Goal: Task Accomplishment & Management: Use online tool/utility

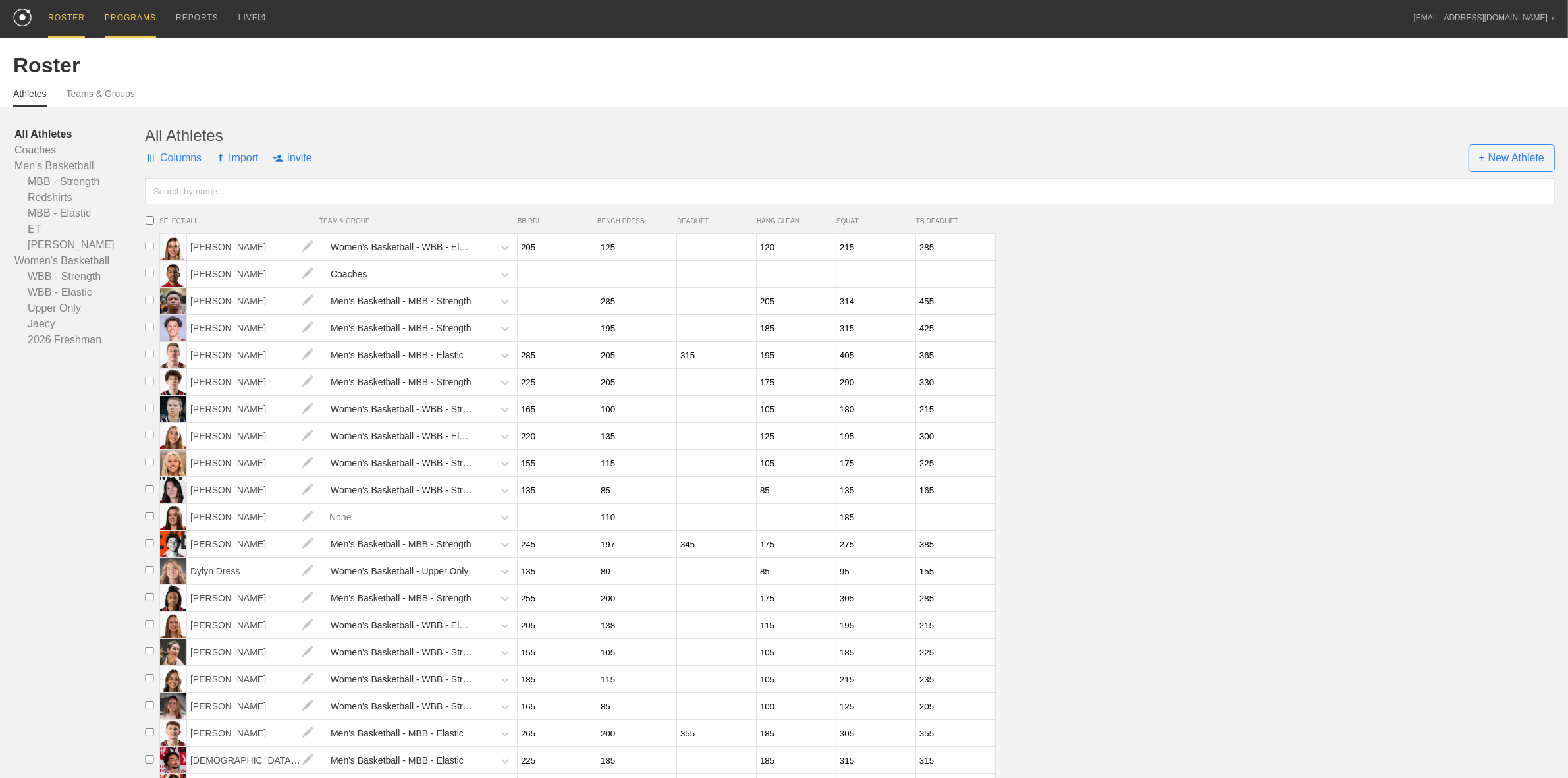
click at [136, 18] on div "PROGRAMS" at bounding box center [131, 19] width 52 height 38
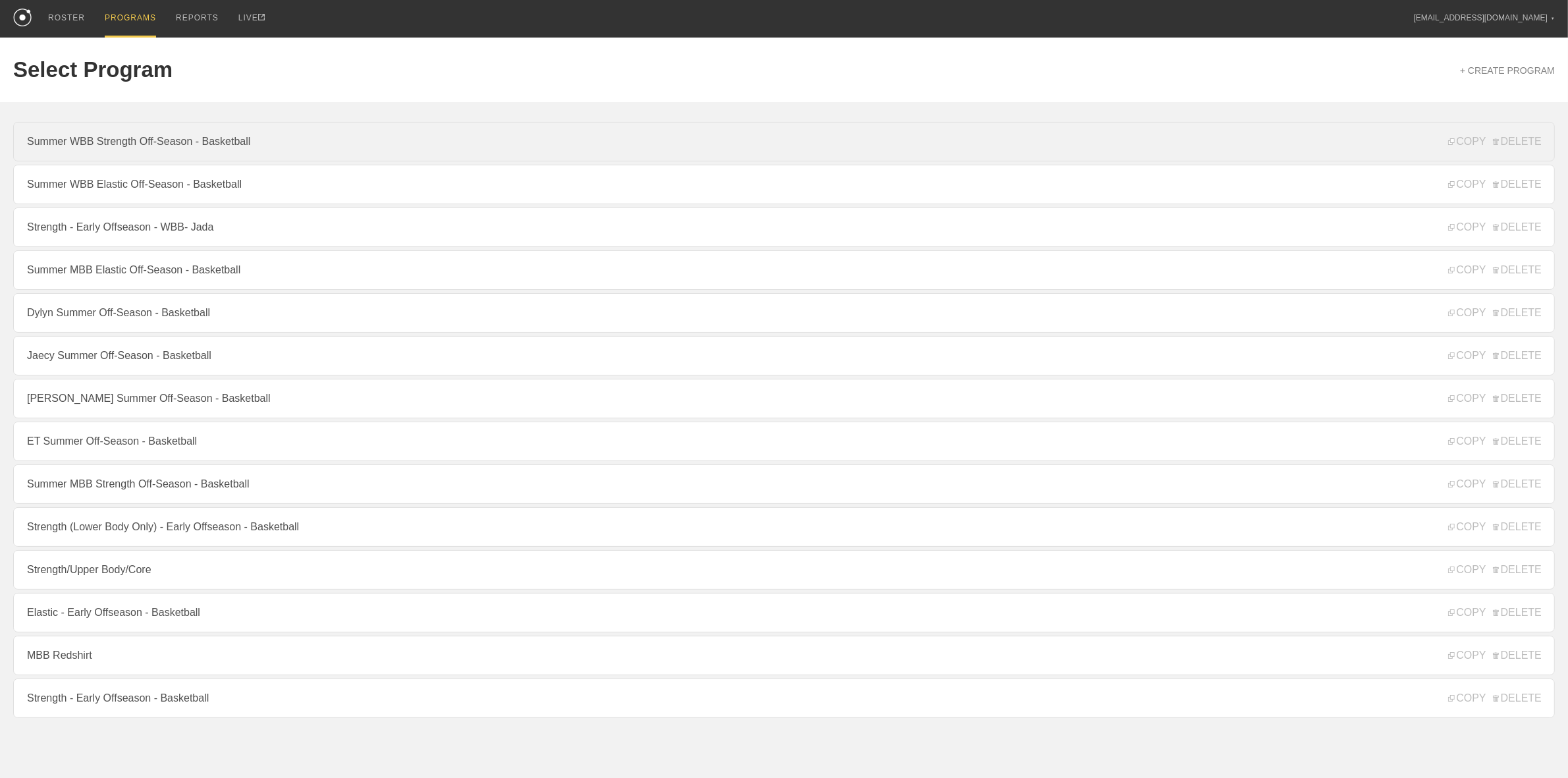
click at [113, 139] on link "Summer WBB Strength Off-Season - Basketball" at bounding box center [784, 142] width 1542 height 40
type textarea "x"
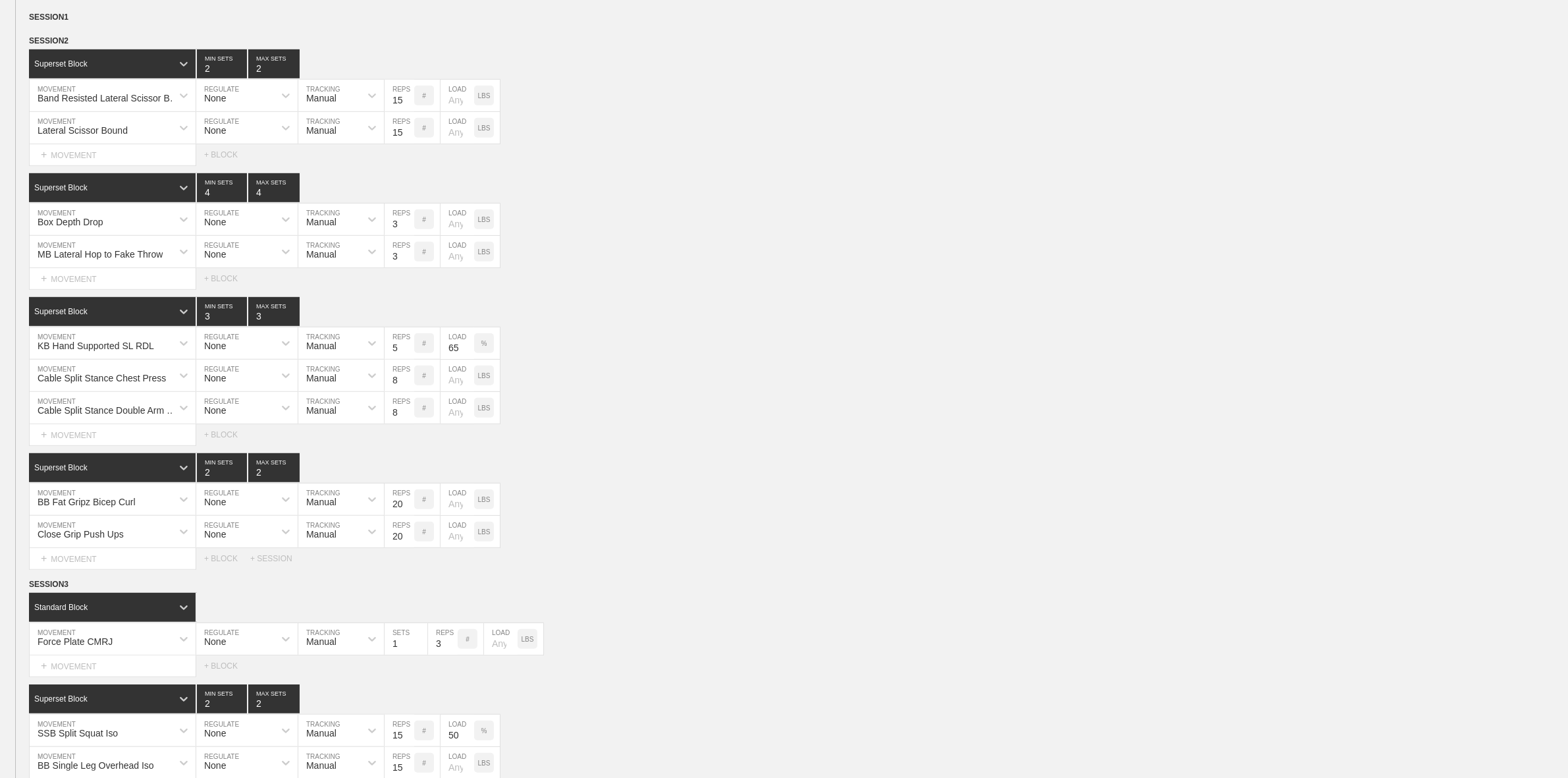
scroll to position [906, 0]
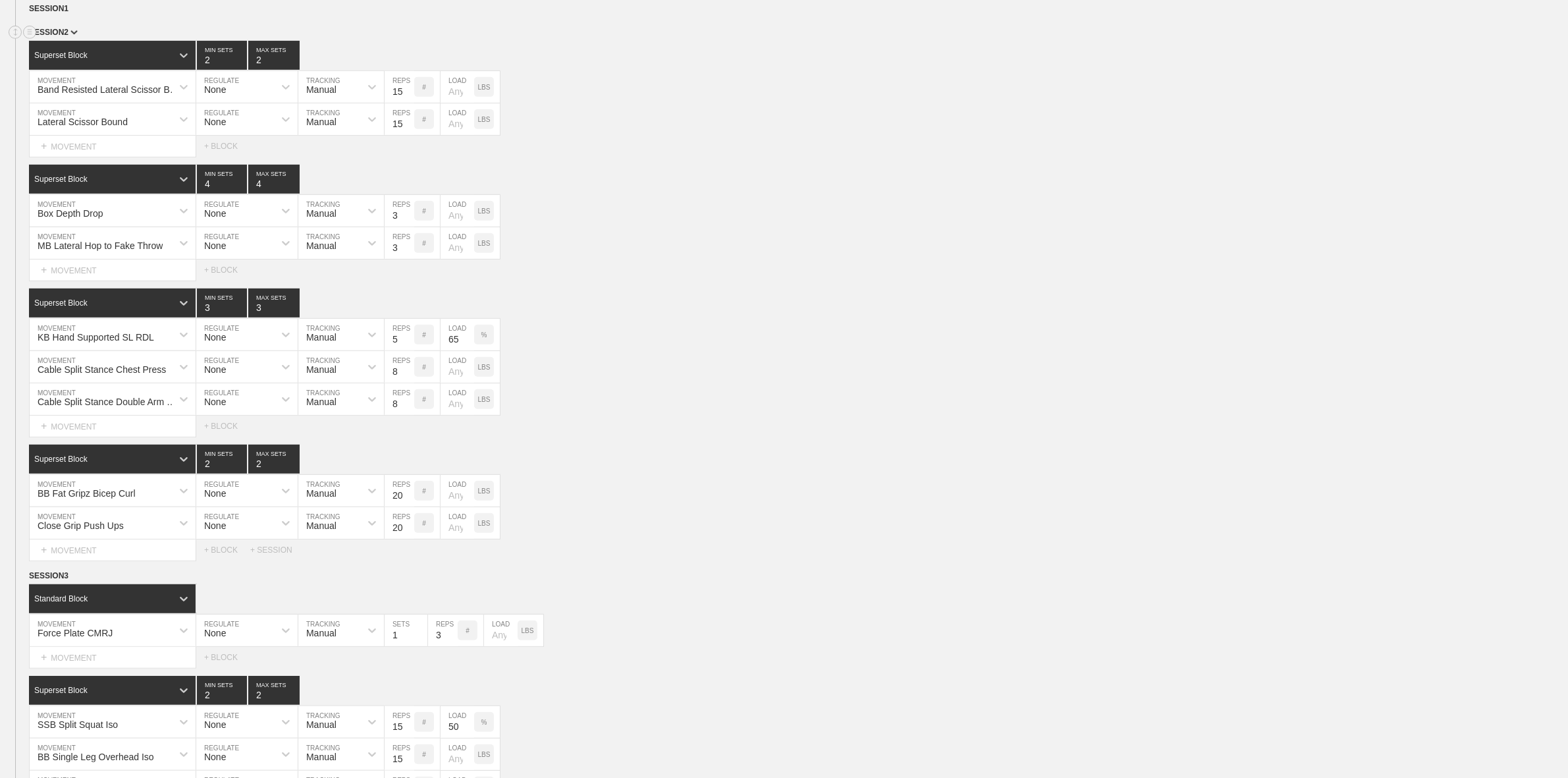
click at [67, 37] on span "SESSION 2" at bounding box center [53, 32] width 49 height 9
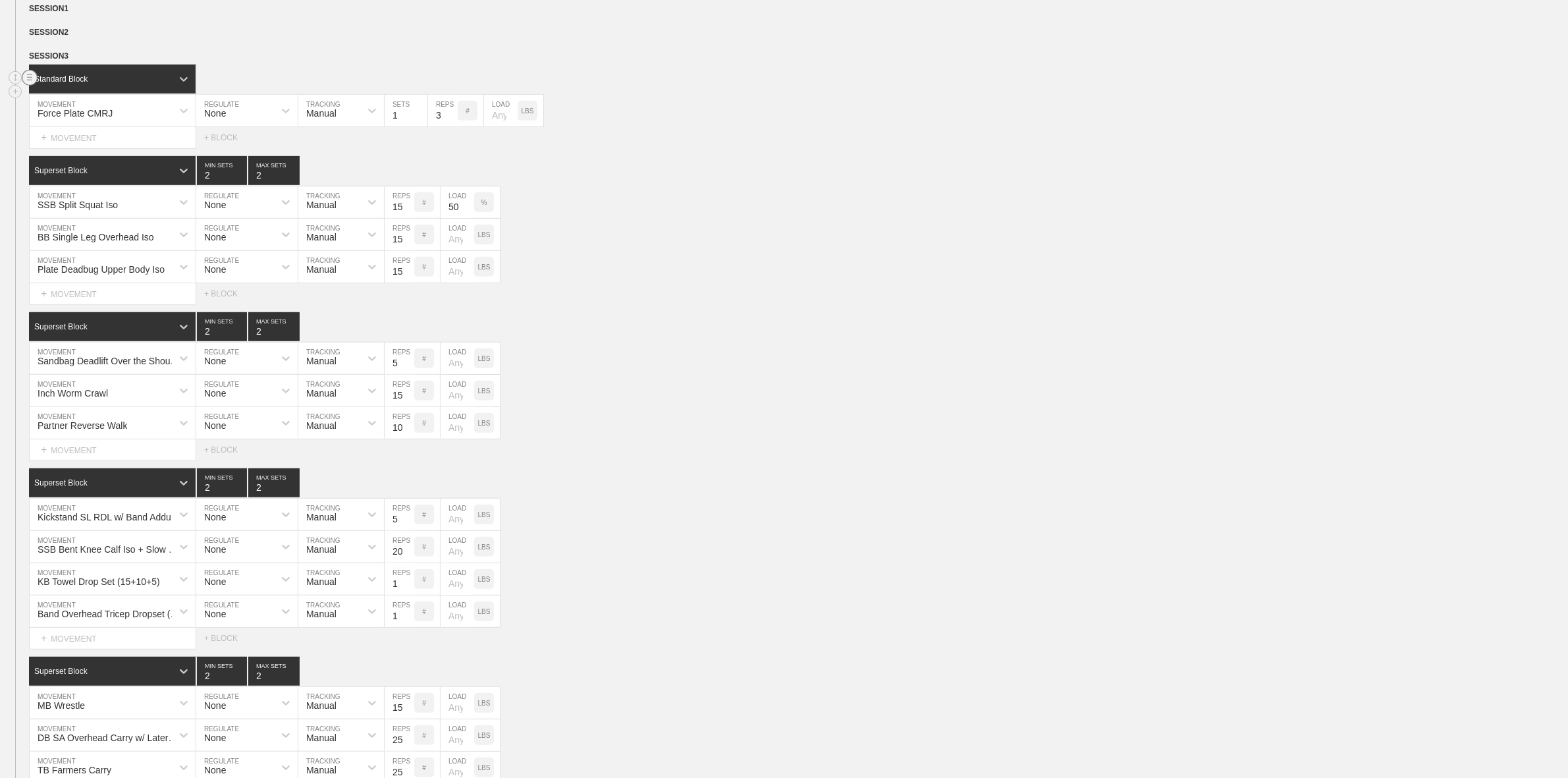
click at [27, 85] on circle at bounding box center [30, 77] width 15 height 15
click at [66, 124] on div "DELETE" at bounding box center [92, 122] width 105 height 20
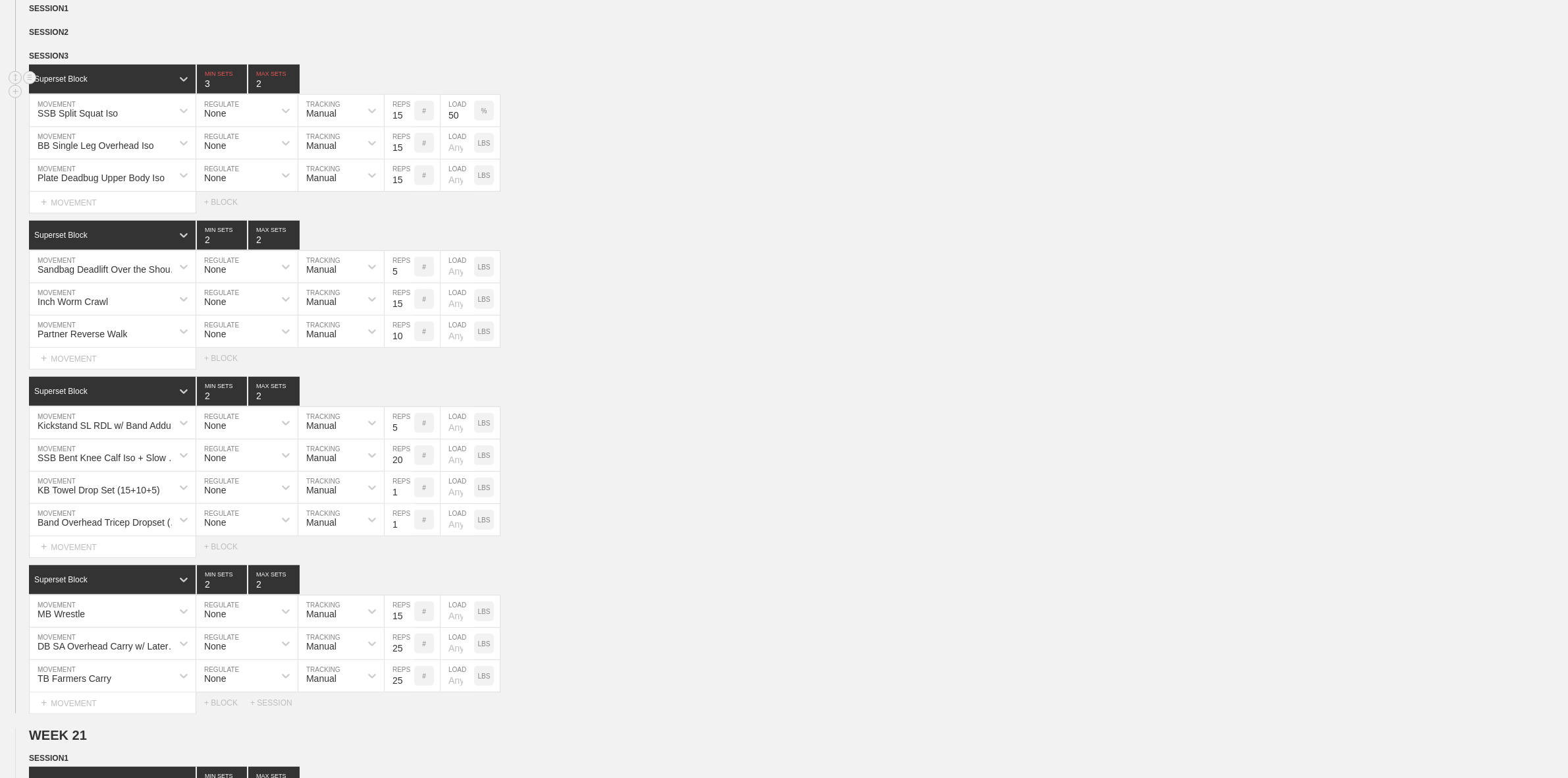
type input "3"
click at [242, 93] on input "3" at bounding box center [222, 78] width 51 height 29
type input "3"
click at [293, 93] on input "3" at bounding box center [275, 78] width 52 height 29
click at [29, 56] on line at bounding box center [29, 56] width 5 height 0
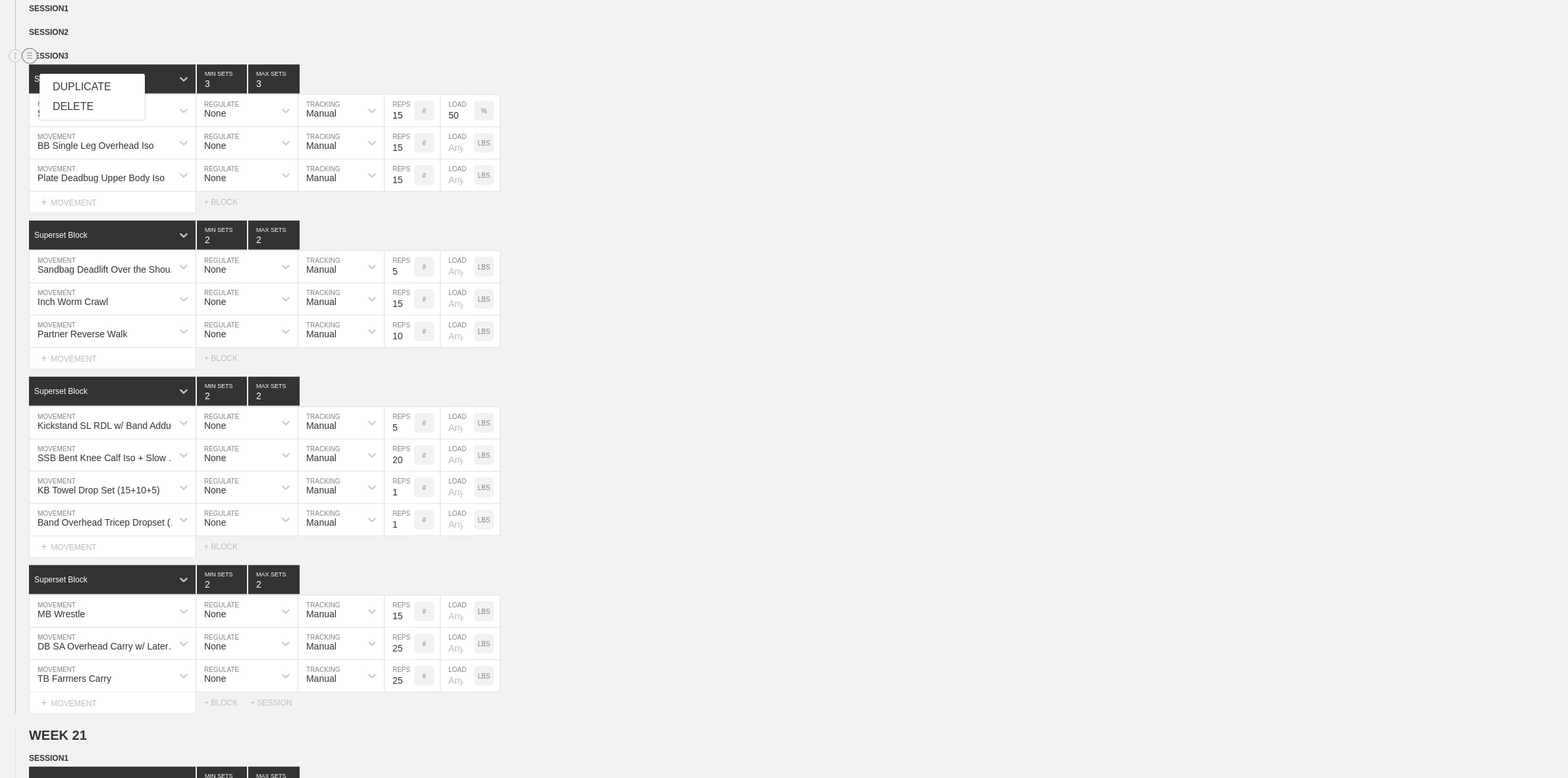
click at [84, 84] on div "DUPLICATE" at bounding box center [92, 87] width 105 height 20
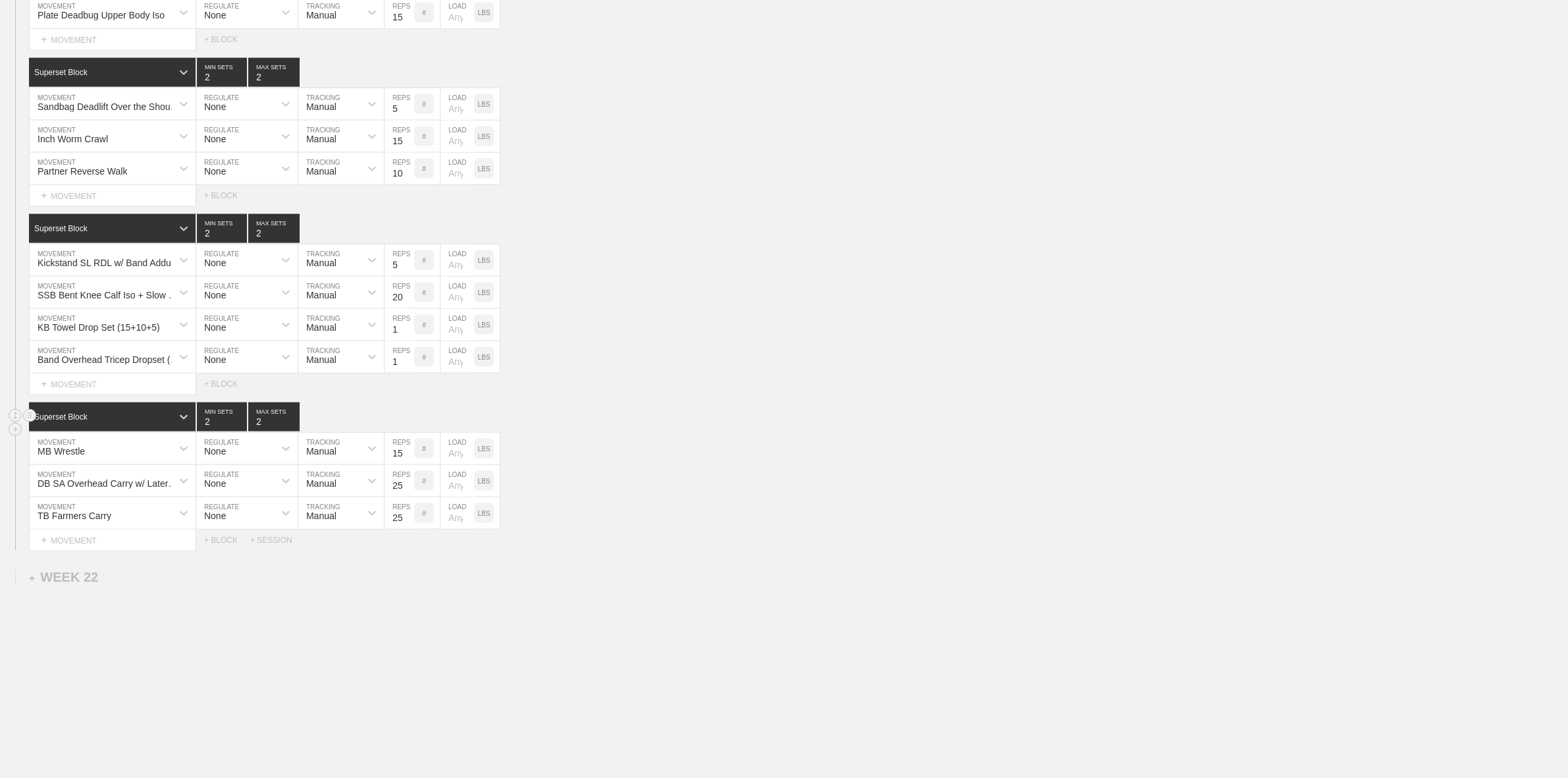
scroll to position [2289, 0]
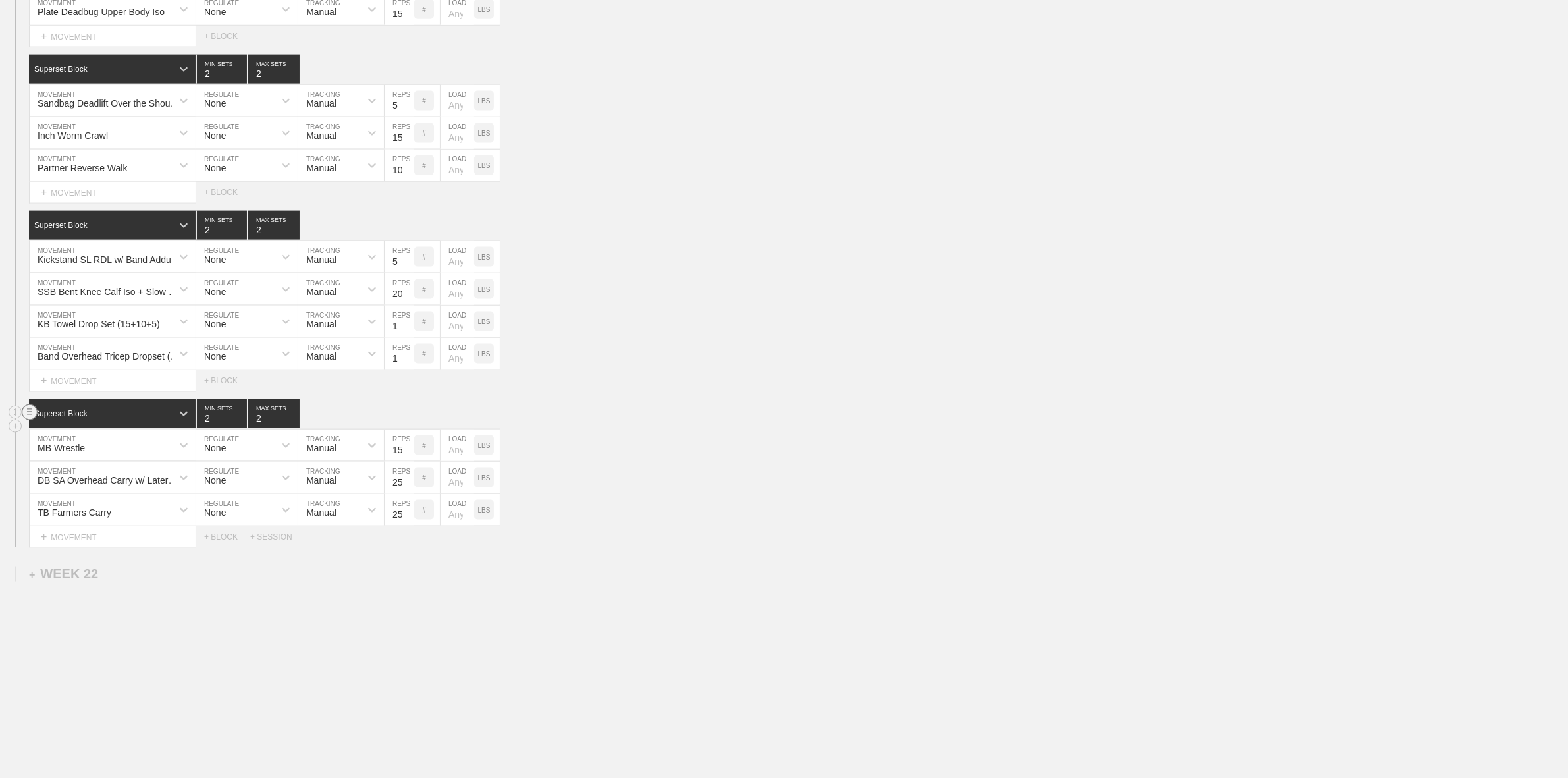
click at [30, 420] on circle at bounding box center [30, 412] width 15 height 15
drag, startPoint x: 76, startPoint y: 459, endPoint x: 858, endPoint y: 83, distance: 867.7
click at [74, 459] on div "DELETE" at bounding box center [92, 461] width 105 height 20
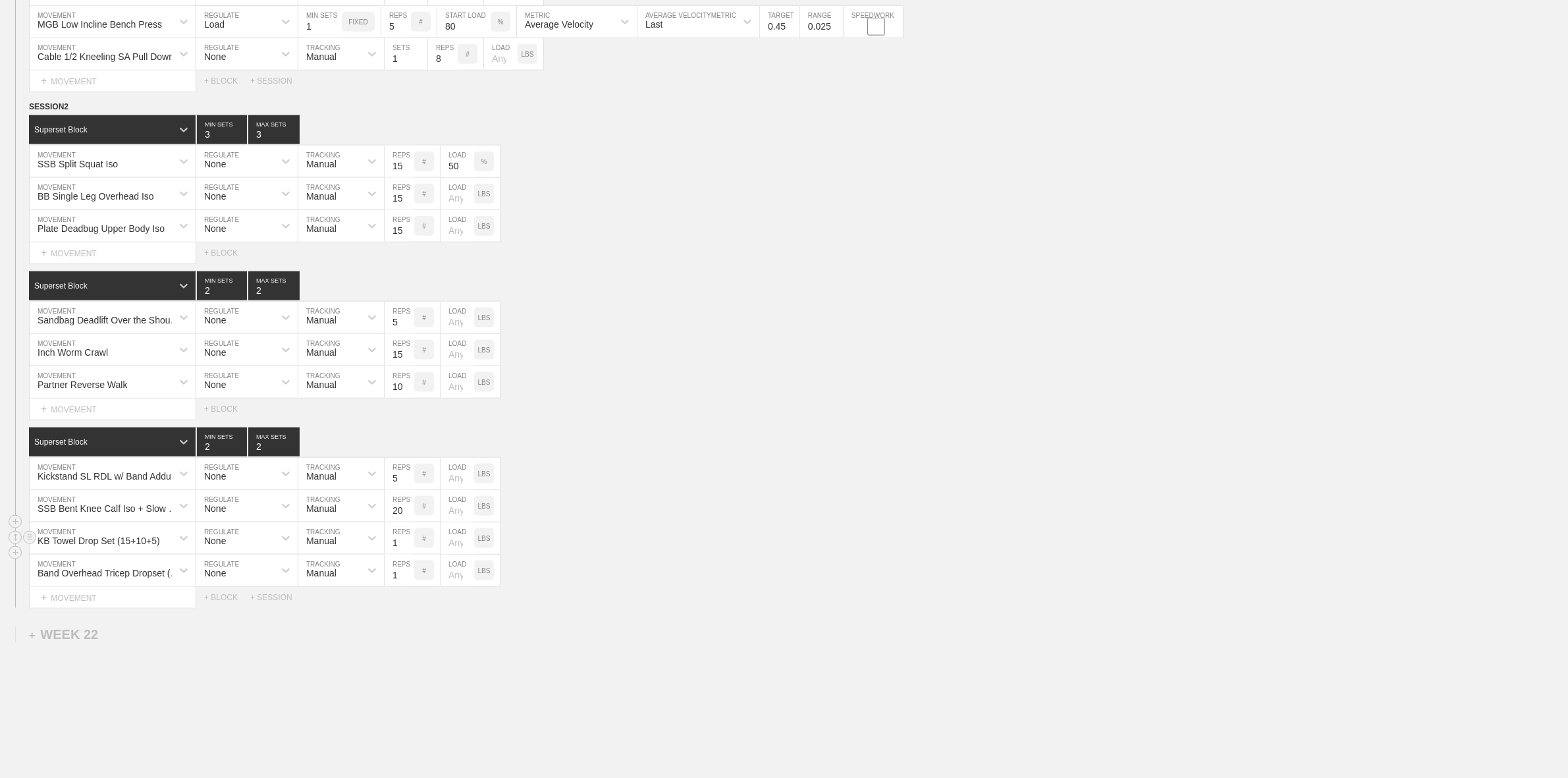
scroll to position [2156, 0]
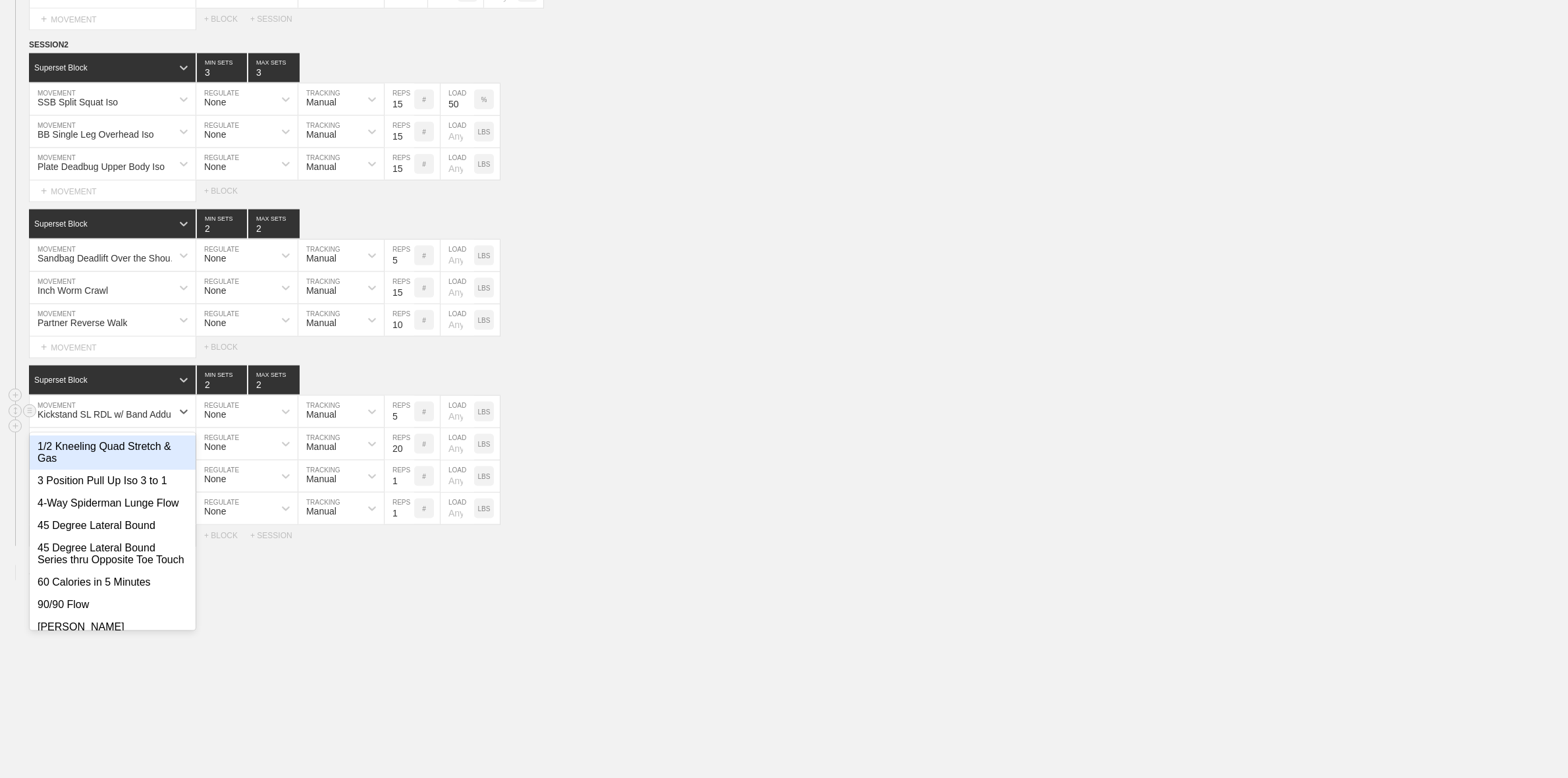
click at [134, 409] on div "Kickstand SL RDL w/ Band Adduction Iso" at bounding box center [109, 414] width 143 height 11
click at [672, 495] on div "Band Overhead Tricep Dropset (15+10+5) MOVEMENT None REGULATE Manual TRACKING 1…" at bounding box center [784, 508] width 1568 height 33
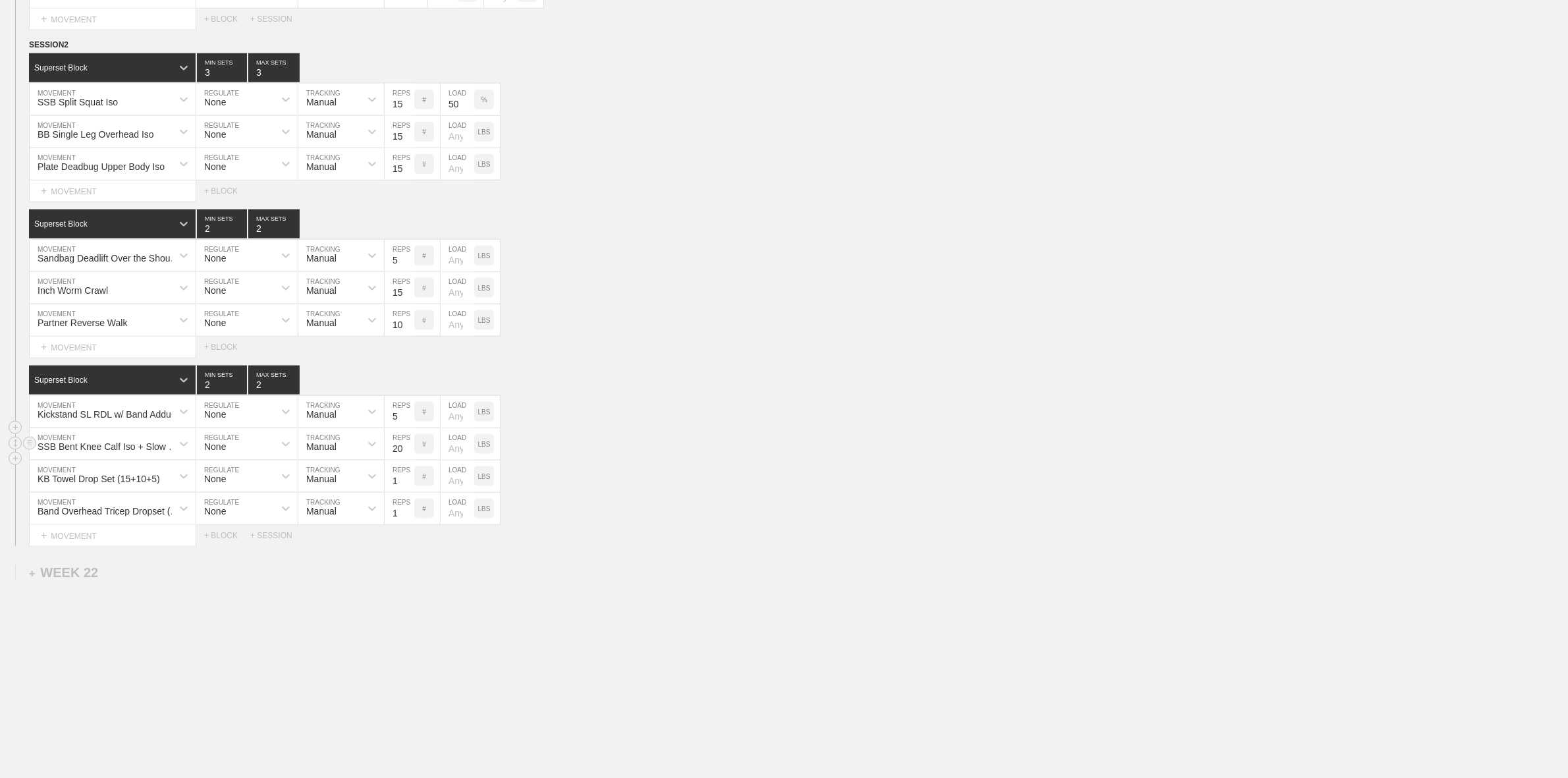
click at [126, 445] on div "SSB Bent Knee Calf Iso + Slow Full Range Reps" at bounding box center [109, 446] width 143 height 11
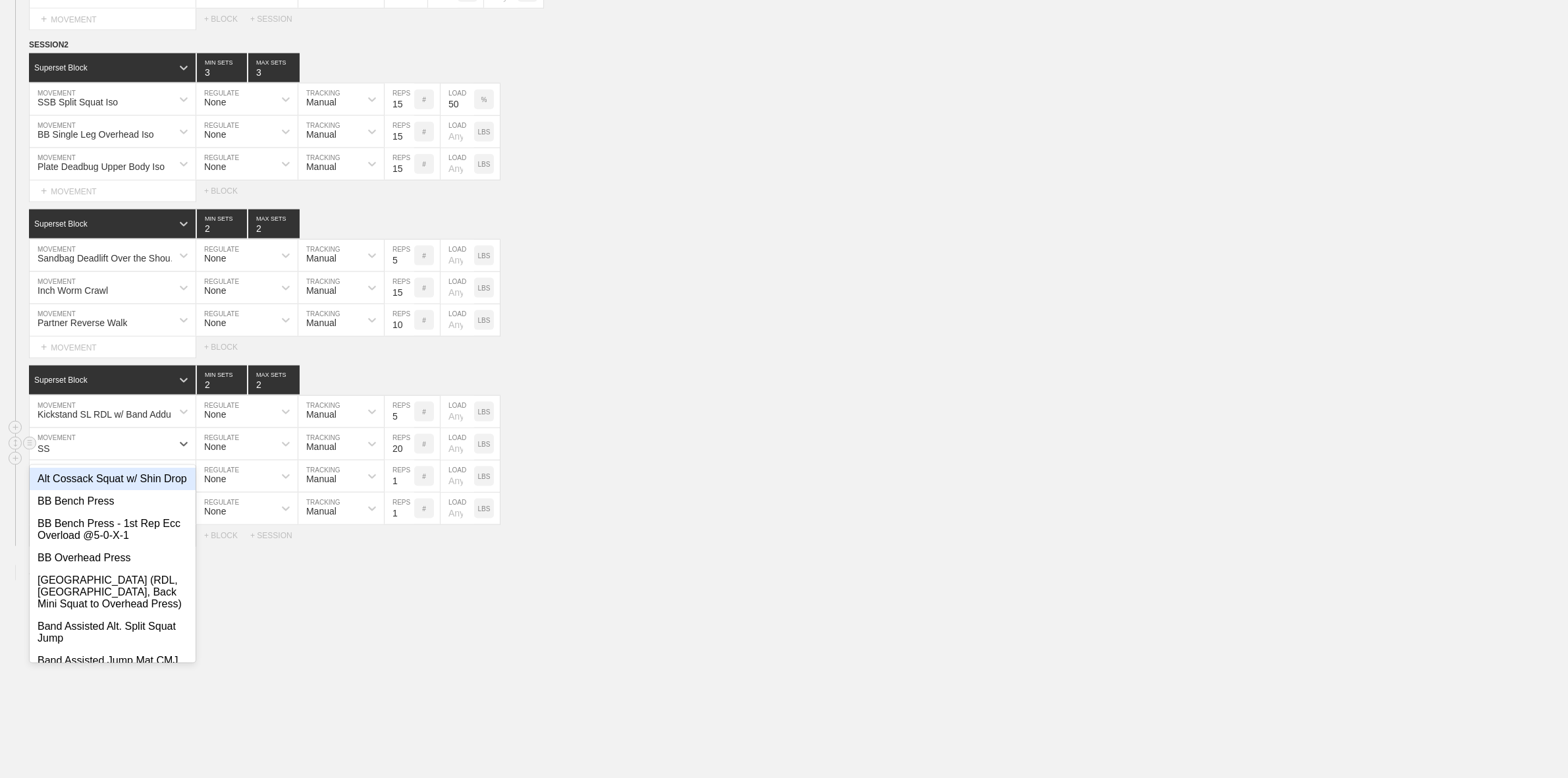
type input "SSB"
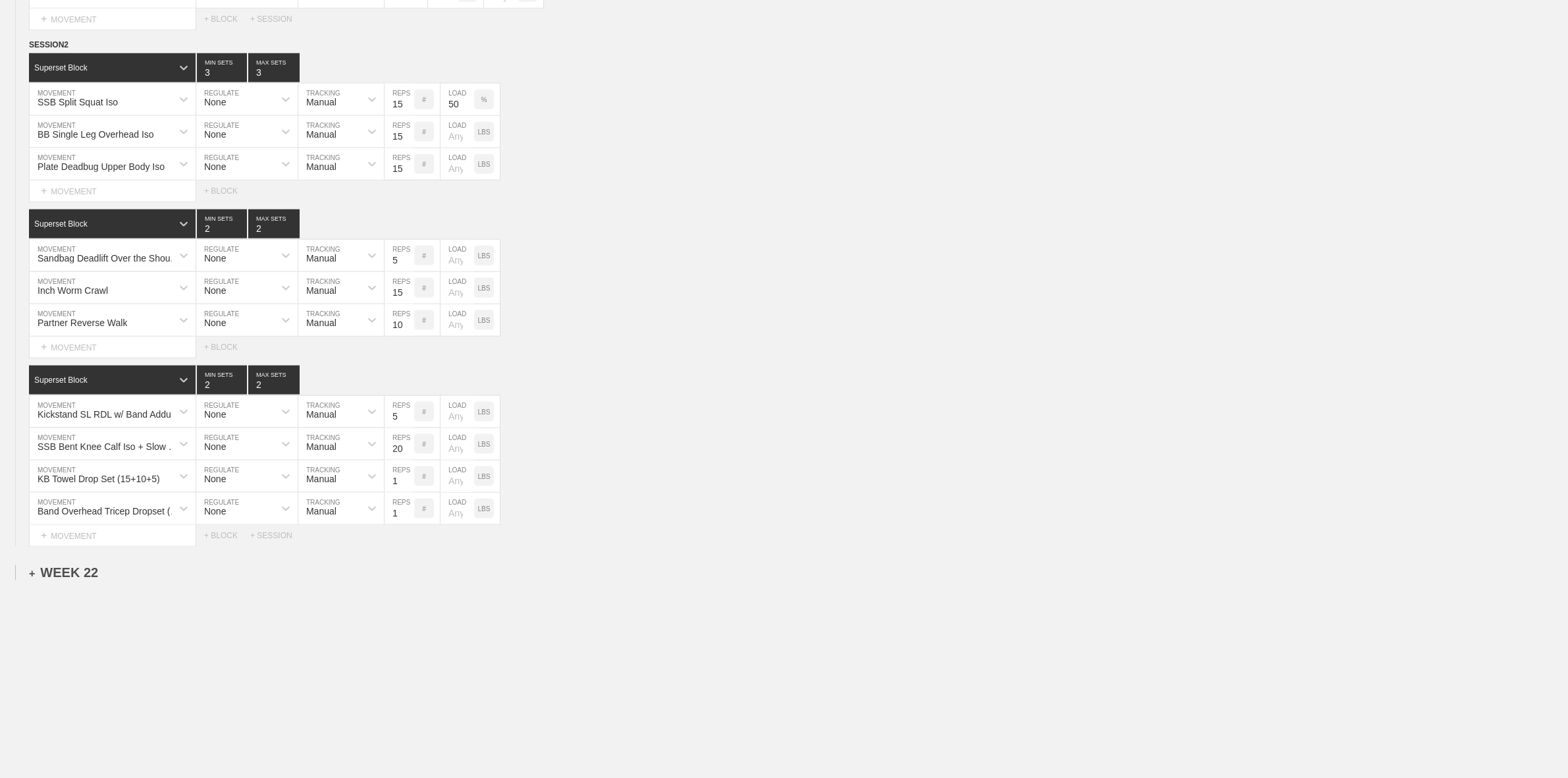
click at [61, 574] on div "+ WEEK 22" at bounding box center [63, 572] width 69 height 15
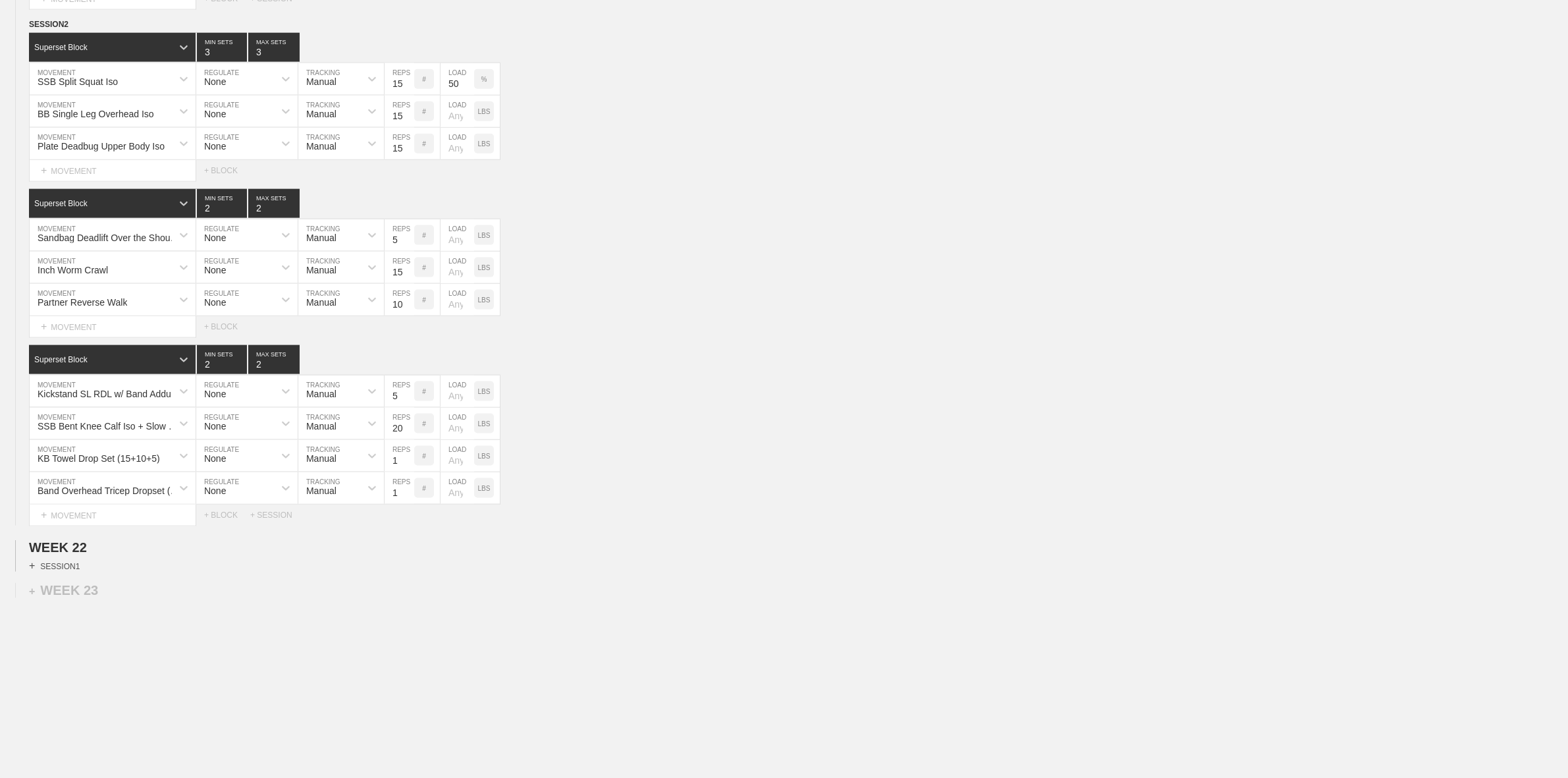
click at [52, 572] on div "+ SESSION 1" at bounding box center [54, 566] width 51 height 12
click at [43, 633] on div "+ WEEK 23" at bounding box center [63, 624] width 69 height 15
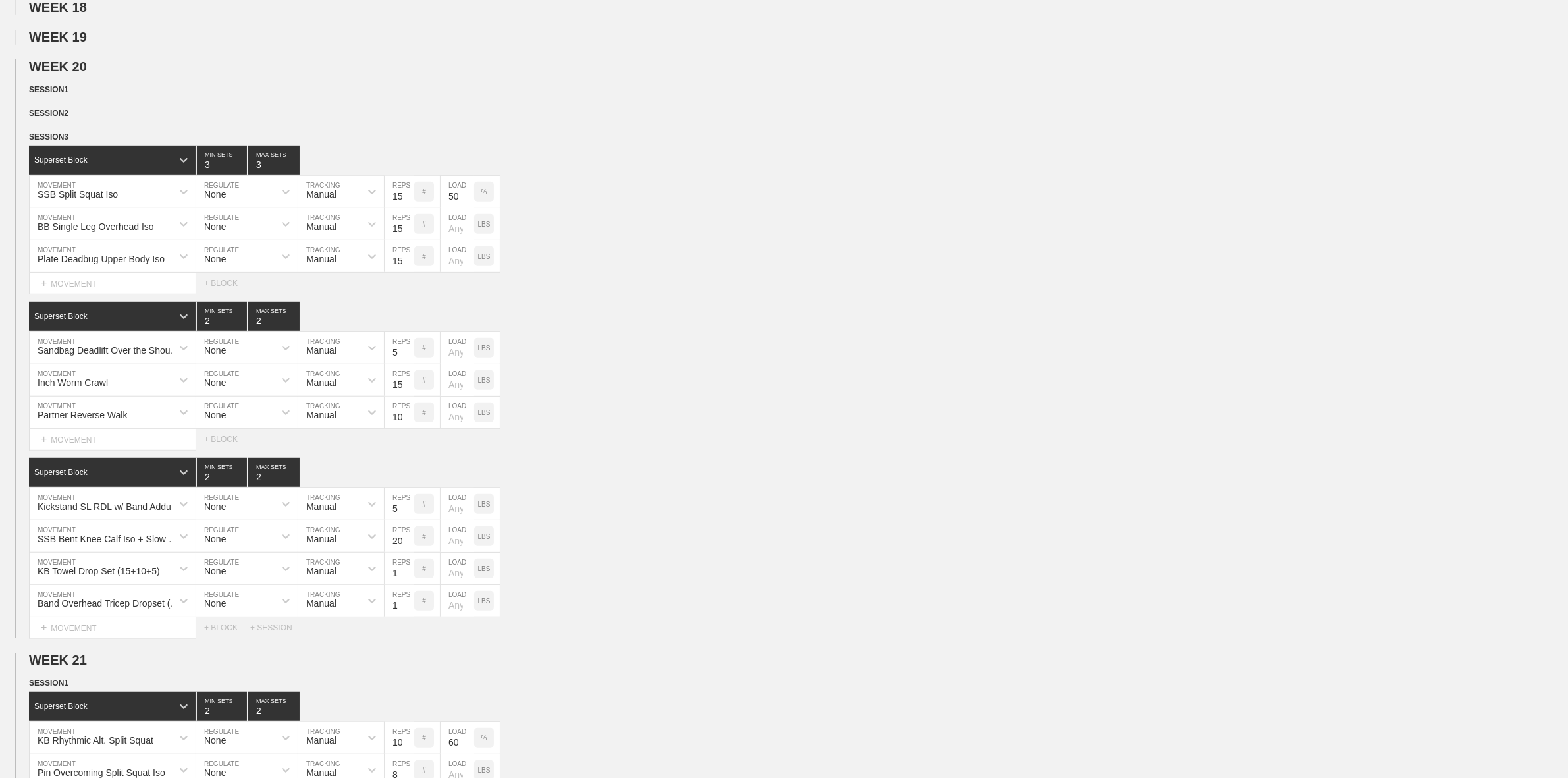
scroll to position [824, 0]
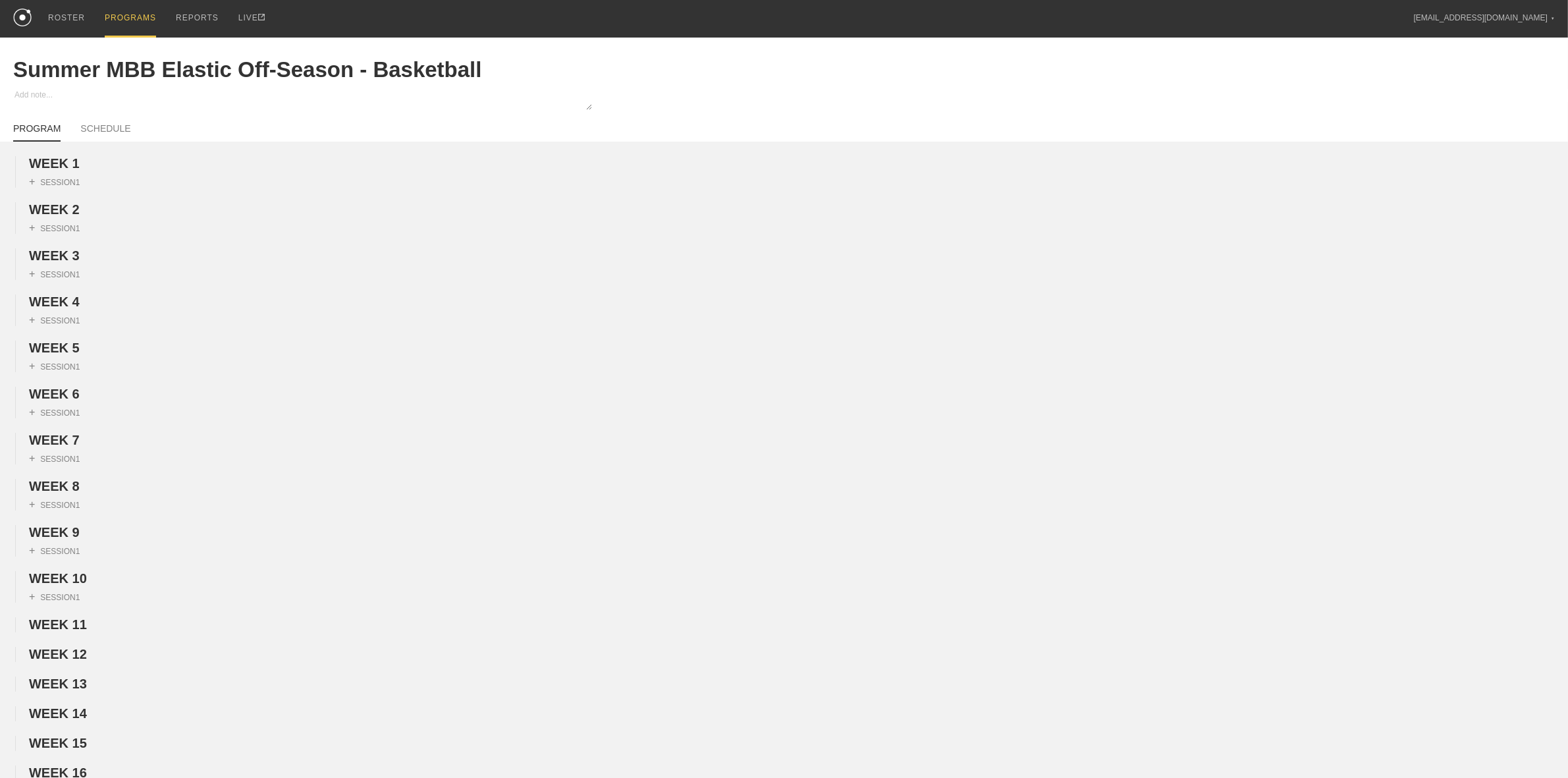
click at [131, 21] on div "PROGRAMS" at bounding box center [131, 19] width 52 height 38
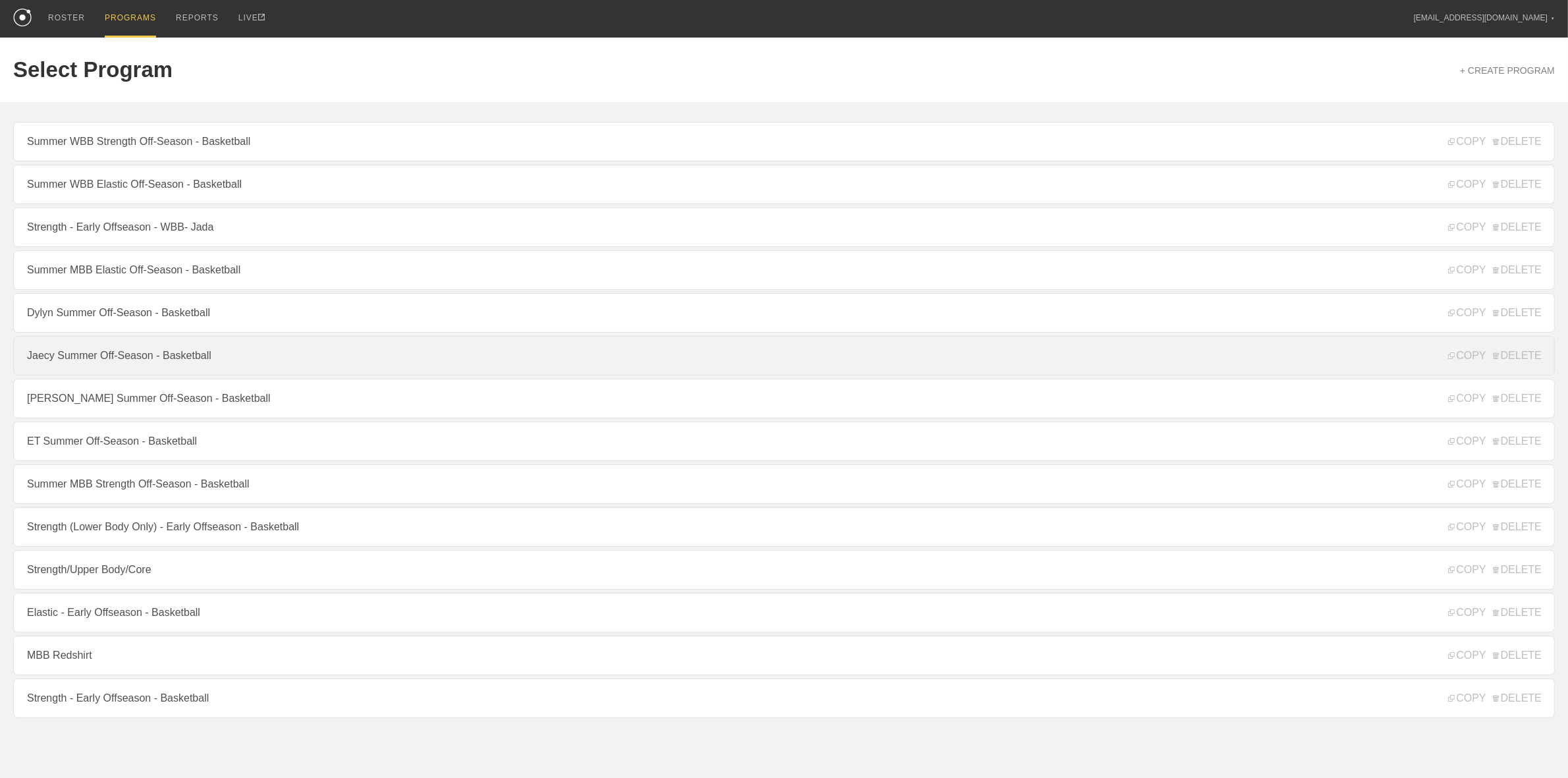
click at [89, 368] on link "Jaecy Summer Off-Season - Basketball" at bounding box center [784, 356] width 1542 height 40
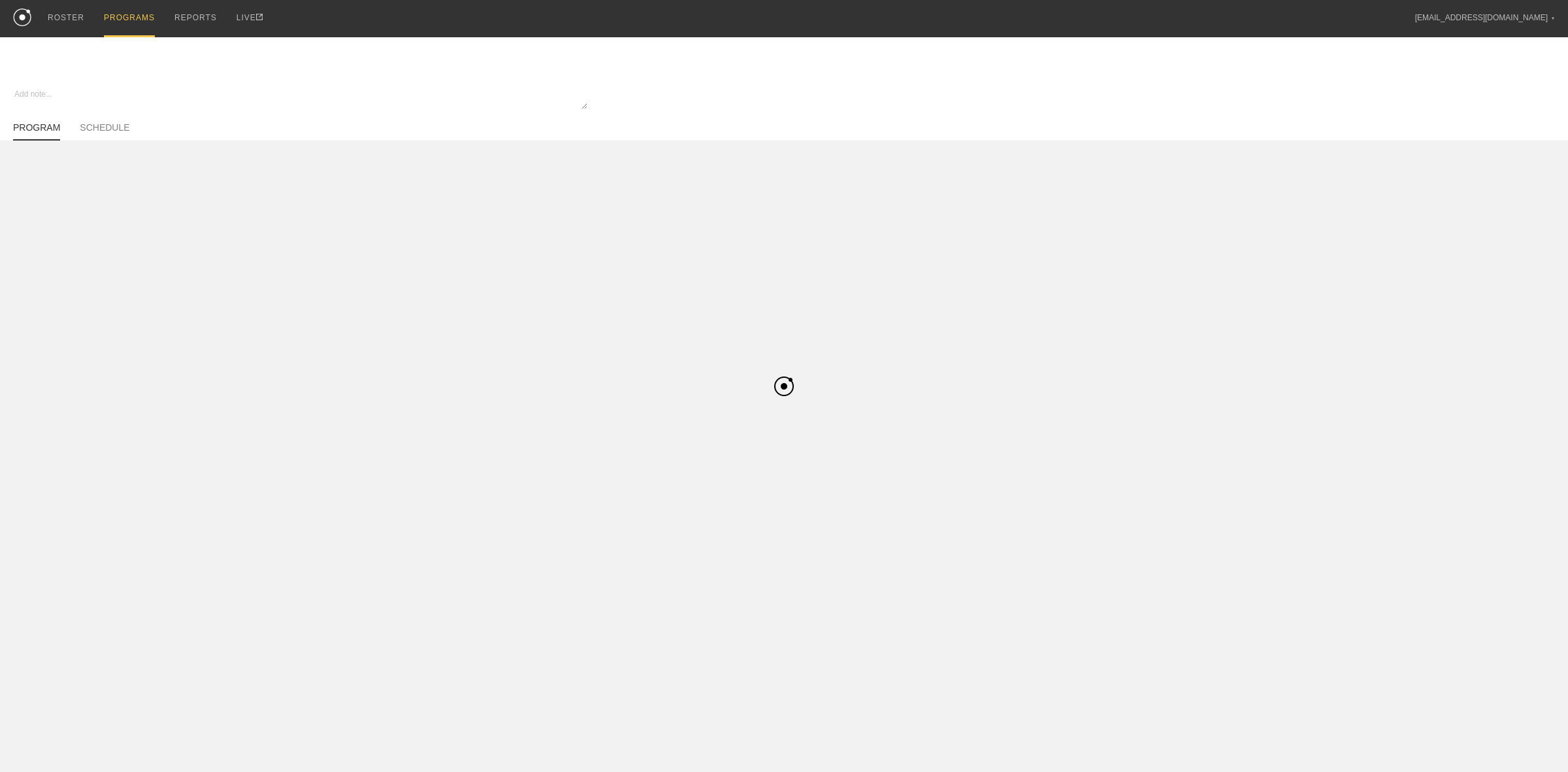
type textarea "x"
type input "Jaecy Summer Off-Season - Basketball"
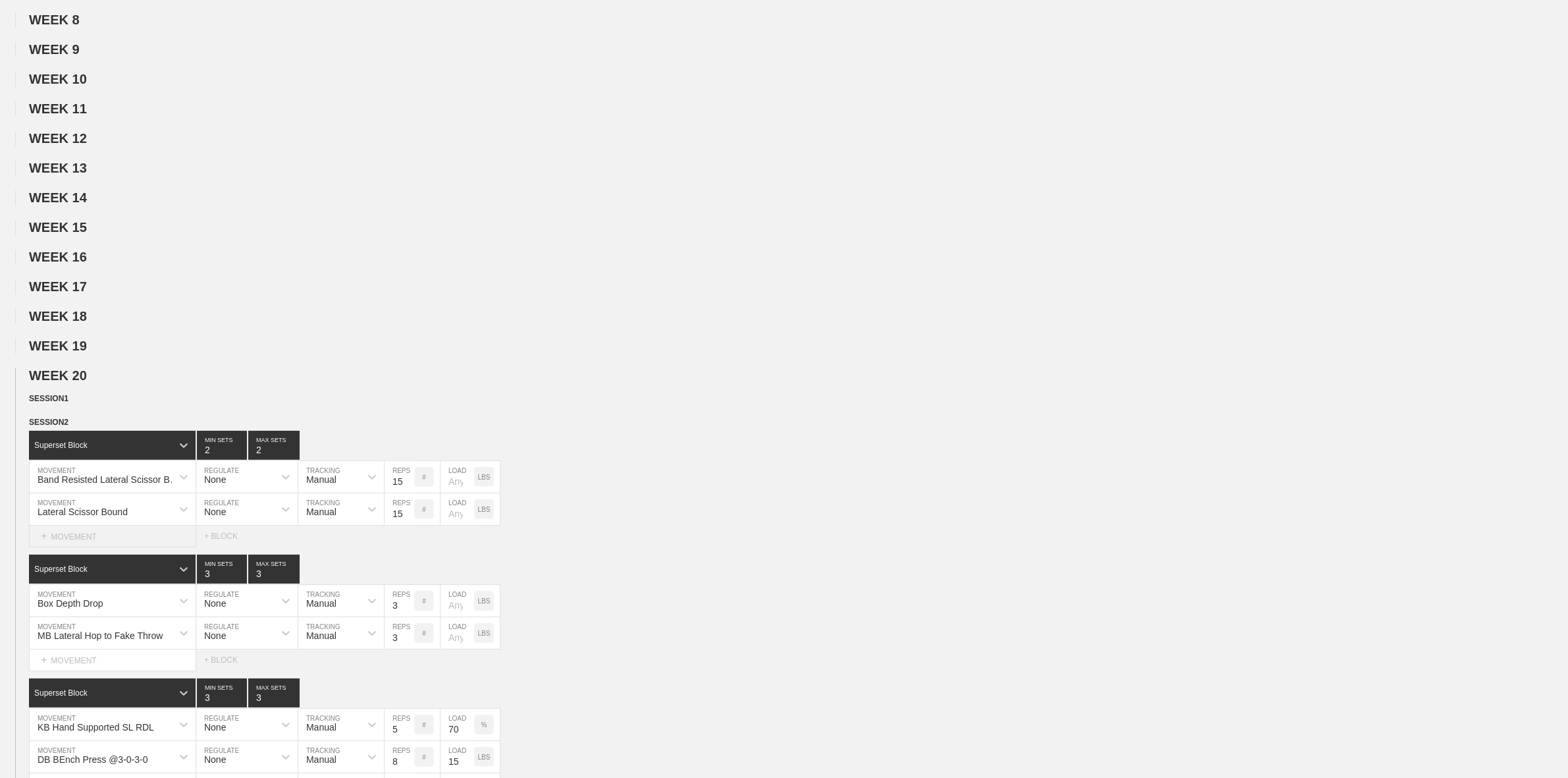
scroll to position [494, 0]
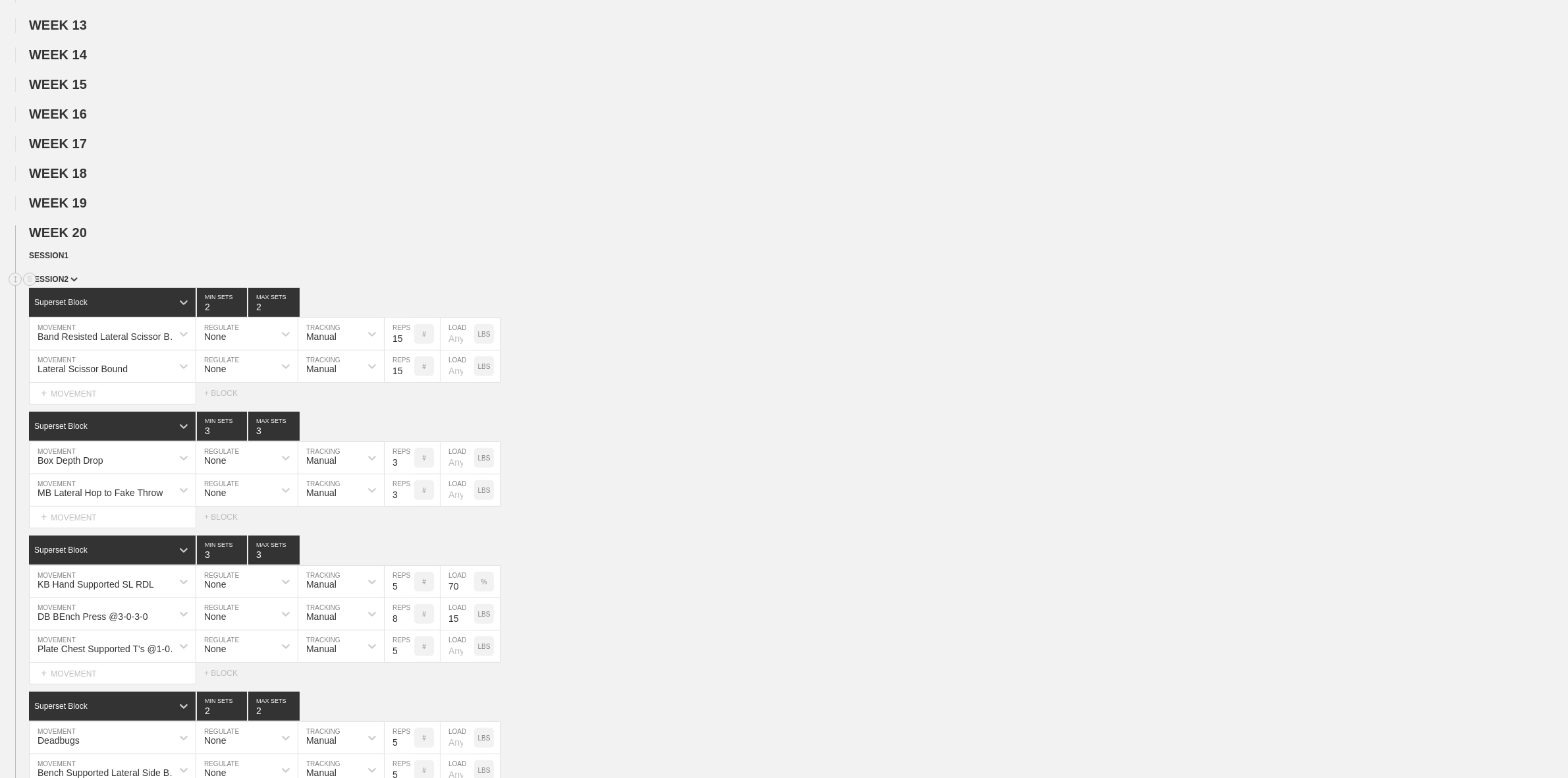
click at [60, 283] on span "SESSION 2" at bounding box center [53, 278] width 49 height 9
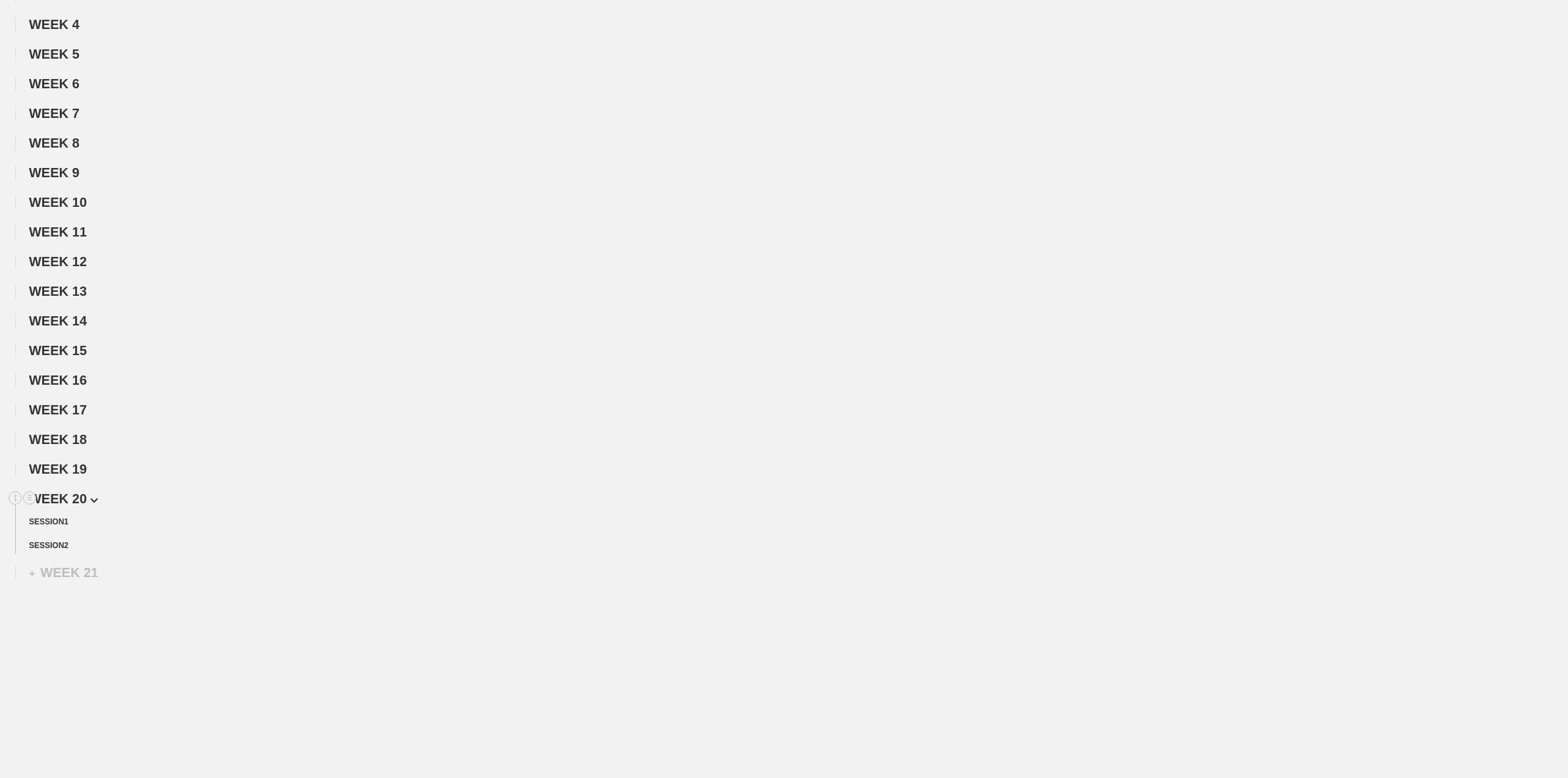
click at [90, 495] on span "WEEK 20" at bounding box center [63, 499] width 69 height 15
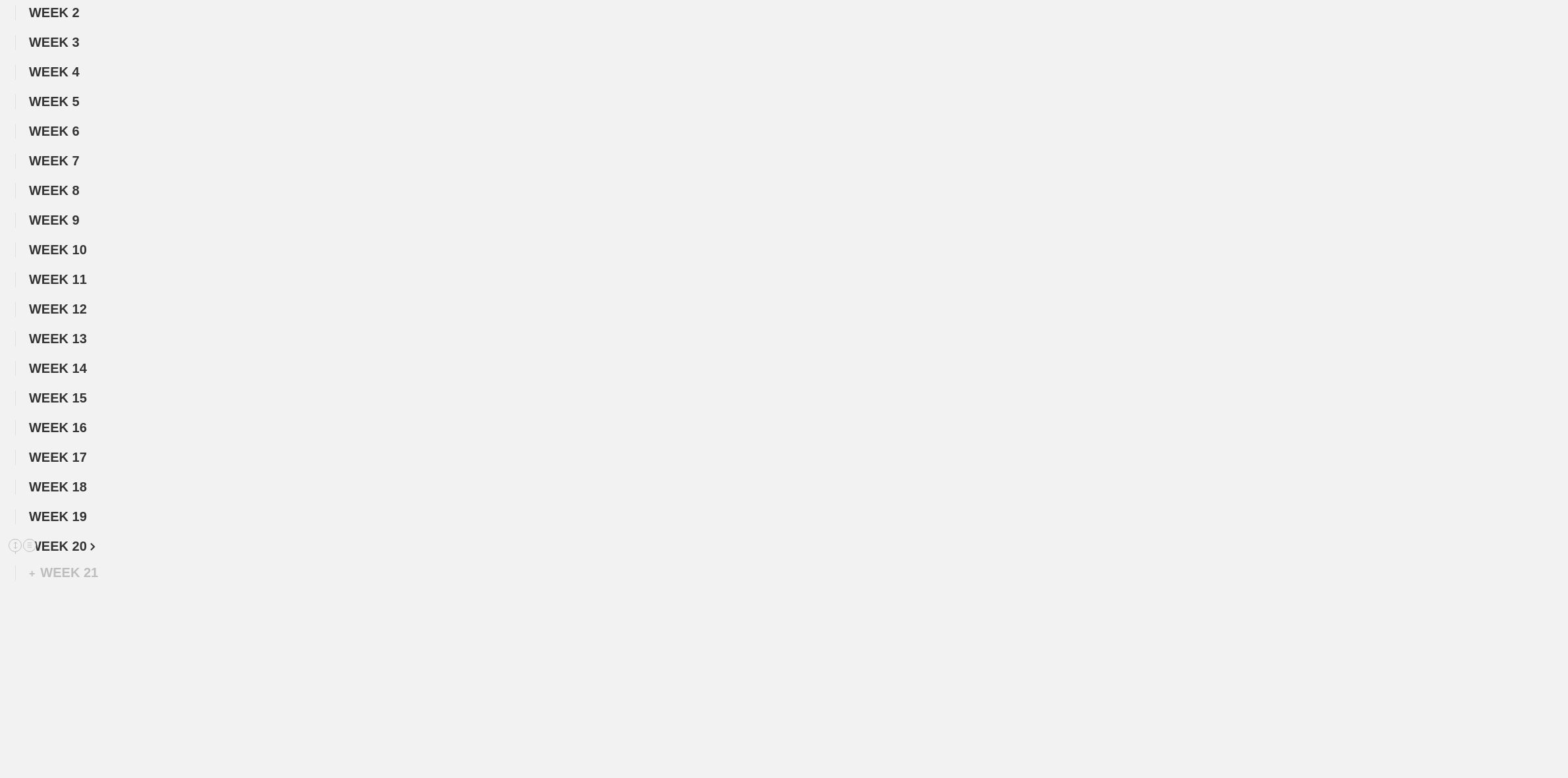
click at [76, 544] on span "WEEK 20" at bounding box center [61, 546] width 66 height 15
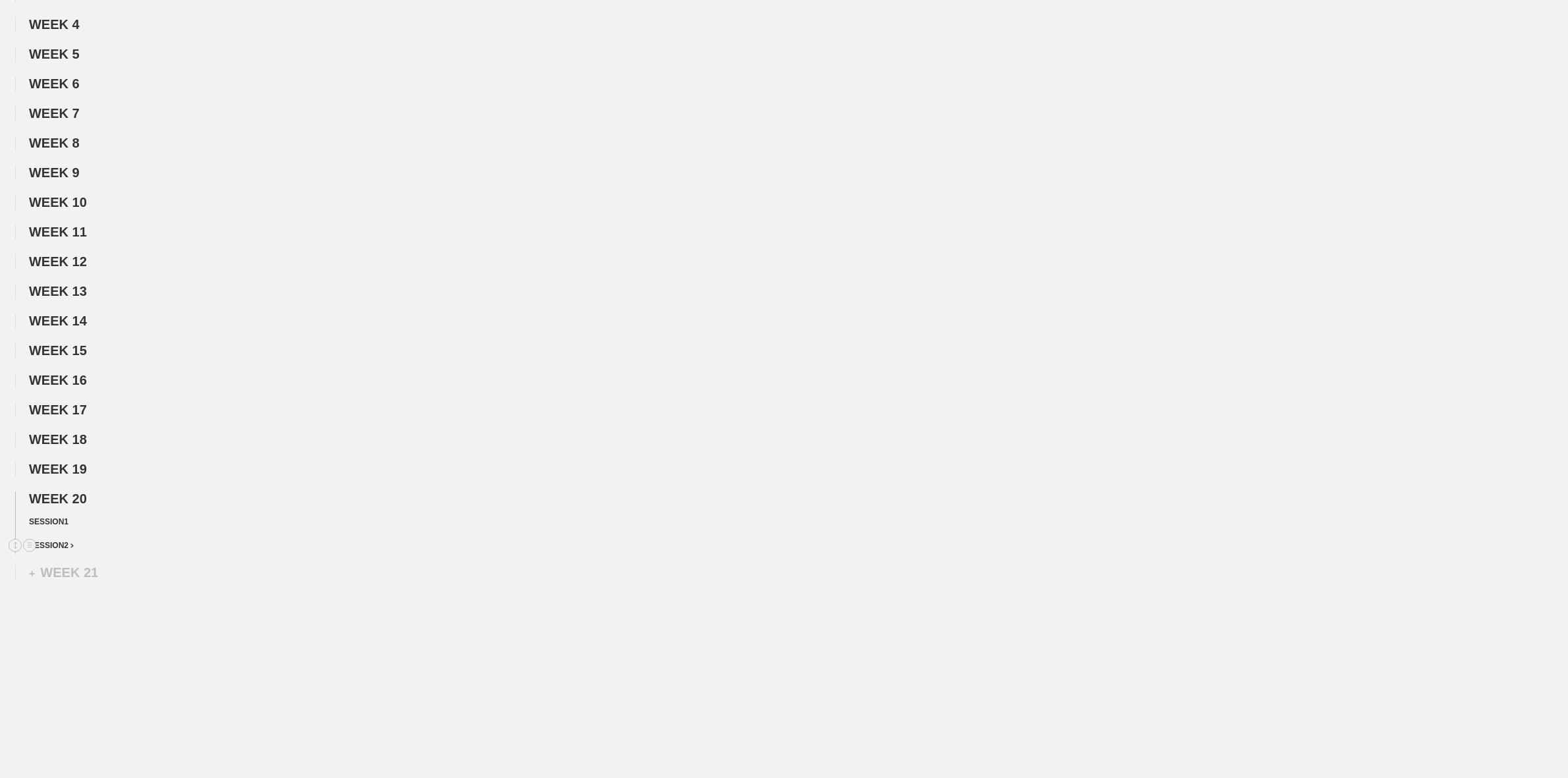
click at [70, 547] on img at bounding box center [71, 545] width 3 height 5
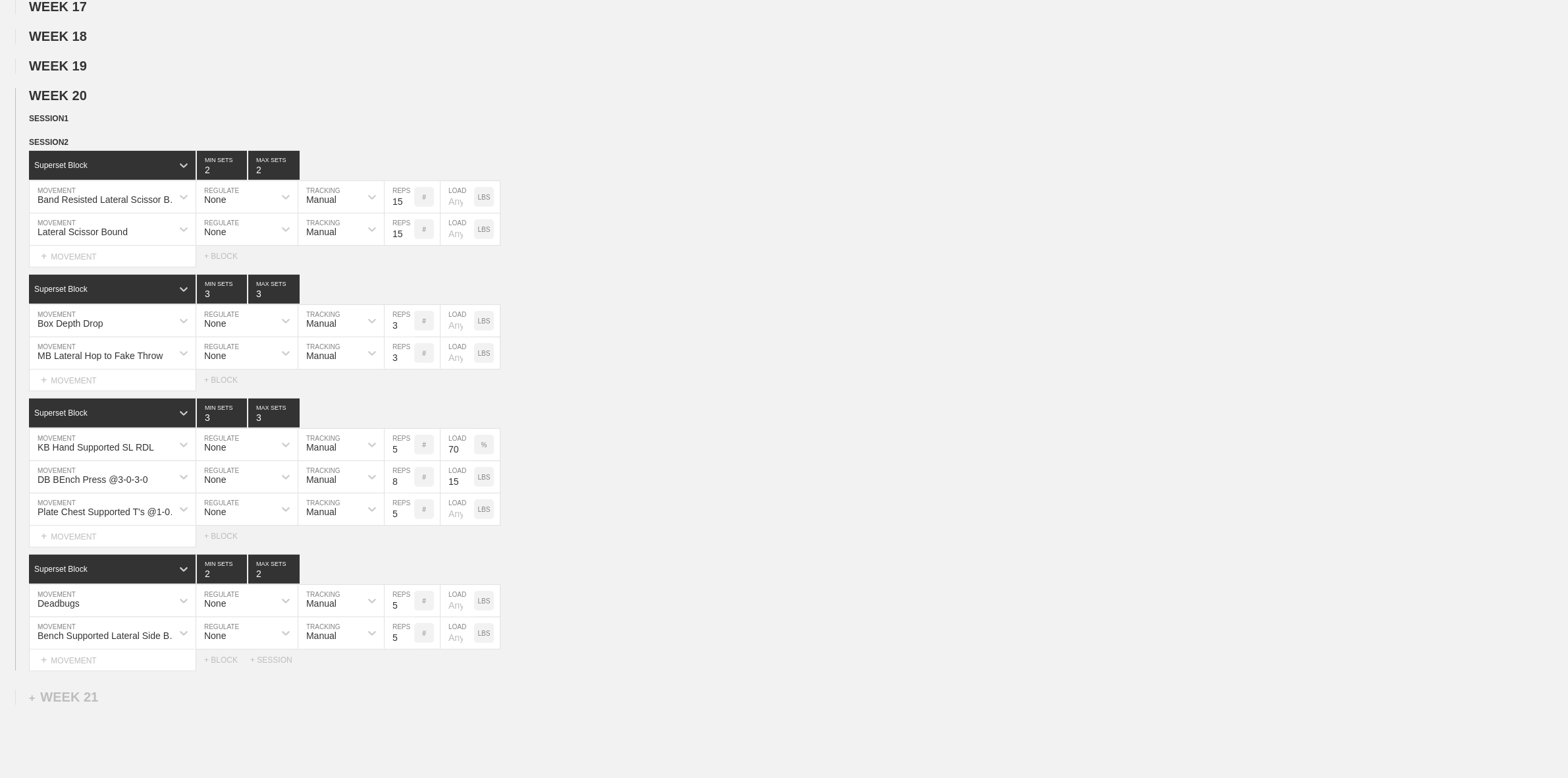
scroll to position [768, 0]
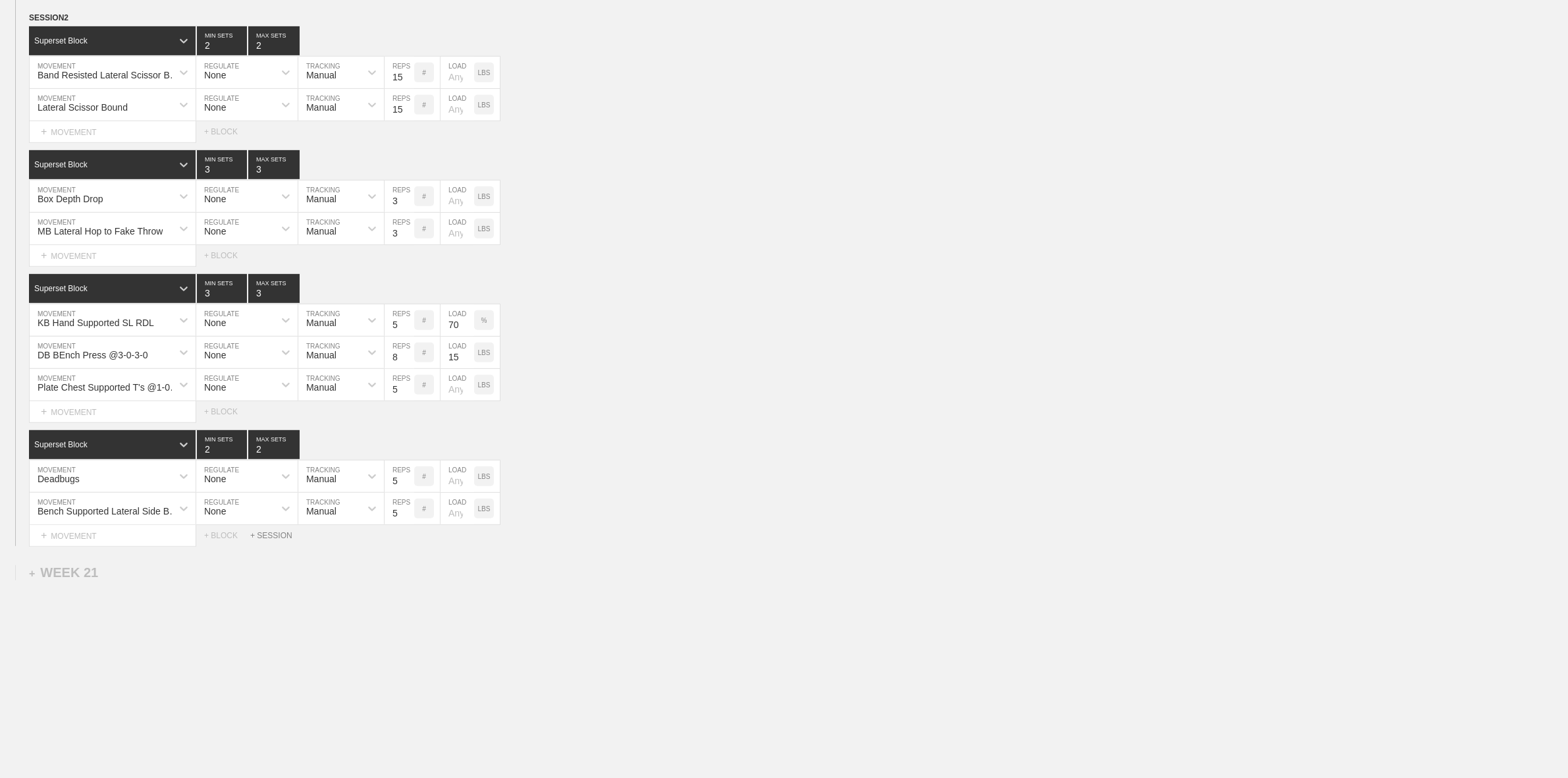
click at [279, 533] on div "+ SESSION" at bounding box center [277, 535] width 53 height 9
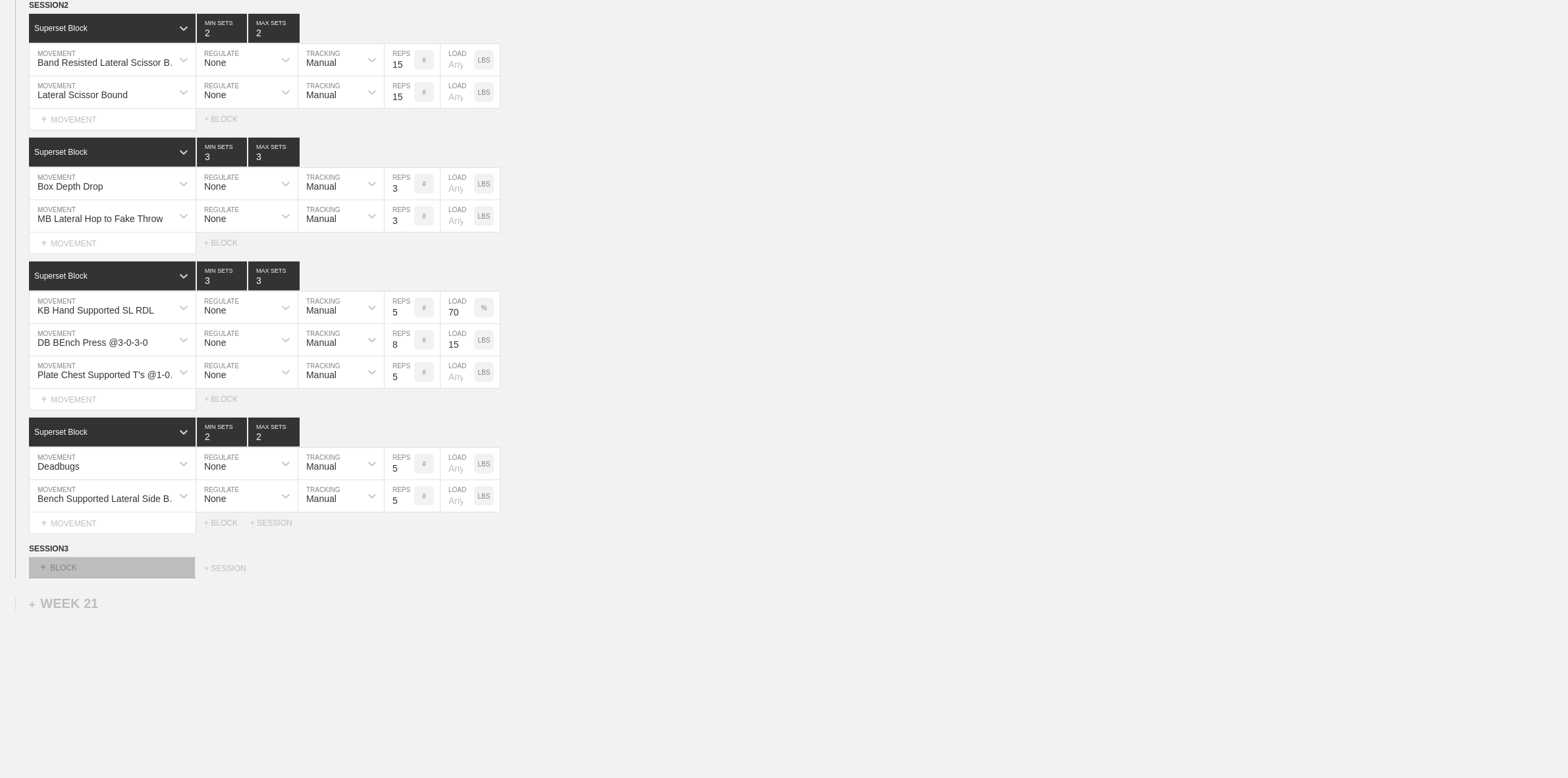
click at [73, 577] on div "+ BLOCK" at bounding box center [111, 567] width 166 height 21
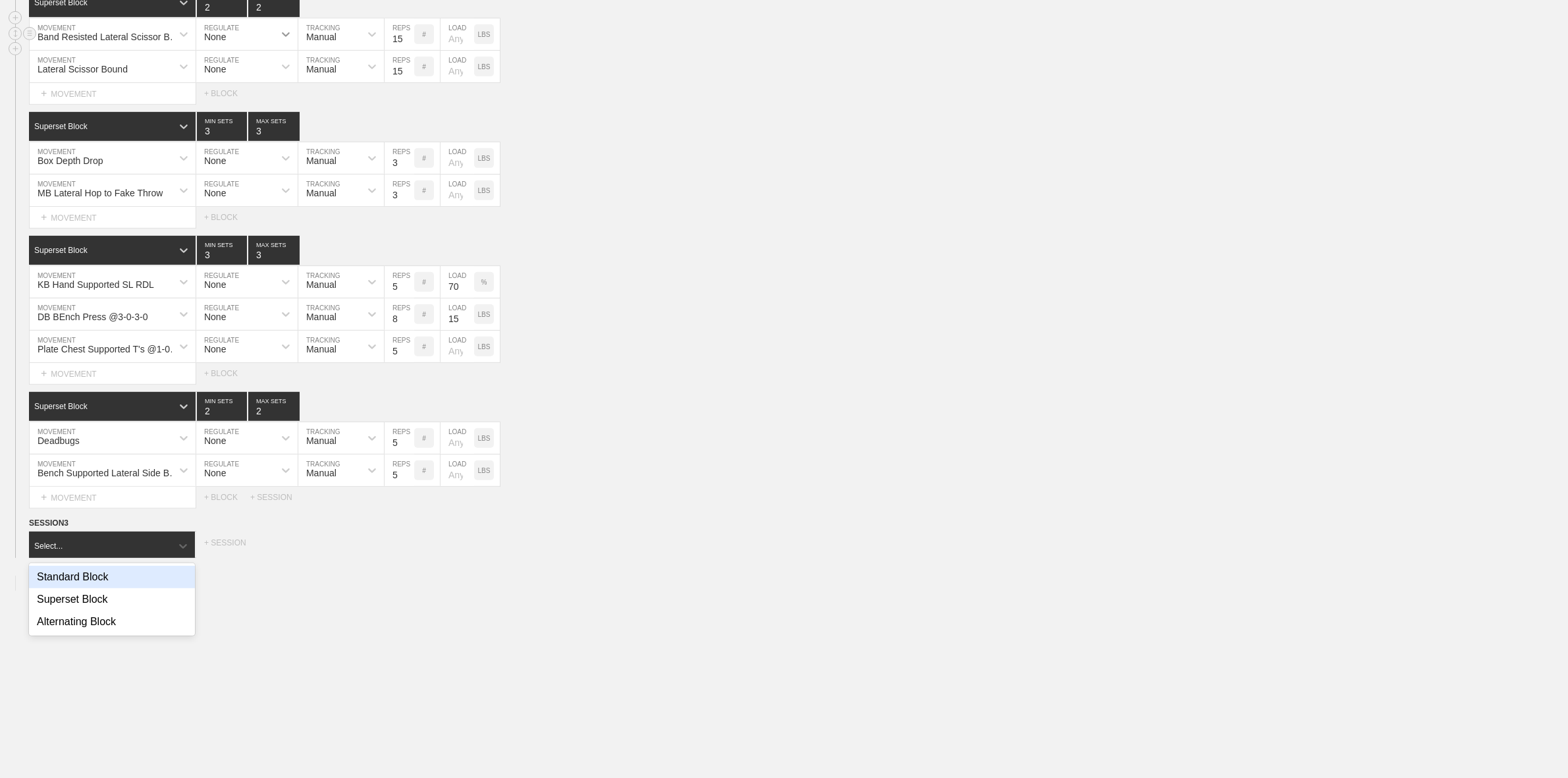
scroll to position [817, 0]
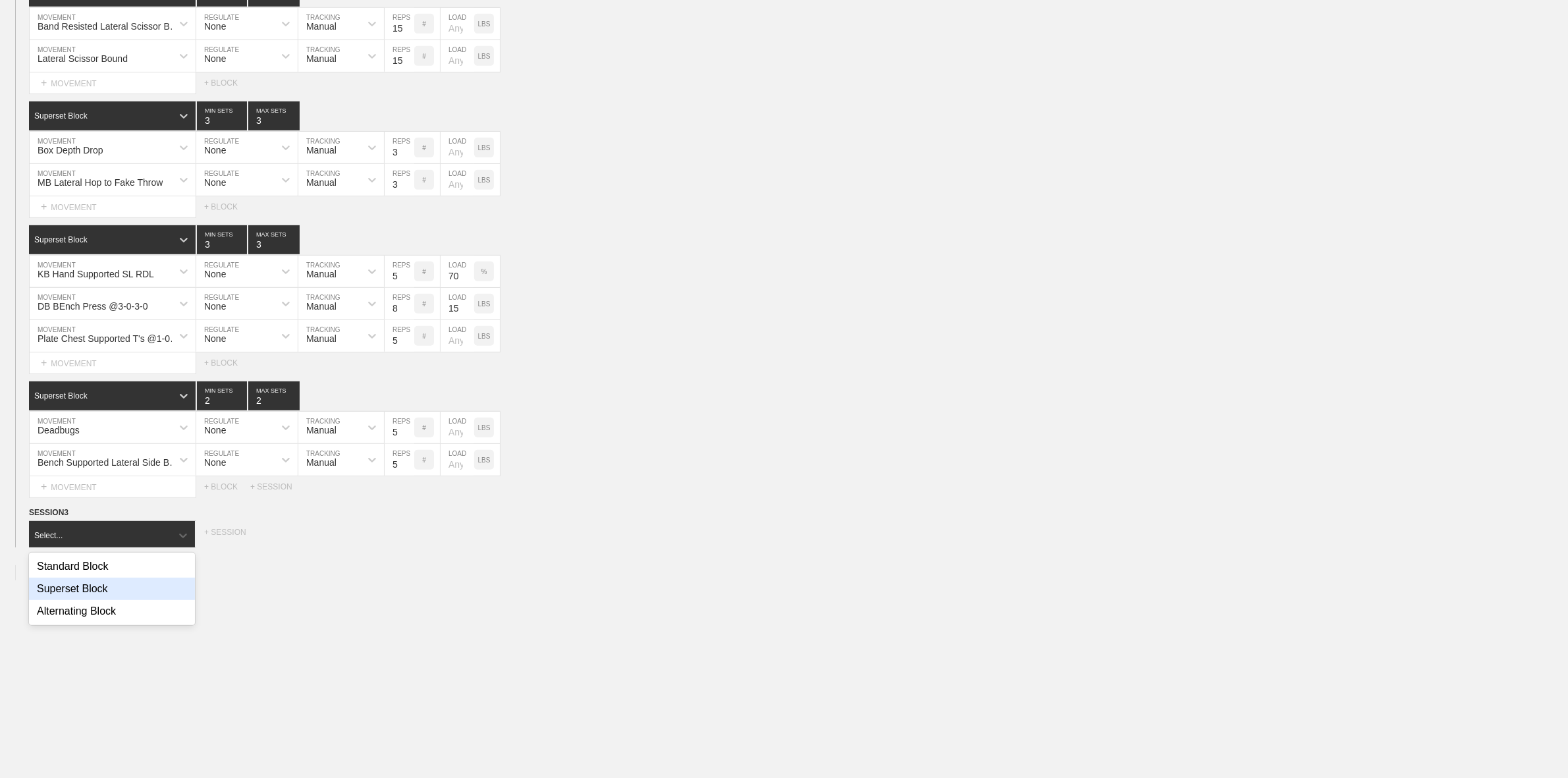
click at [79, 588] on div "Superset Block" at bounding box center [111, 589] width 166 height 23
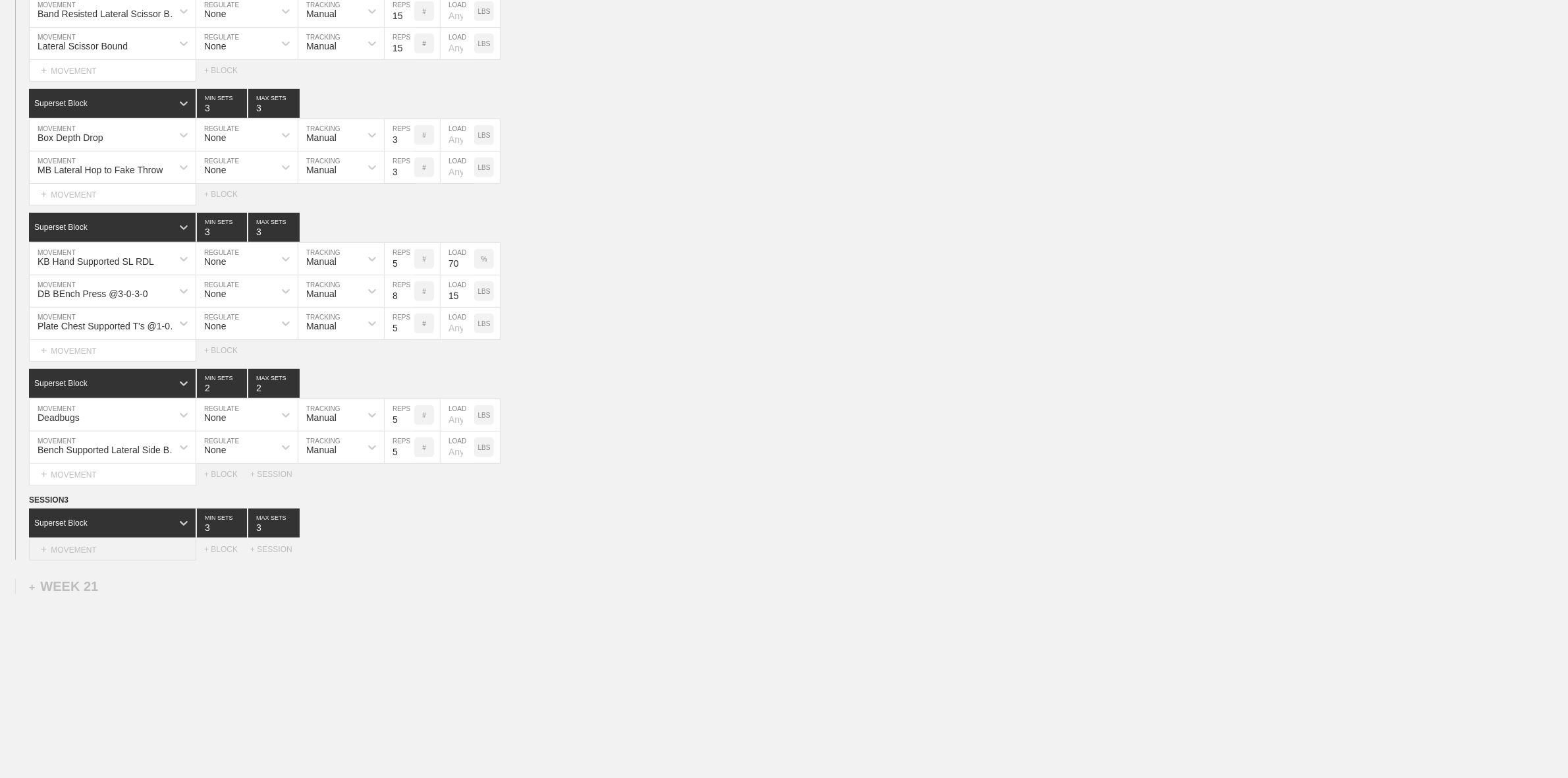
click at [106, 560] on div "+ MOVEMENT" at bounding box center [112, 550] width 168 height 22
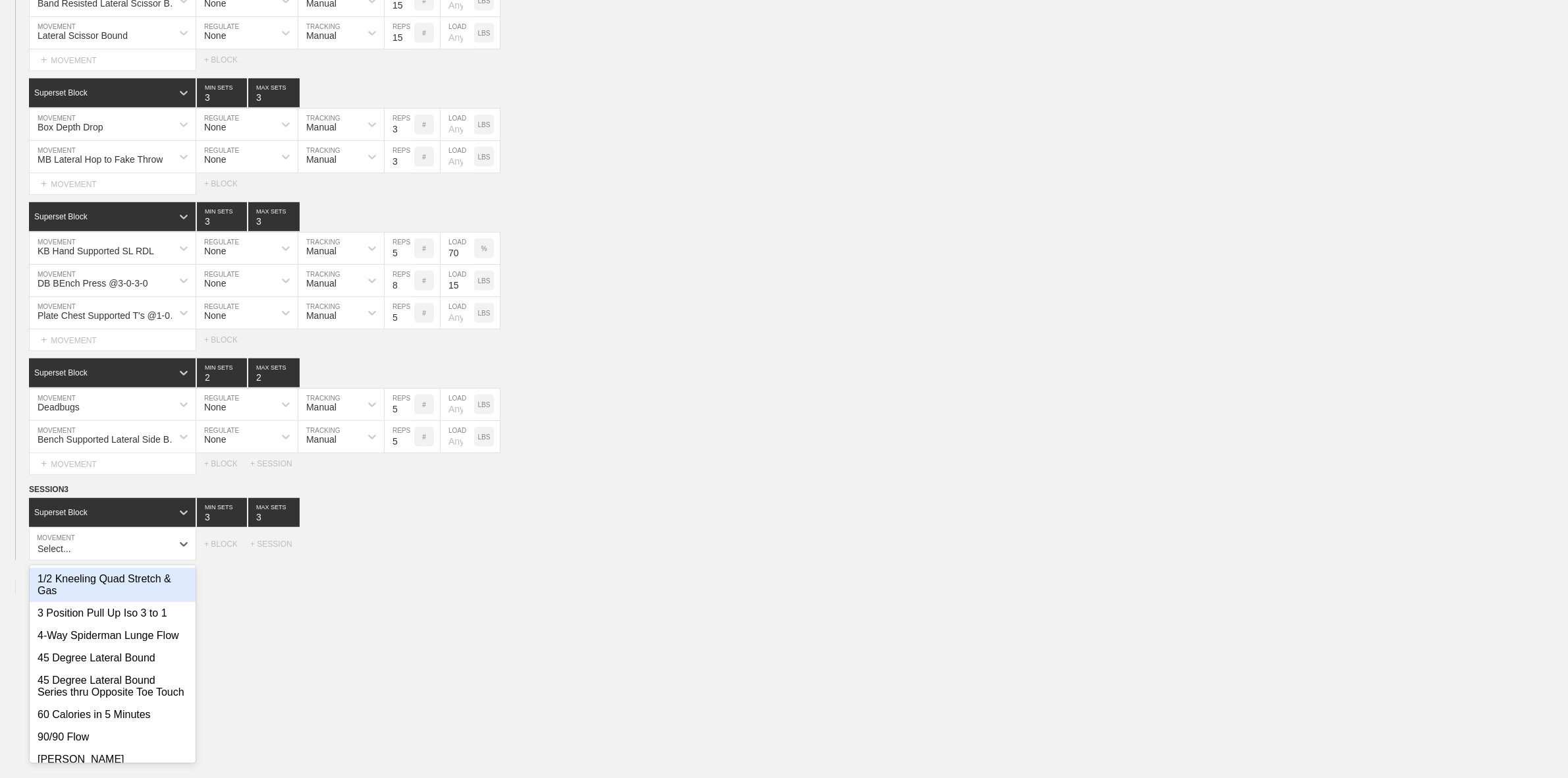
scroll to position [829, 0]
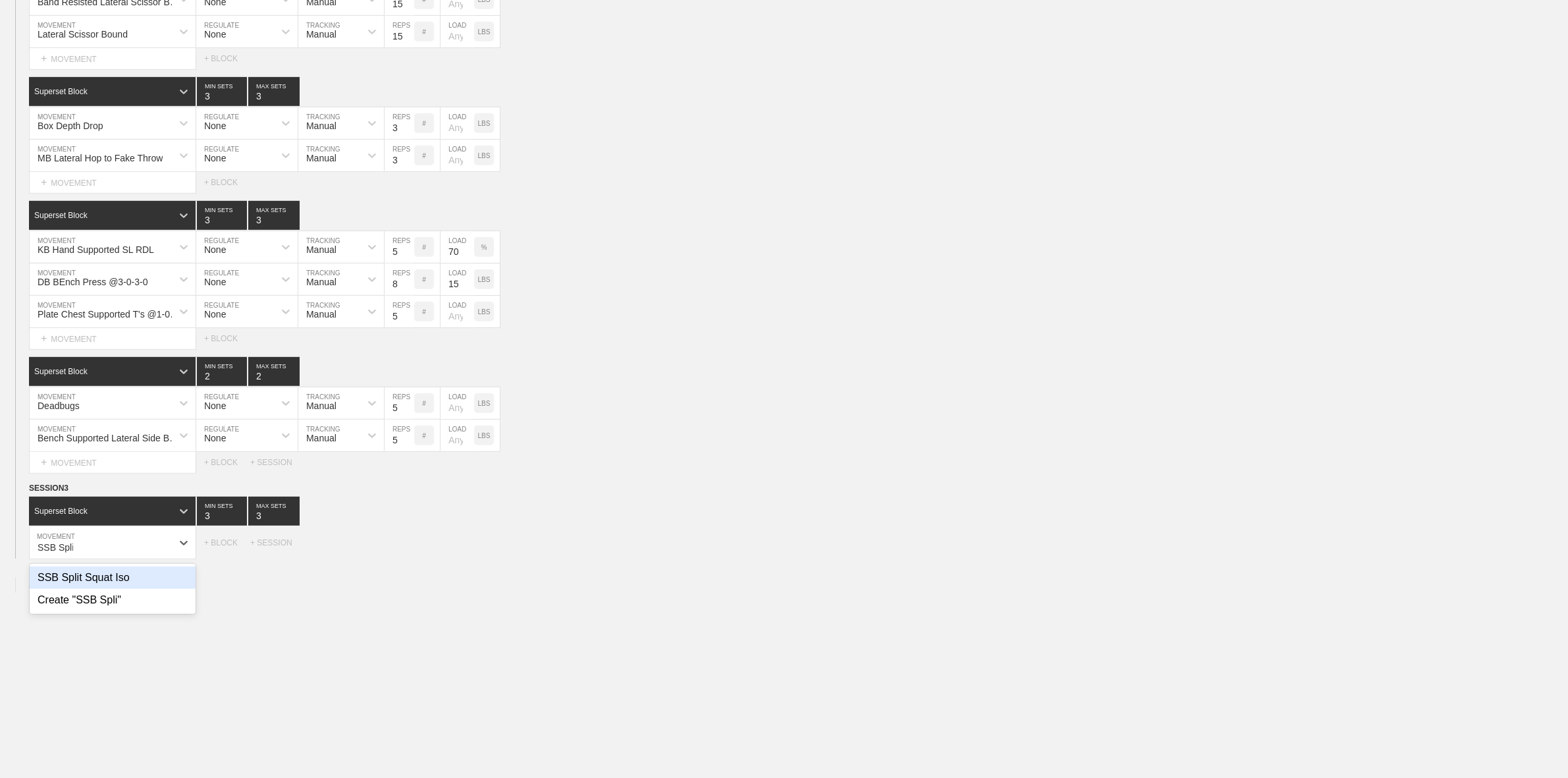
click at [101, 589] on div "SSB Split Squat Iso" at bounding box center [112, 577] width 166 height 23
type input "SSB Spli"
click at [393, 559] on input "5" at bounding box center [399, 543] width 30 height 32
type input "15"
click at [484, 547] on p "LBS" at bounding box center [484, 542] width 13 height 7
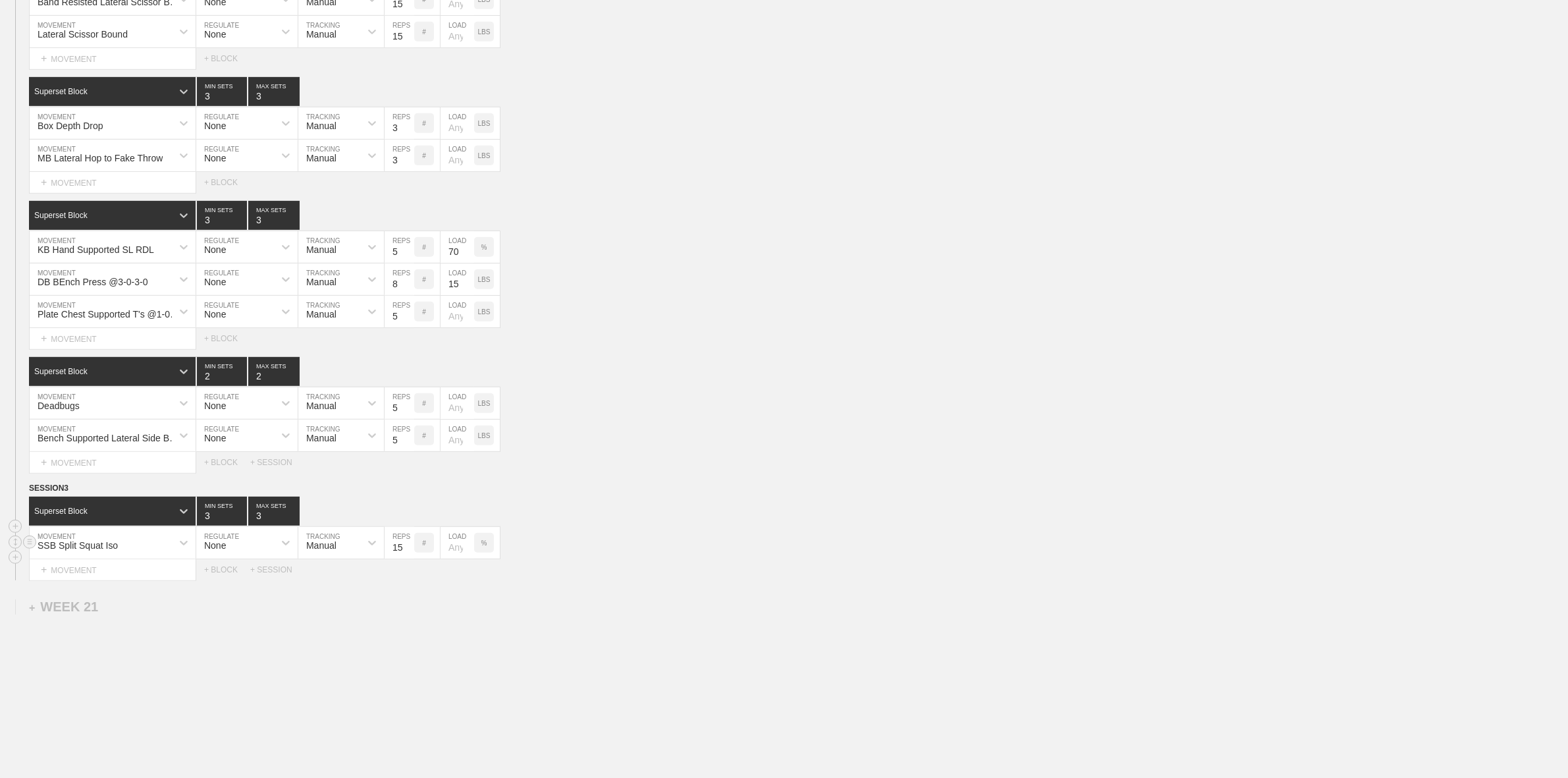
click at [462, 559] on input "number" at bounding box center [458, 543] width 34 height 32
type input "50"
click at [794, 525] on div "Superset Block 3 MIN SETS 3 MAX SETS" at bounding box center [798, 510] width 1539 height 29
click at [132, 581] on div "+ MOVEMENT" at bounding box center [112, 570] width 168 height 22
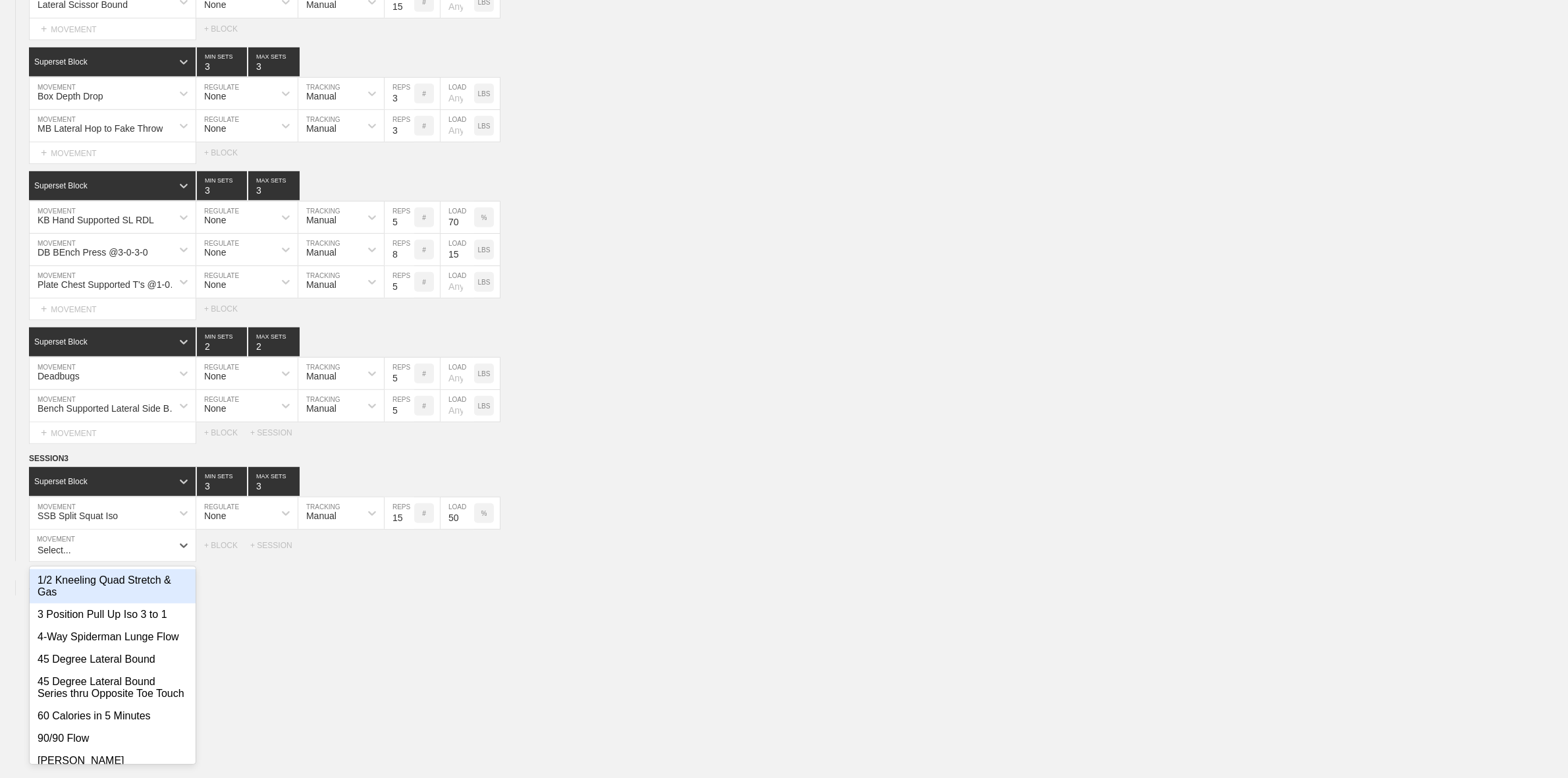
scroll to position [861, 0]
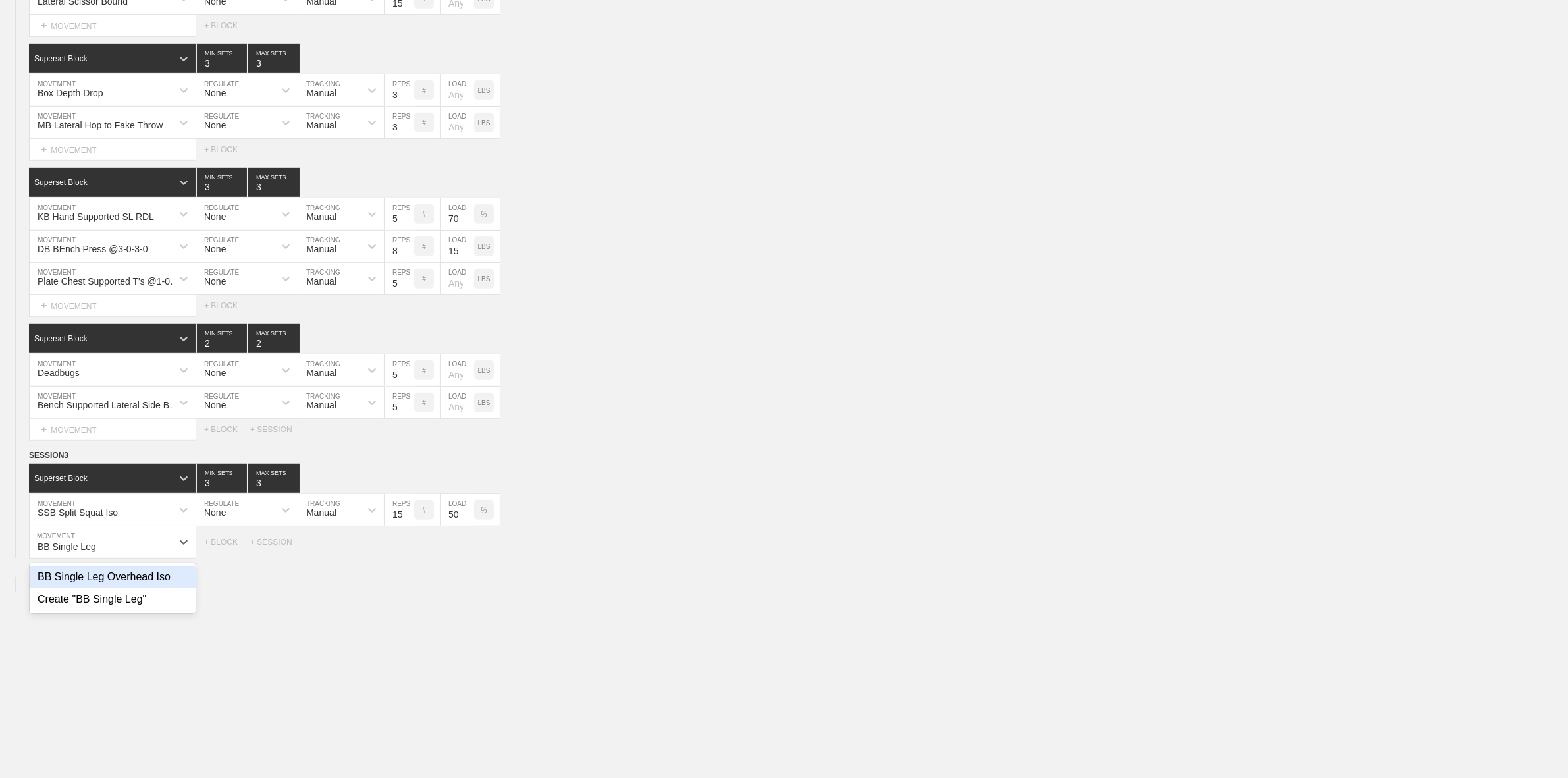
click at [133, 584] on div "BB Single Leg Overhead Iso" at bounding box center [112, 577] width 166 height 23
type input "BB Single Leg"
click at [403, 557] on input "6" at bounding box center [399, 542] width 30 height 32
click at [398, 558] on input "6" at bounding box center [399, 542] width 30 height 32
click at [392, 558] on input "6" at bounding box center [399, 542] width 30 height 32
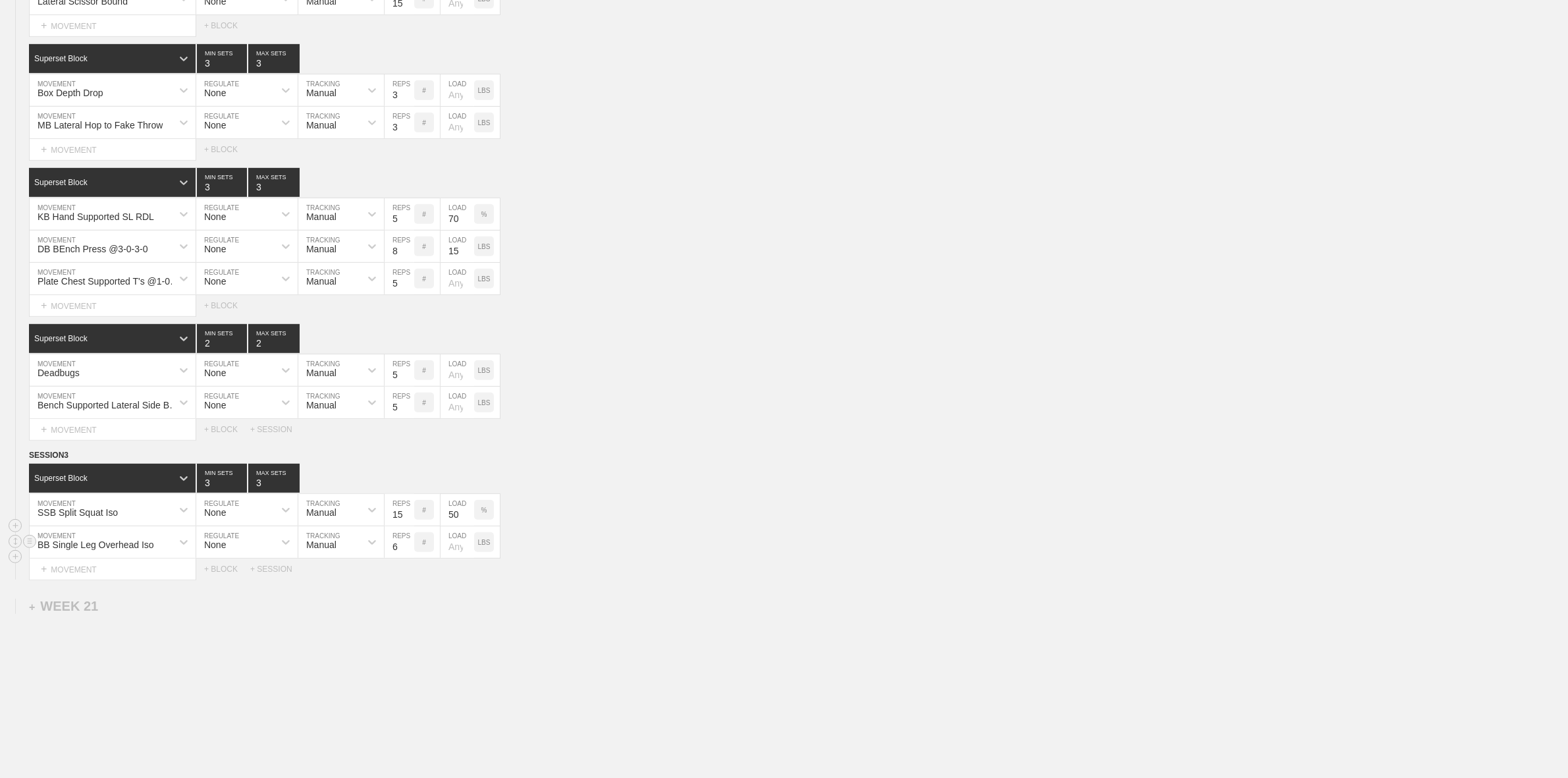
click at [393, 558] on input "6" at bounding box center [399, 542] width 30 height 32
type input "15"
click at [97, 580] on div "+ MOVEMENT" at bounding box center [112, 570] width 168 height 22
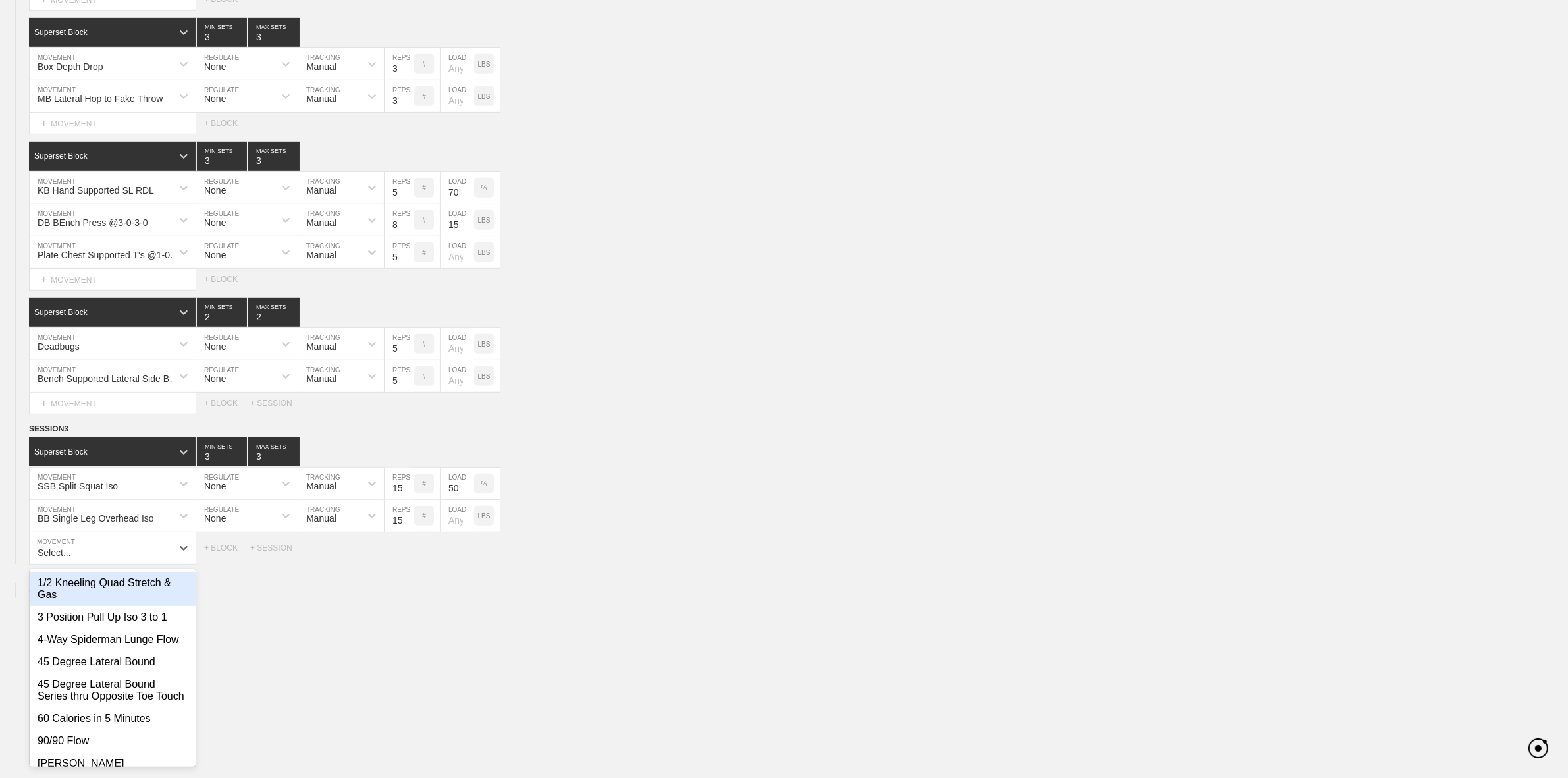
scroll to position [894, 0]
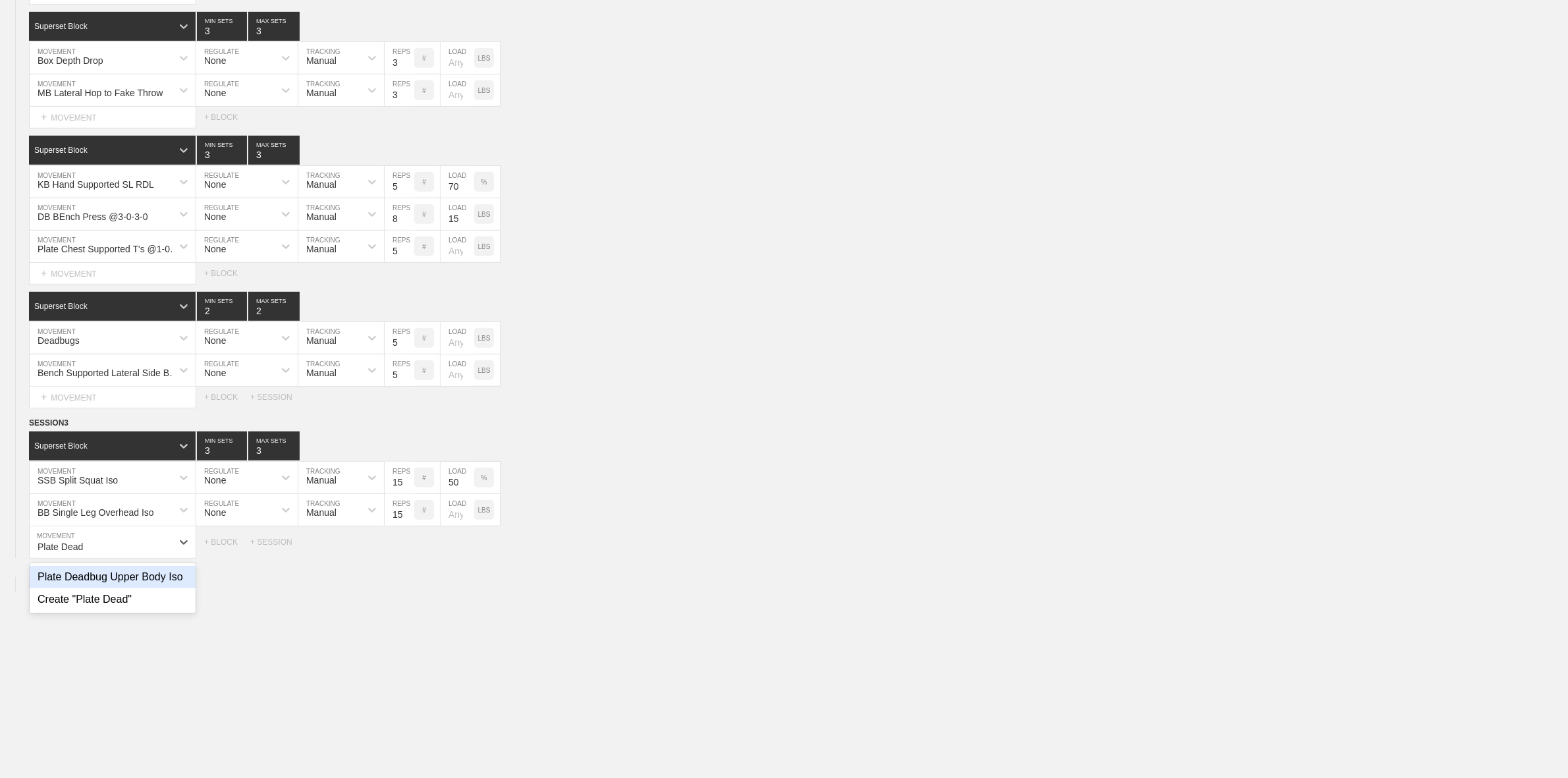
click at [134, 588] on div "Plate Deadbug Upper Body Iso" at bounding box center [112, 577] width 166 height 23
type input "Plate Dead"
click at [397, 558] on input "5" at bounding box center [399, 542] width 30 height 32
type input "30"
click at [866, 494] on div "SSB Split Squat Iso MOVEMENT None REGULATE Manual TRACKING 15 REPS # 50 LOAD %" at bounding box center [784, 478] width 1568 height 33
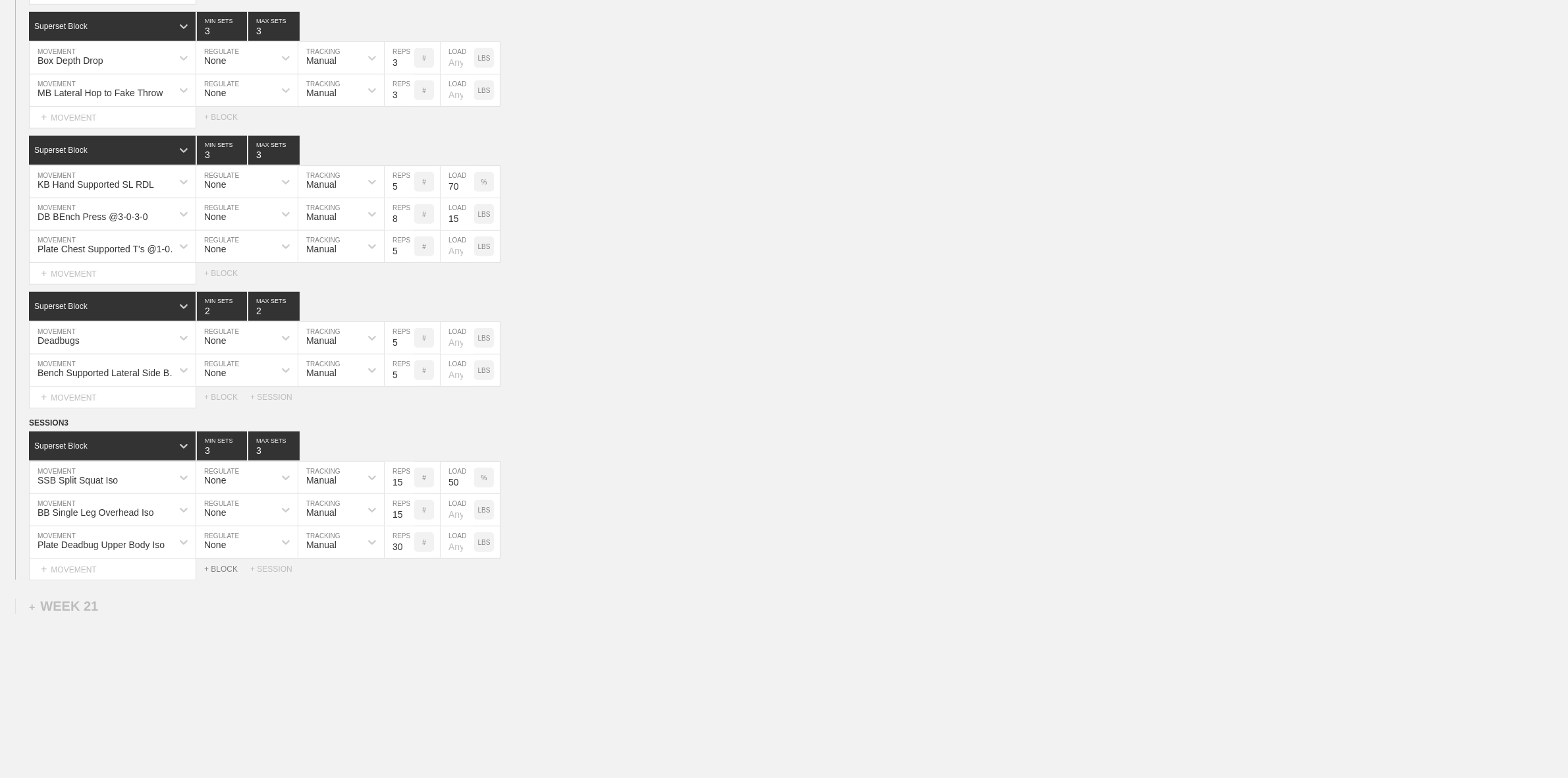
click at [225, 574] on div "+ BLOCK" at bounding box center [227, 568] width 47 height 9
click at [109, 550] on div "Plate Deadbug Upper Body Iso" at bounding box center [101, 544] width 127 height 11
type input "Deadbug"
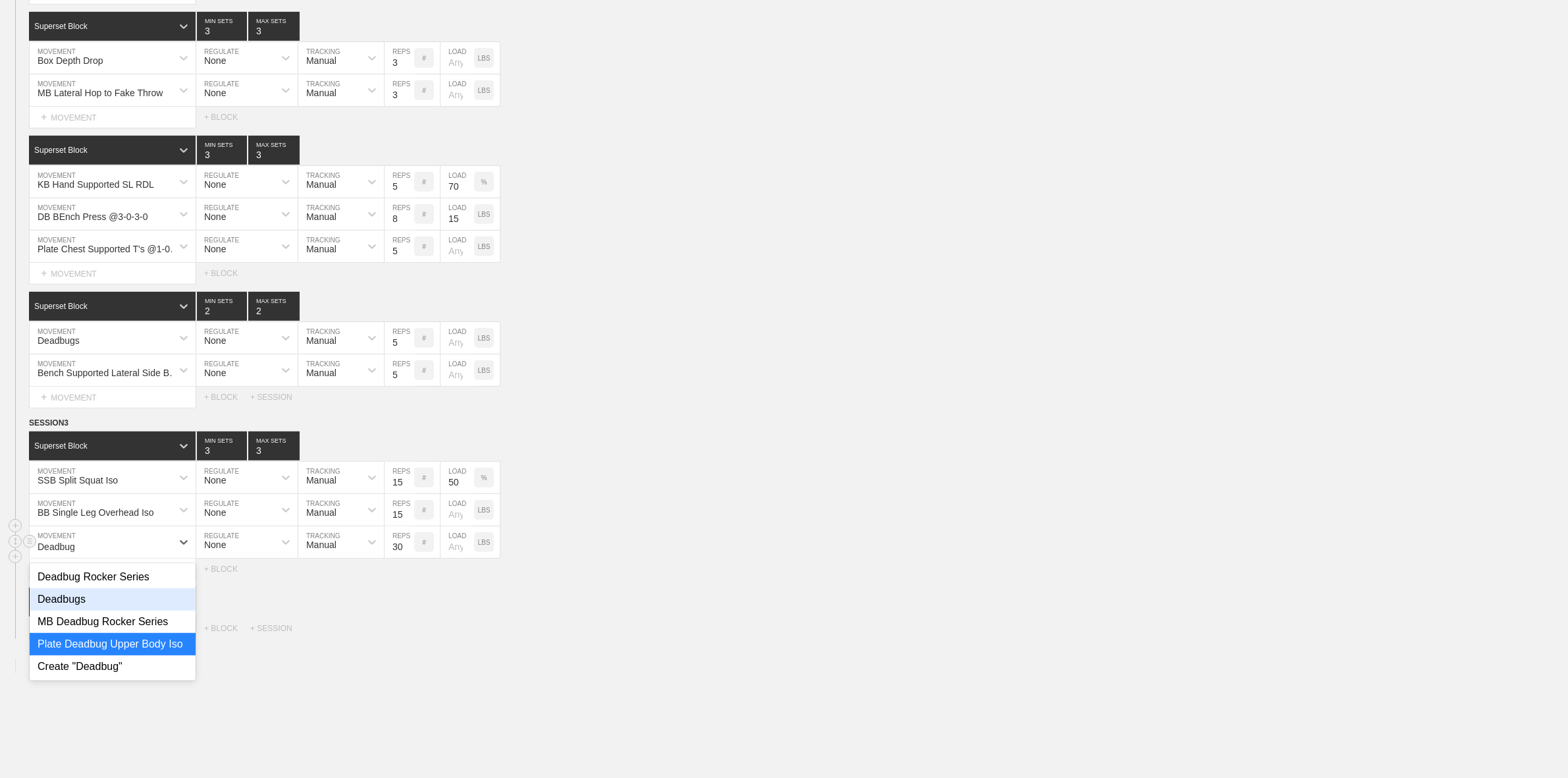
click at [90, 611] on div "Deadbugs" at bounding box center [112, 599] width 166 height 23
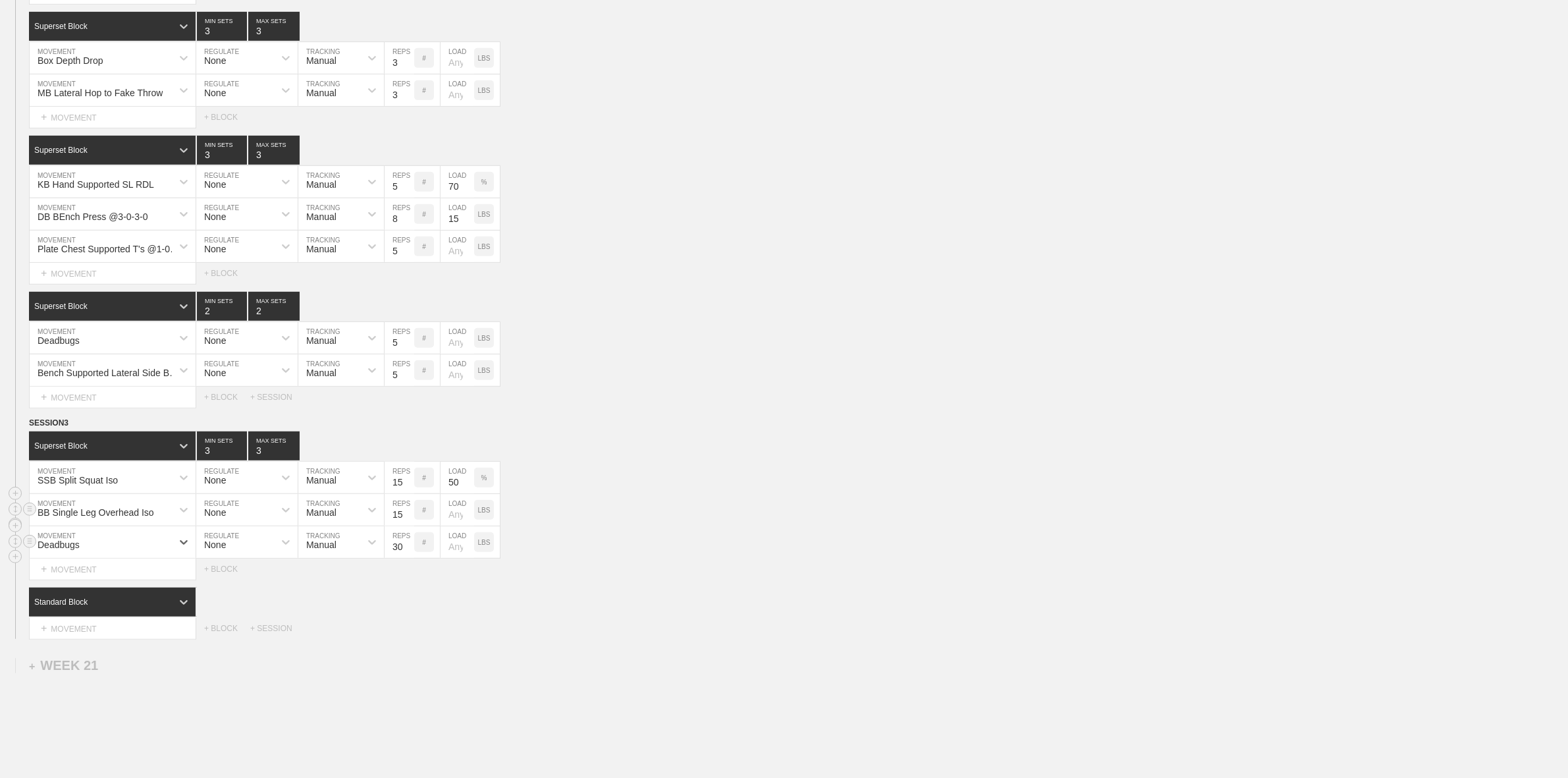
click at [134, 517] on div "BB Single Leg Overhead Iso" at bounding box center [96, 512] width 117 height 11
type input "SSB Single Leg Balance Iso"
click at [111, 558] on div "Create "SSB Single Leg Balance Iso"" at bounding box center [112, 550] width 166 height 35
click at [81, 637] on div "+ MOVEMENT" at bounding box center [112, 628] width 168 height 22
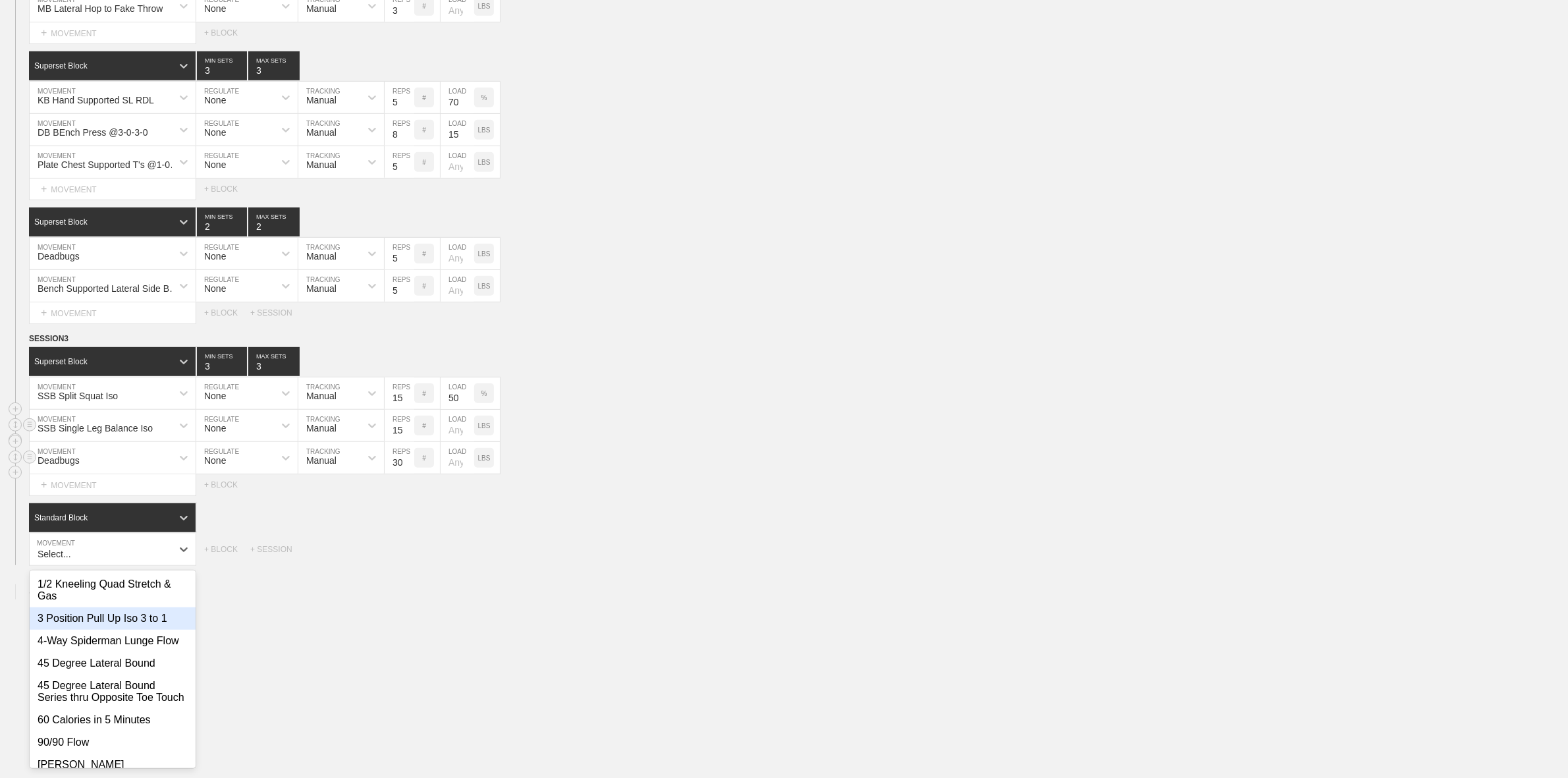
scroll to position [985, 0]
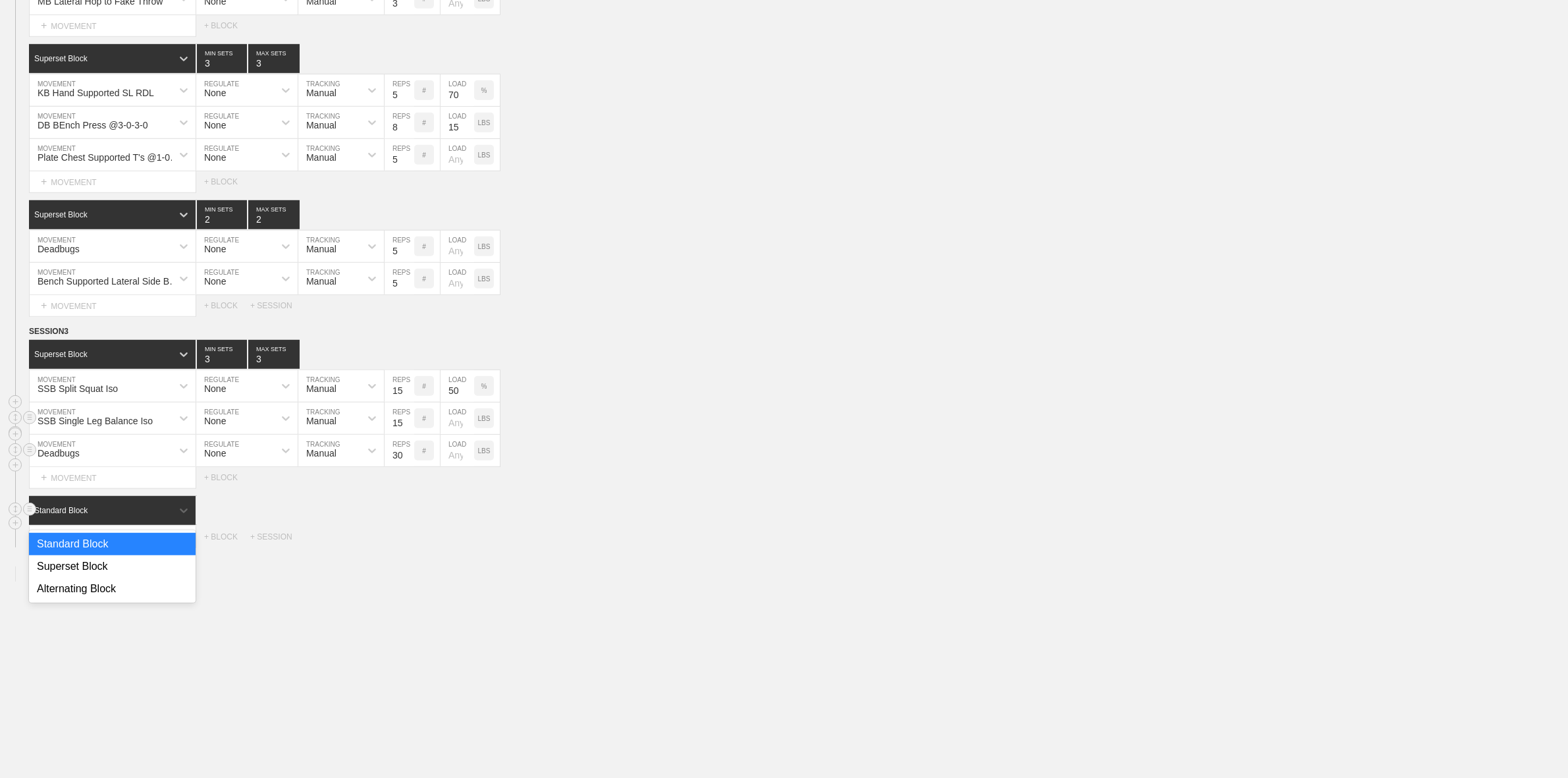
click at [113, 516] on div "Standard Block" at bounding box center [100, 510] width 143 height 12
click at [94, 578] on div "Superset Block" at bounding box center [112, 566] width 167 height 23
click at [109, 545] on div "+ MOVEMENT" at bounding box center [112, 537] width 168 height 22
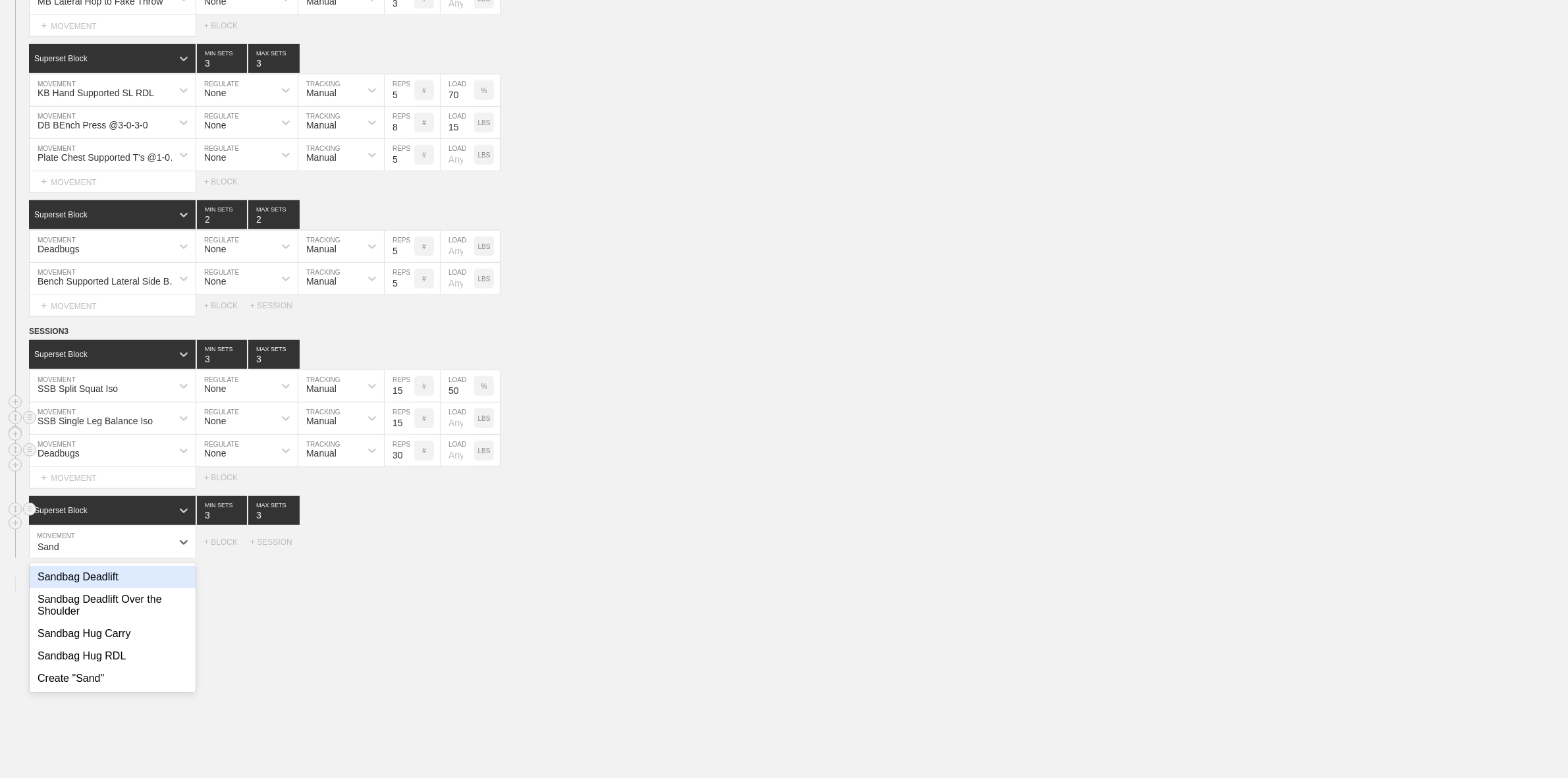
click at [103, 584] on div "Sandbag Deadlift" at bounding box center [112, 577] width 166 height 23
type input "Sand"
click at [100, 580] on div "+ MOVEMENT" at bounding box center [112, 570] width 168 height 22
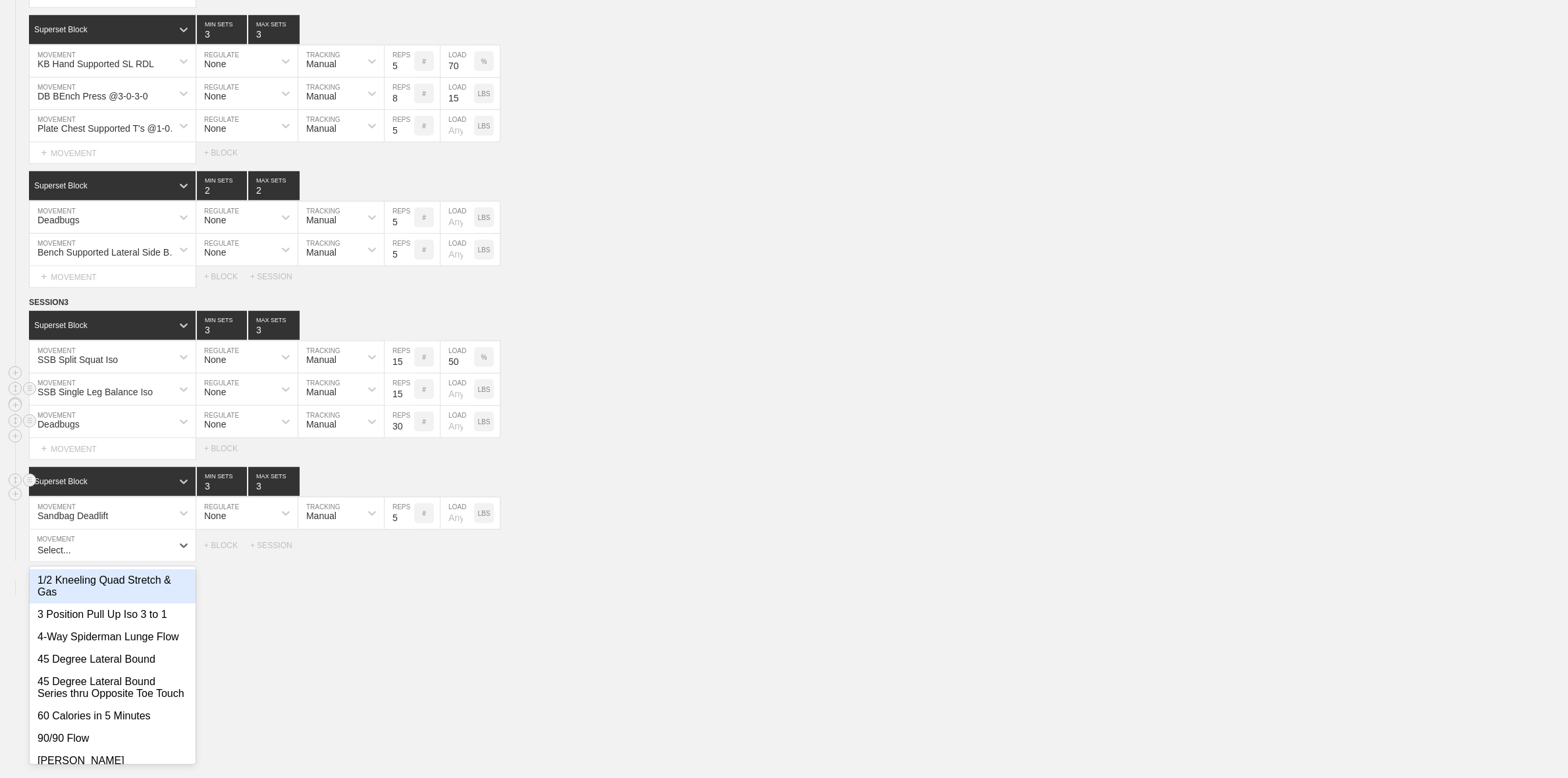
scroll to position [1018, 0]
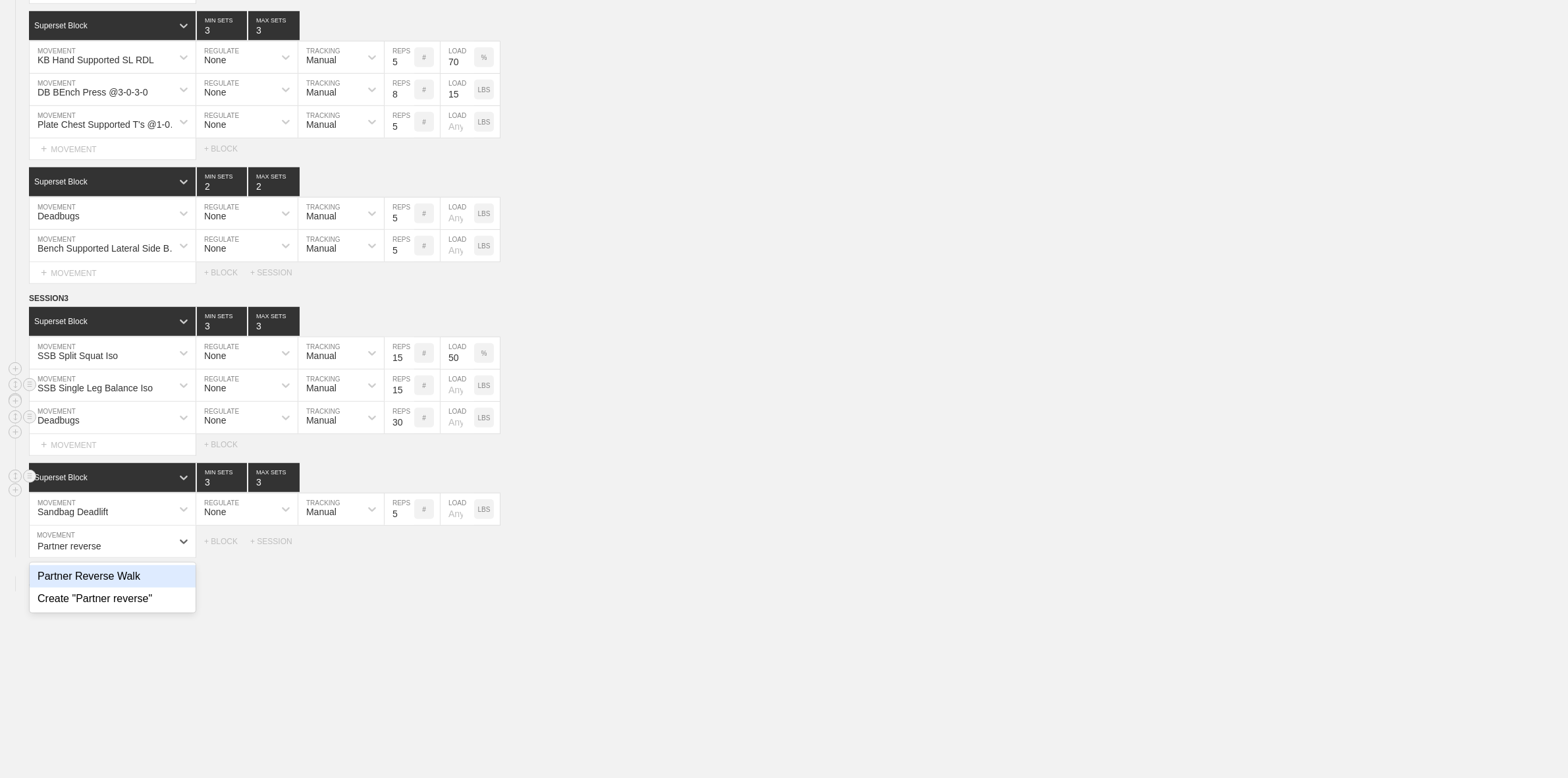
click at [94, 586] on div "Partner Reverse Walk" at bounding box center [112, 576] width 166 height 23
type input "Partner reverse"
click at [396, 557] on input "5" at bounding box center [399, 541] width 30 height 32
type input "10"
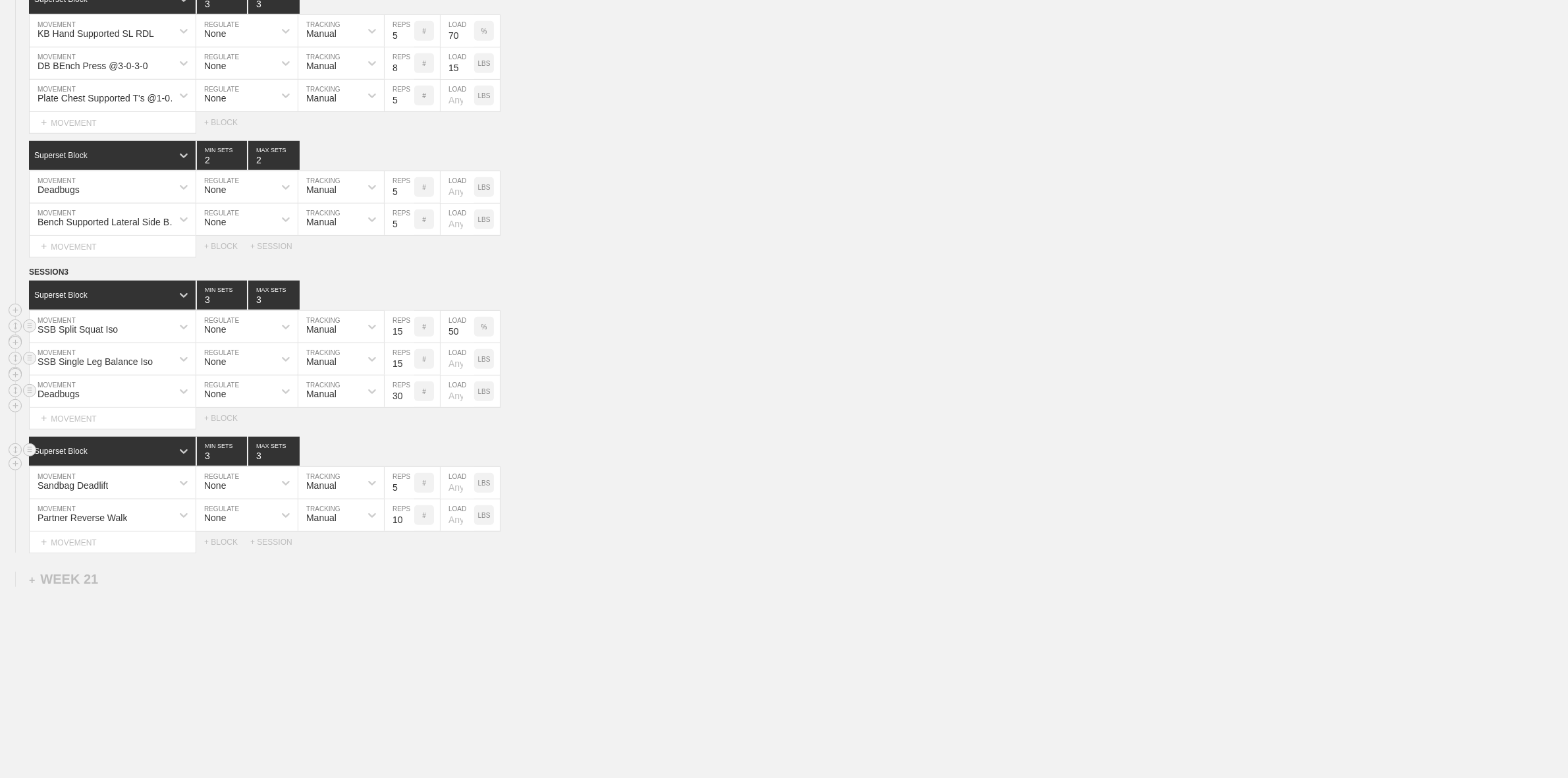
scroll to position [1064, 0]
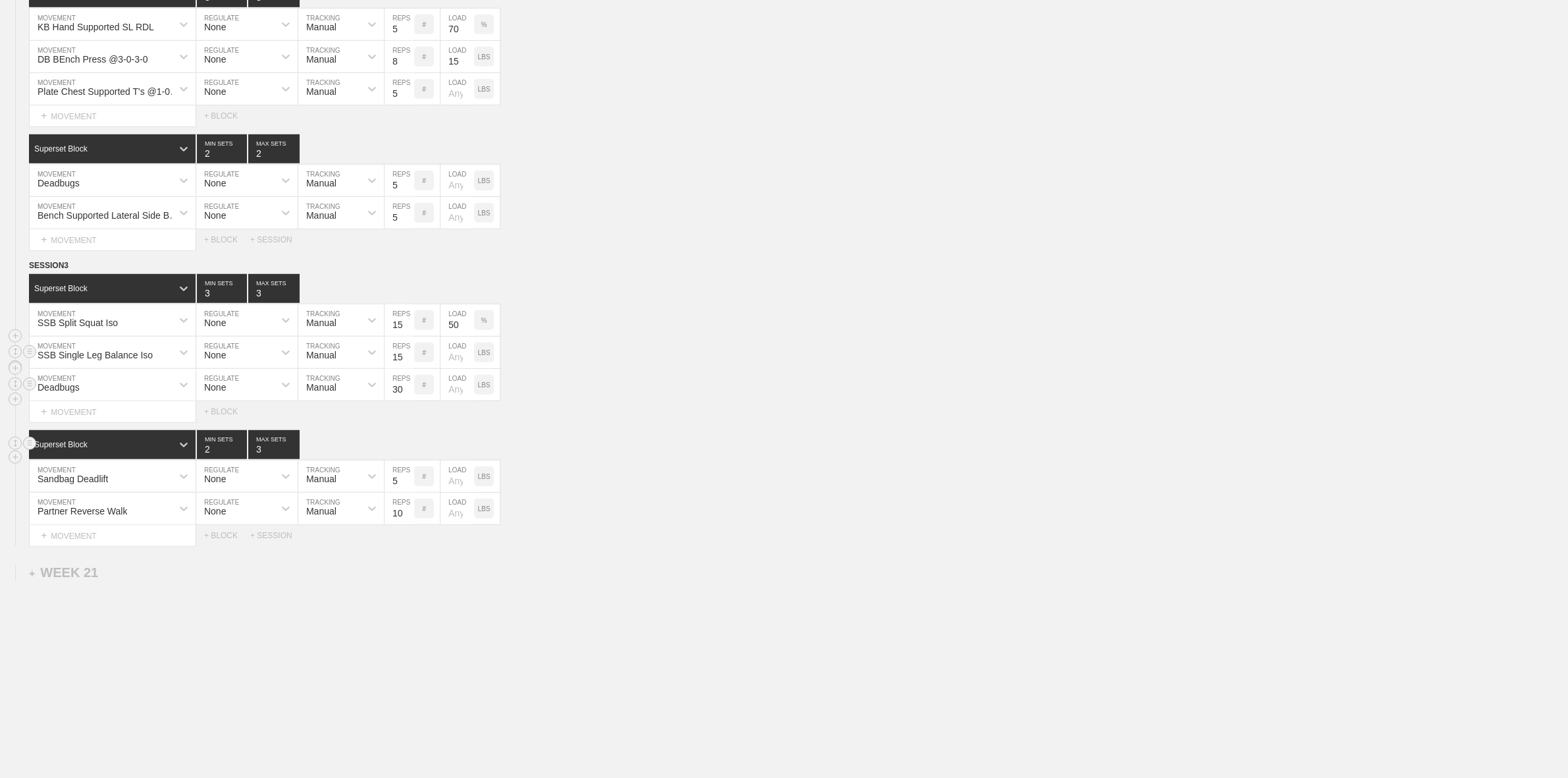
type input "2"
click at [239, 450] on input "2" at bounding box center [222, 444] width 51 height 29
type input "2"
click at [291, 451] on input "2" at bounding box center [275, 444] width 52 height 29
click at [69, 541] on div "+ MOVEMENT" at bounding box center [112, 536] width 168 height 22
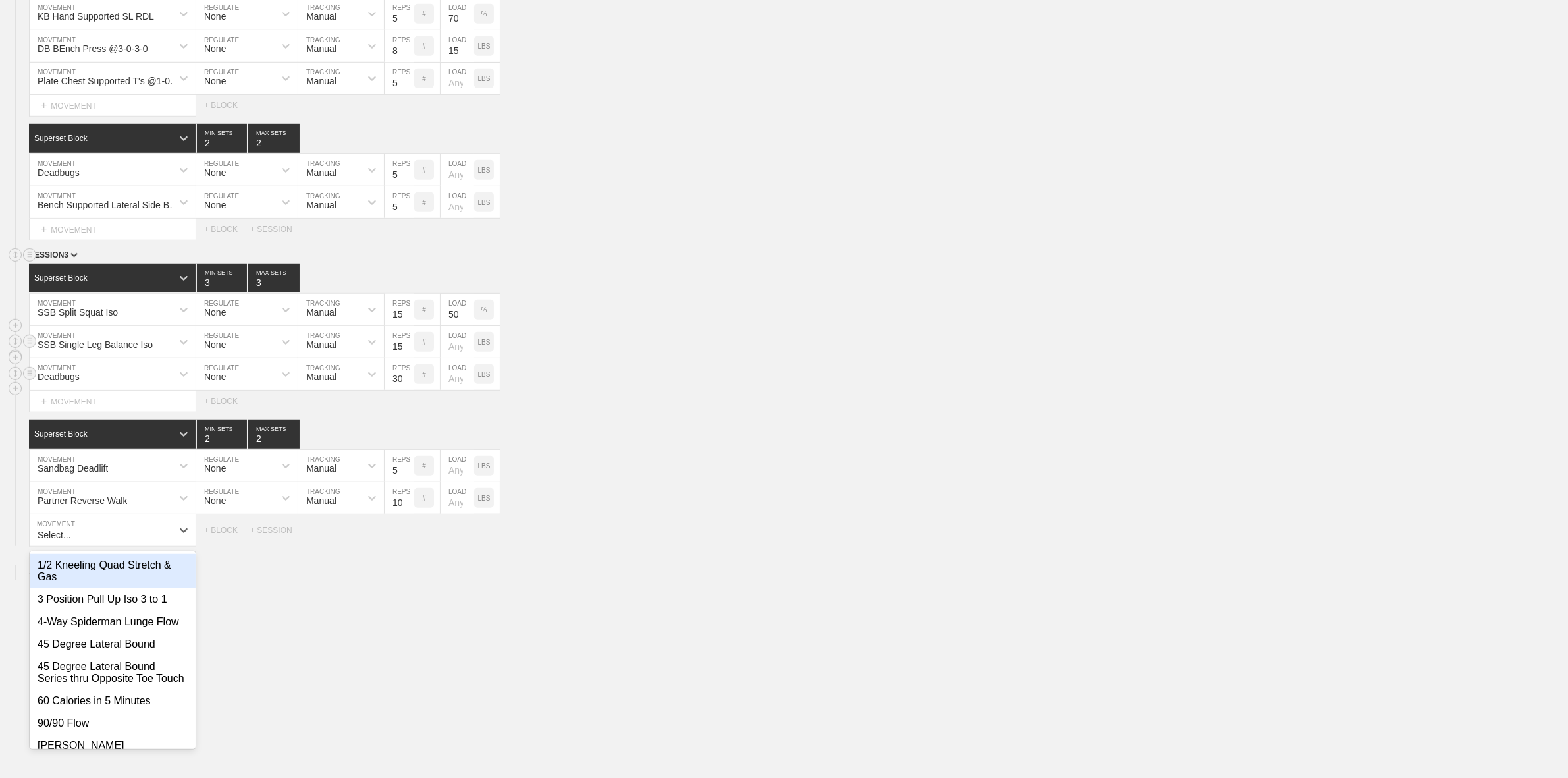
scroll to position [1074, 0]
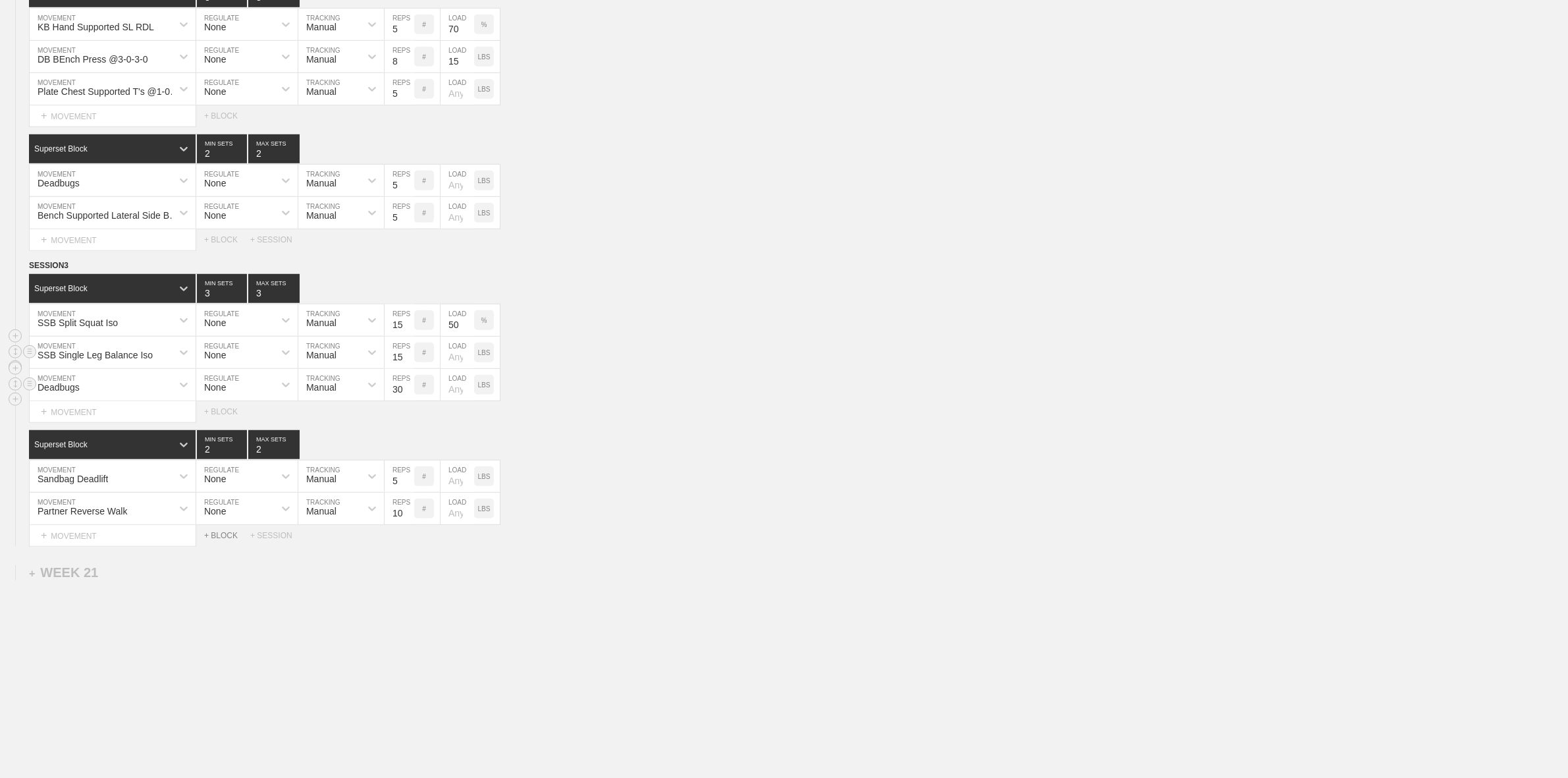
click at [209, 527] on div "Select... MOVEMENT + MOVEMENT + BLOCK + SESSION" at bounding box center [784, 535] width 1568 height 21
click at [221, 534] on div "+ BLOCK" at bounding box center [227, 535] width 47 height 9
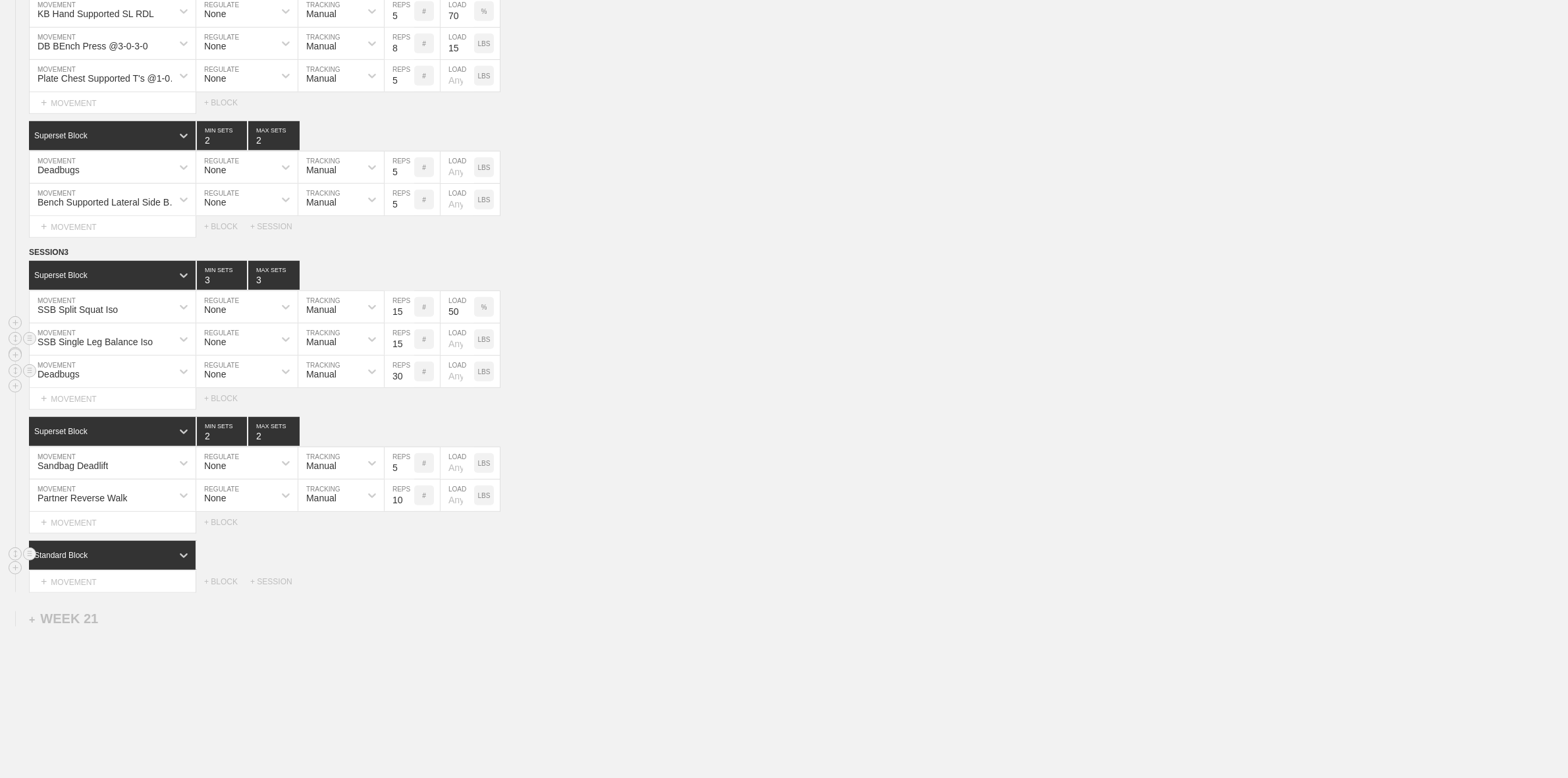
click at [93, 561] on div "Standard Block" at bounding box center [100, 555] width 143 height 12
drag, startPoint x: 97, startPoint y: 622, endPoint x: 92, endPoint y: 608, distance: 14.9
click at [97, 622] on div "Superset Block" at bounding box center [112, 611] width 167 height 23
click at [92, 593] on div "+ MOVEMENT" at bounding box center [112, 582] width 168 height 22
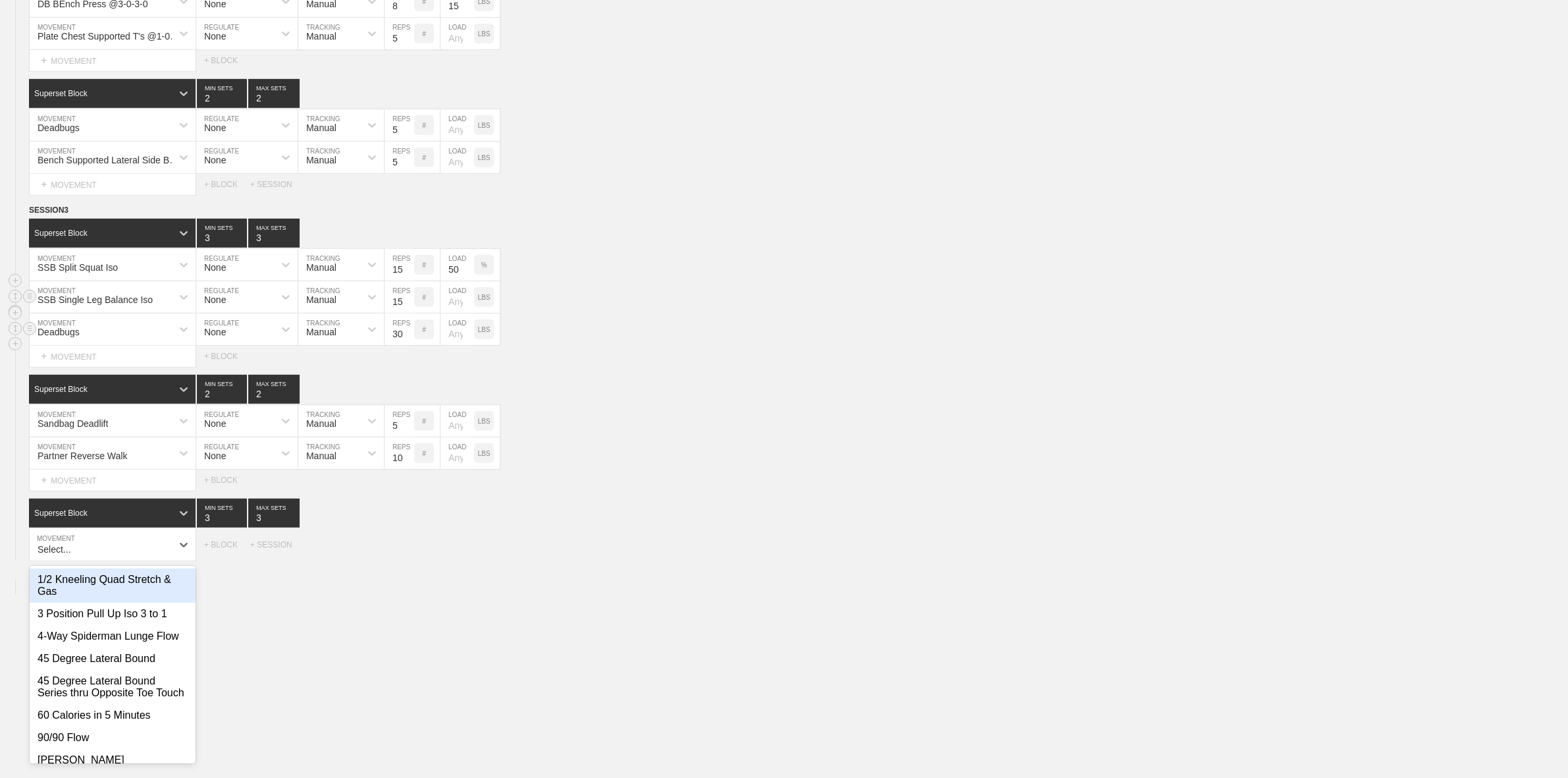
scroll to position [1110, 0]
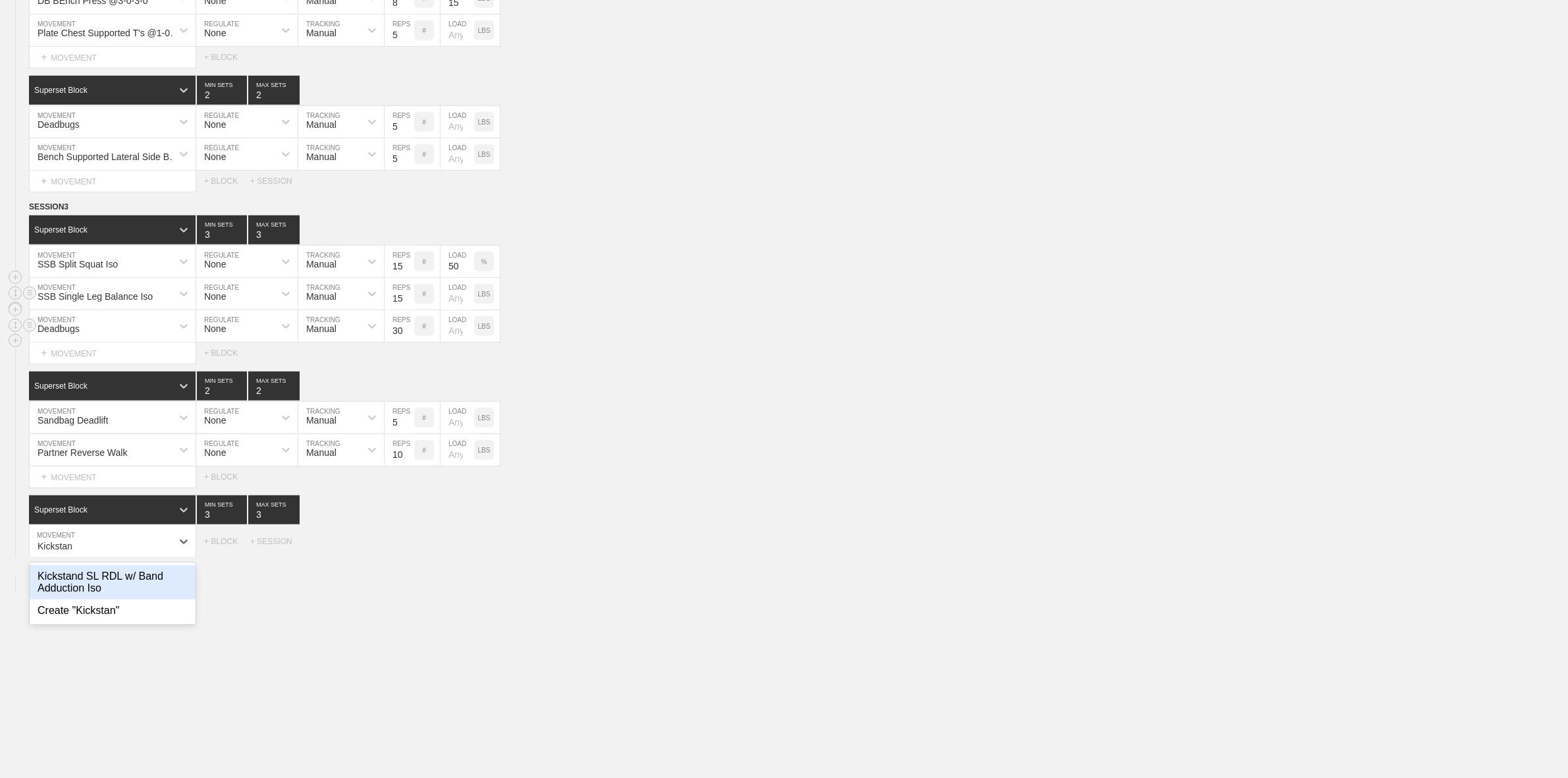
click at [92, 594] on div "Kickstand SL RDL w/ Band Adduction Iso" at bounding box center [112, 582] width 166 height 35
type input "Kickstan"
click at [75, 580] on div "+ MOVEMENT" at bounding box center [112, 569] width 168 height 22
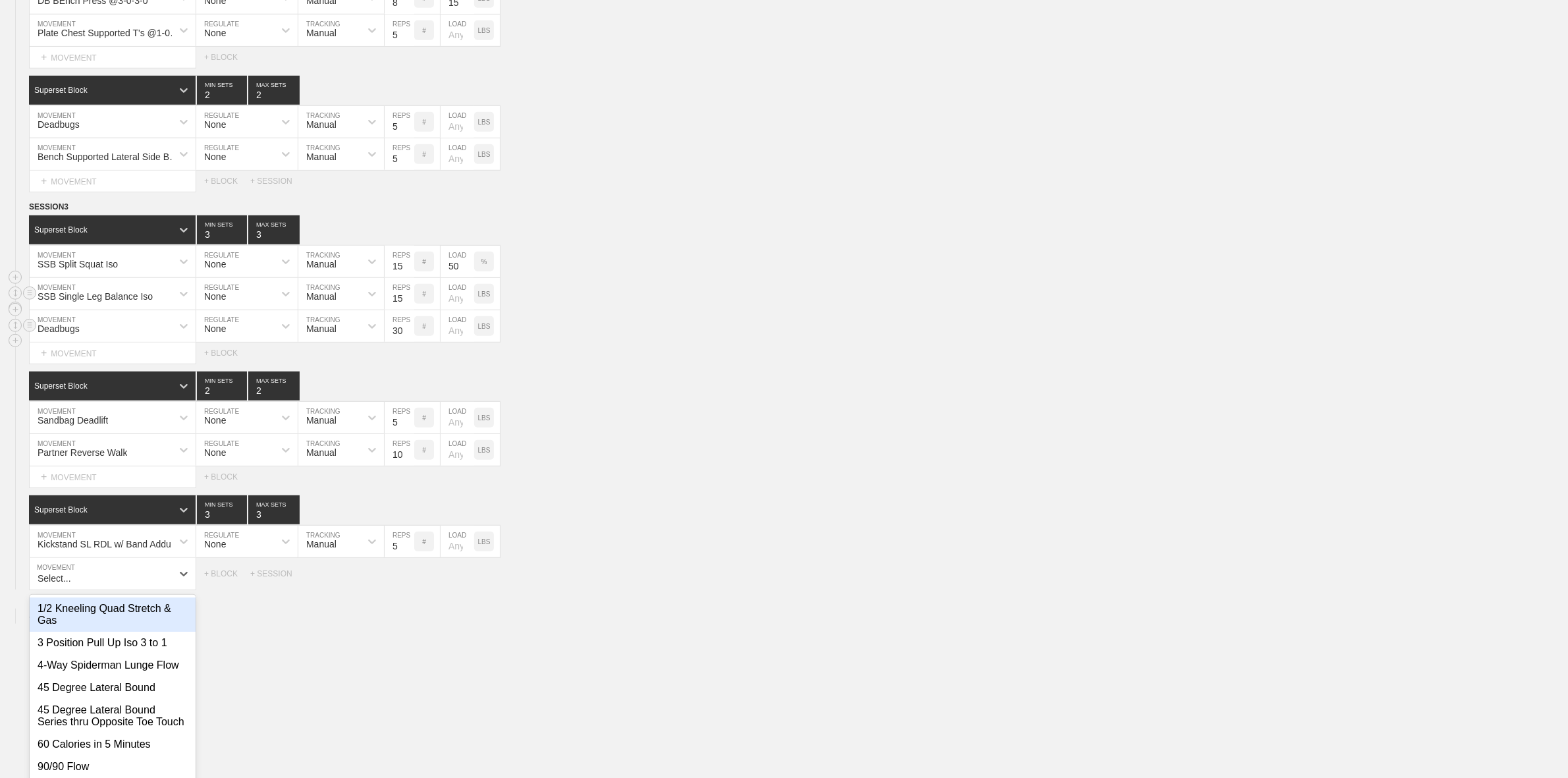
scroll to position [1143, 0]
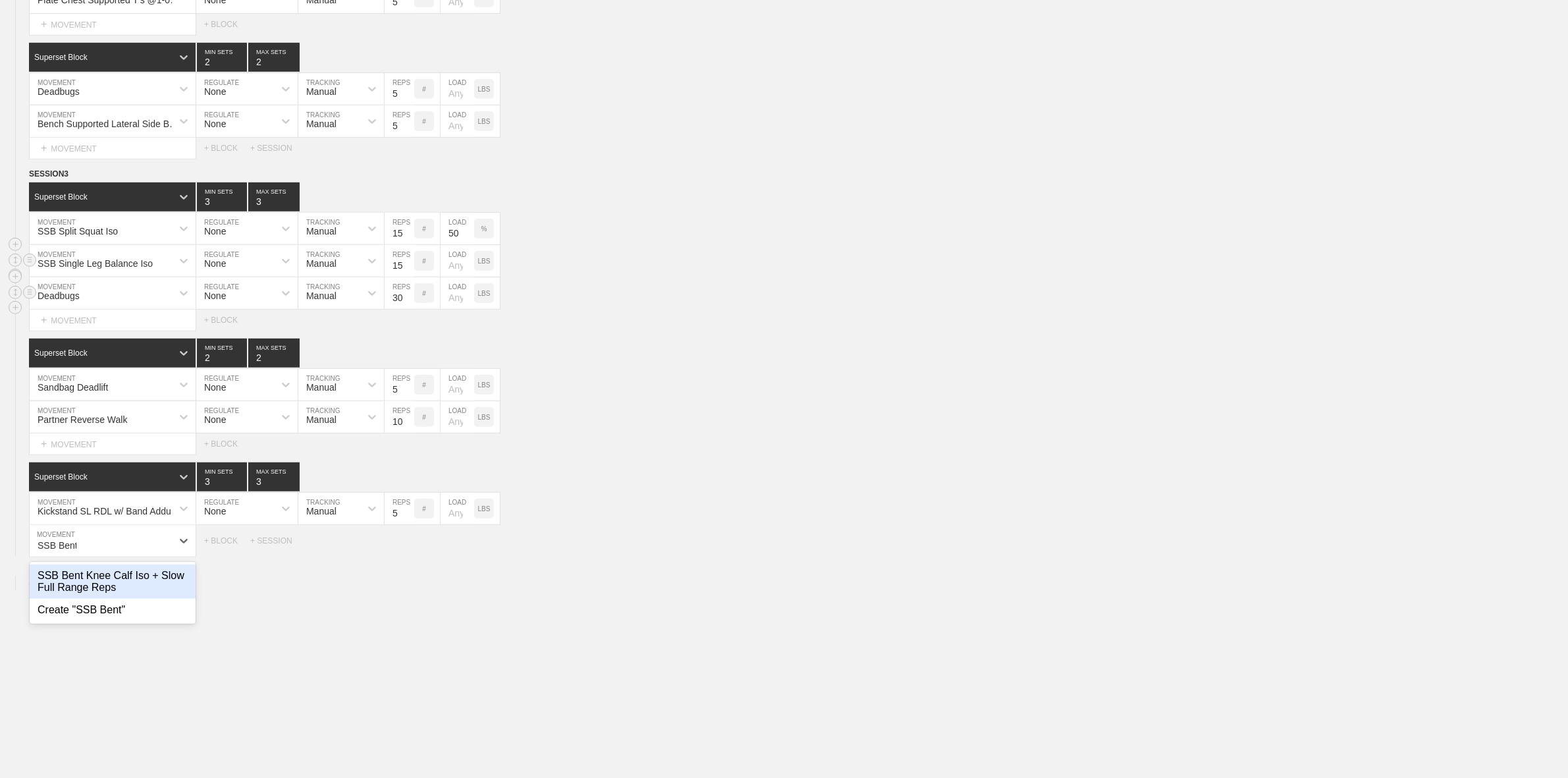
click at [109, 594] on div "SSB Bent Knee Calf Iso + Slow Full Range Reps" at bounding box center [112, 581] width 166 height 35
type input "SSB Bent"
click at [396, 557] on input "5" at bounding box center [399, 541] width 30 height 32
type input "20"
click at [77, 578] on div "+ MOVEMENT" at bounding box center [112, 568] width 168 height 22
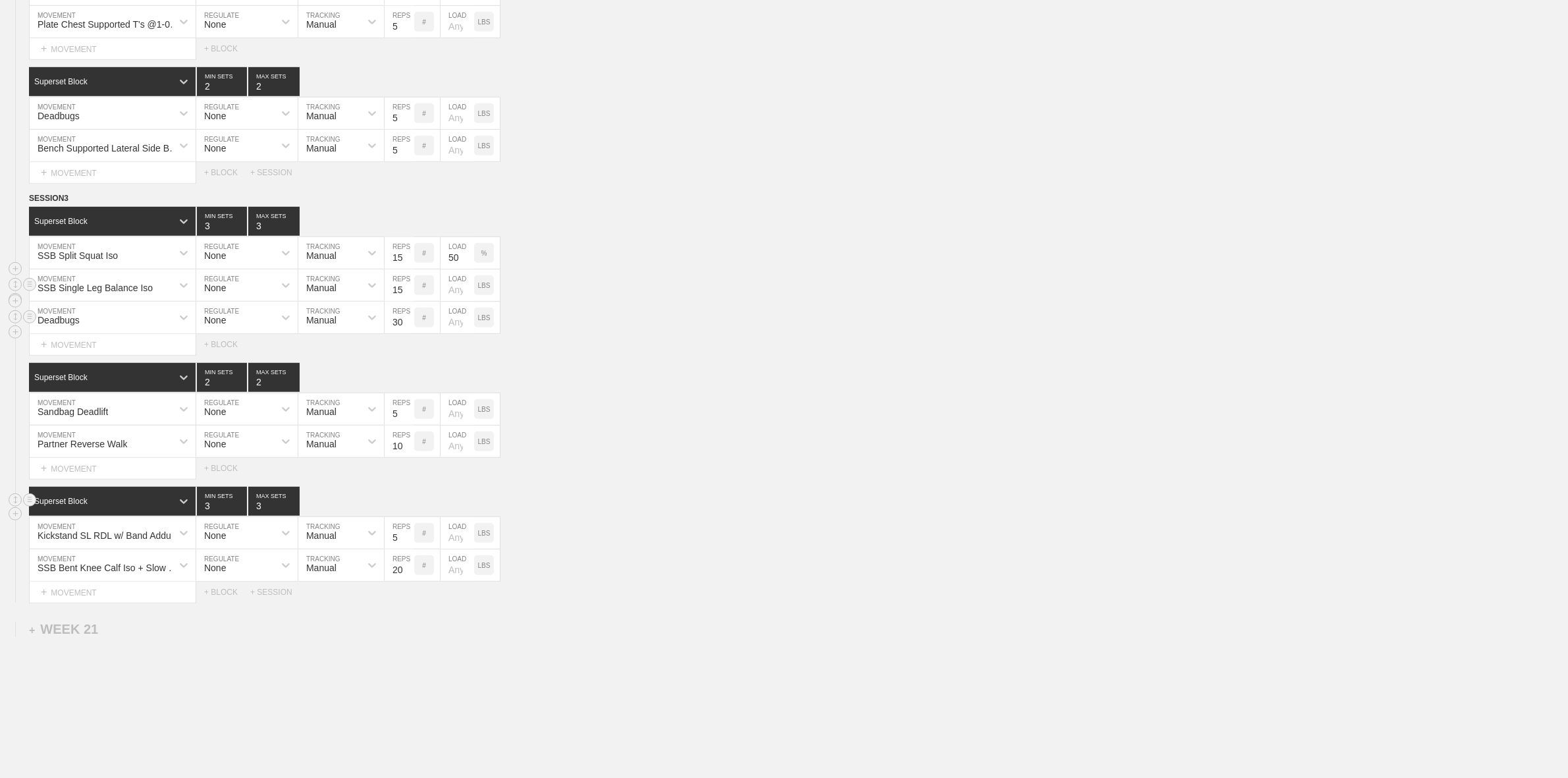
scroll to position [1092, 0]
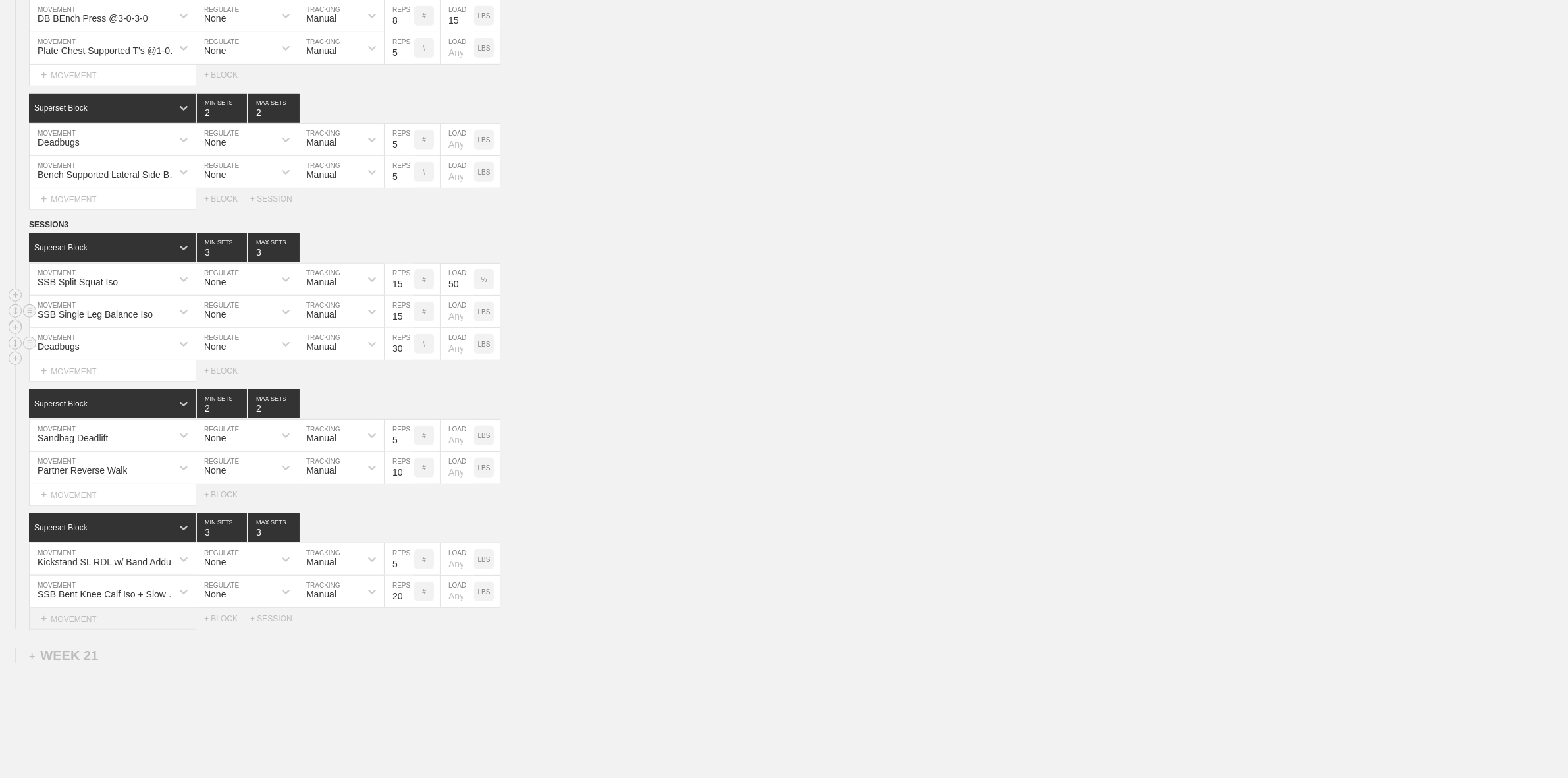
click at [67, 629] on div "+ MOVEMENT" at bounding box center [112, 618] width 168 height 22
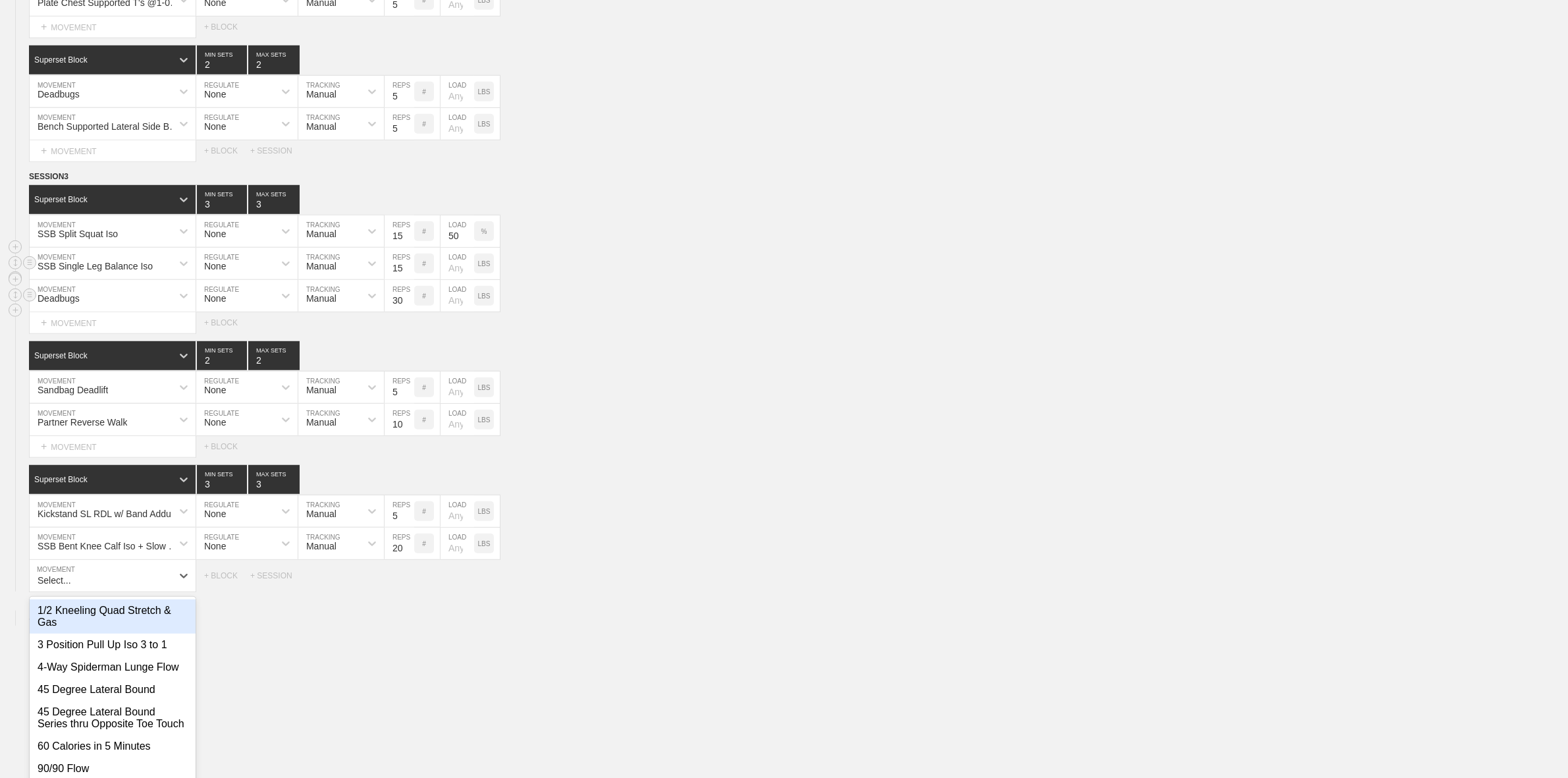
scroll to position [1174, 0]
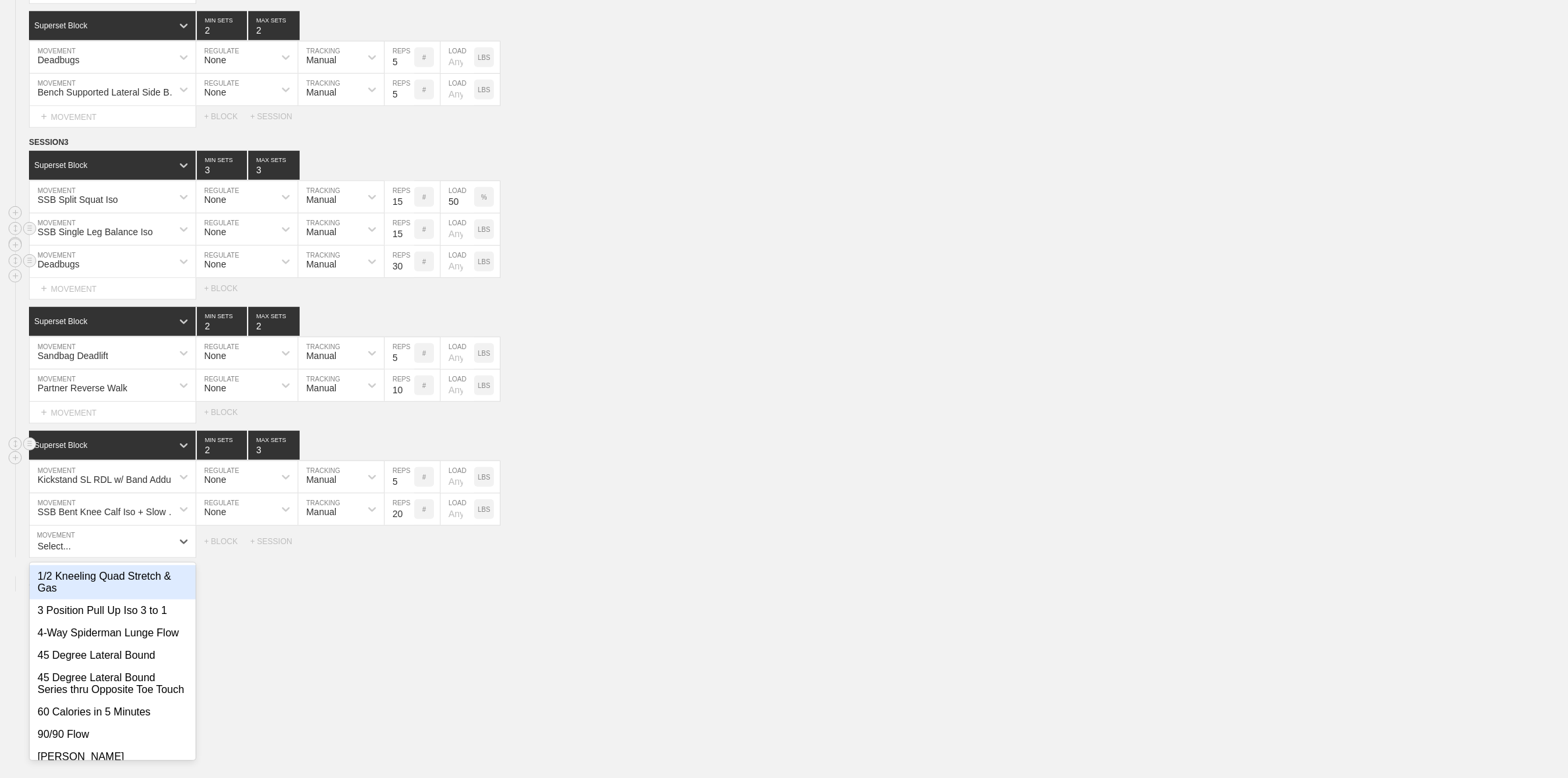
type input "2"
click at [239, 460] on input "2" at bounding box center [222, 445] width 51 height 29
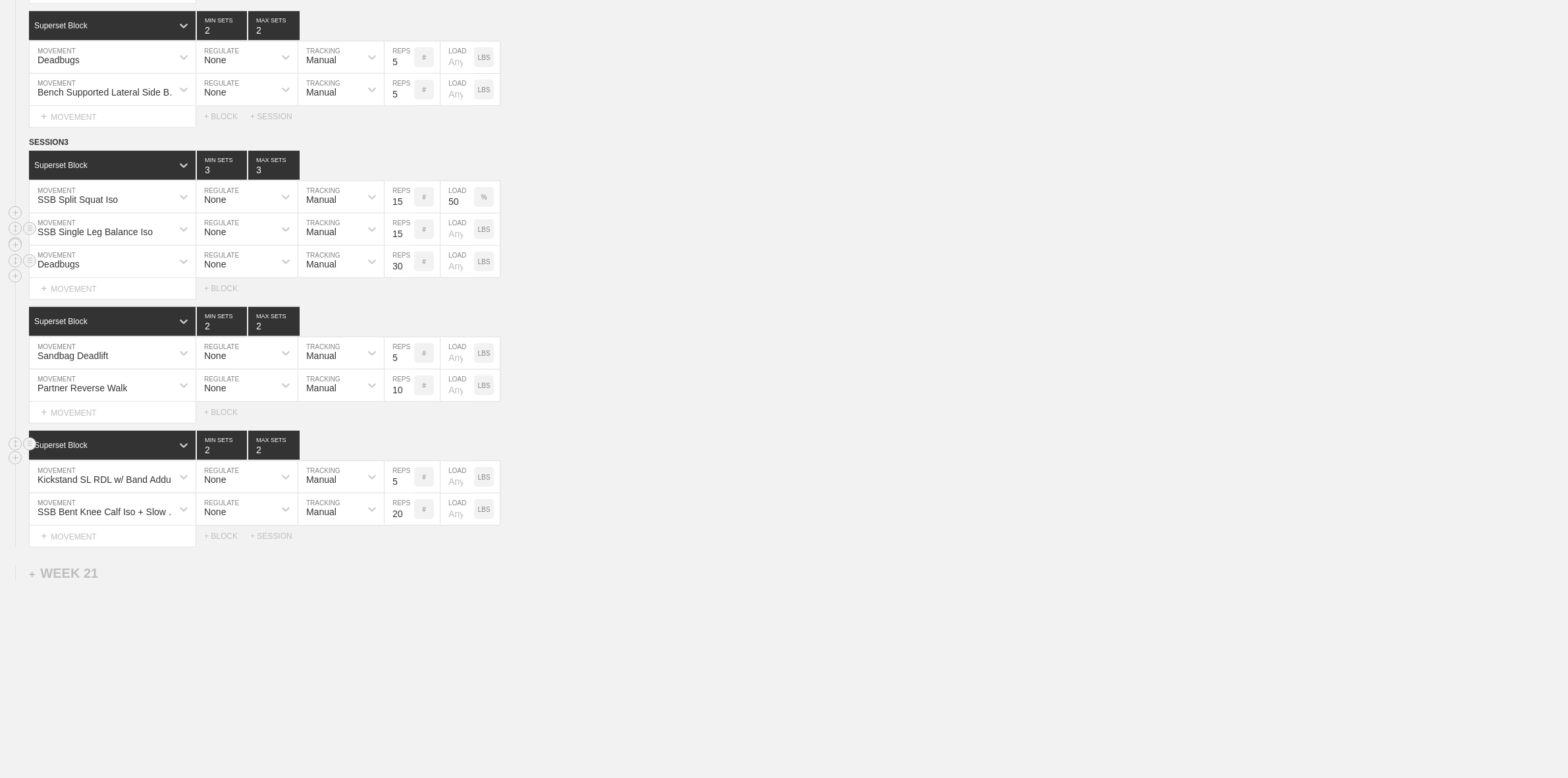
type input "2"
click at [293, 460] on input "2" at bounding box center [275, 445] width 52 height 29
click at [79, 547] on div "+ MOVEMENT" at bounding box center [112, 536] width 168 height 22
click at [73, 423] on div "+ MOVEMENT" at bounding box center [112, 412] width 168 height 22
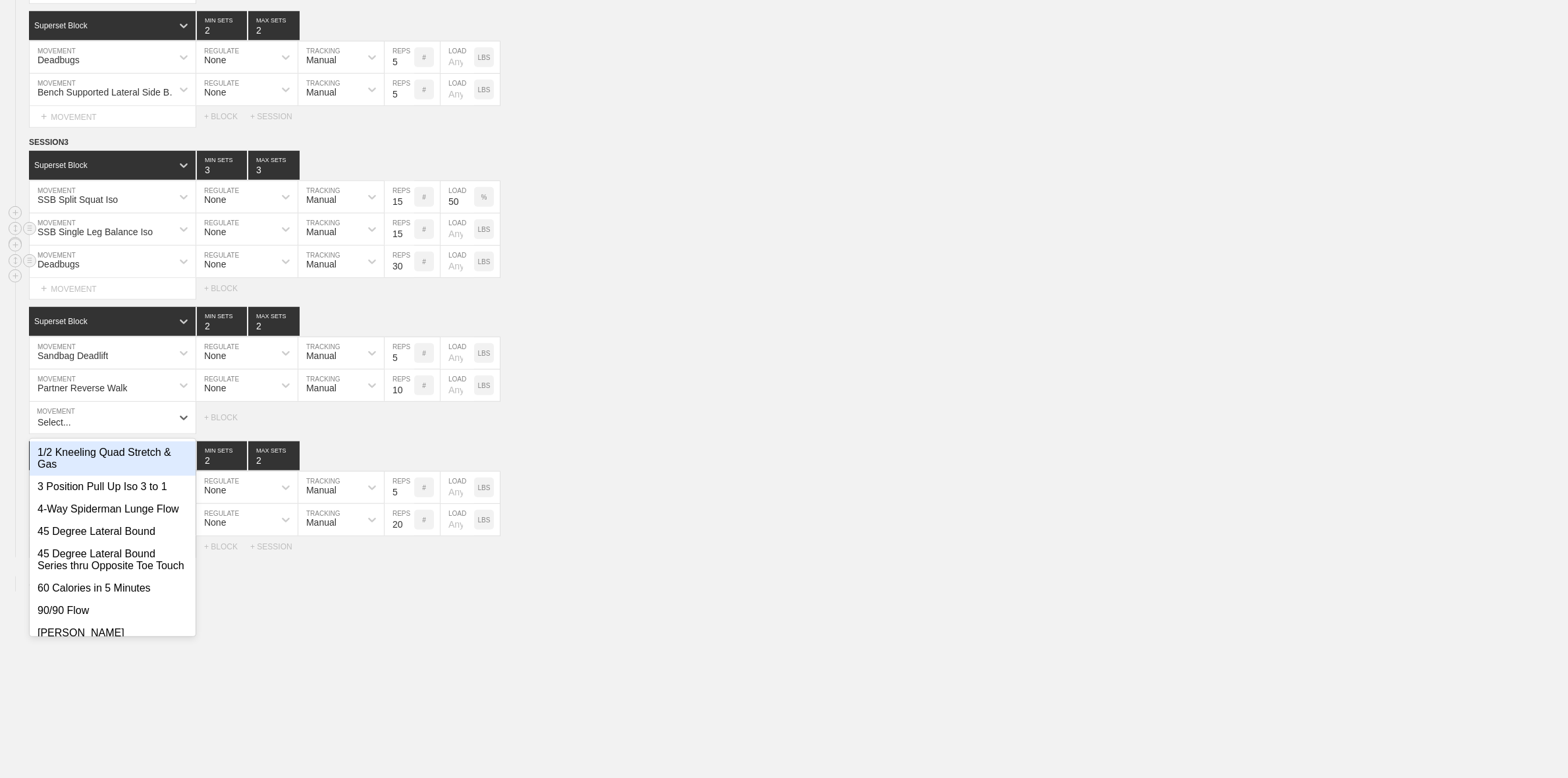
click at [726, 426] on div "option Partner Reverse Walk, selected. option 1/2 Kneeling Quad Stretch & Gas f…" at bounding box center [784, 417] width 1568 height 32
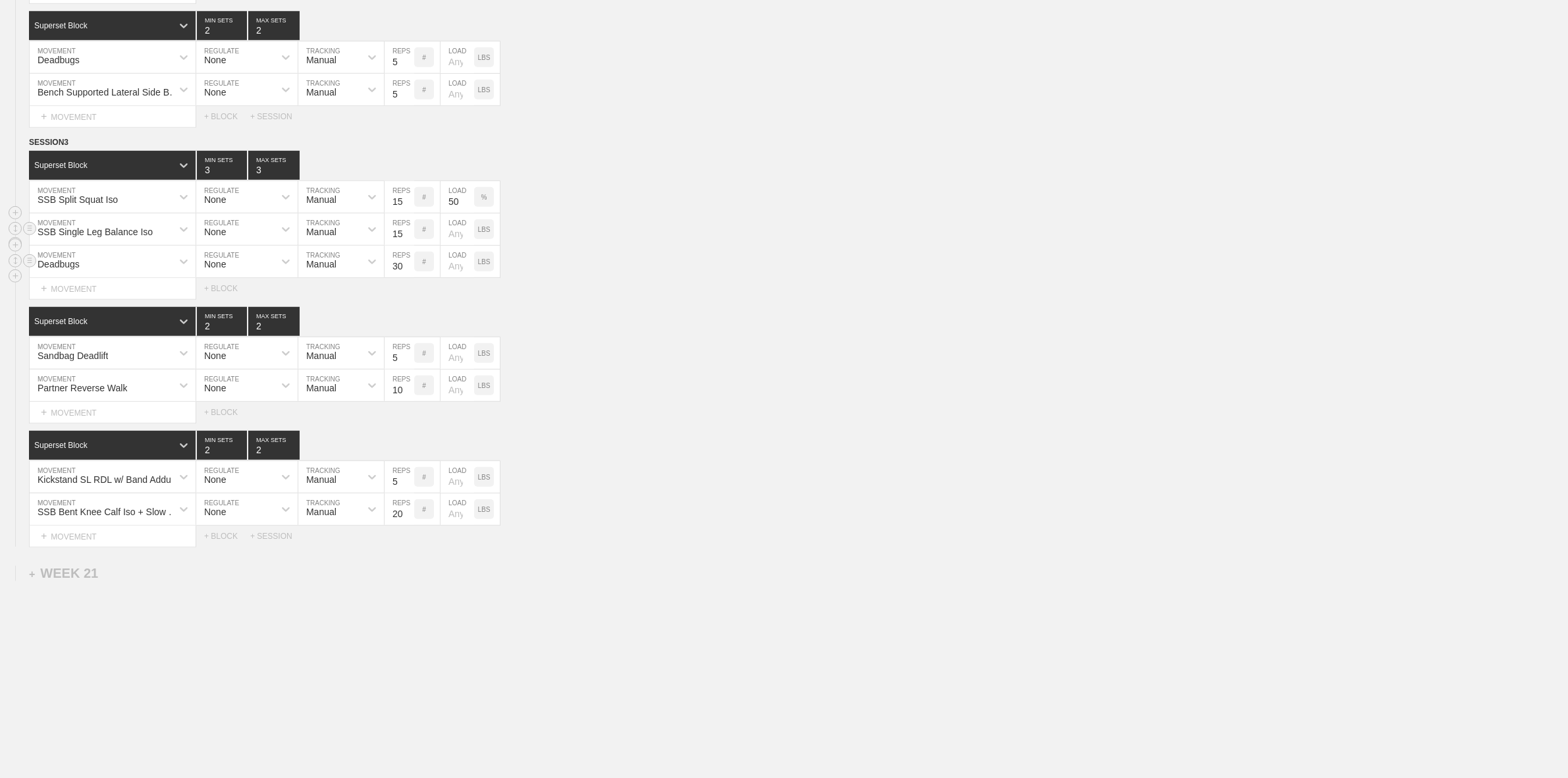
scroll to position [1187, 0]
click at [92, 413] on div "+ MOVEMENT" at bounding box center [112, 412] width 168 height 22
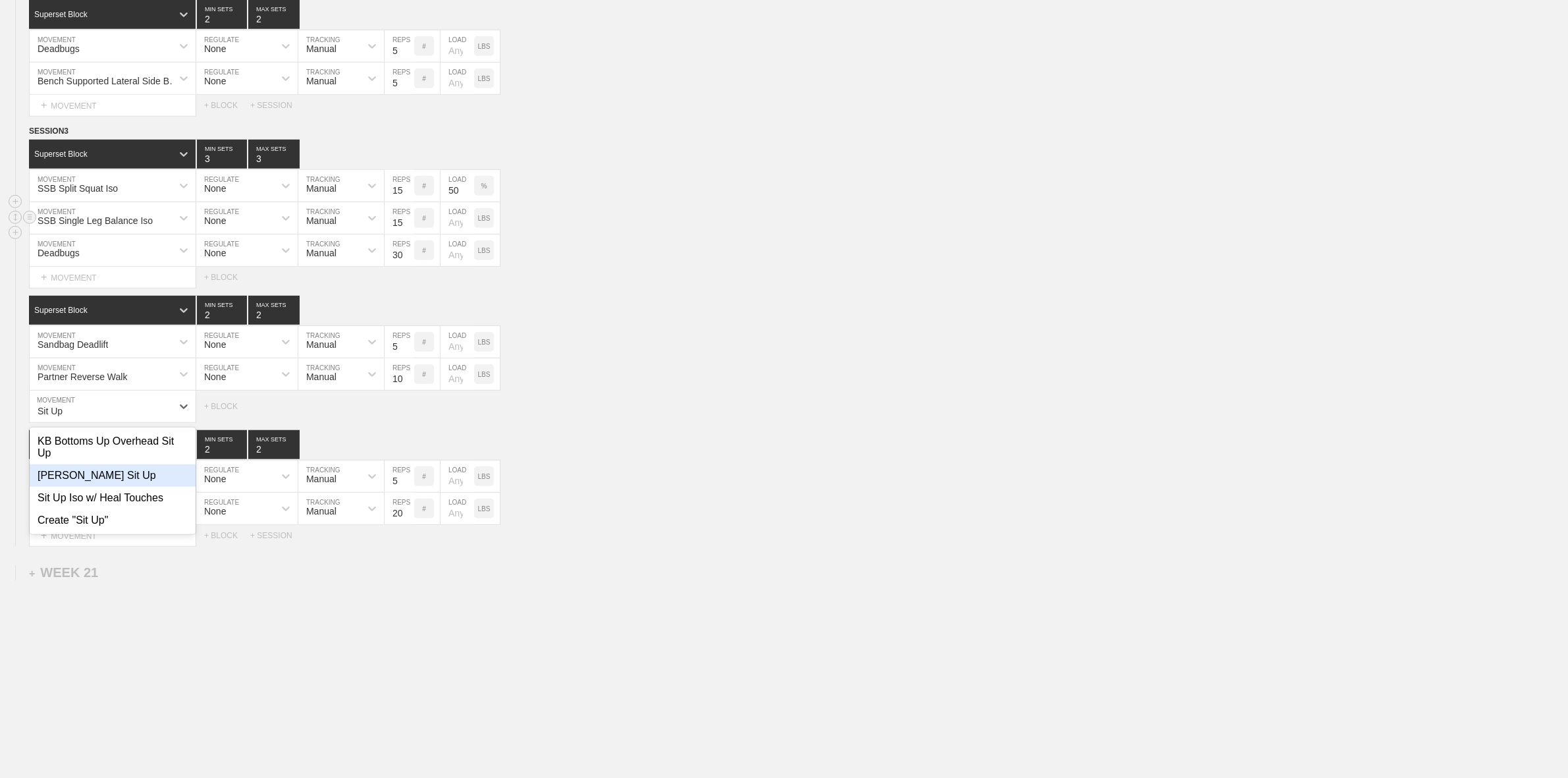
click at [94, 479] on div "[PERSON_NAME] Sit Up" at bounding box center [112, 475] width 166 height 23
type input "Sit Up"
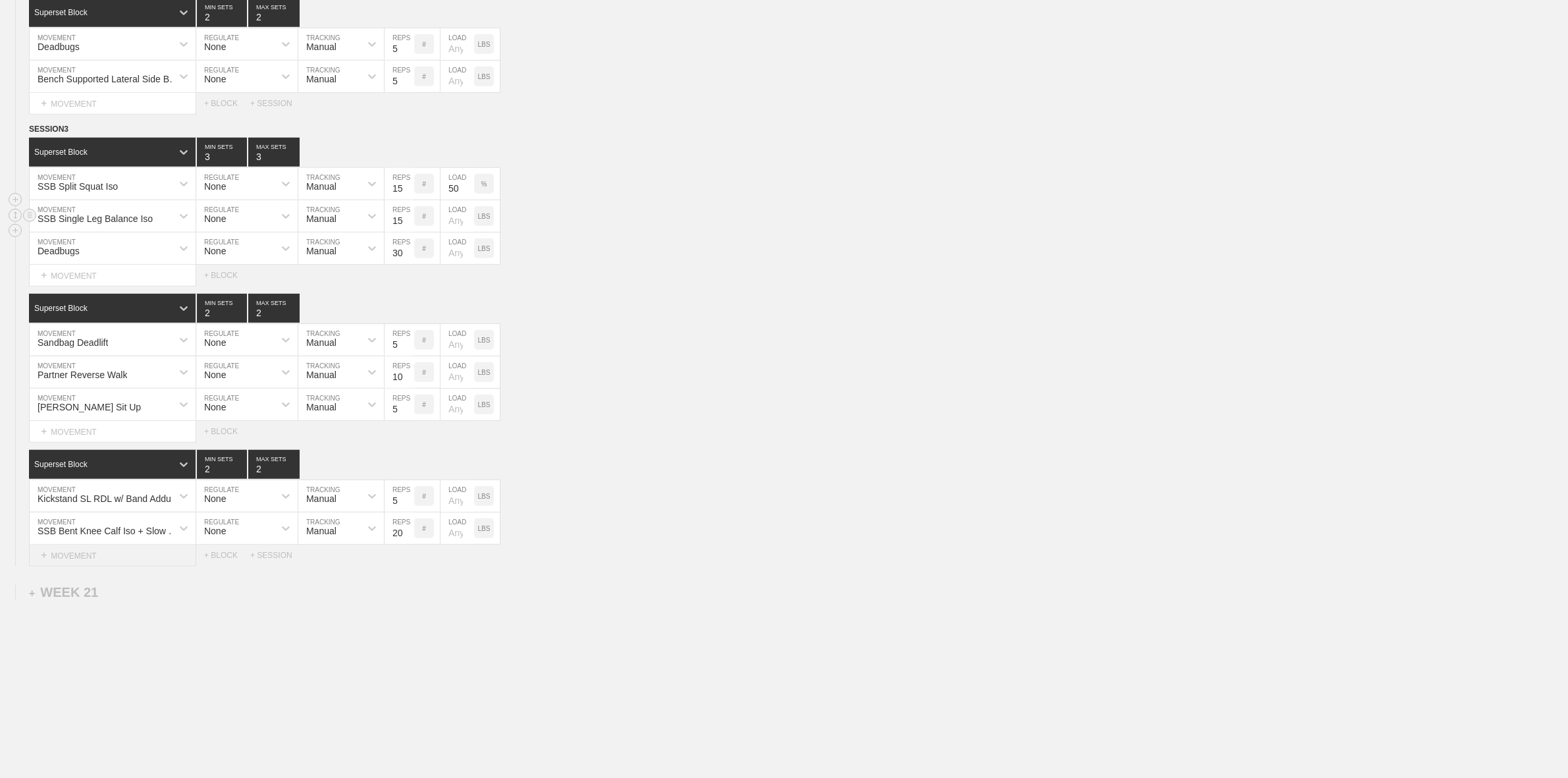
click at [84, 566] on div "+ MOVEMENT" at bounding box center [112, 556] width 168 height 22
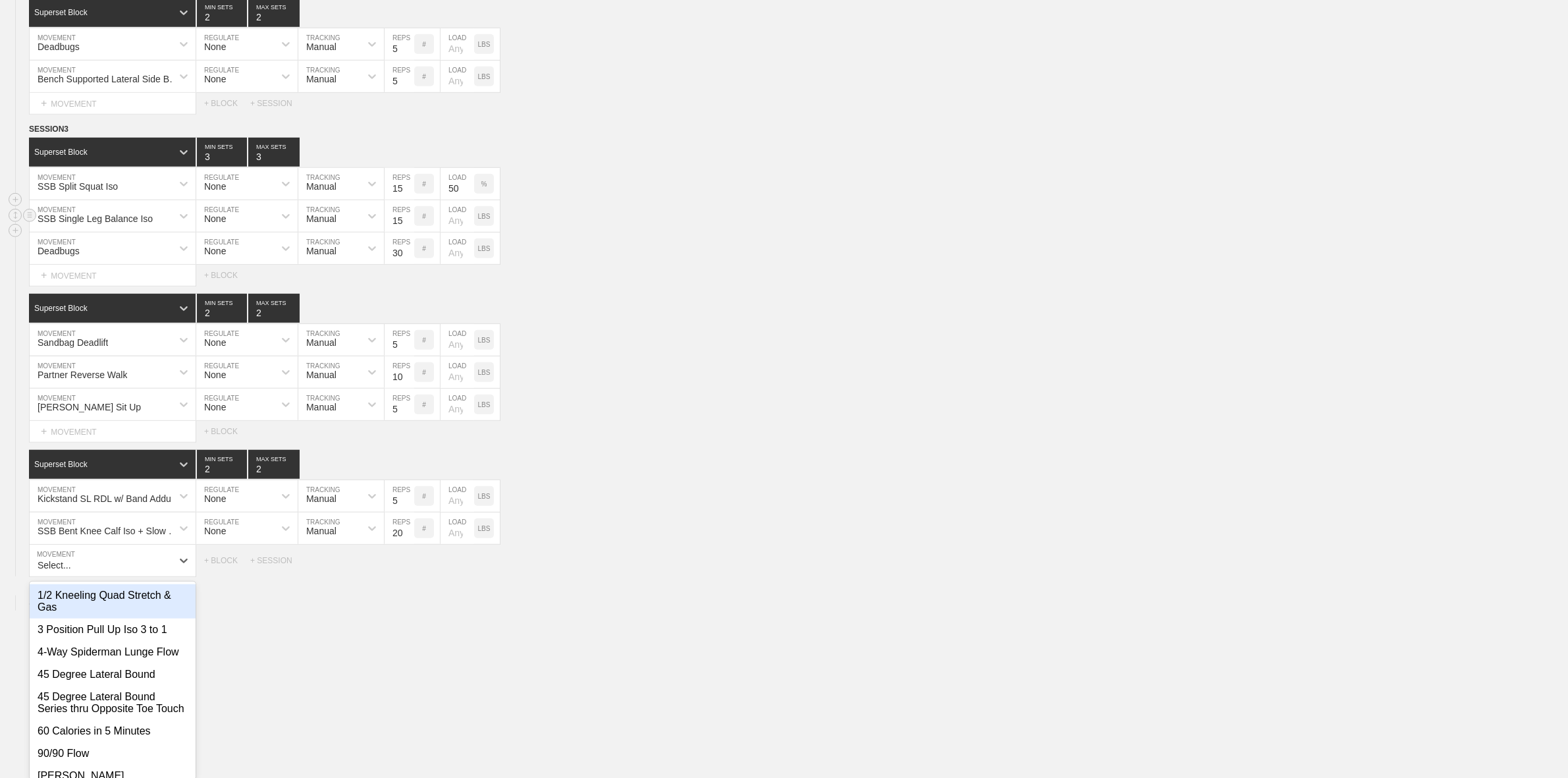
scroll to position [1206, 0]
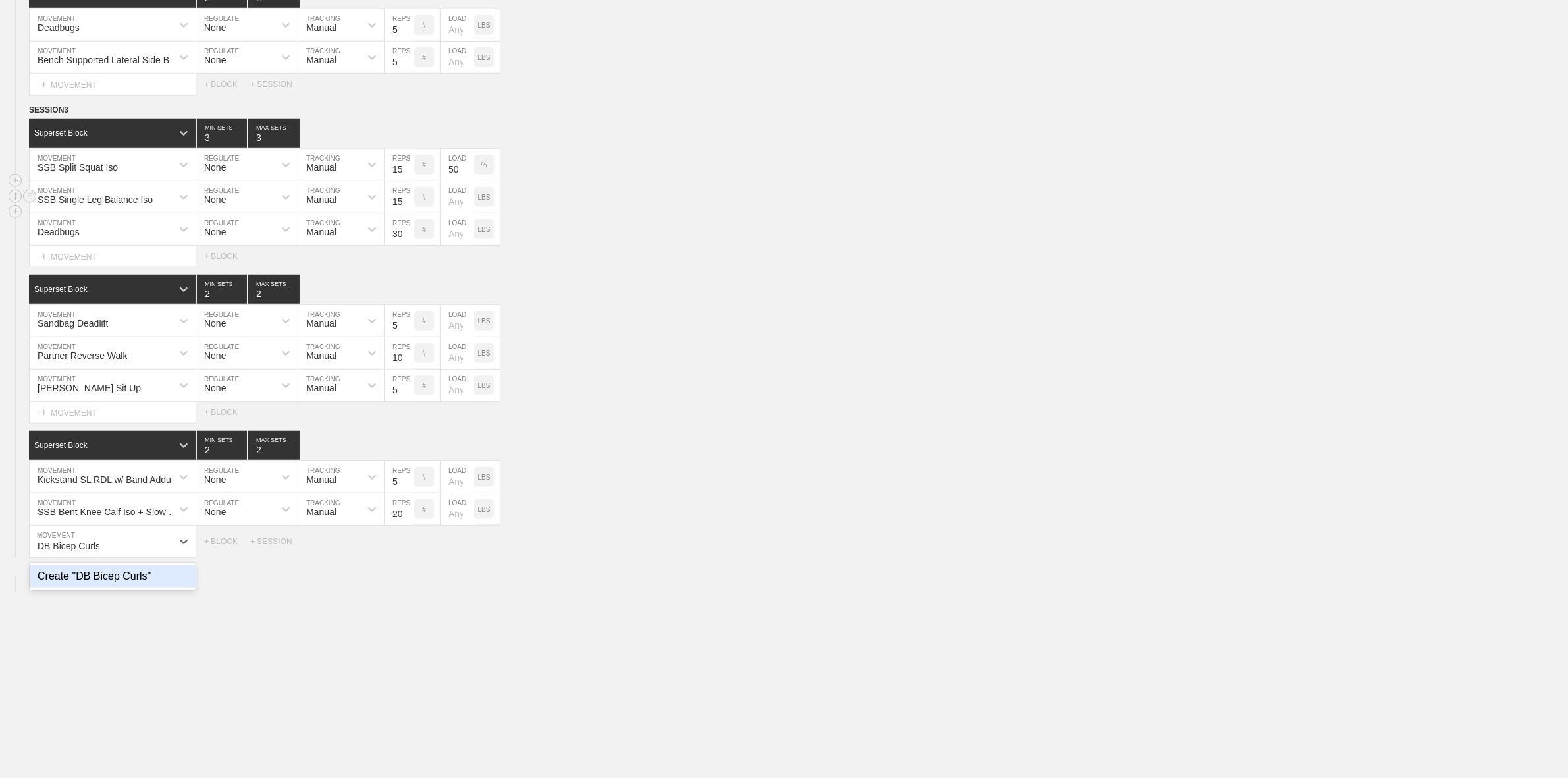
type input "DB Bicep Curls"
click at [457, 557] on input "number" at bounding box center [458, 541] width 34 height 32
type input "15"
click at [393, 557] on input "5" at bounding box center [399, 541] width 30 height 32
type input "10"
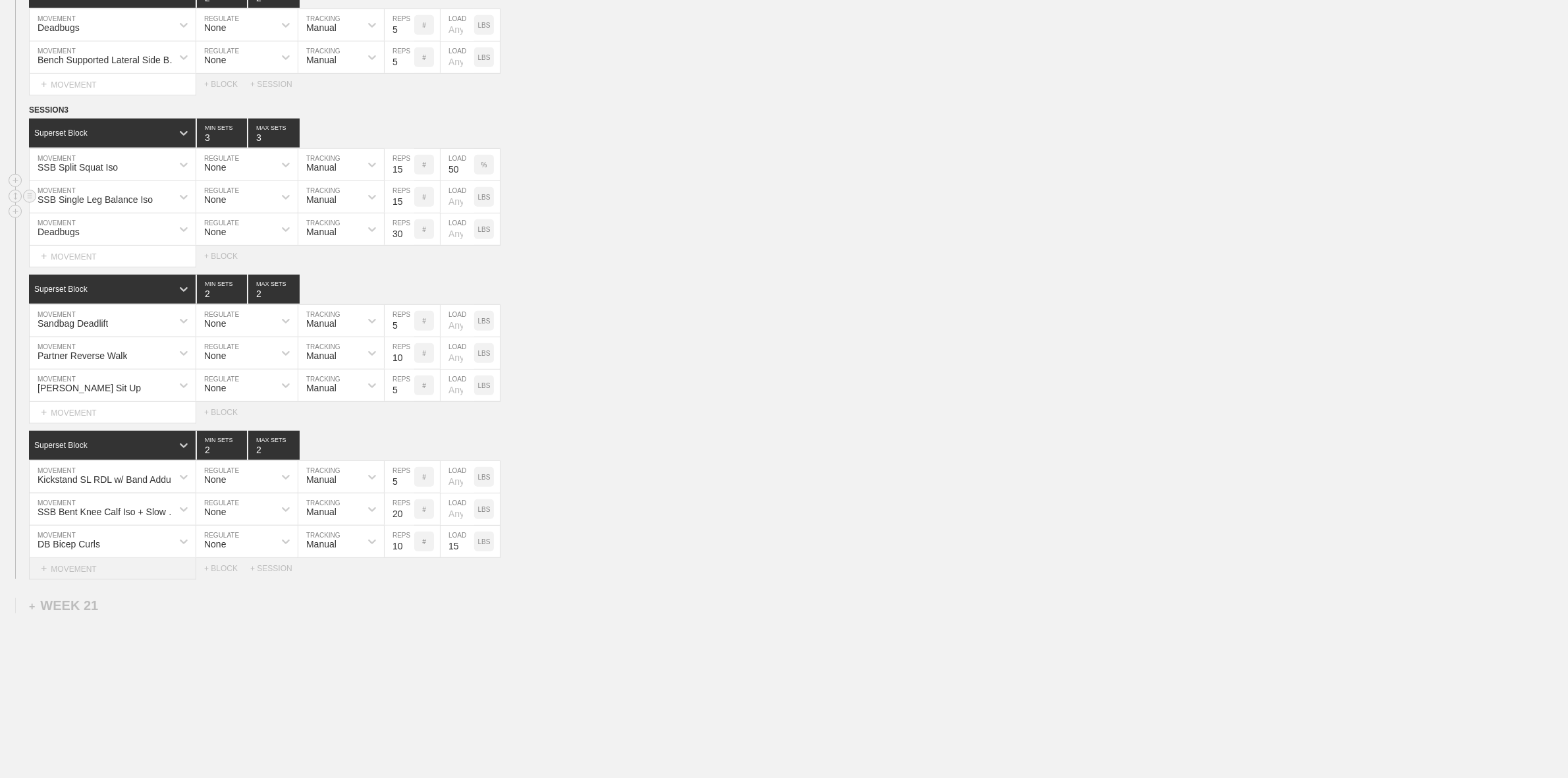
click at [79, 580] on div "+ MOVEMENT" at bounding box center [112, 569] width 168 height 22
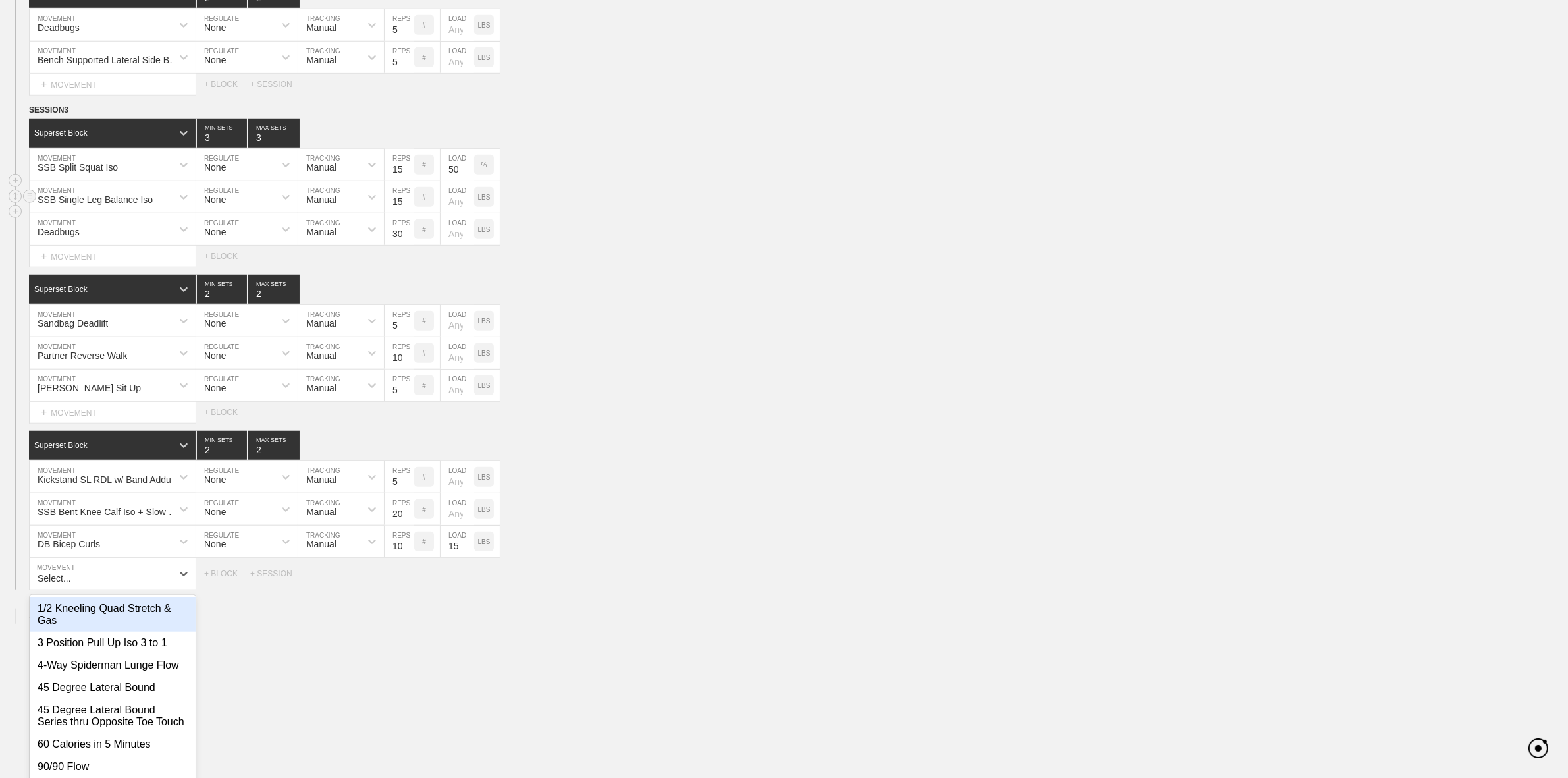
scroll to position [1240, 0]
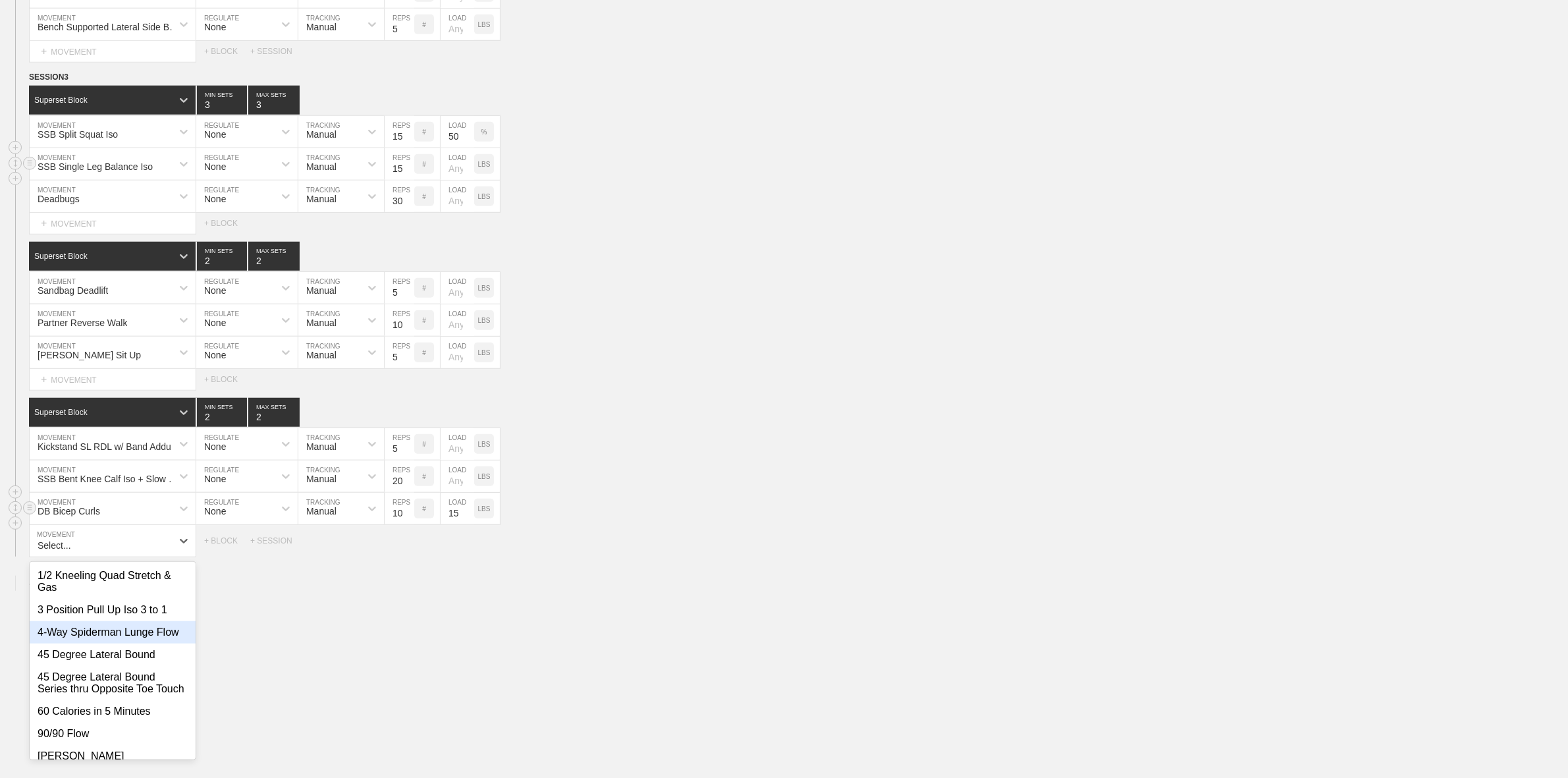
click at [667, 521] on div "DB Bicep Curls MOVEMENT None REGULATE Manual TRACKING 10 REPS # 15 LOAD LBS" at bounding box center [784, 508] width 1568 height 33
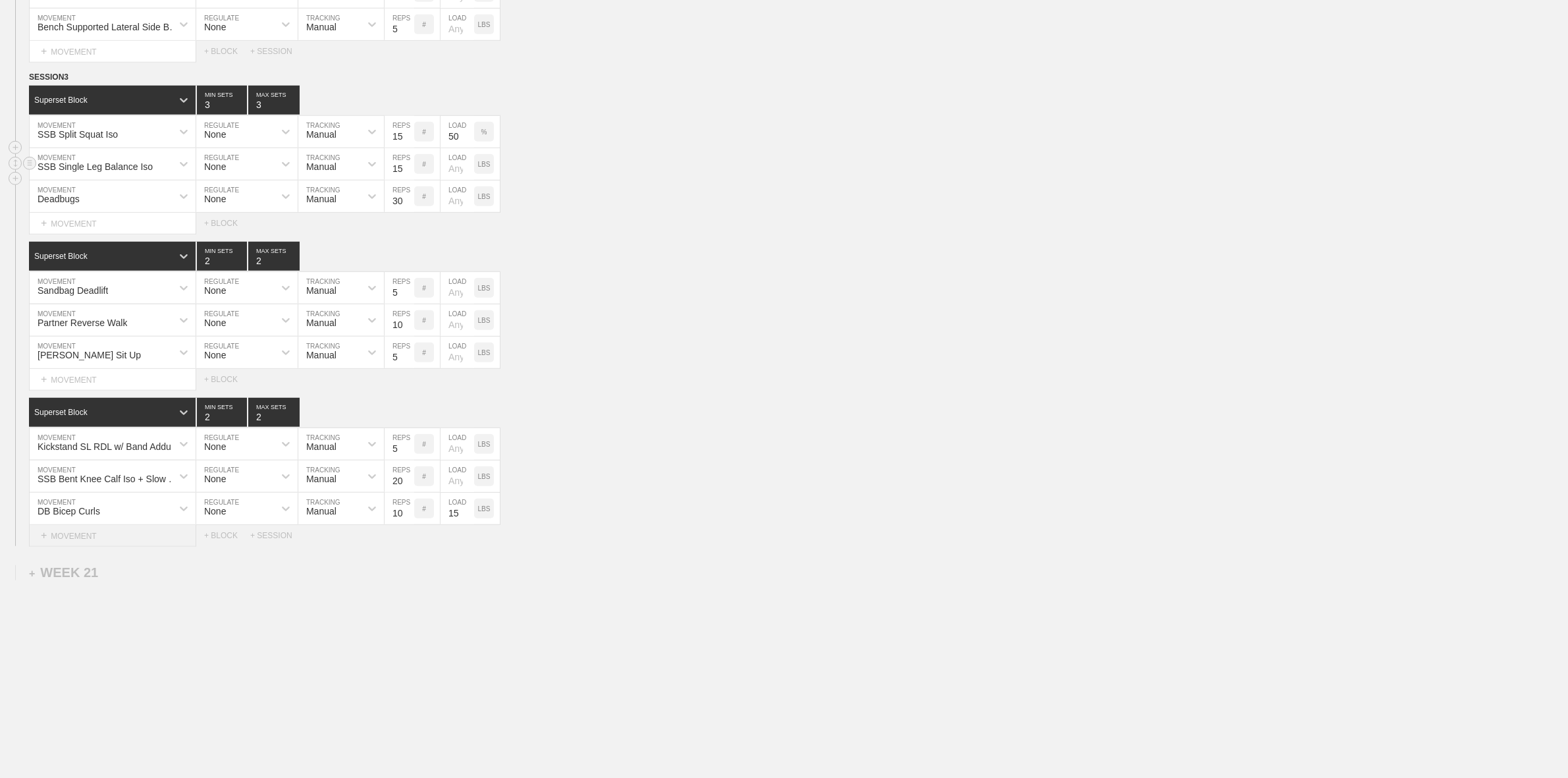
click at [39, 547] on div "+ MOVEMENT" at bounding box center [112, 536] width 168 height 22
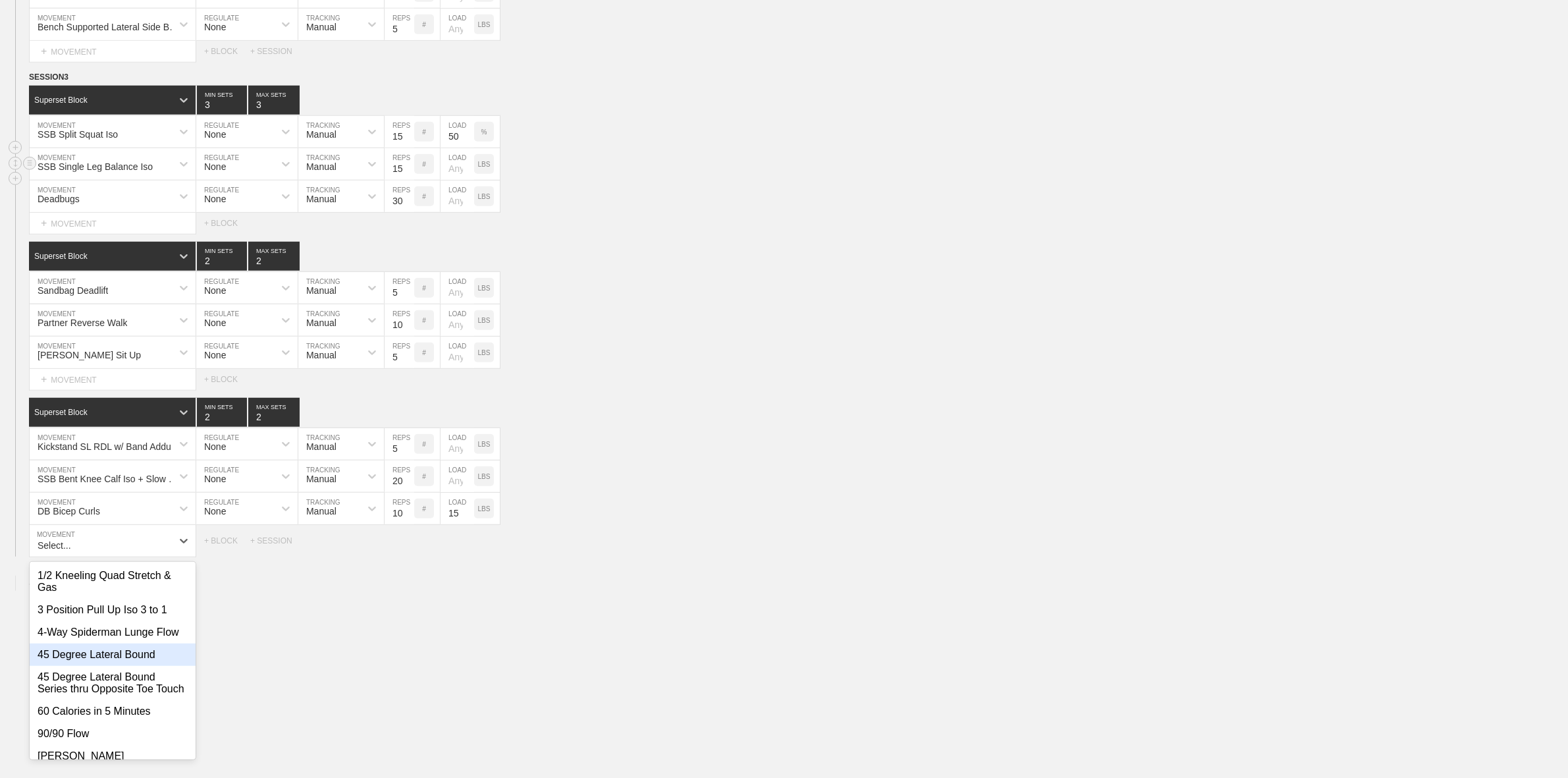
type input "D"
type input "B"
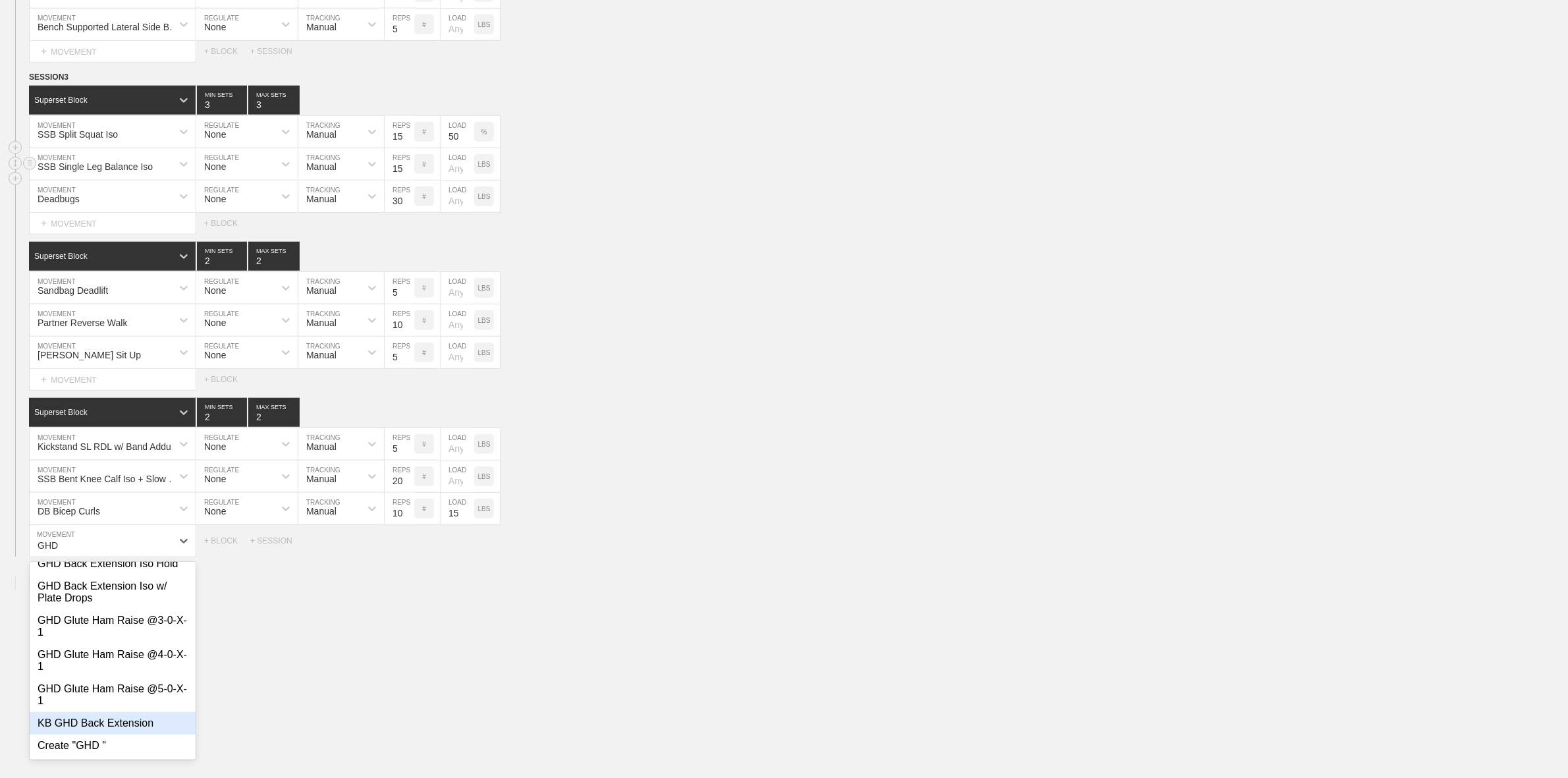
scroll to position [0, 0]
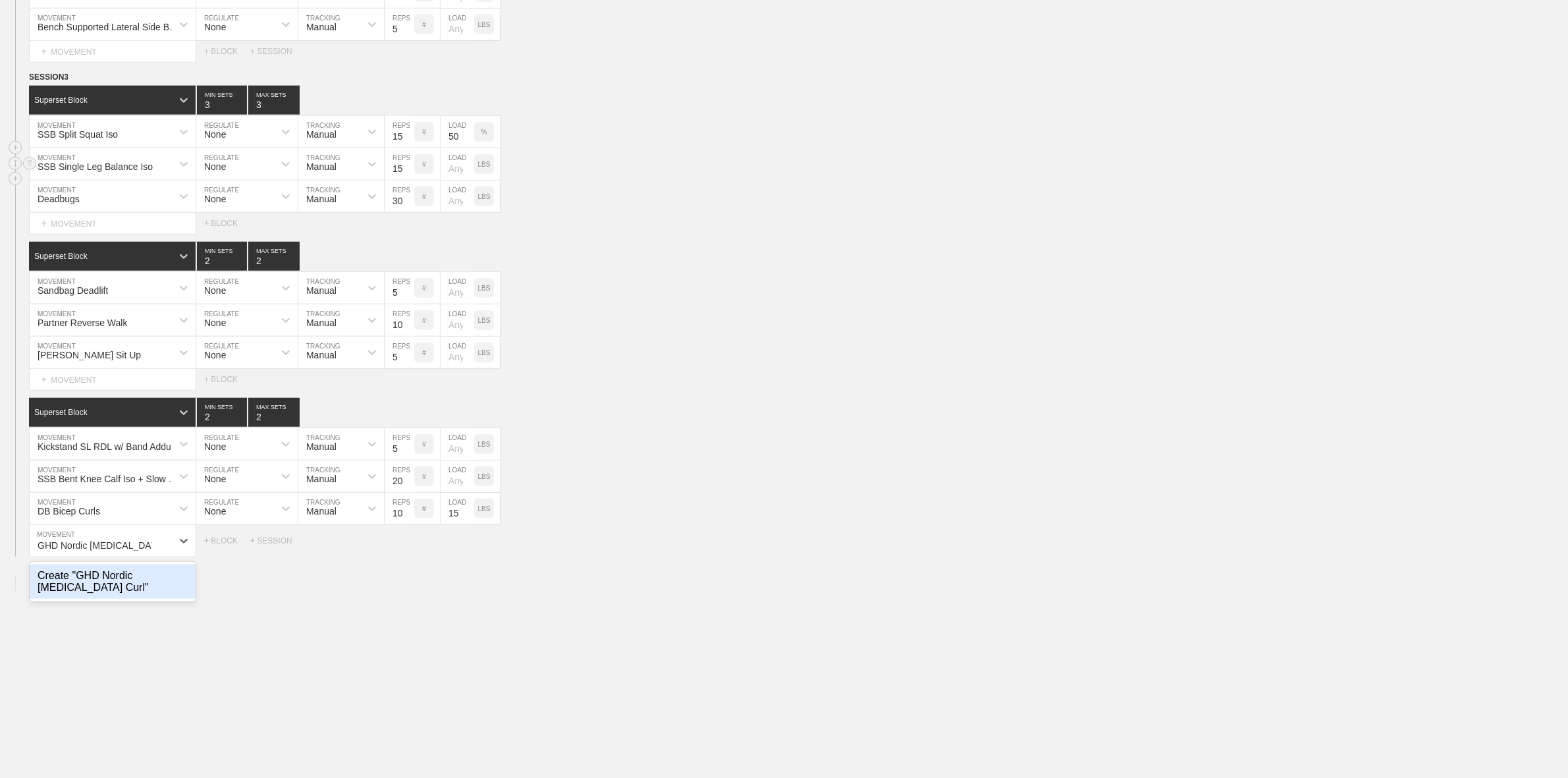
type input "GHD Nordic Hamstring Curl"
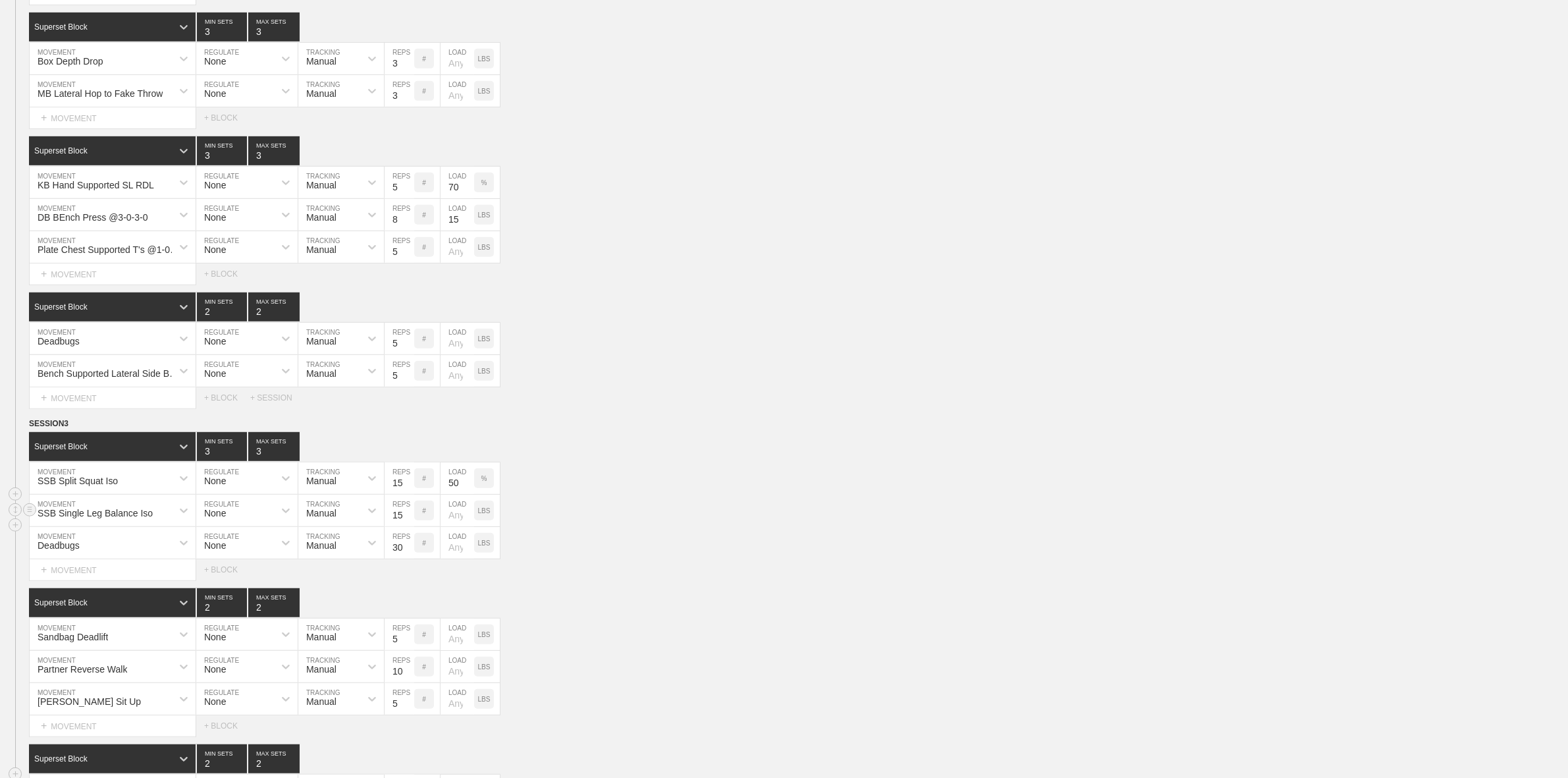
scroll to position [663, 0]
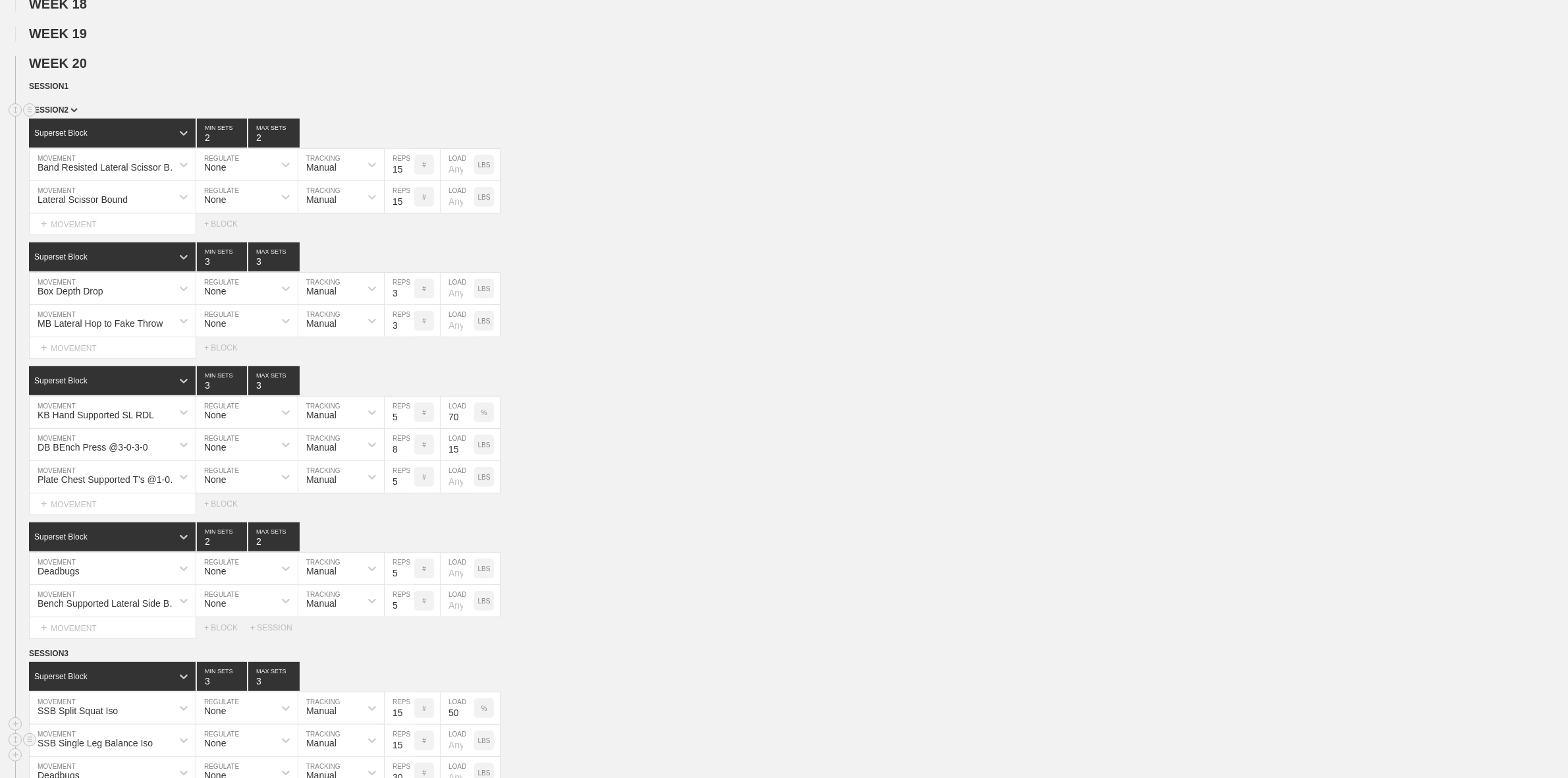
click at [65, 115] on div "SESSION 2" at bounding box center [798, 110] width 1539 height 15
click at [70, 113] on img at bounding box center [73, 110] width 7 height 5
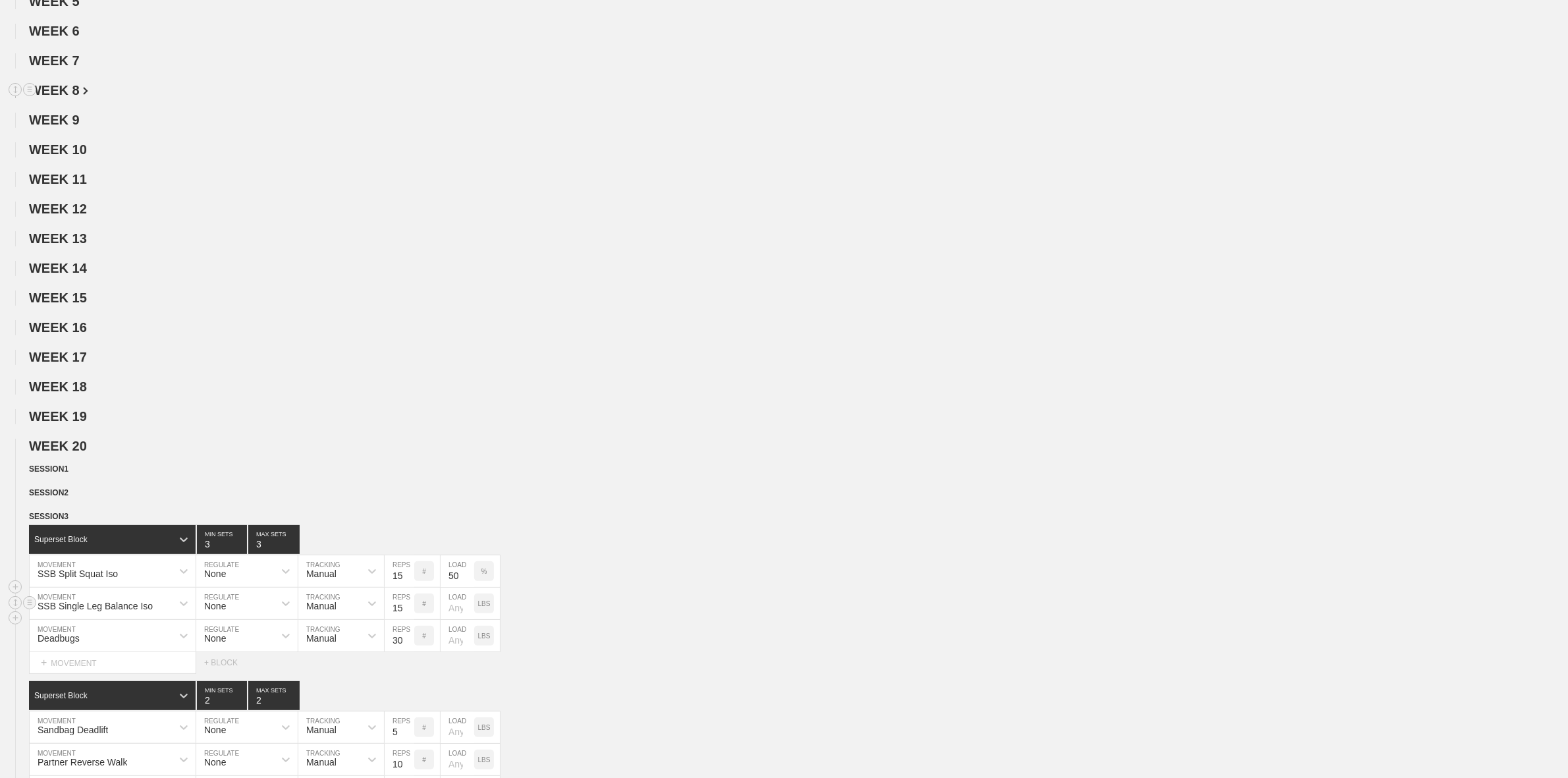
scroll to position [0, 0]
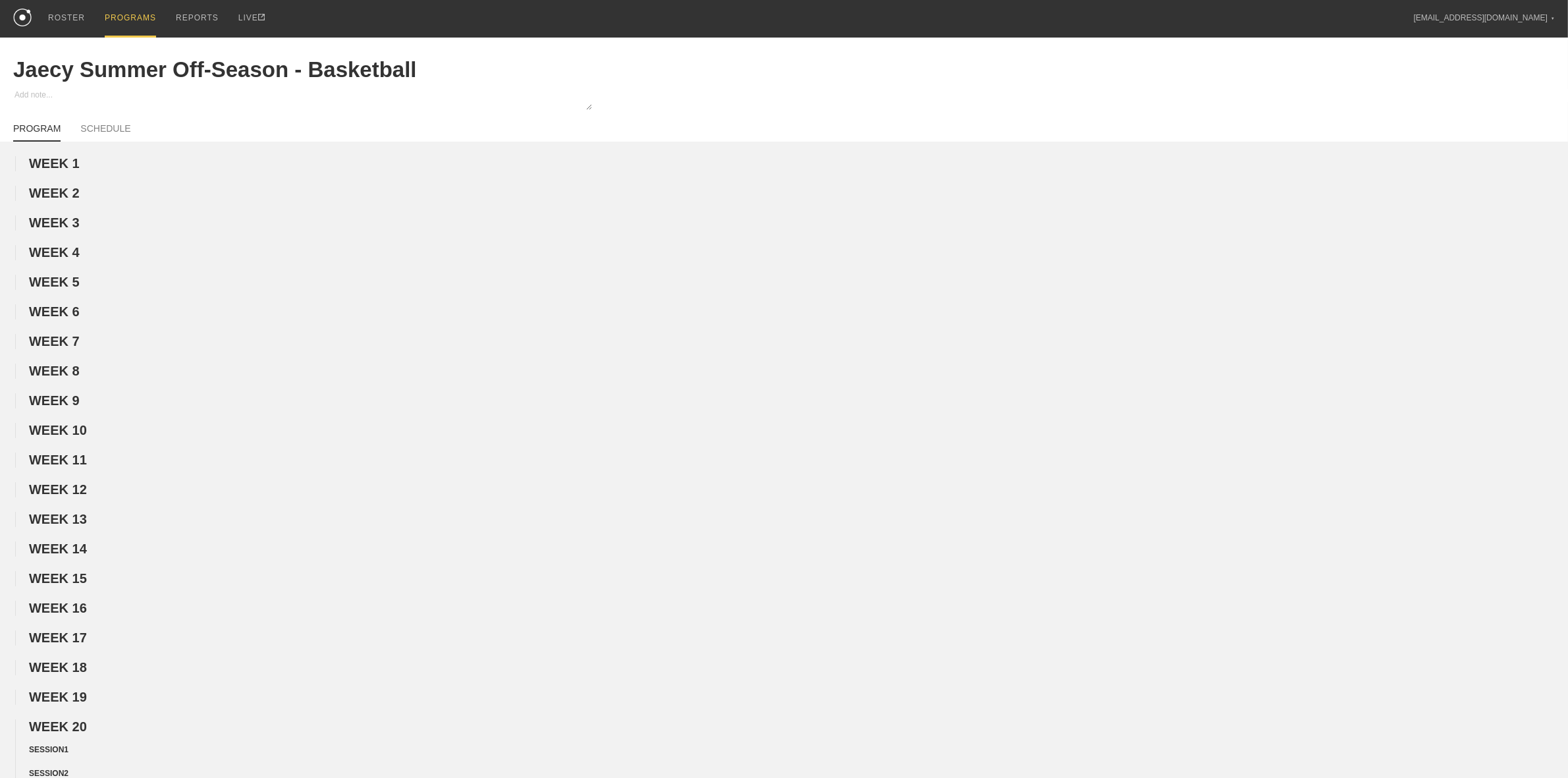
click at [119, 19] on div "PROGRAMS" at bounding box center [131, 19] width 52 height 38
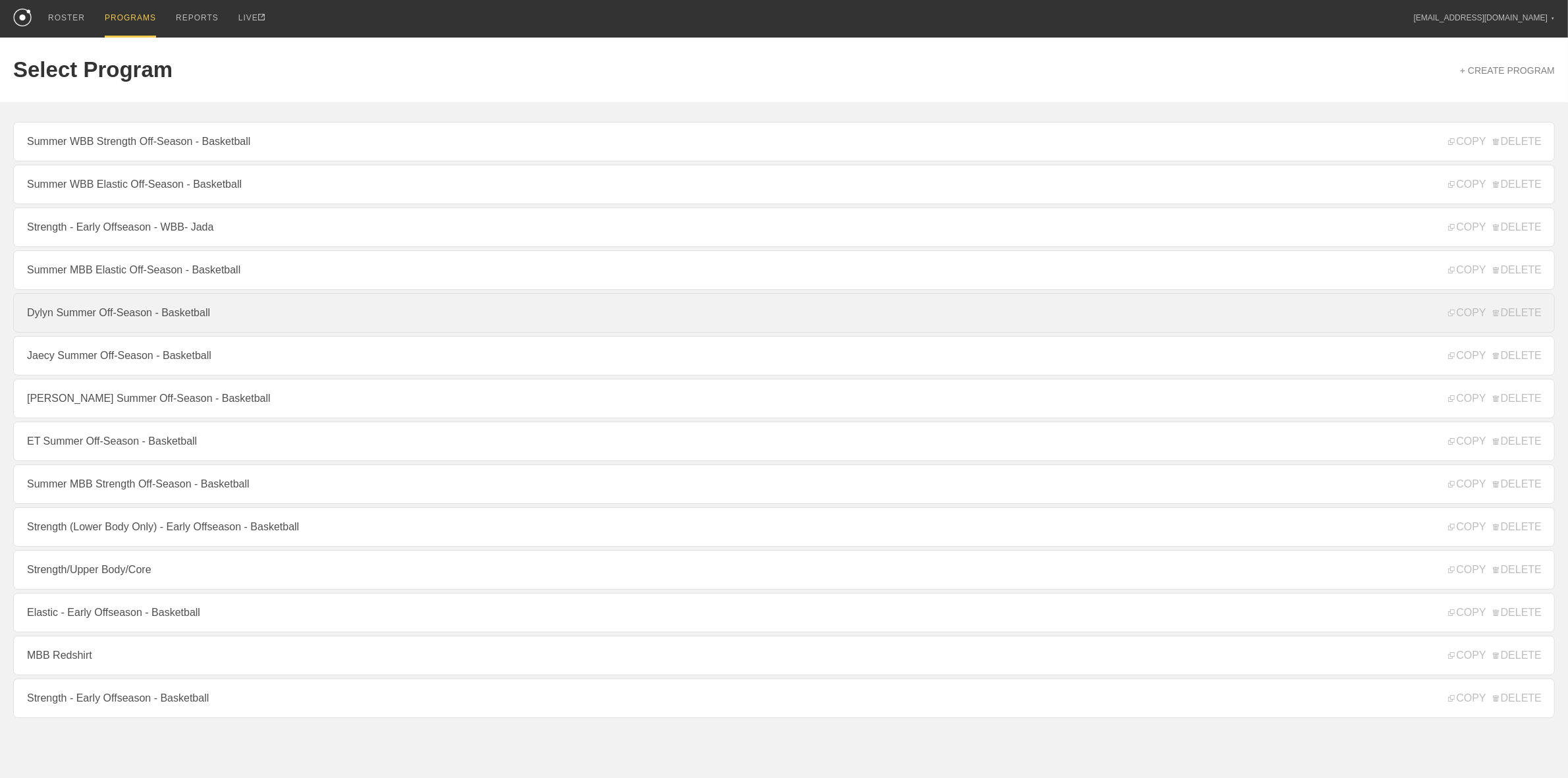
click at [110, 311] on link "Dylyn Summer Off-Season - Basketball" at bounding box center [784, 313] width 1542 height 40
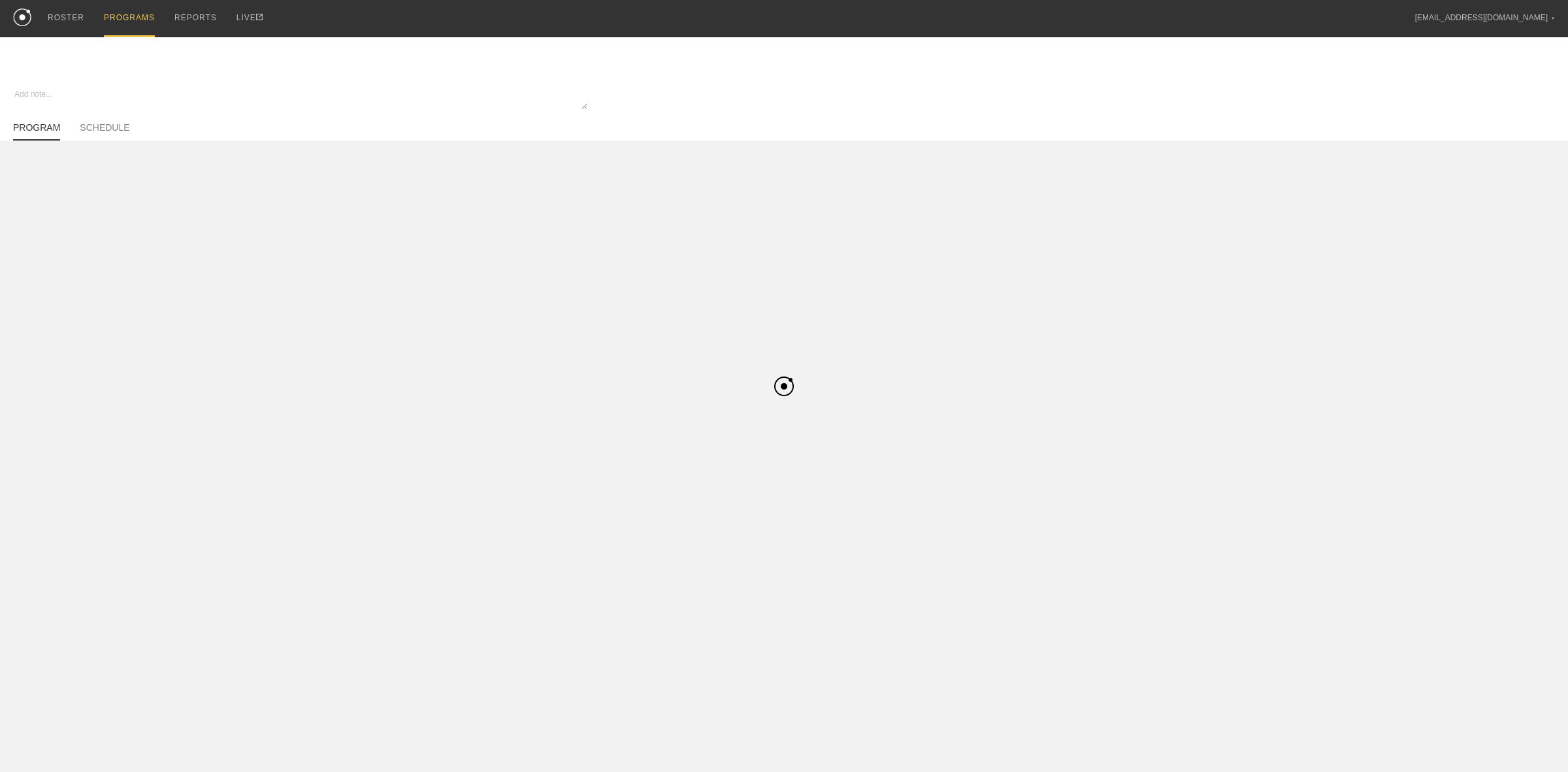
type textarea "x"
type input "Dylyn Summer Off-Season - Basketball"
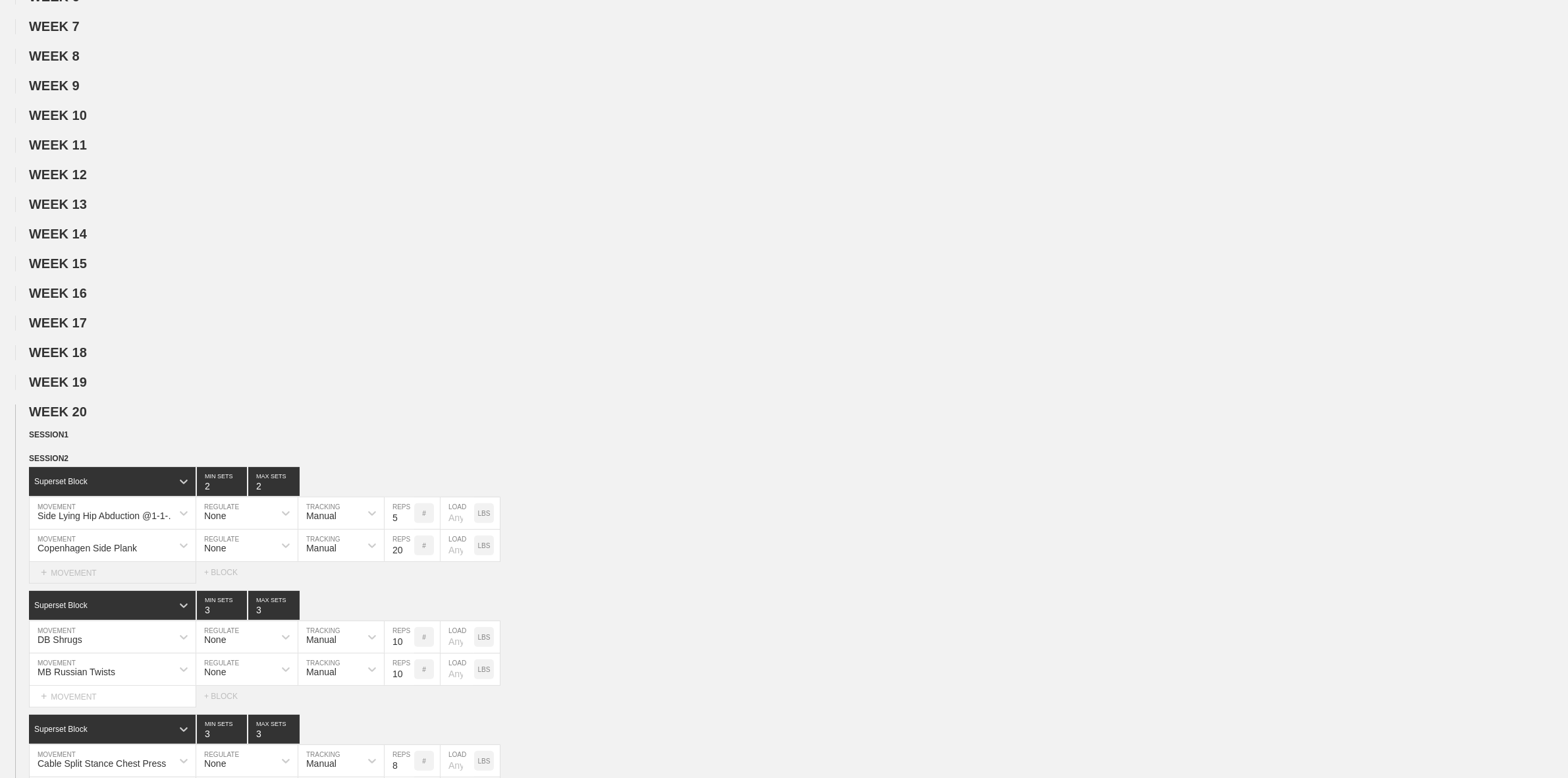
scroll to position [576, 0]
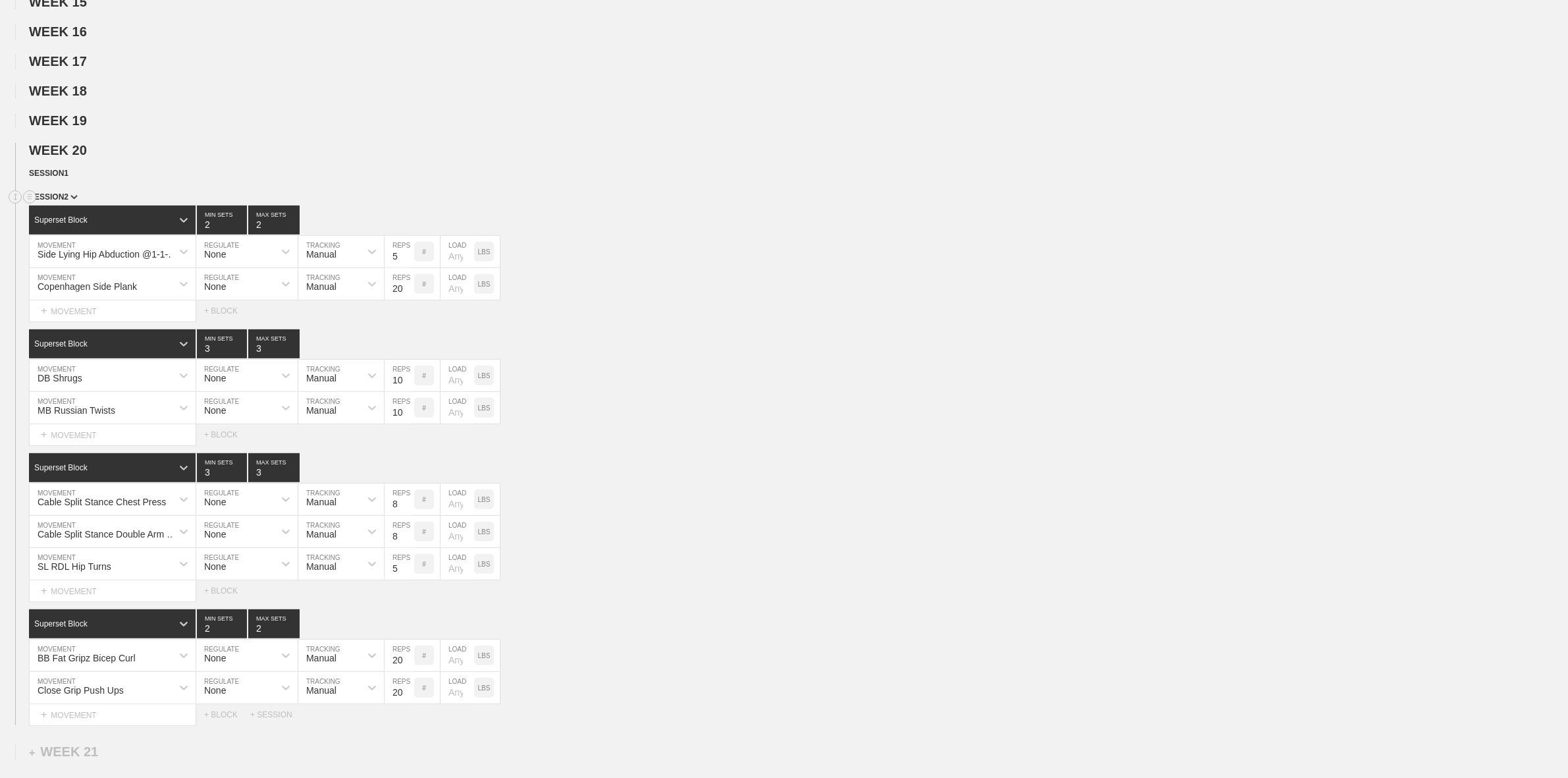
click at [63, 201] on span "SESSION 2" at bounding box center [53, 196] width 49 height 9
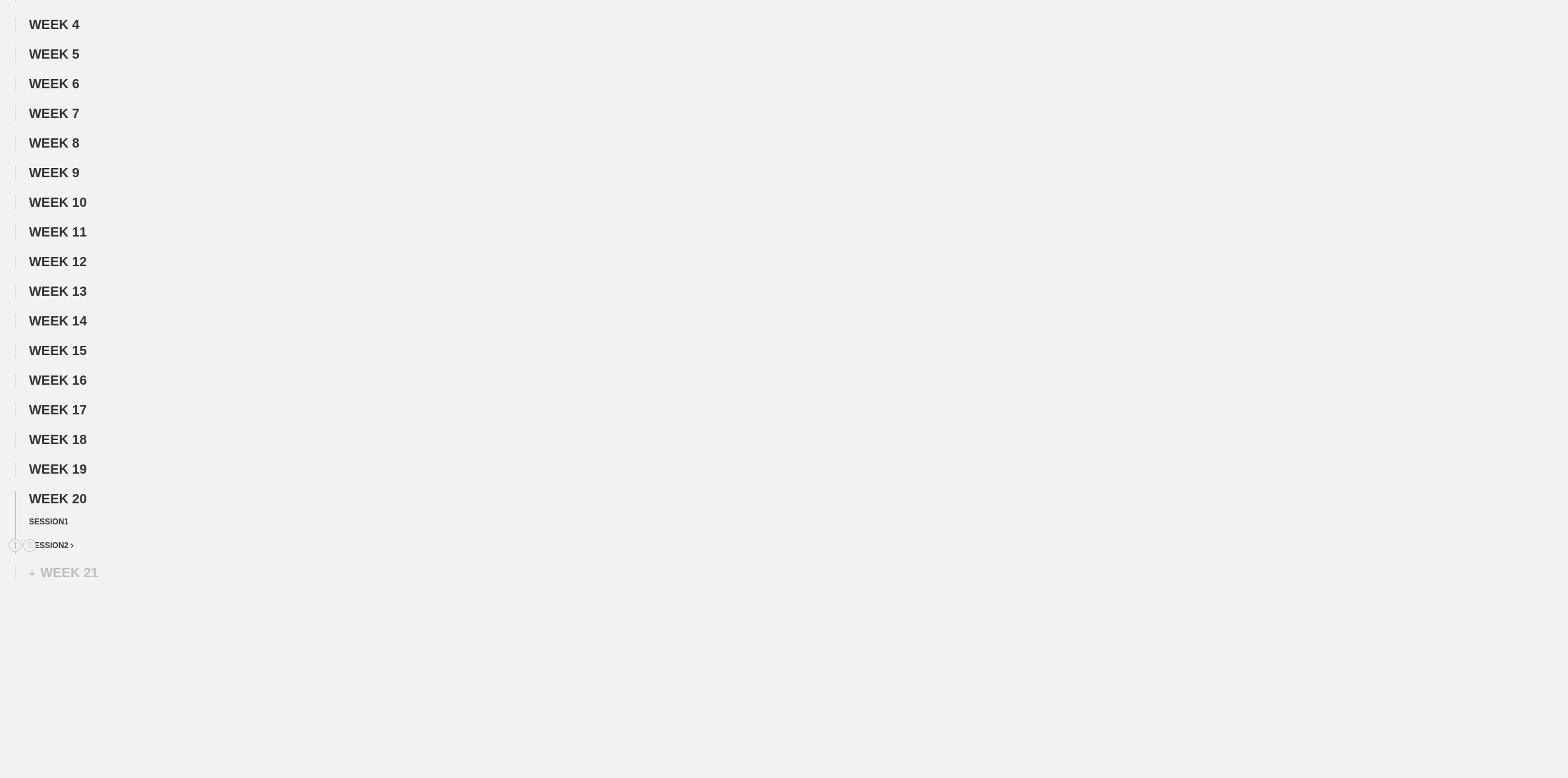
click at [70, 543] on img at bounding box center [71, 545] width 3 height 5
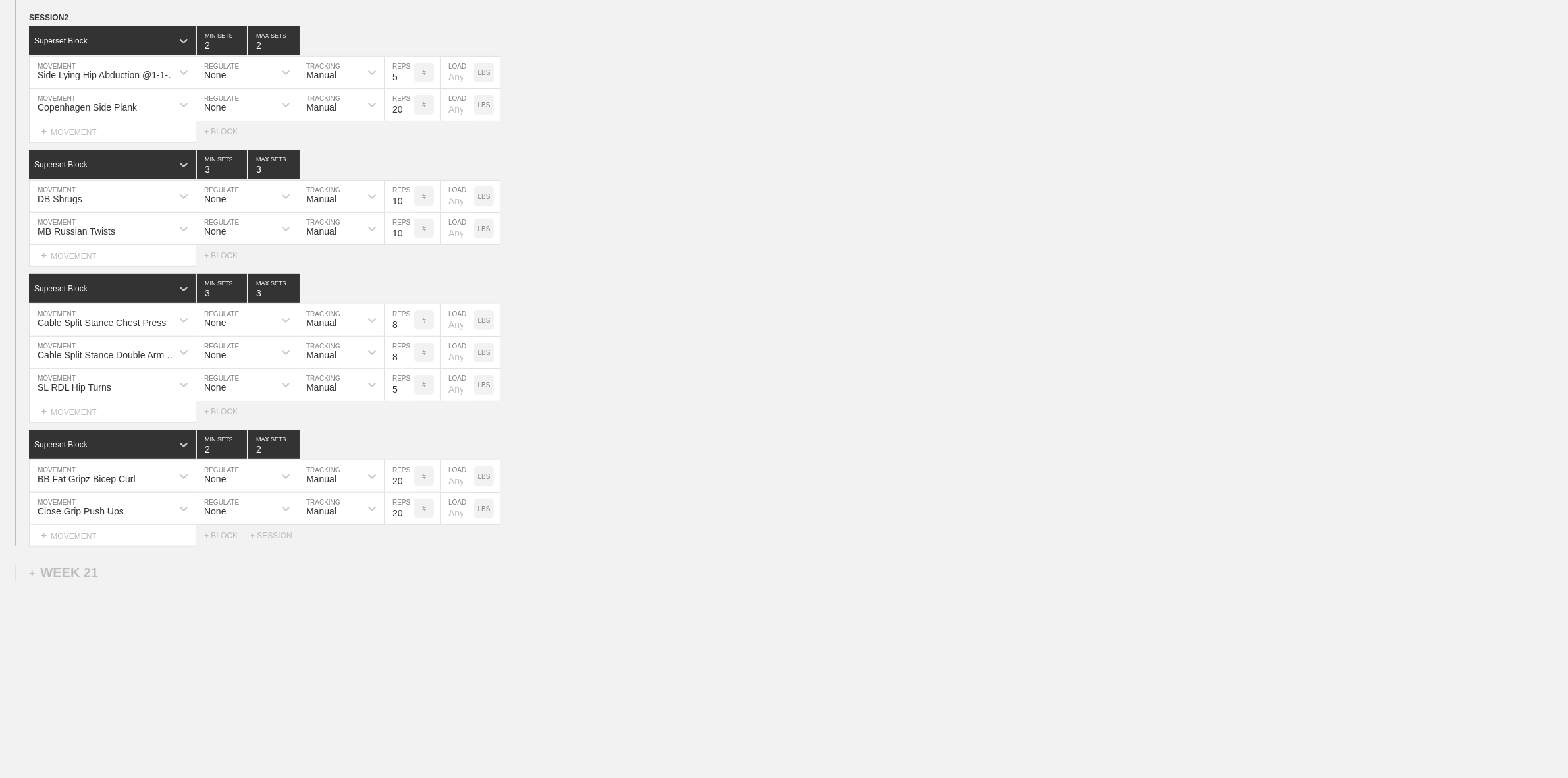
scroll to position [768, 0]
click at [269, 534] on div "+ SESSION" at bounding box center [277, 535] width 53 height 9
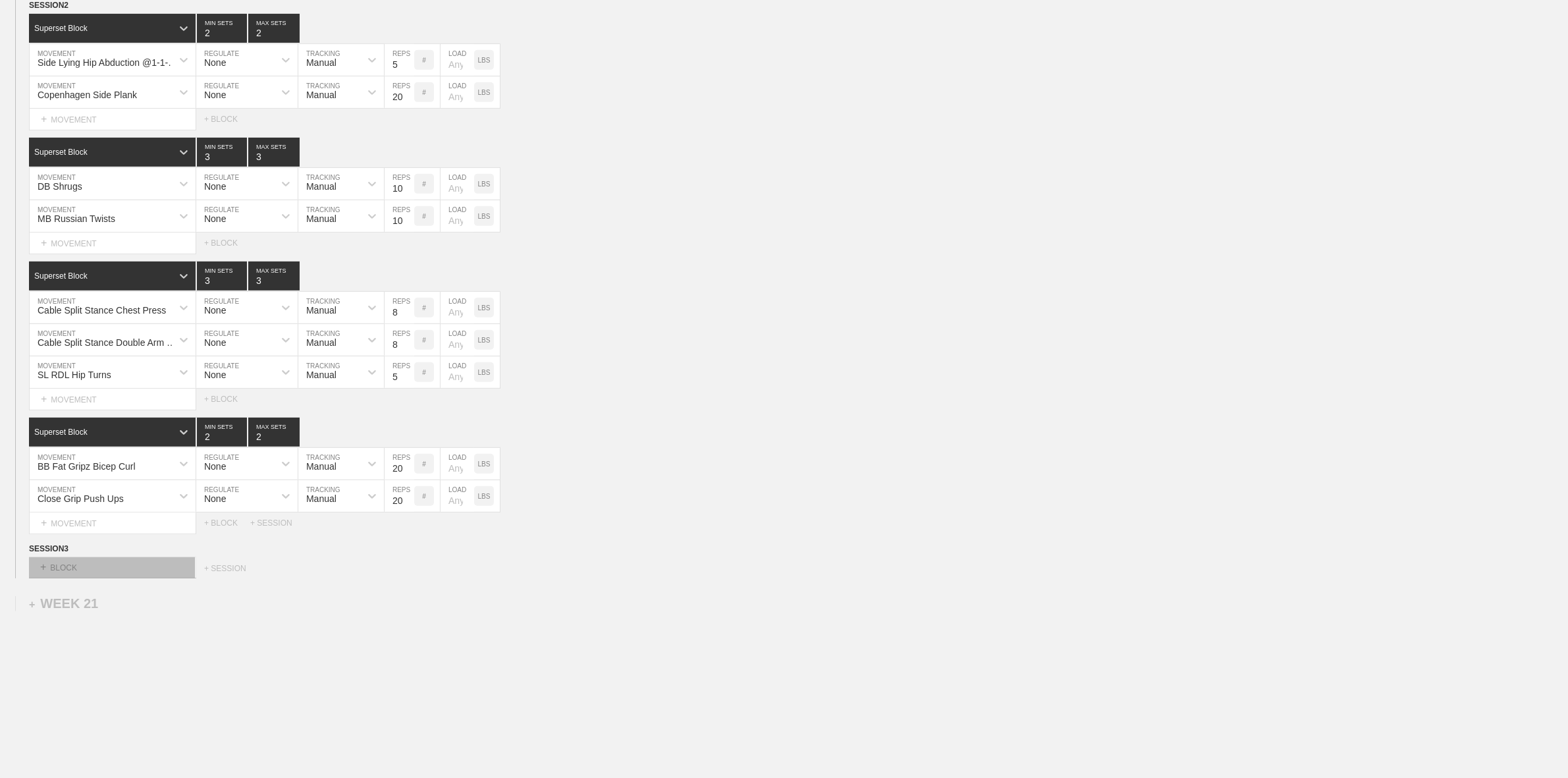
click at [82, 578] on div "+ BLOCK" at bounding box center [111, 567] width 166 height 21
click at [72, 636] on div "Superset Block" at bounding box center [111, 624] width 166 height 23
click at [77, 610] on div "+ MOVEMENT" at bounding box center [112, 599] width 168 height 22
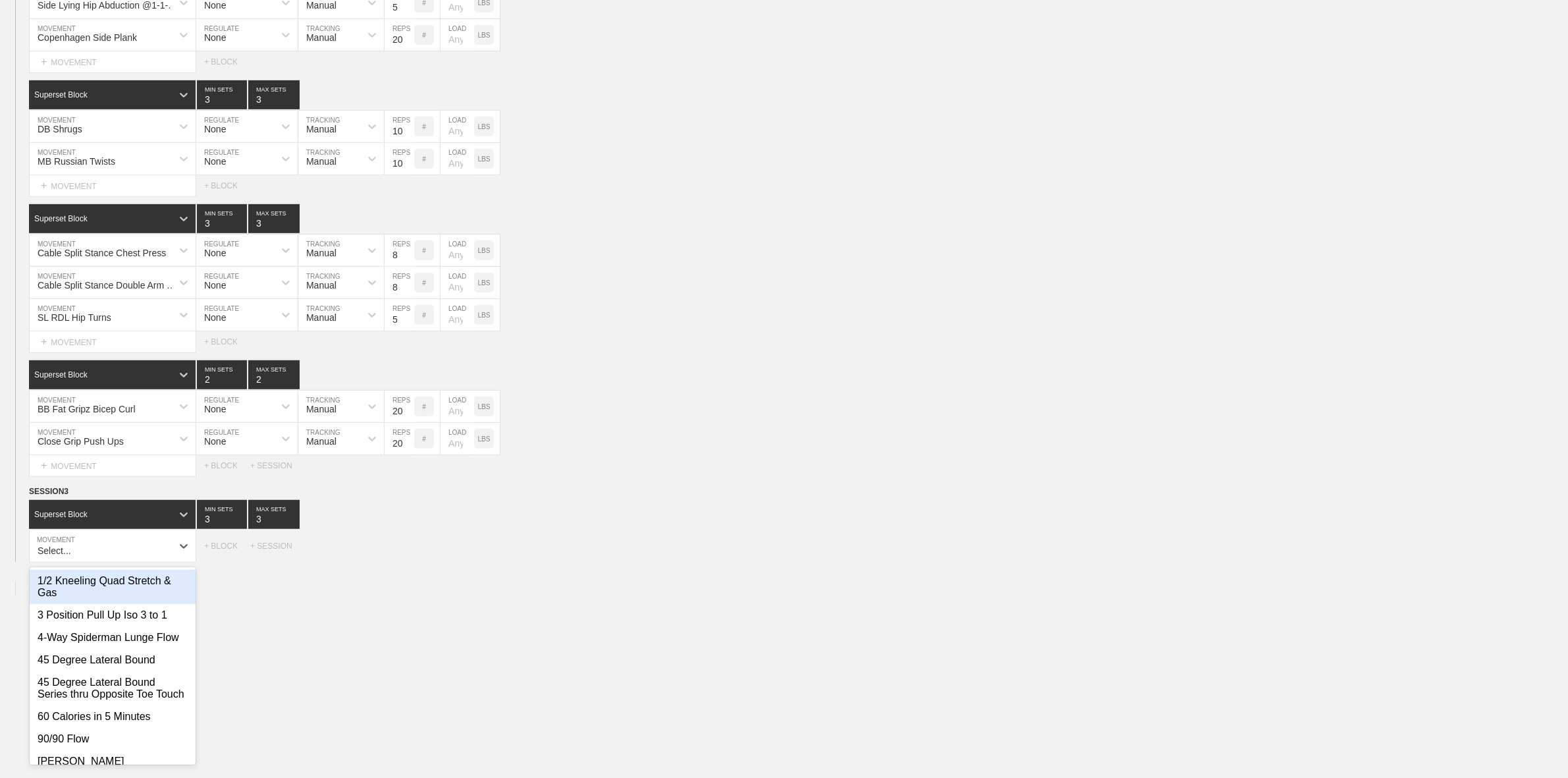
scroll to position [829, 0]
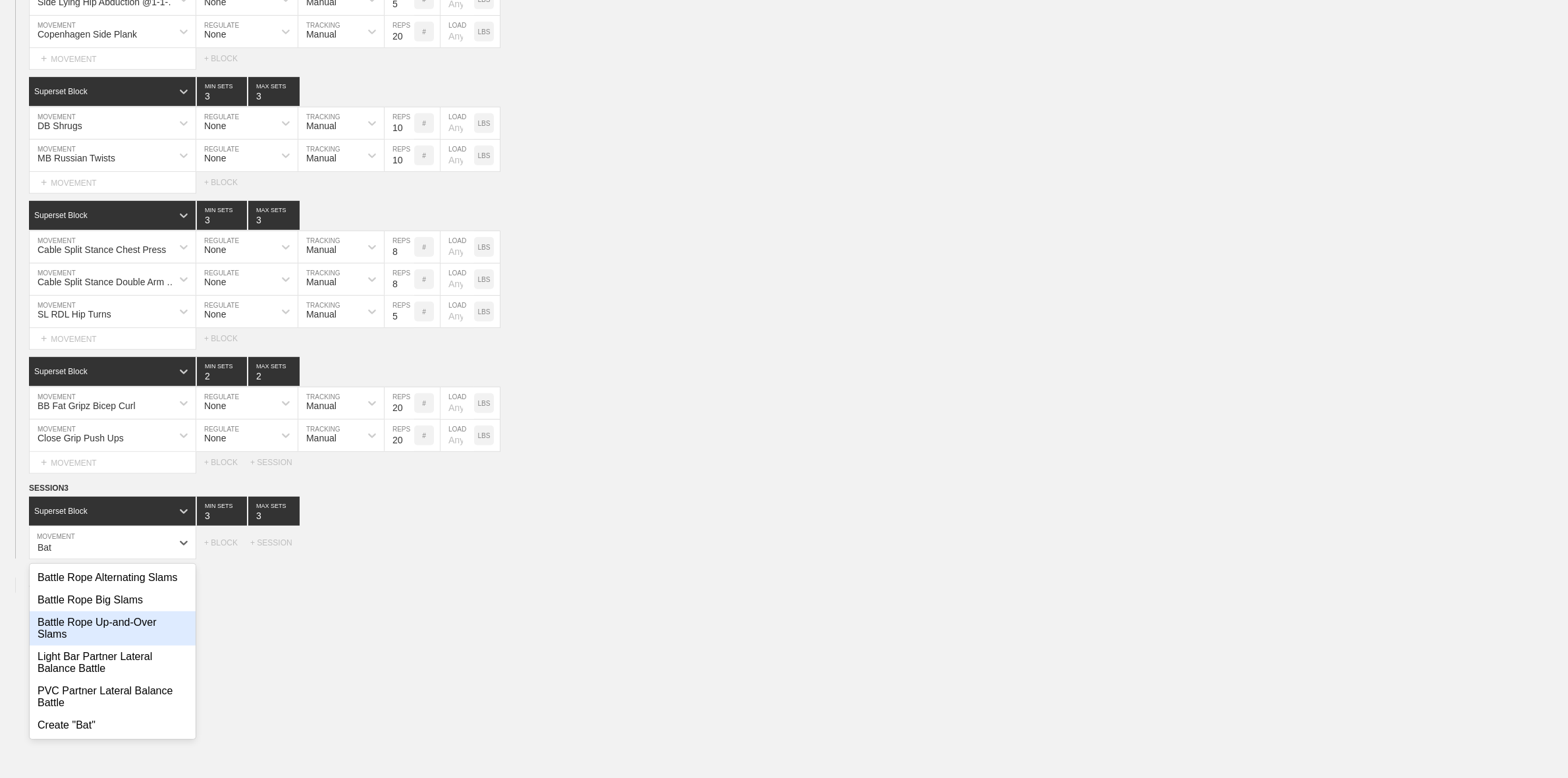
click at [120, 639] on div "Battle Rope Up-and-Over Slams" at bounding box center [112, 628] width 166 height 35
type input "Bat"
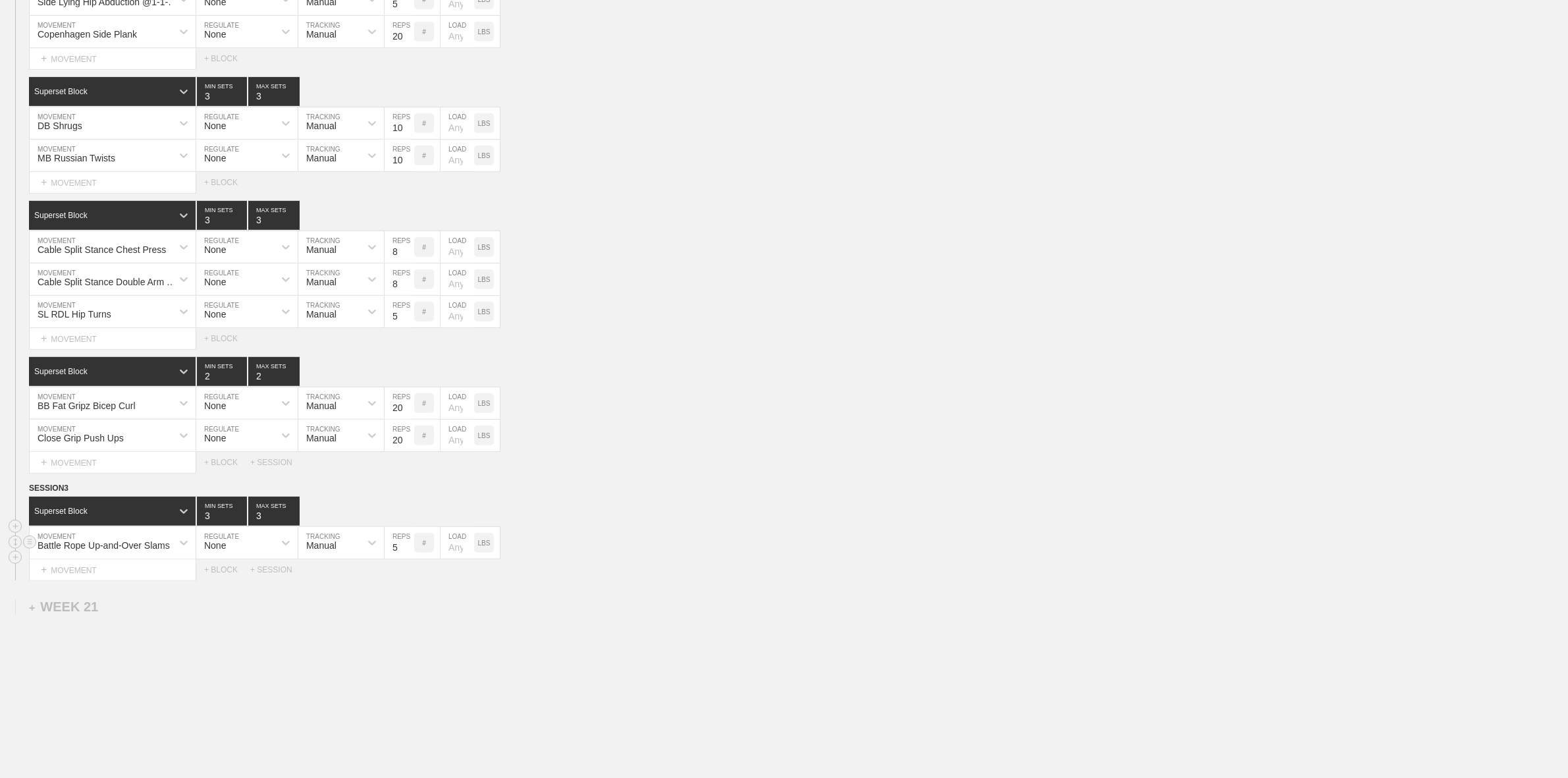
click at [399, 557] on input "5" at bounding box center [399, 543] width 30 height 32
type input "1"
type input "30"
click at [449, 627] on div "WEEK 1 DUPLICATE DELETE WEEK 2 DUPLICATE DELETE WEEK 3 DUPLICATE DELETE WEEK 4 …" at bounding box center [784, 62] width 1568 height 1499
click at [96, 581] on div "+ MOVEMENT" at bounding box center [112, 570] width 168 height 22
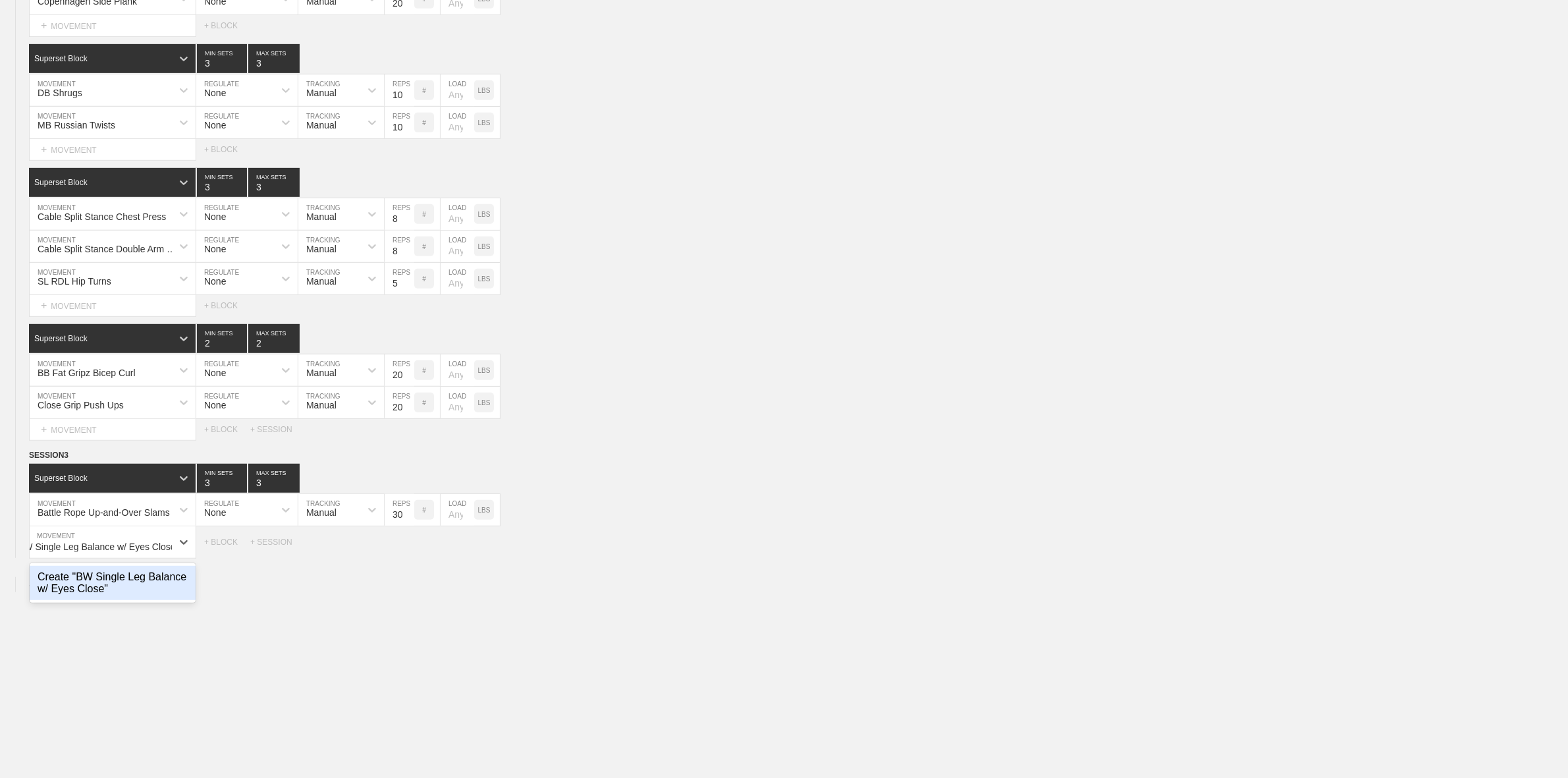
scroll to position [0, 25]
type input "BW Single Leg Balance w/ Eyes Closed"
click at [94, 580] on div "+ MOVEMENT" at bounding box center [112, 570] width 168 height 22
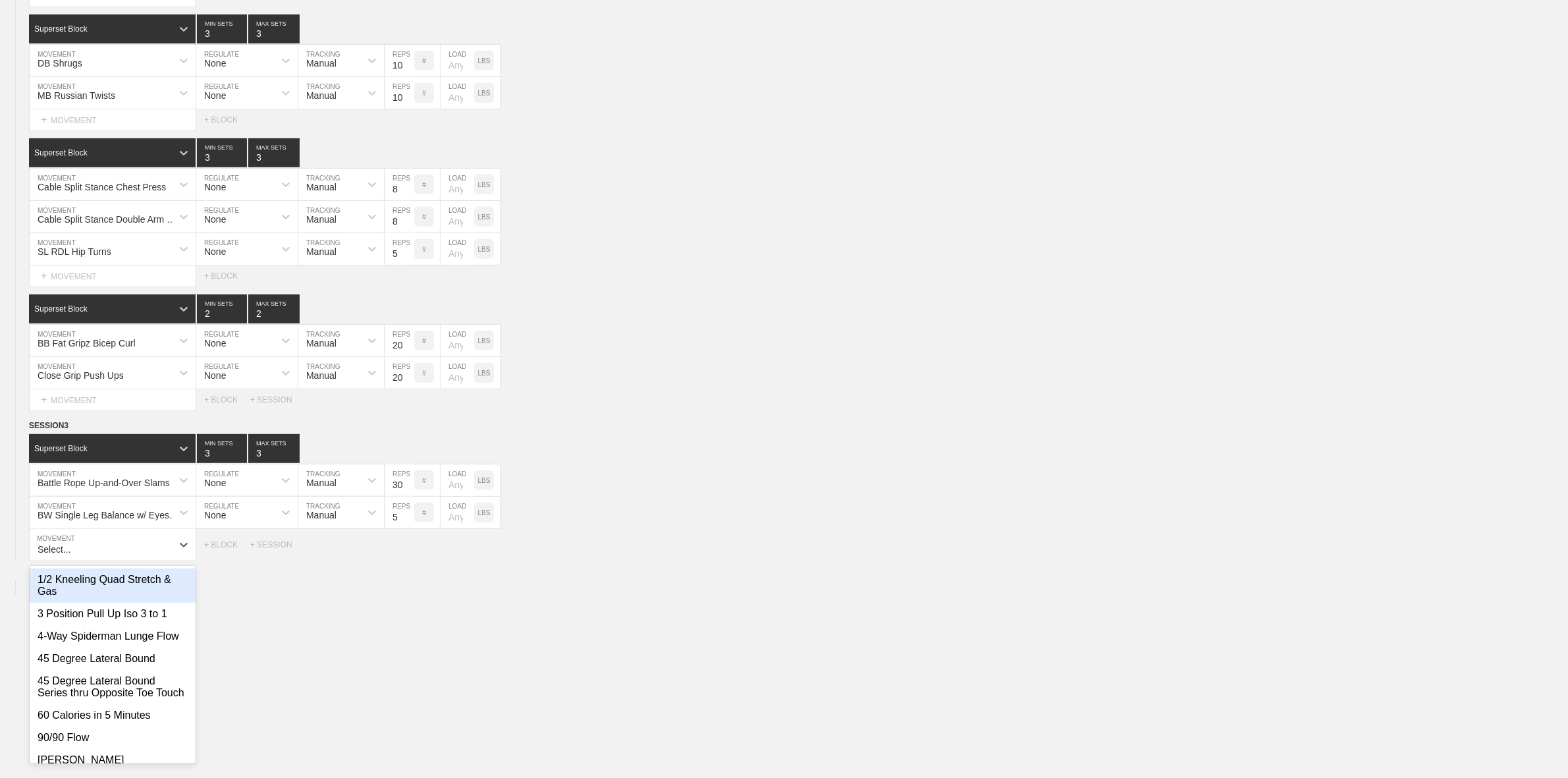
scroll to position [894, 0]
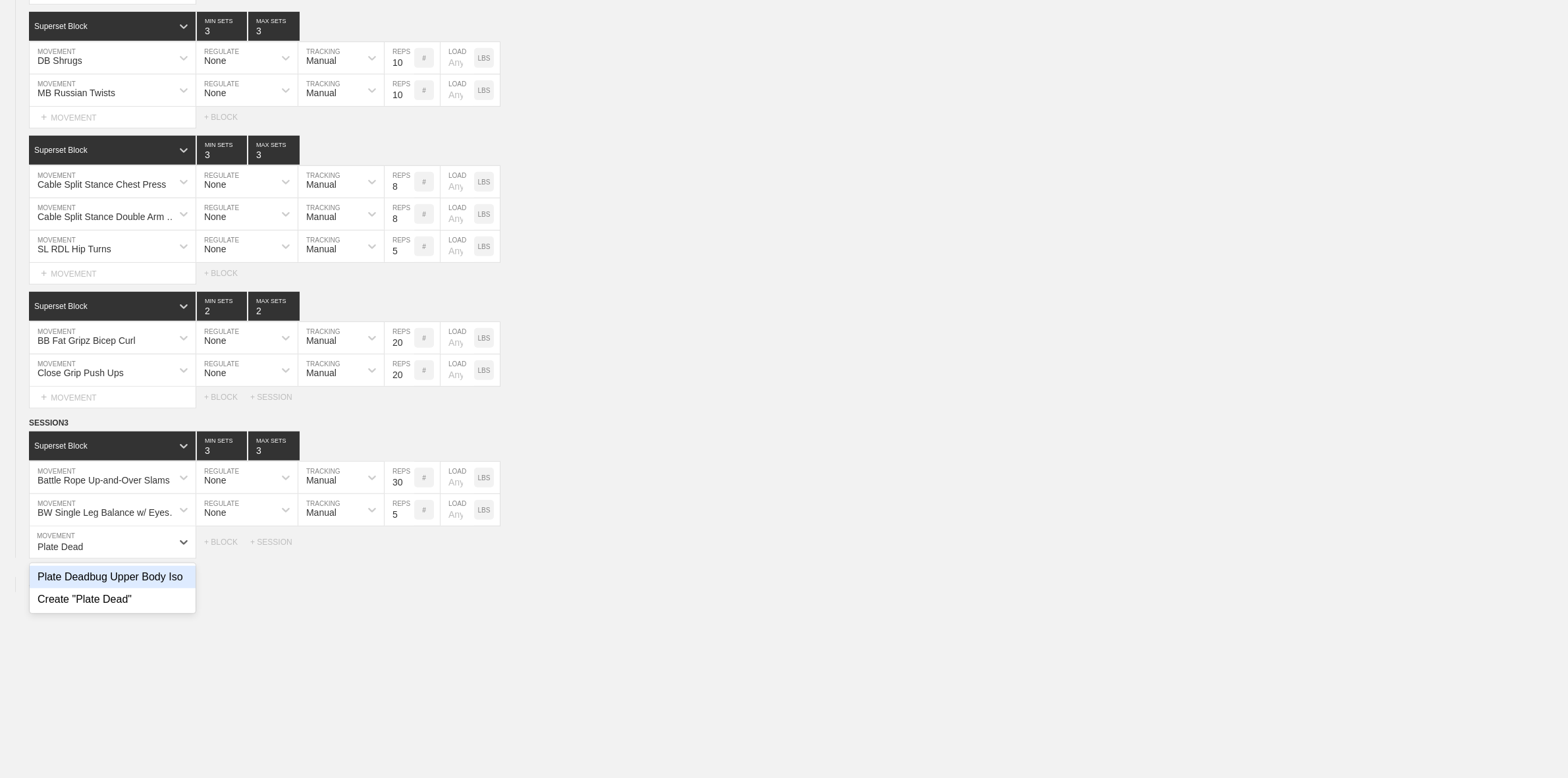
click at [140, 588] on div "Plate Deadbug Upper Body Iso" at bounding box center [112, 577] width 166 height 23
type input "Plate Dead"
click at [392, 558] on input "5" at bounding box center [399, 542] width 30 height 32
type input "30"
click at [395, 525] on input "5" at bounding box center [399, 509] width 30 height 32
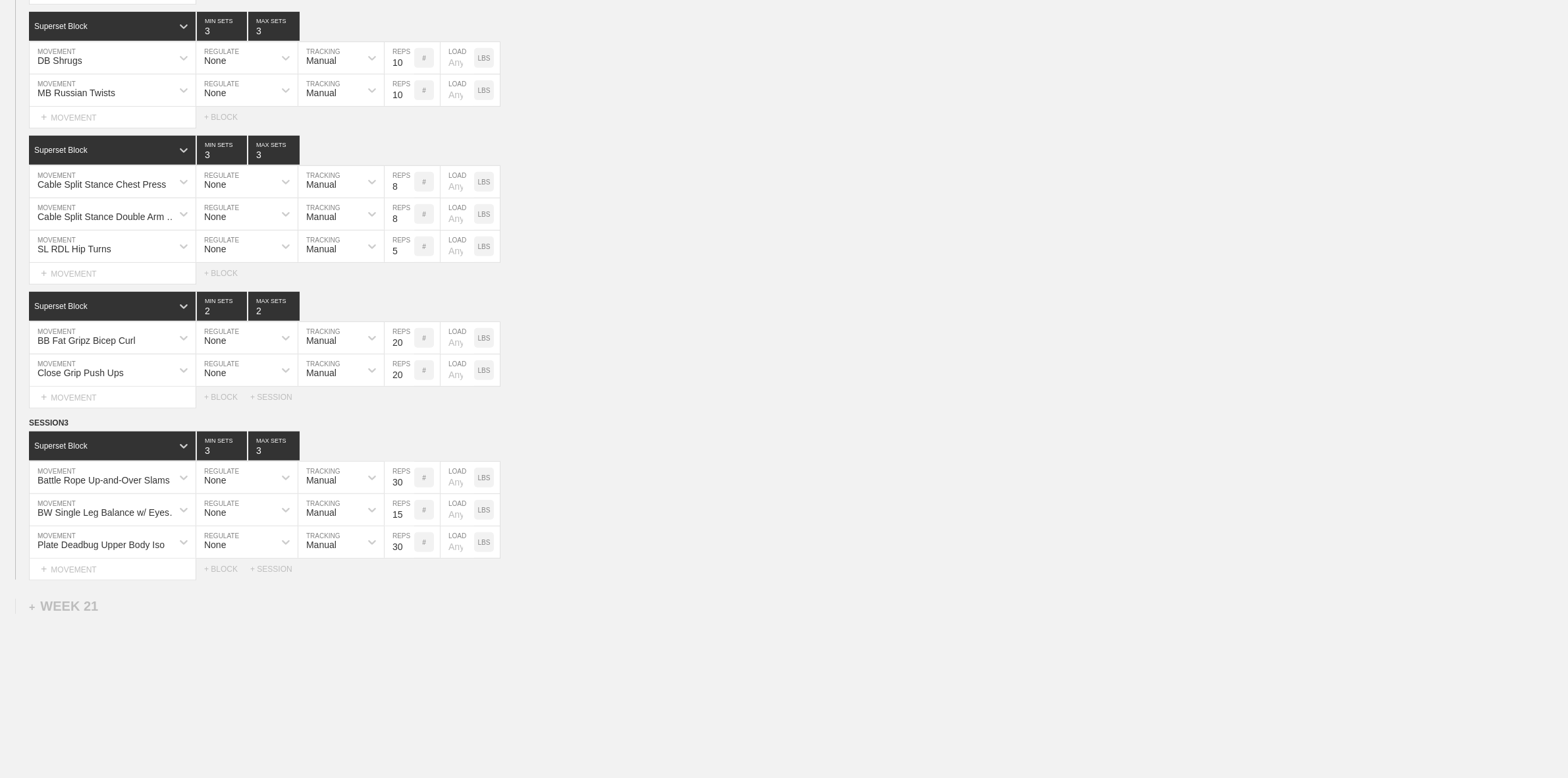
type input "15"
click at [598, 580] on div "Select... MOVEMENT + MOVEMENT + BLOCK + SESSION" at bounding box center [784, 569] width 1568 height 21
click at [225, 574] on div "+ BLOCK" at bounding box center [227, 568] width 47 height 9
click at [65, 616] on div "Standard Block" at bounding box center [112, 602] width 167 height 29
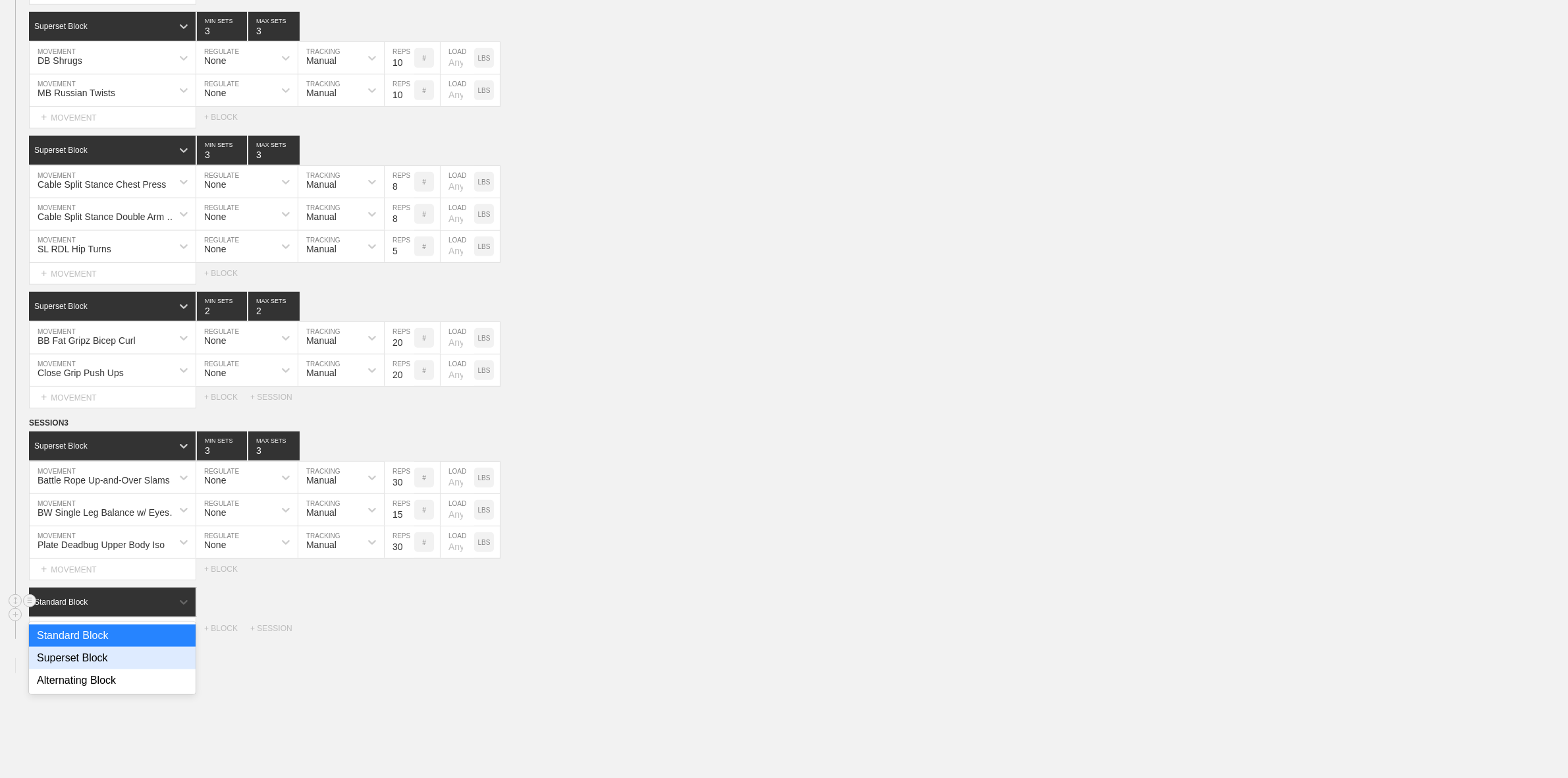
click at [74, 669] on div "Superset Block" at bounding box center [112, 658] width 167 height 23
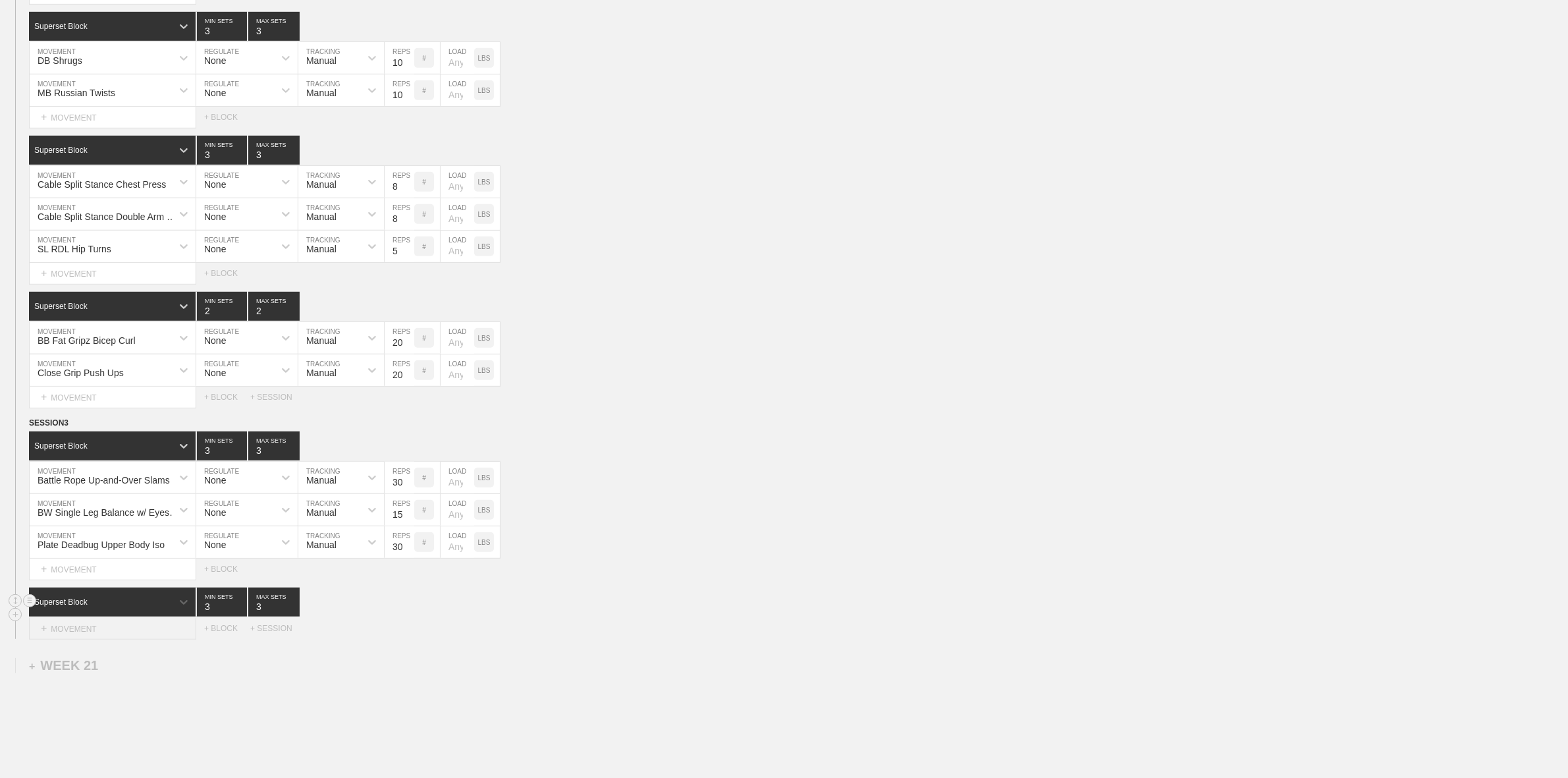
click at [81, 639] on div "+ MOVEMENT" at bounding box center [112, 628] width 168 height 22
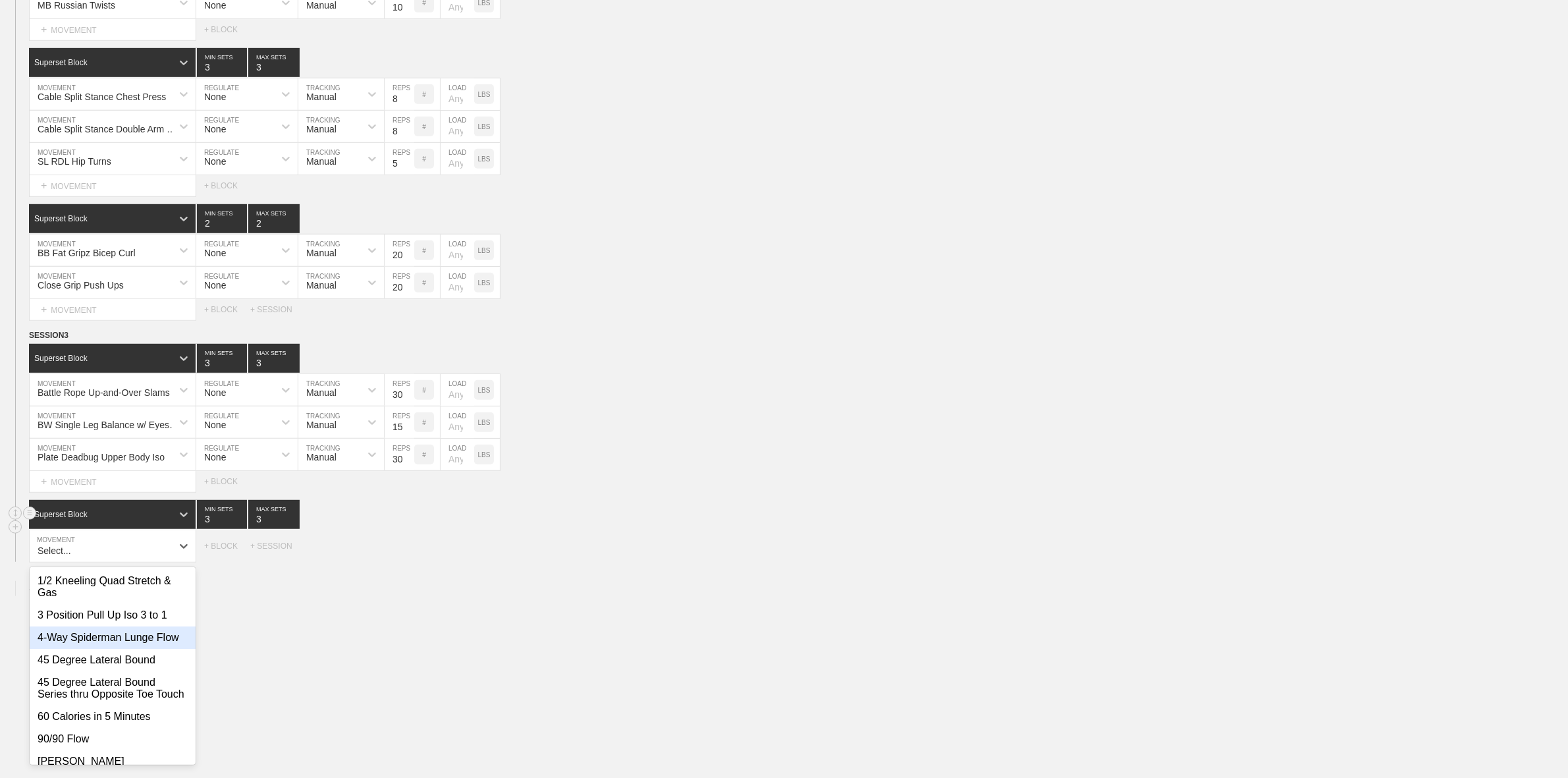
scroll to position [985, 0]
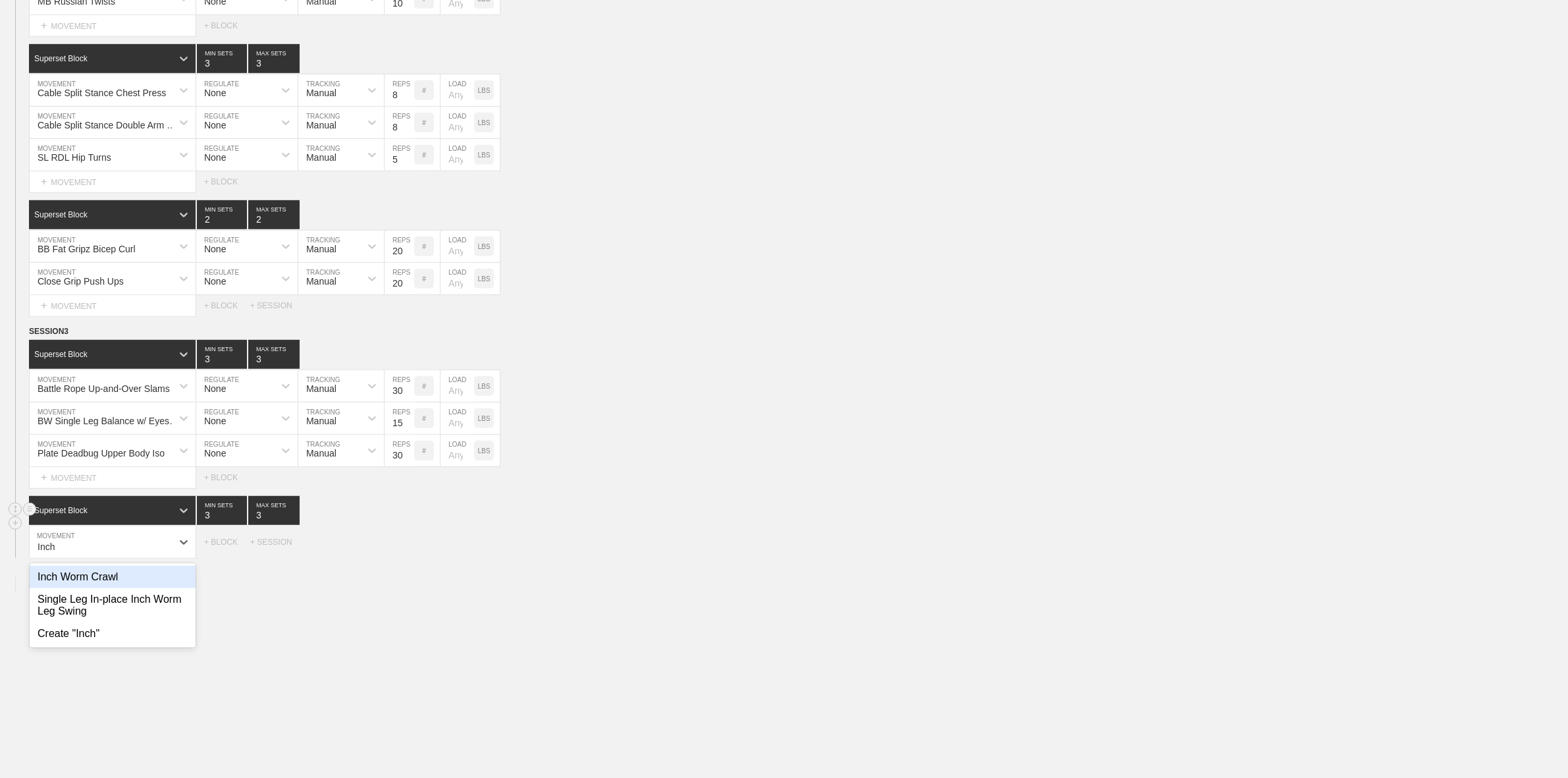
click at [117, 584] on div "Inch Worm Crawl" at bounding box center [112, 577] width 166 height 23
type input "Inch"
click at [83, 580] on div "+ MOVEMENT" at bounding box center [112, 570] width 168 height 22
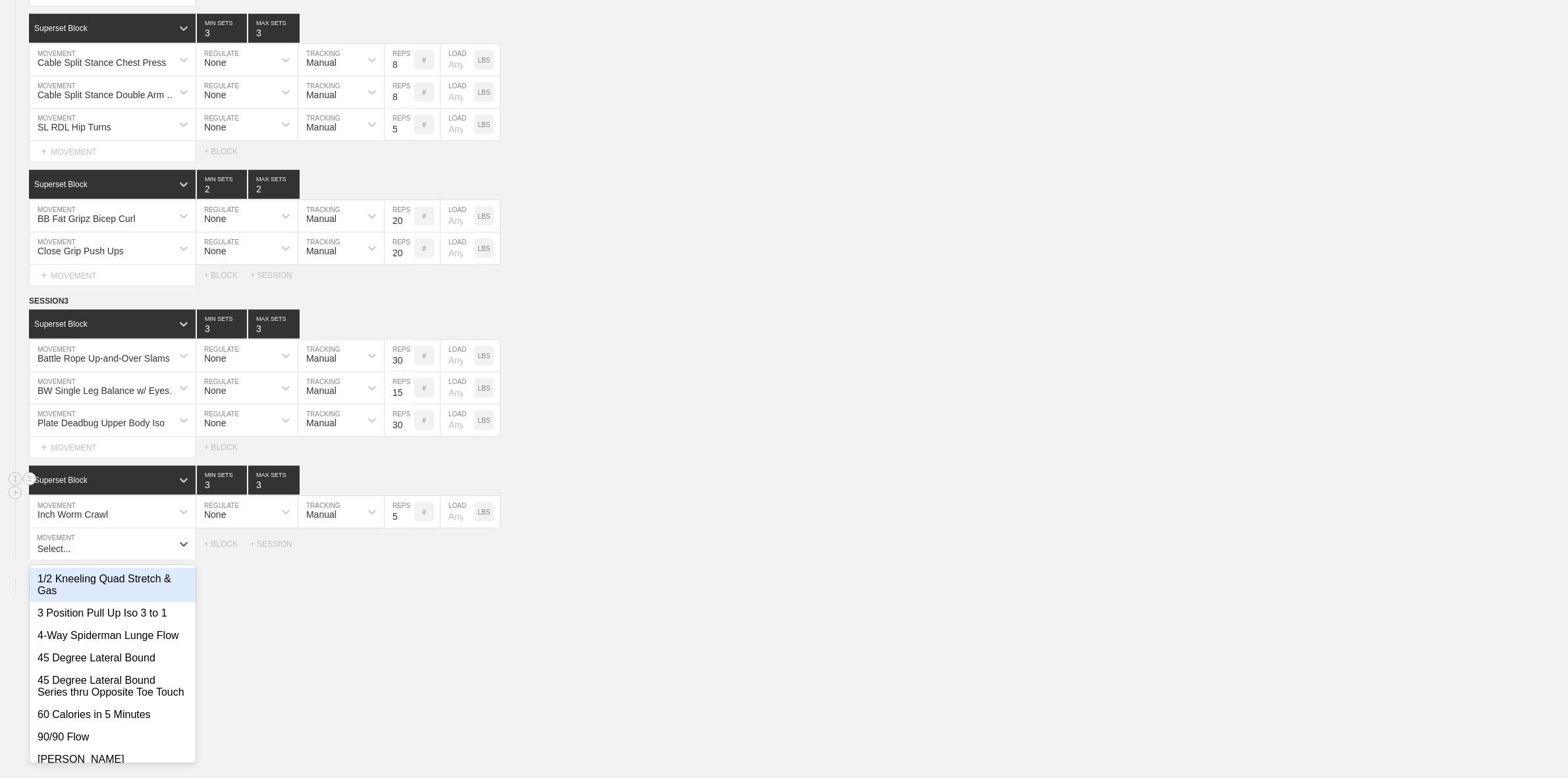
scroll to position [1018, 0]
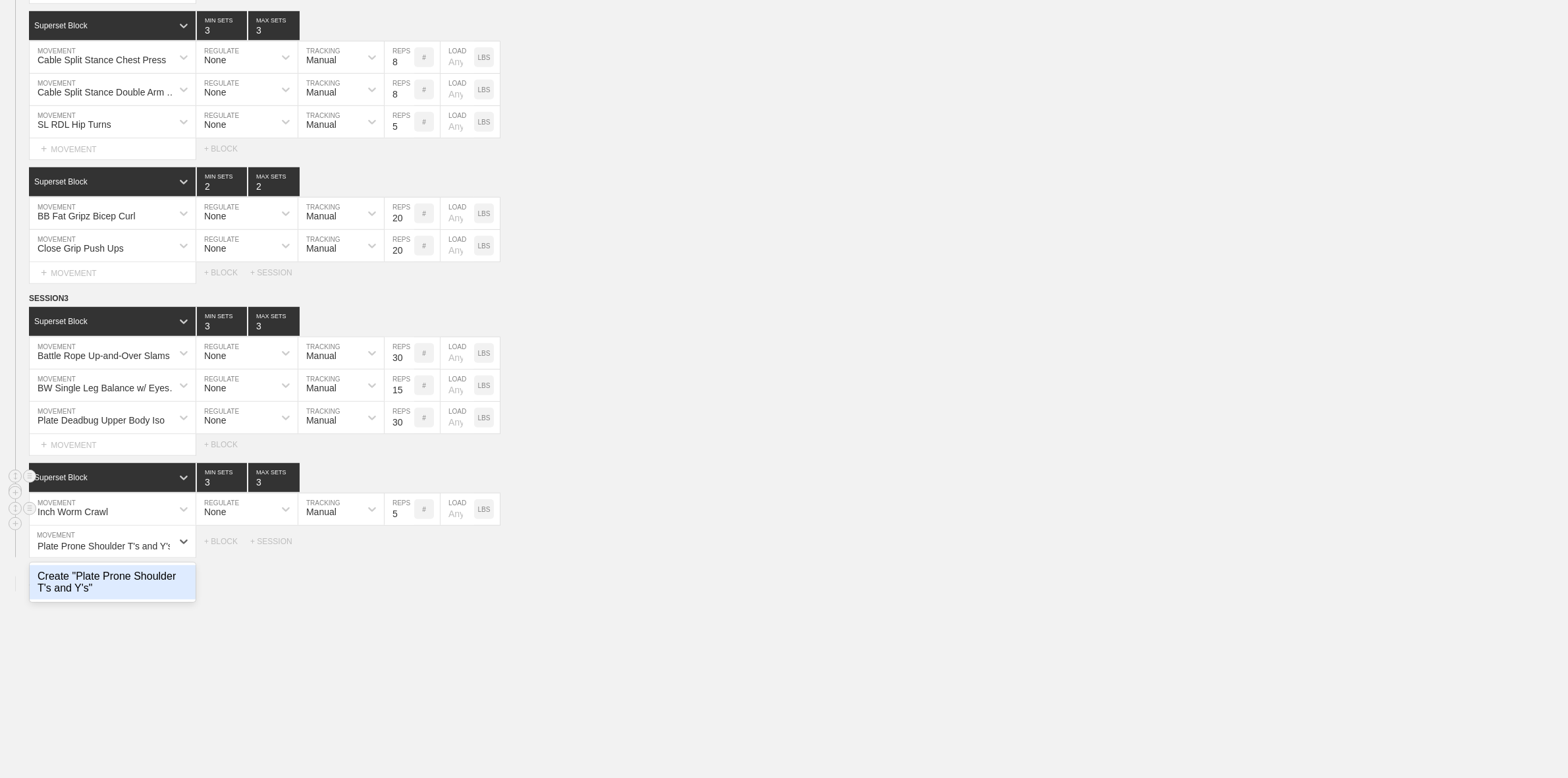
type input "Plate Prone Shoulder T's and Y's"
click at [76, 580] on div "+ MOVEMENT" at bounding box center [112, 569] width 168 height 22
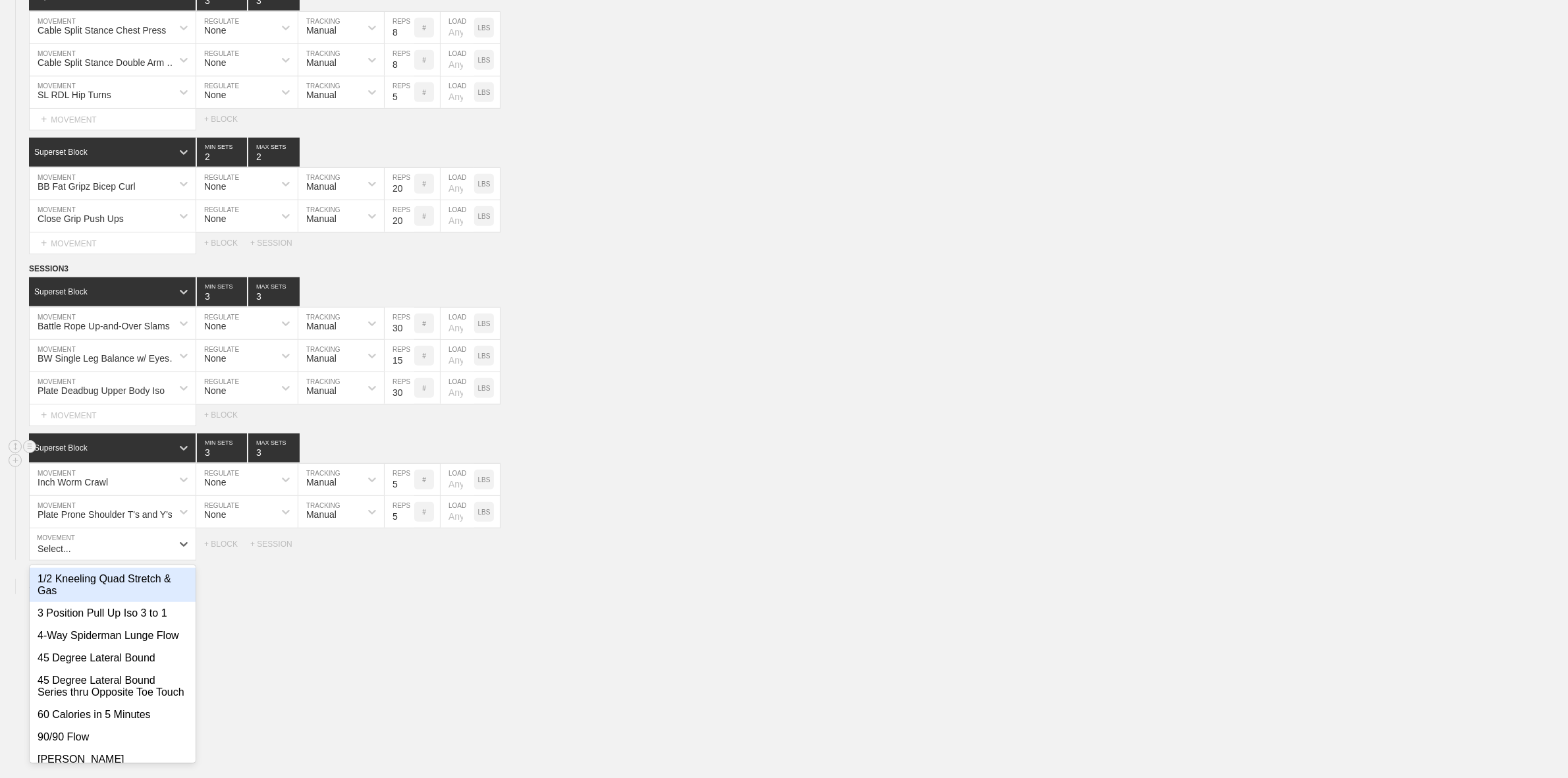
scroll to position [1051, 0]
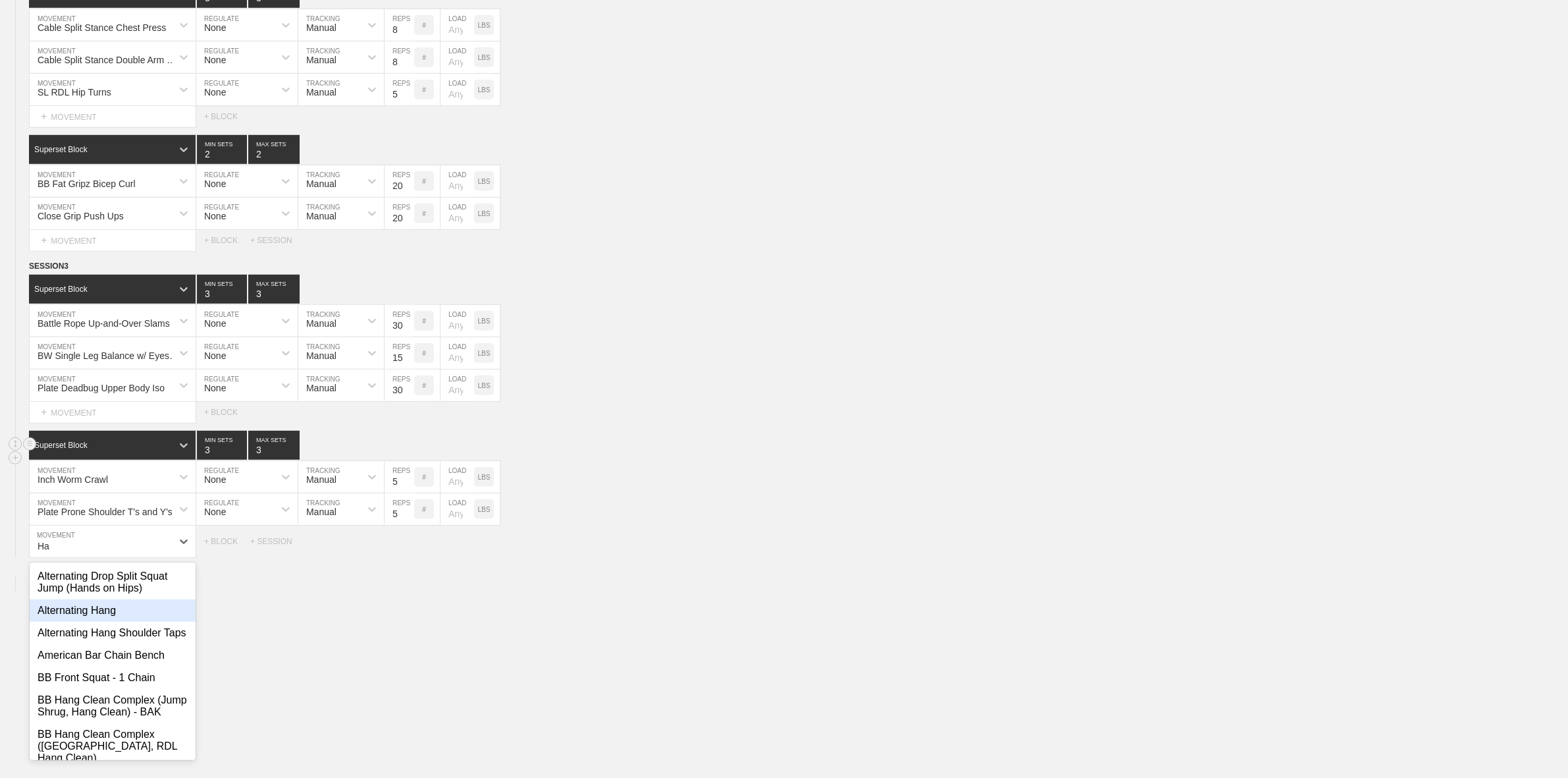
type input "H"
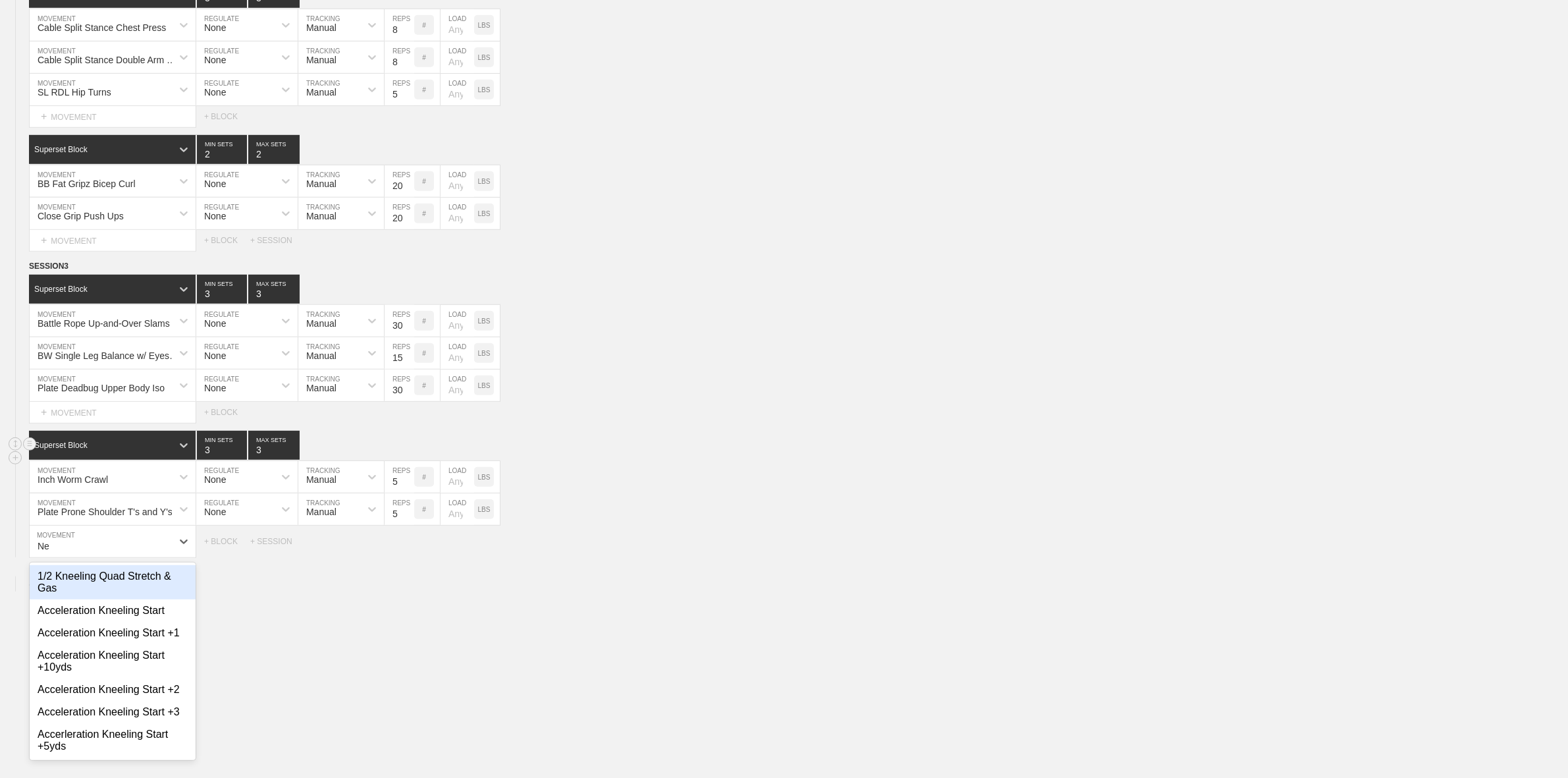
type input "N"
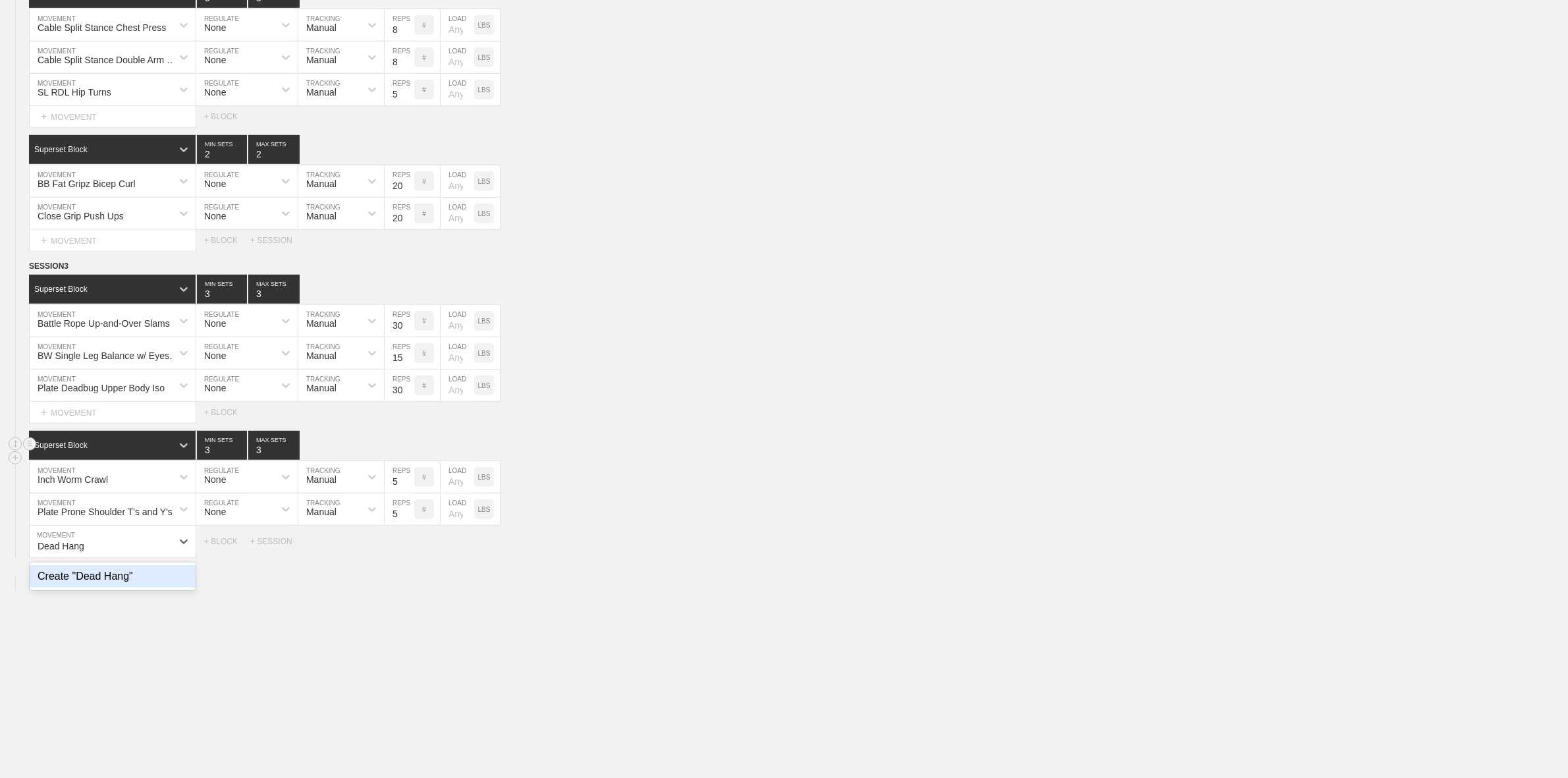
type input "Dead Hang"
click at [393, 557] on input "5" at bounding box center [399, 541] width 30 height 32
type input "20"
click at [219, 573] on div "+ BLOCK" at bounding box center [227, 568] width 47 height 9
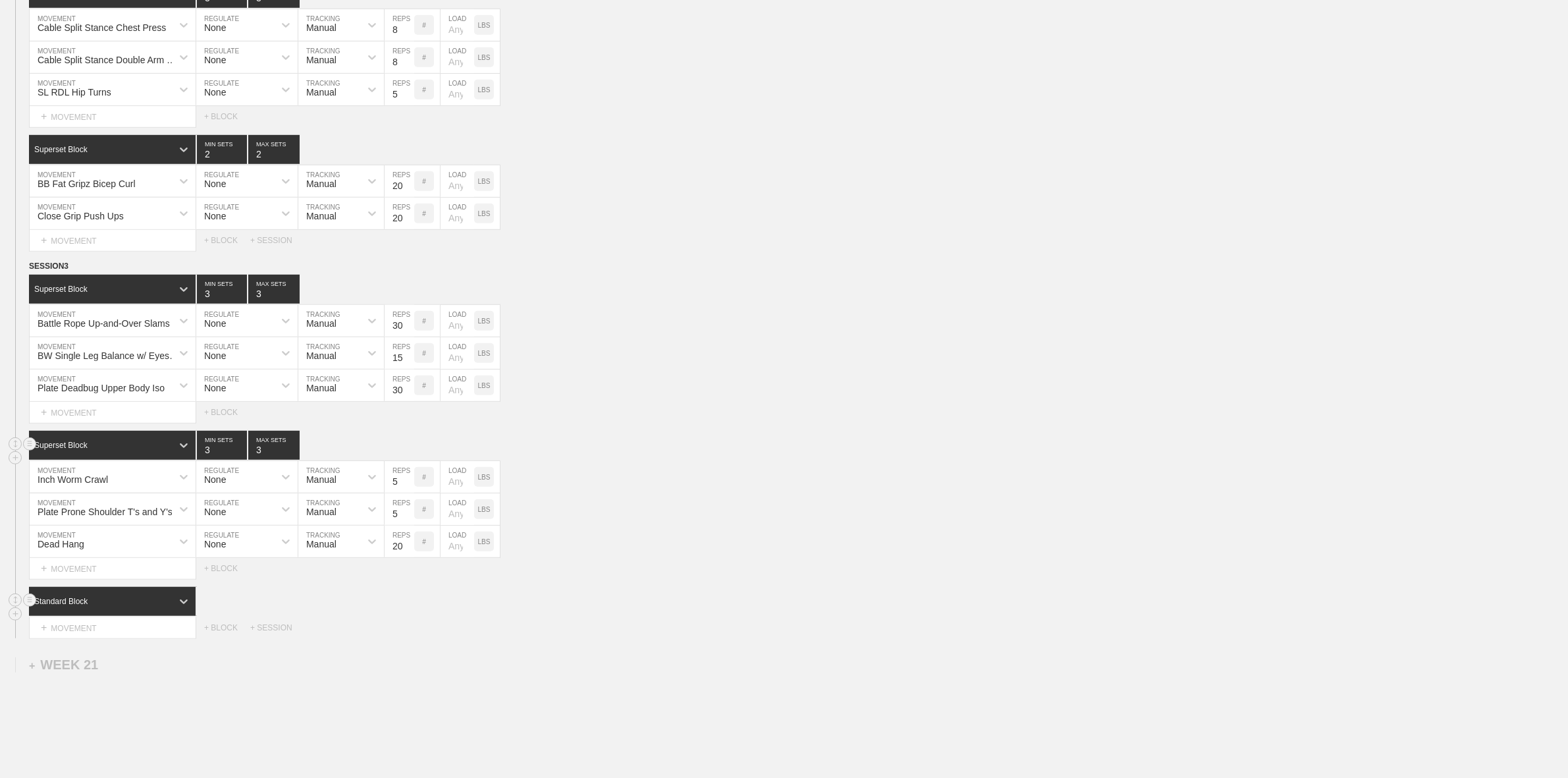
click at [102, 608] on div "Standard Block" at bounding box center [100, 602] width 143 height 12
type input "2"
click at [239, 460] on input "2" at bounding box center [222, 445] width 51 height 29
type input "2"
click at [290, 460] on input "2" at bounding box center [275, 445] width 52 height 29
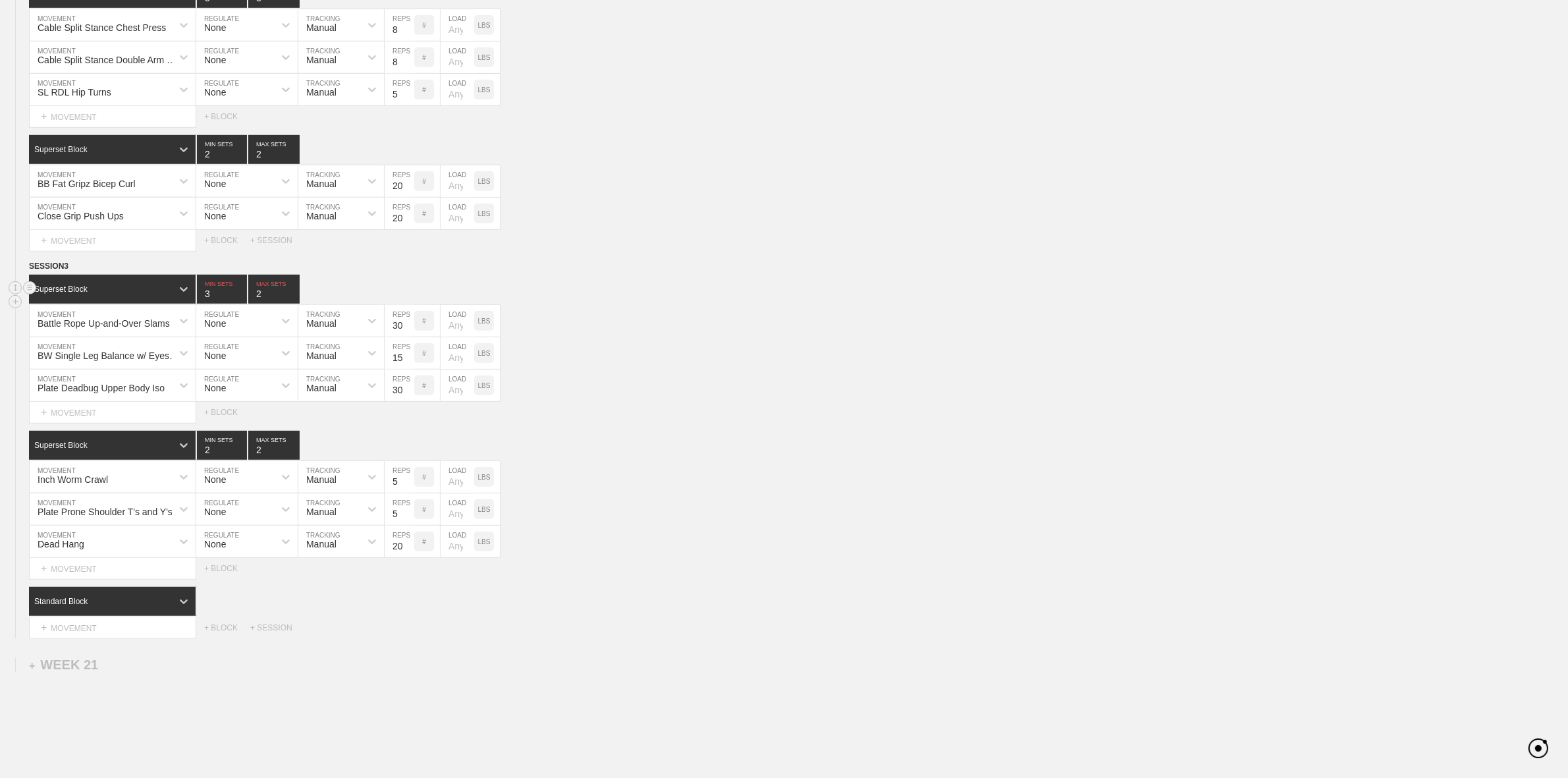
type input "2"
click at [293, 303] on input "2" at bounding box center [275, 288] width 52 height 29
type input "2"
click at [238, 303] on input "2" at bounding box center [222, 288] width 51 height 29
click at [79, 607] on div "Standard Block" at bounding box center [112, 601] width 167 height 29
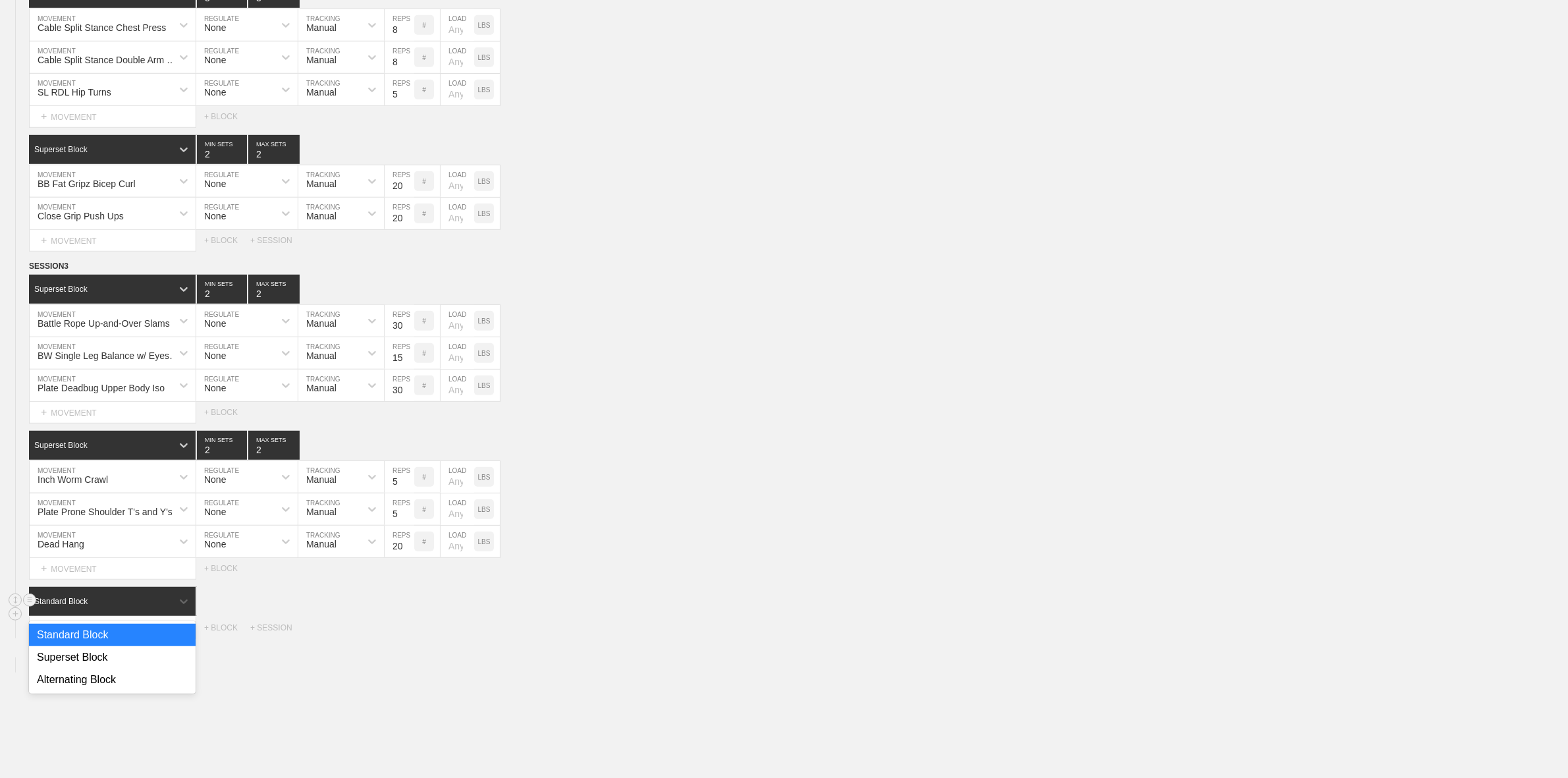
click at [77, 665] on div "Superset Block" at bounding box center [112, 657] width 167 height 23
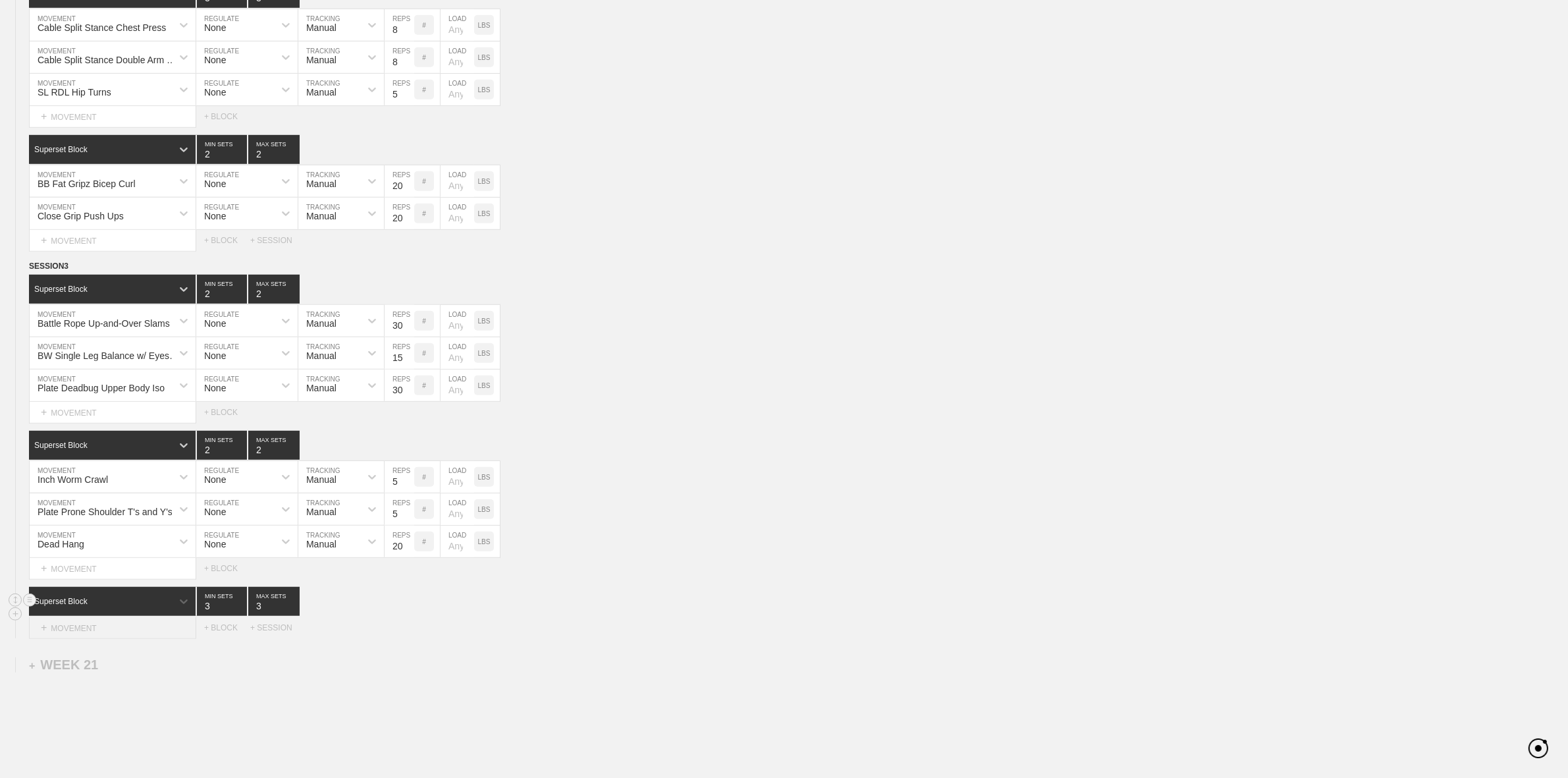
click at [77, 639] on div "+ MOVEMENT" at bounding box center [112, 628] width 168 height 22
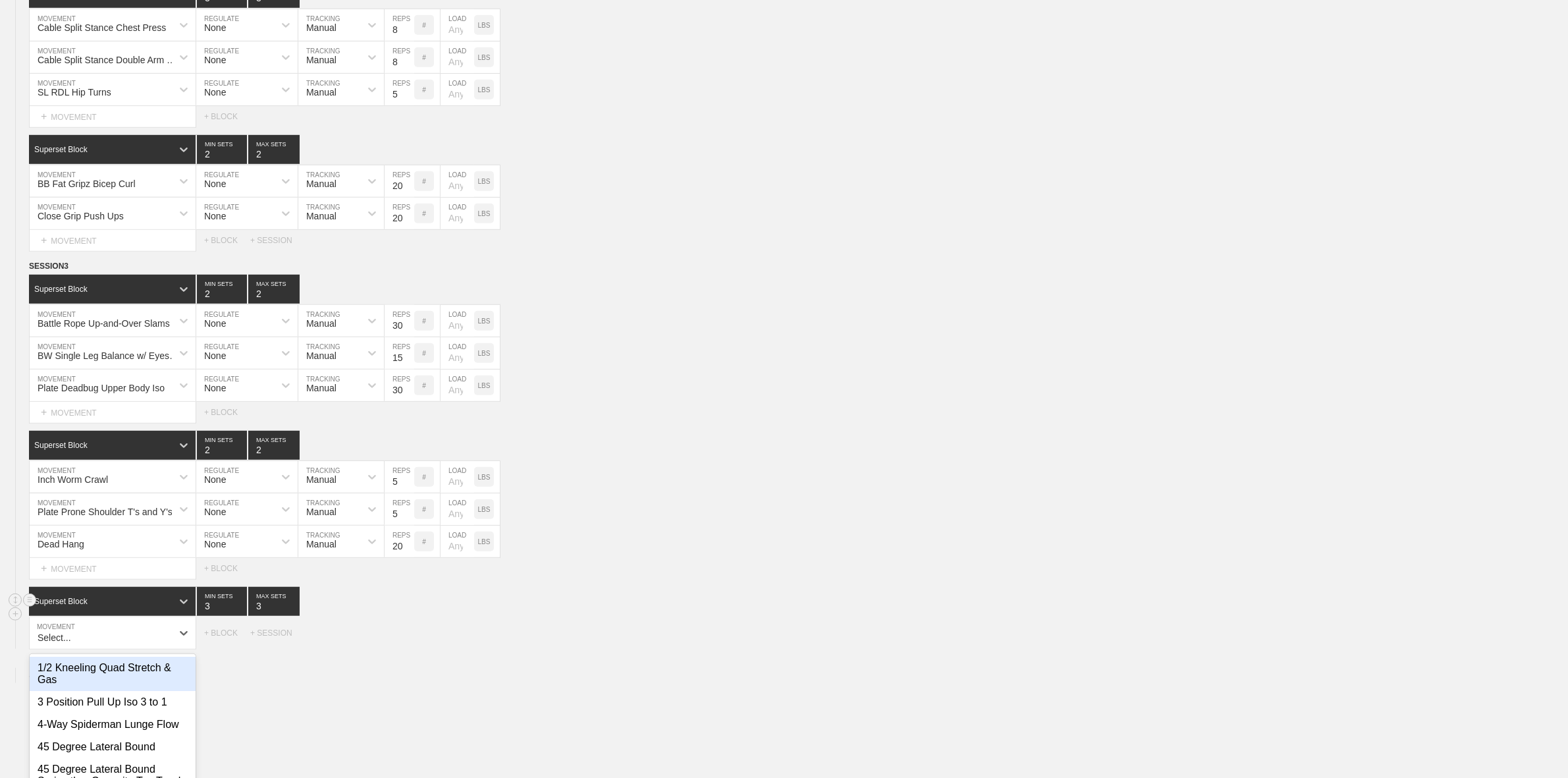
scroll to position [1143, 0]
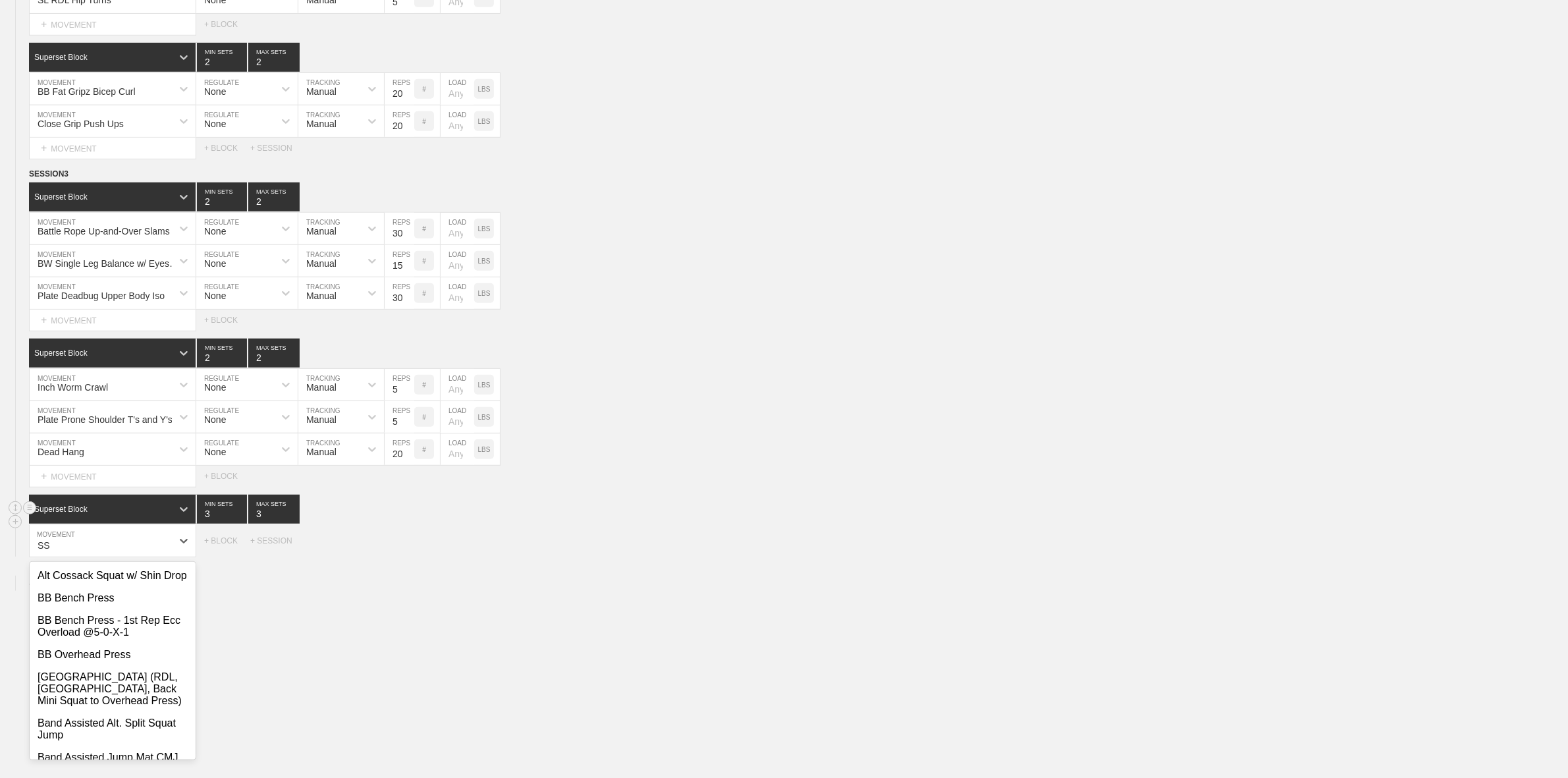
type input "S"
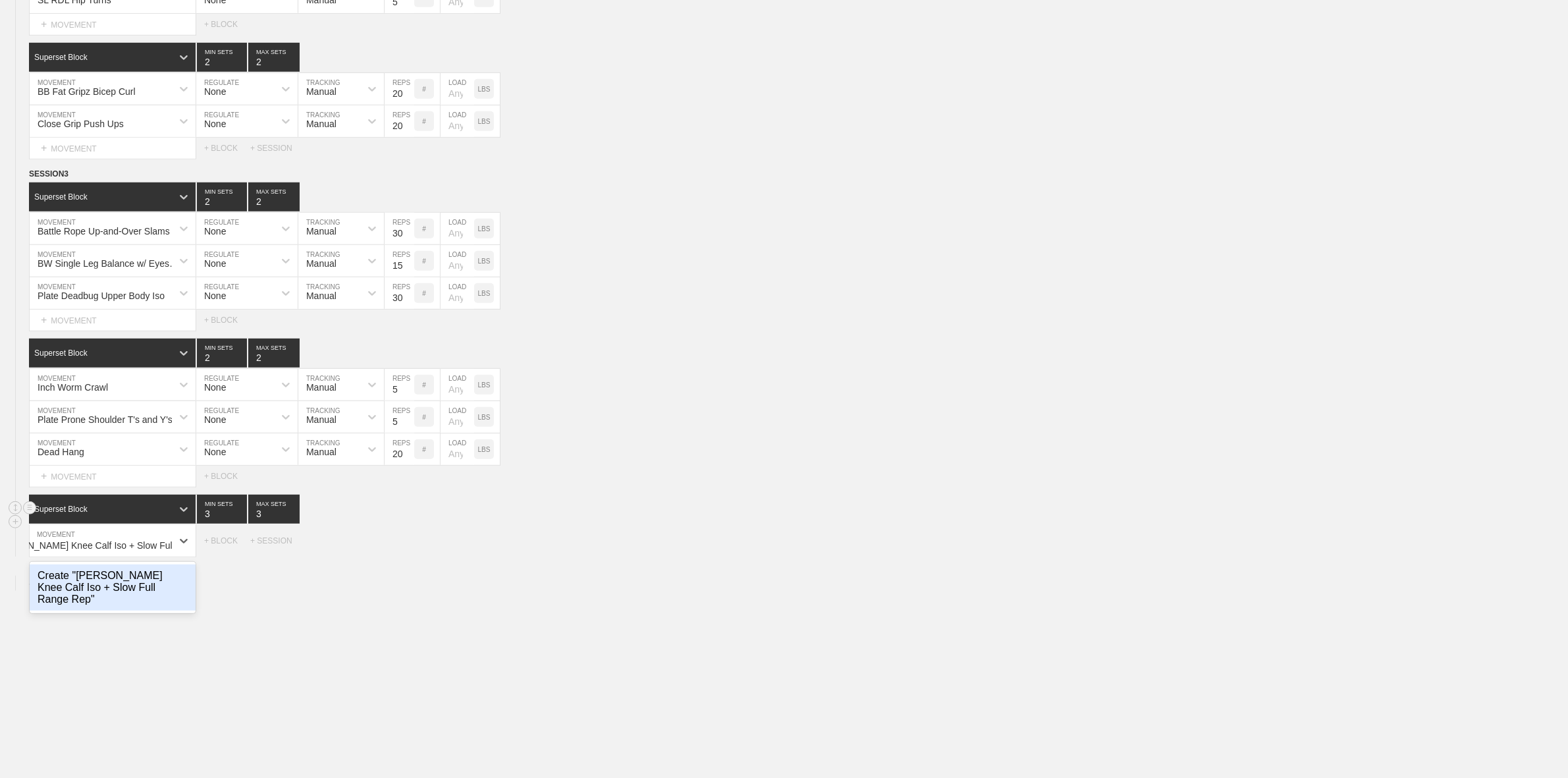
scroll to position [0, 55]
type input "BW Bent Knee Calf Iso + Slow Full Range Reps"
click at [141, 574] on div "+ MOVEMENT" at bounding box center [112, 568] width 168 height 22
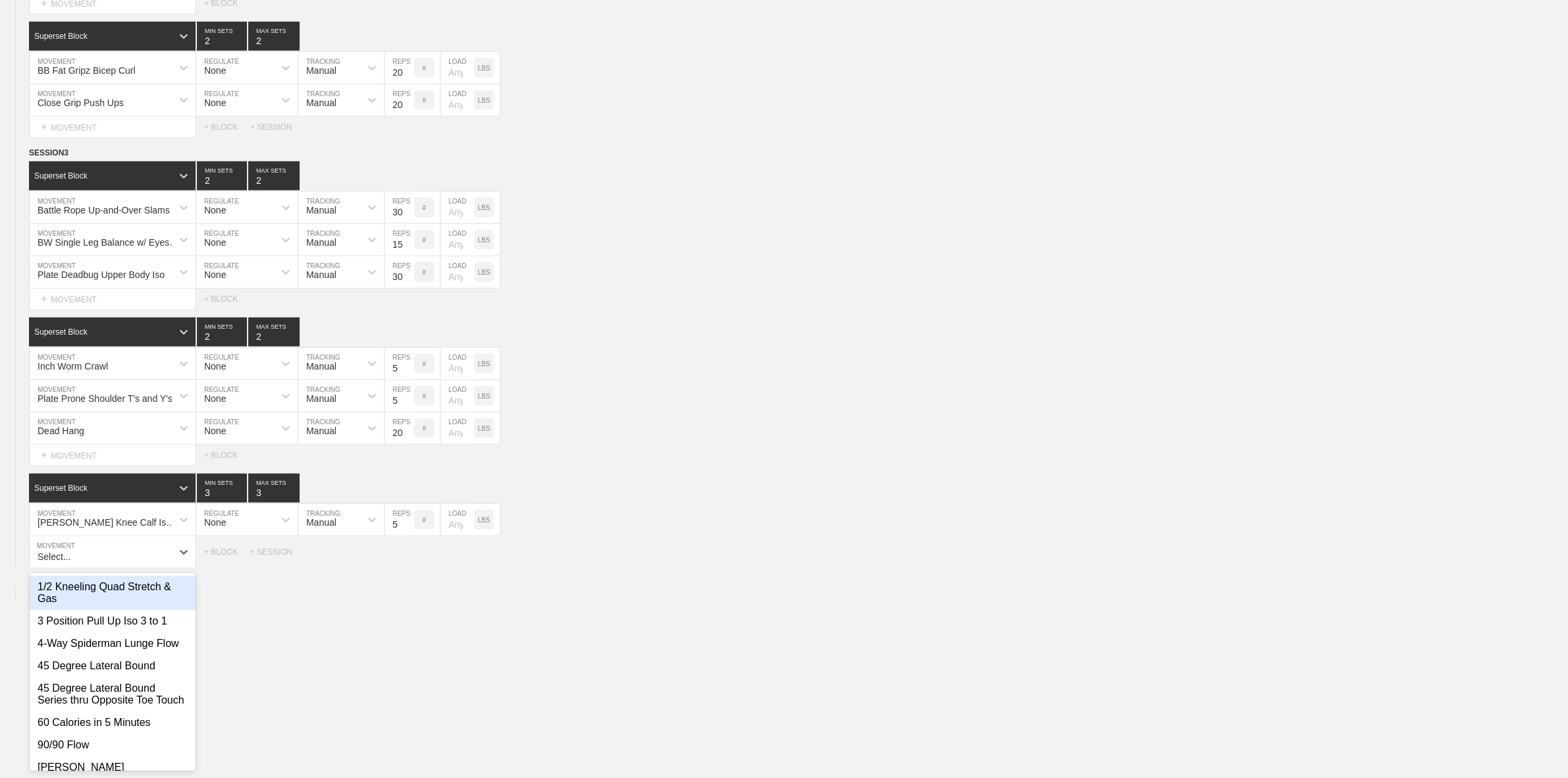
scroll to position [1174, 0]
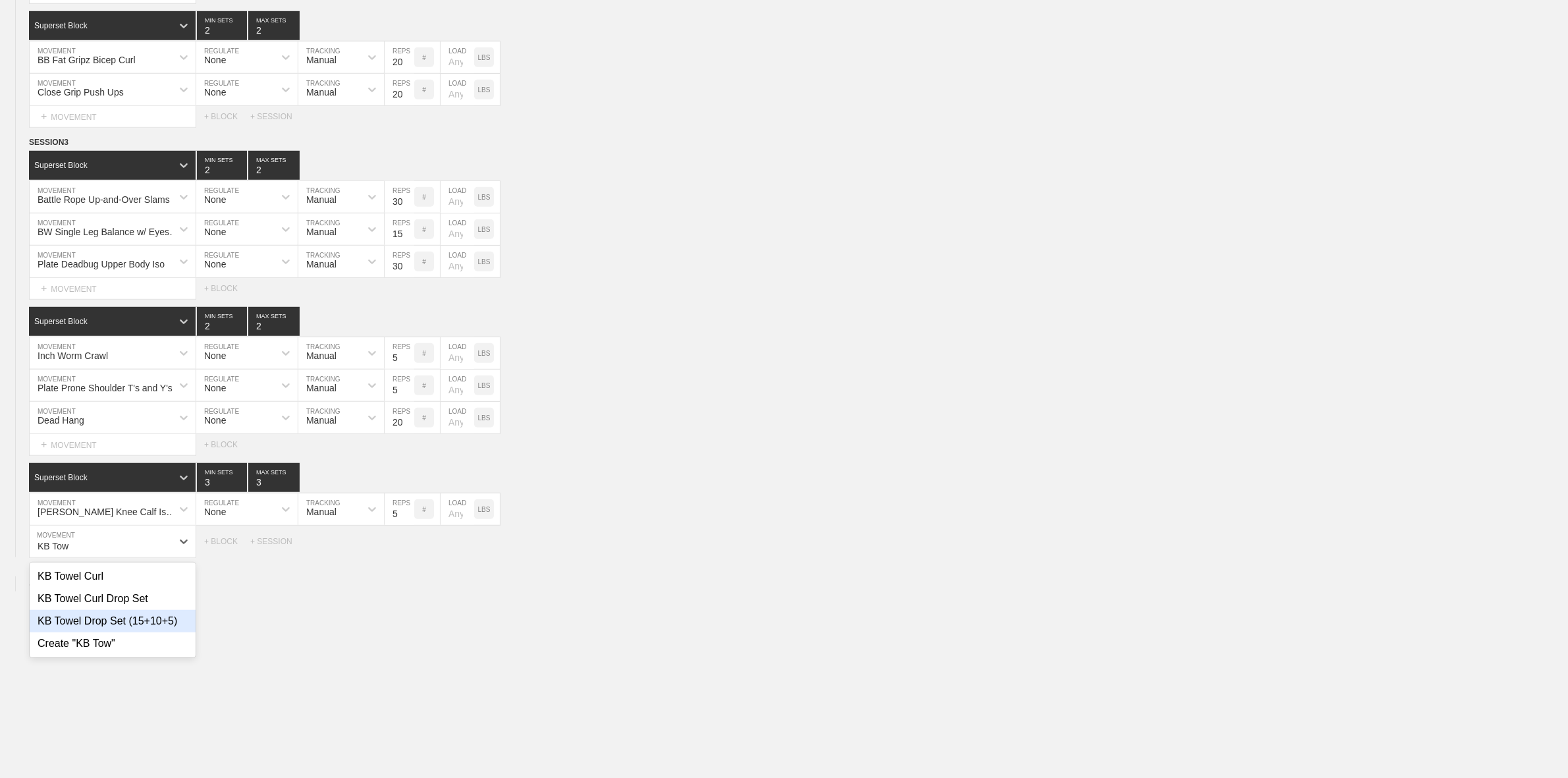
click at [126, 632] on div "KB Towel Drop Set (15+10+5)" at bounding box center [112, 620] width 166 height 23
type input "KB Tow"
click at [142, 580] on div "+ MOVEMENT" at bounding box center [112, 569] width 168 height 22
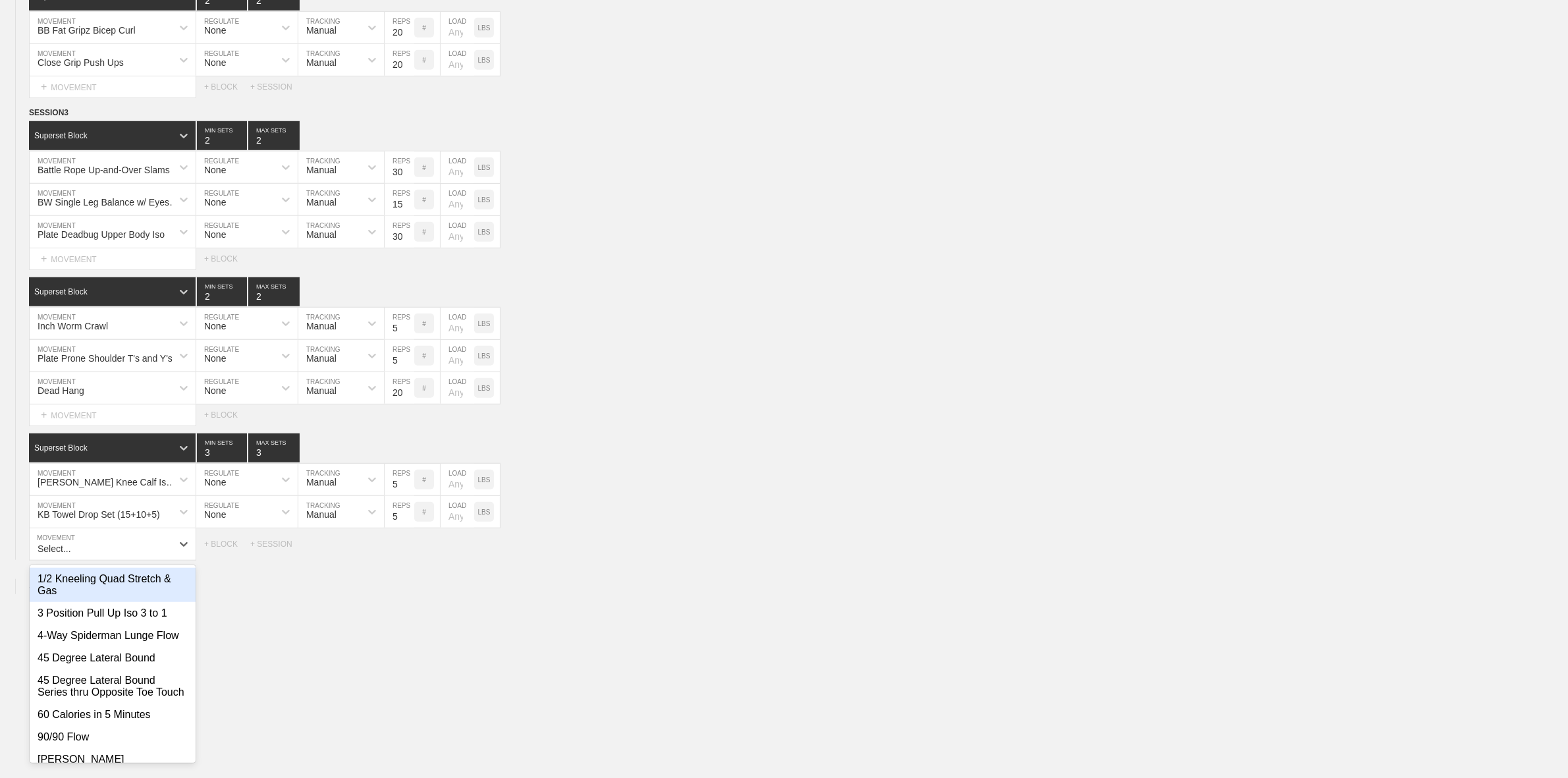
scroll to position [1206, 0]
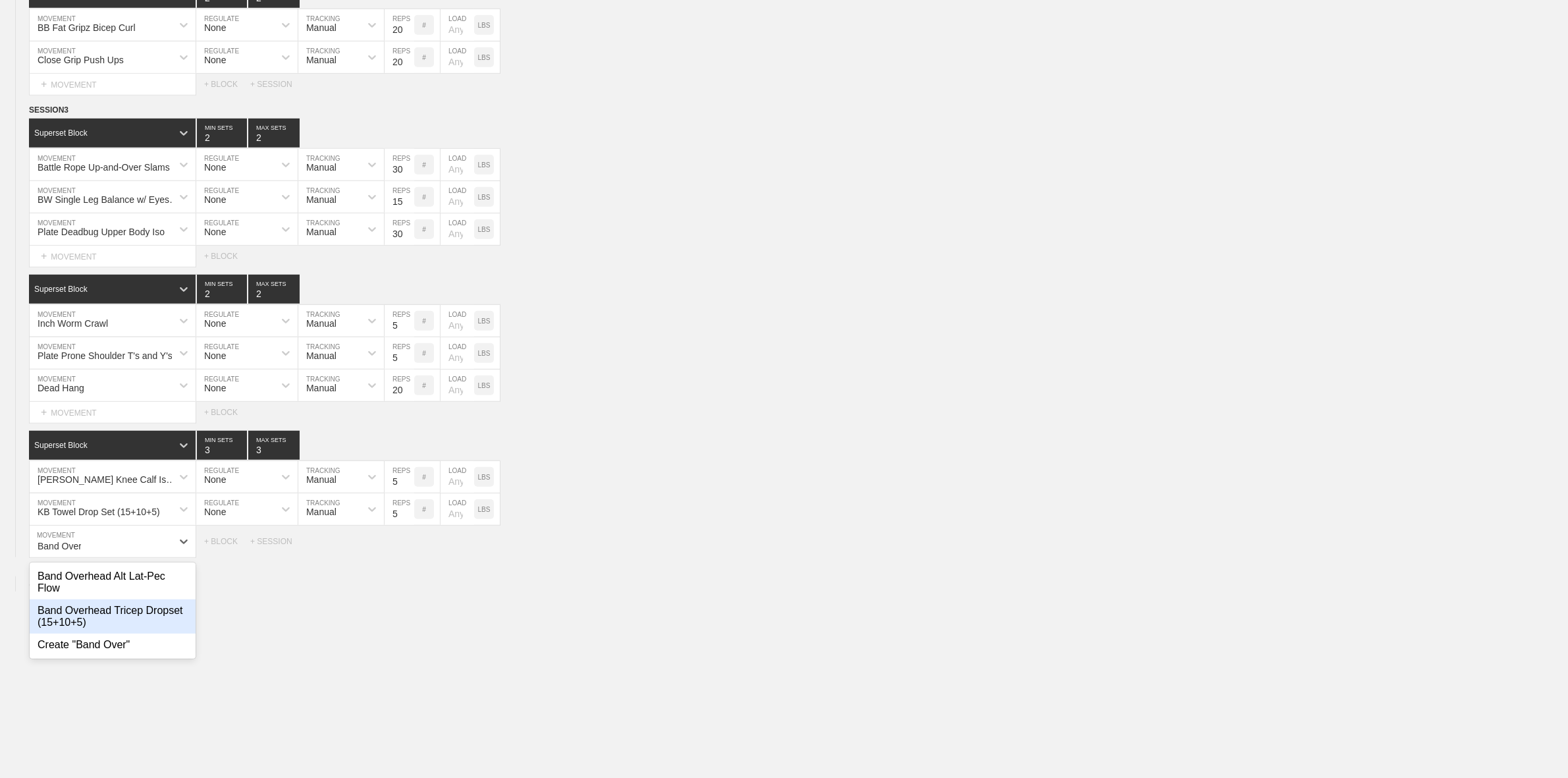
click at [152, 614] on div "Band Overhead Tricep Dropset (15+10+5)" at bounding box center [112, 616] width 166 height 35
type input "Band Over"
type input "2"
click at [238, 460] on input "2" at bounding box center [222, 445] width 51 height 29
type input "2"
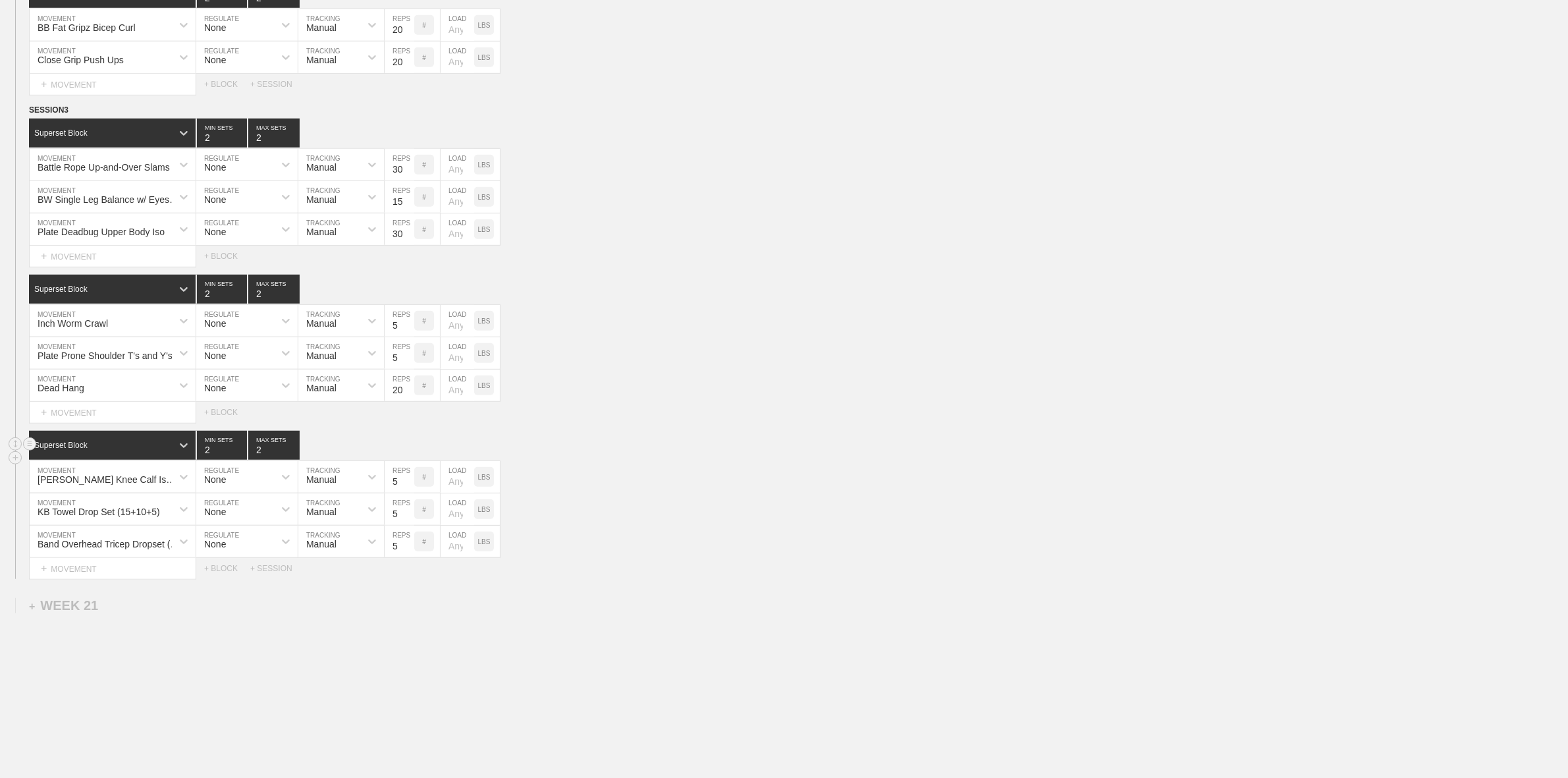
click at [294, 460] on input "2" at bounding box center [275, 445] width 52 height 29
click at [724, 474] on div "BW Bent Knee Calf Iso + Slow Full Range Reps MOVEMENT None REGULATE Manual TRAC…" at bounding box center [784, 477] width 1568 height 33
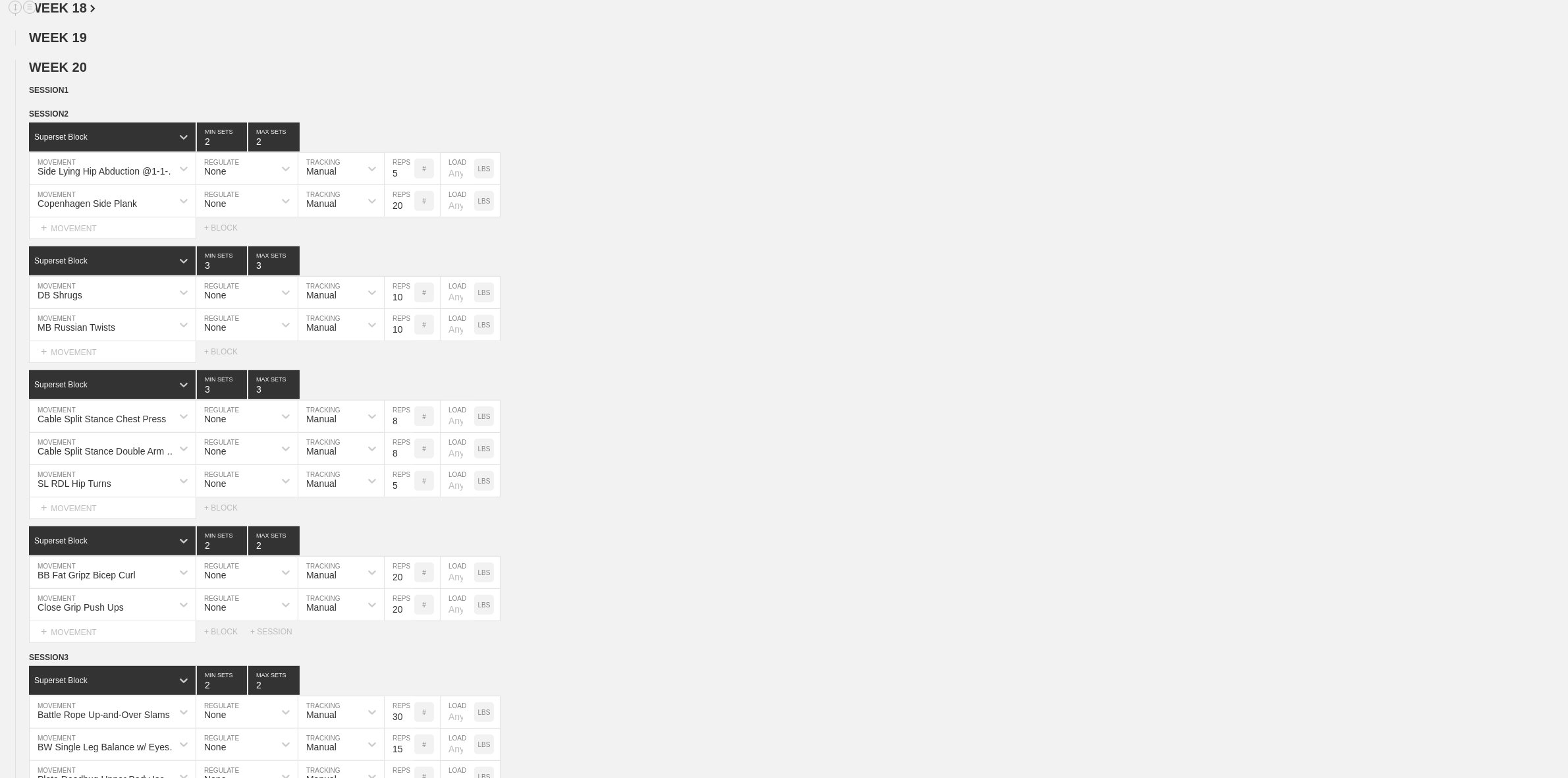
scroll to position [659, 0]
click at [70, 117] on img at bounding box center [73, 115] width 7 height 5
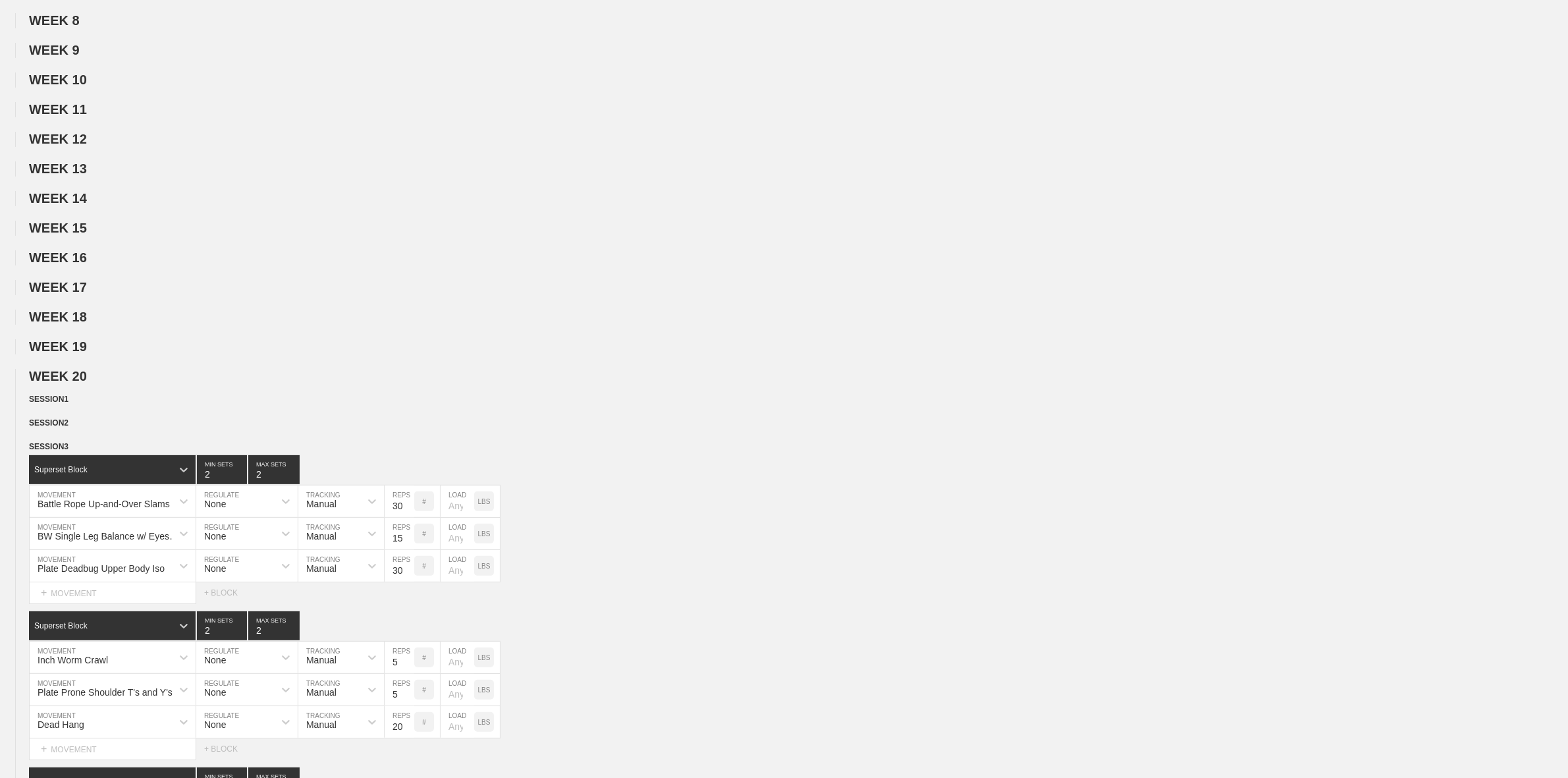
scroll to position [0, 0]
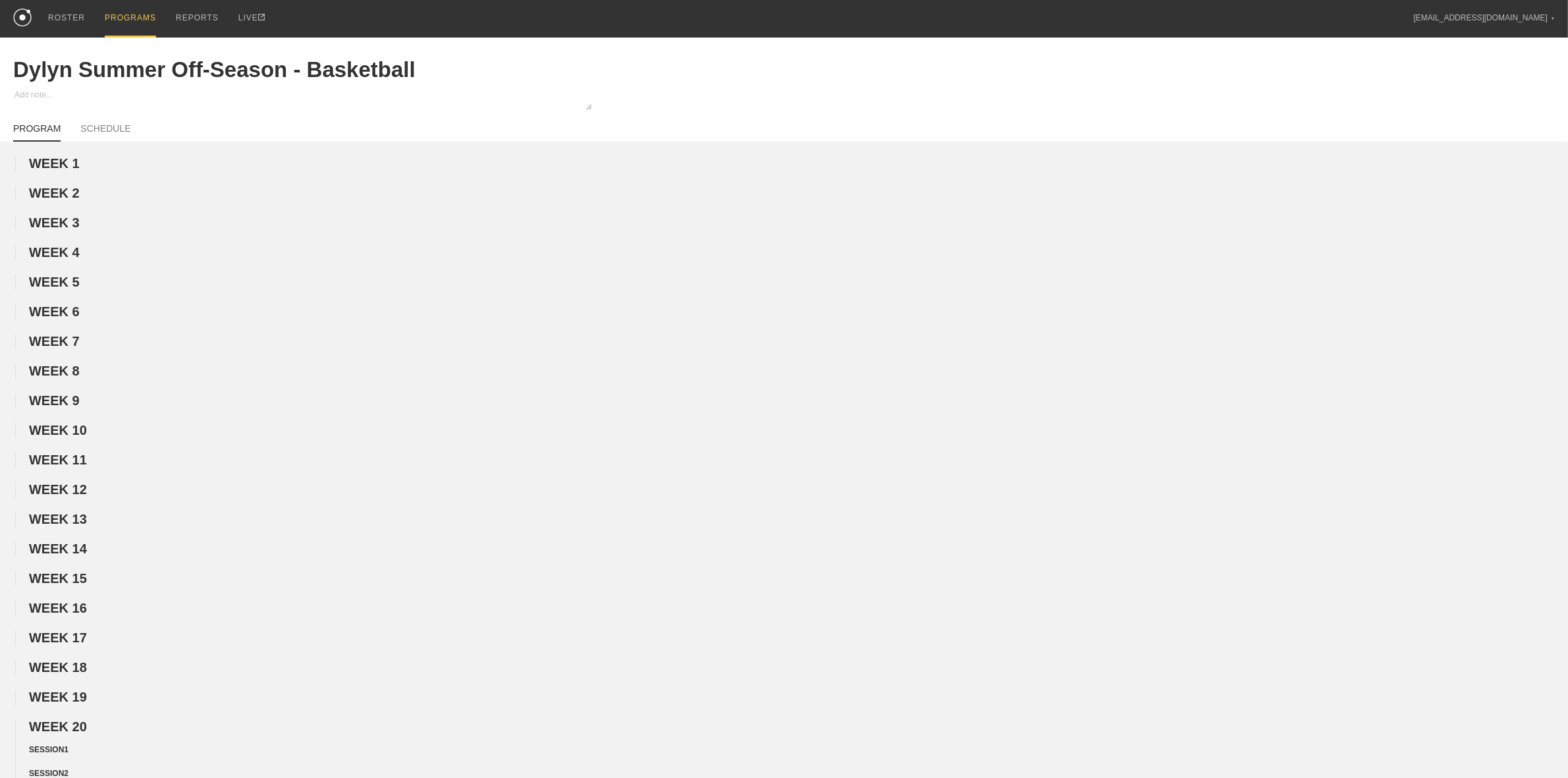
click at [126, 17] on div "PROGRAMS" at bounding box center [131, 19] width 52 height 38
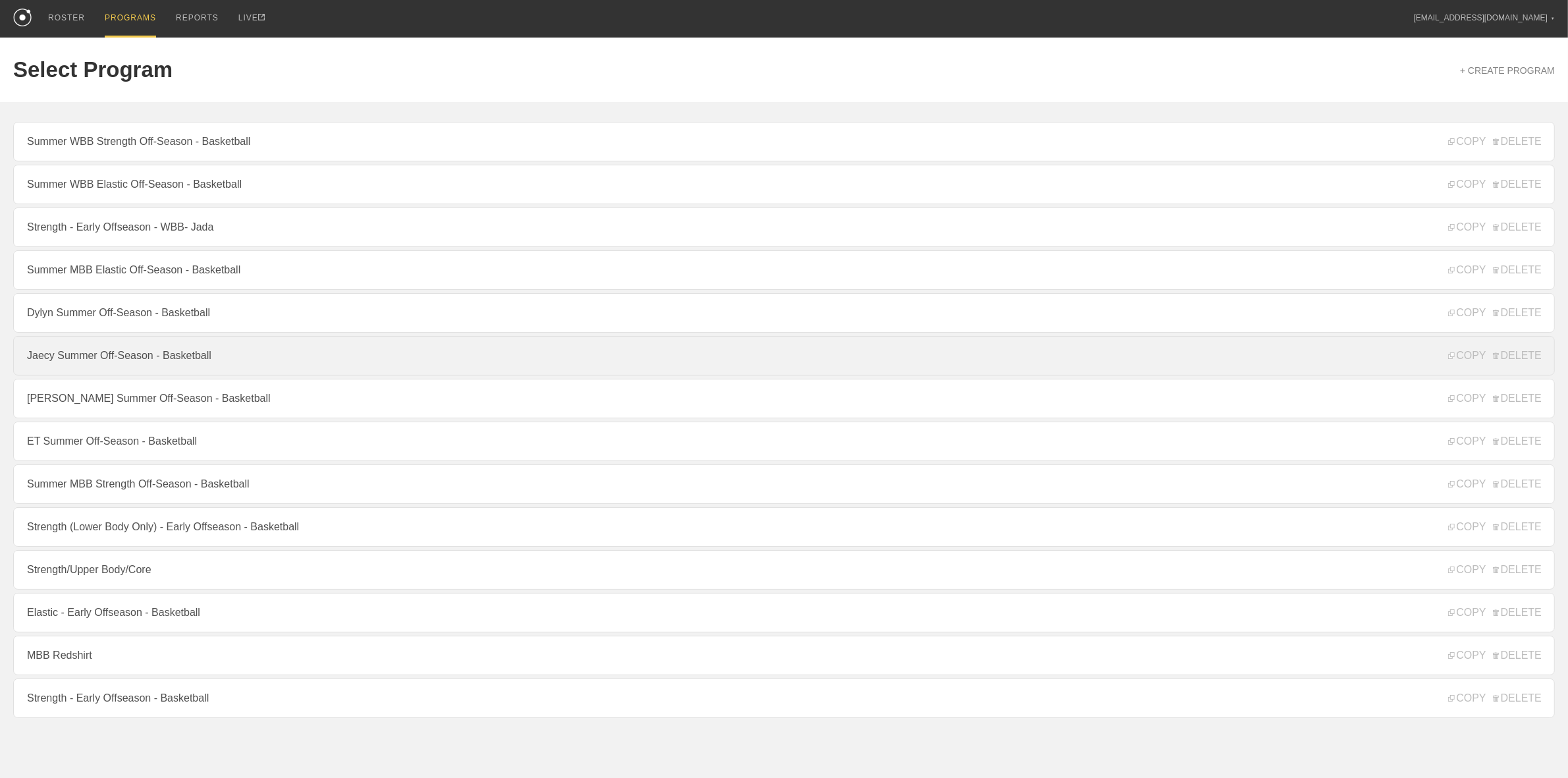
click at [101, 356] on link "Jaecy Summer Off-Season - Basketball" at bounding box center [784, 356] width 1542 height 40
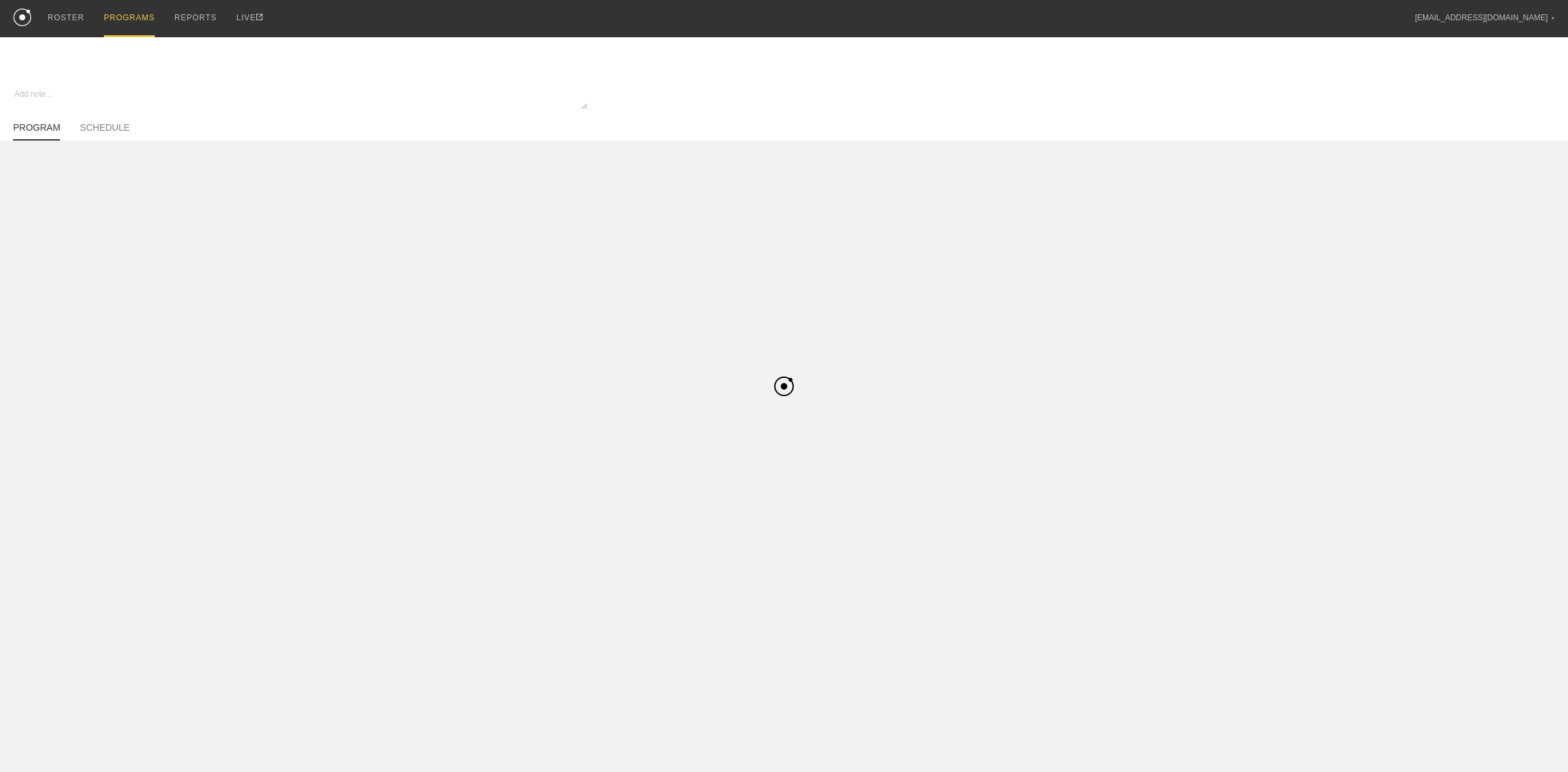
type textarea "x"
type input "Jaecy Summer Off-Season - Basketball"
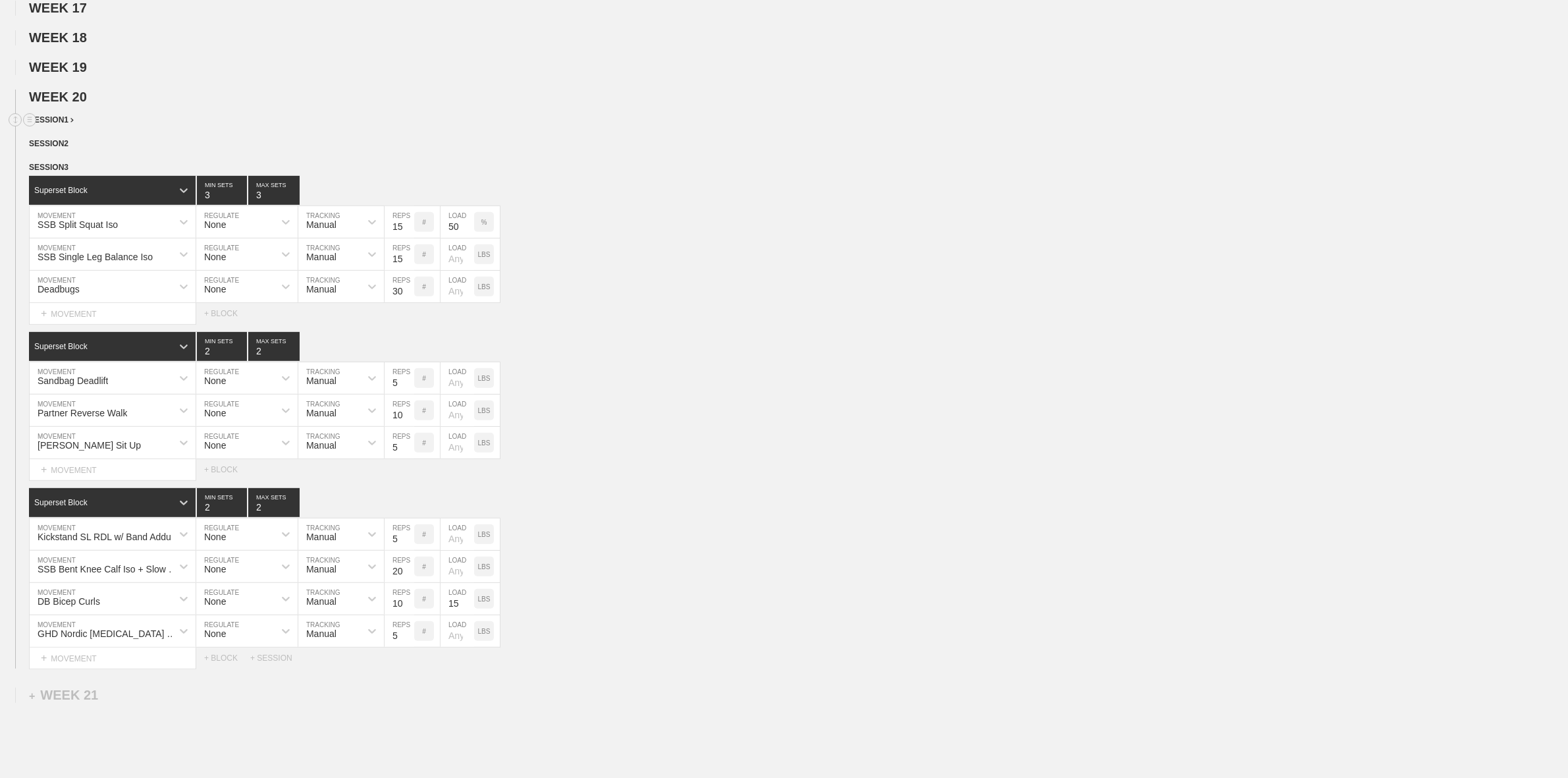
scroll to position [659, 0]
